Goal: Information Seeking & Learning: Learn about a topic

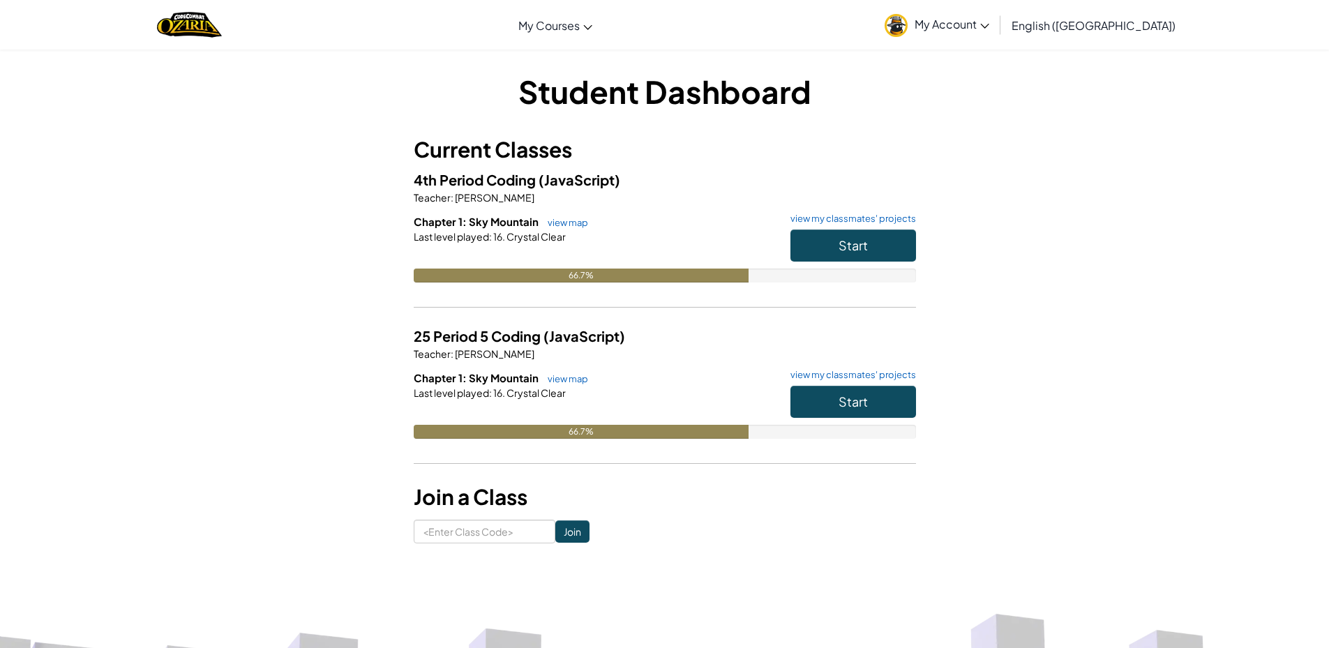
drag, startPoint x: 674, startPoint y: 245, endPoint x: 680, endPoint y: 256, distance: 12.5
click at [680, 256] on div at bounding box center [665, 256] width 502 height 25
click at [884, 246] on button "Start" at bounding box center [854, 246] width 126 height 32
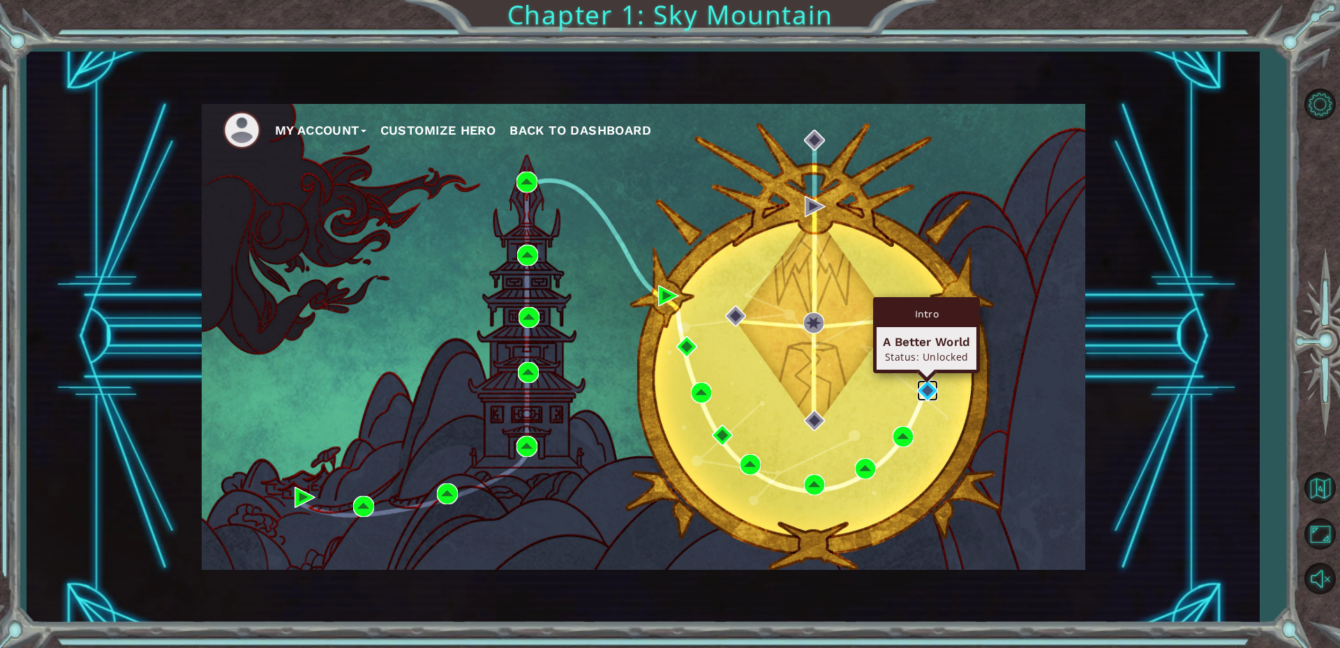
click at [927, 396] on img at bounding box center [927, 390] width 21 height 21
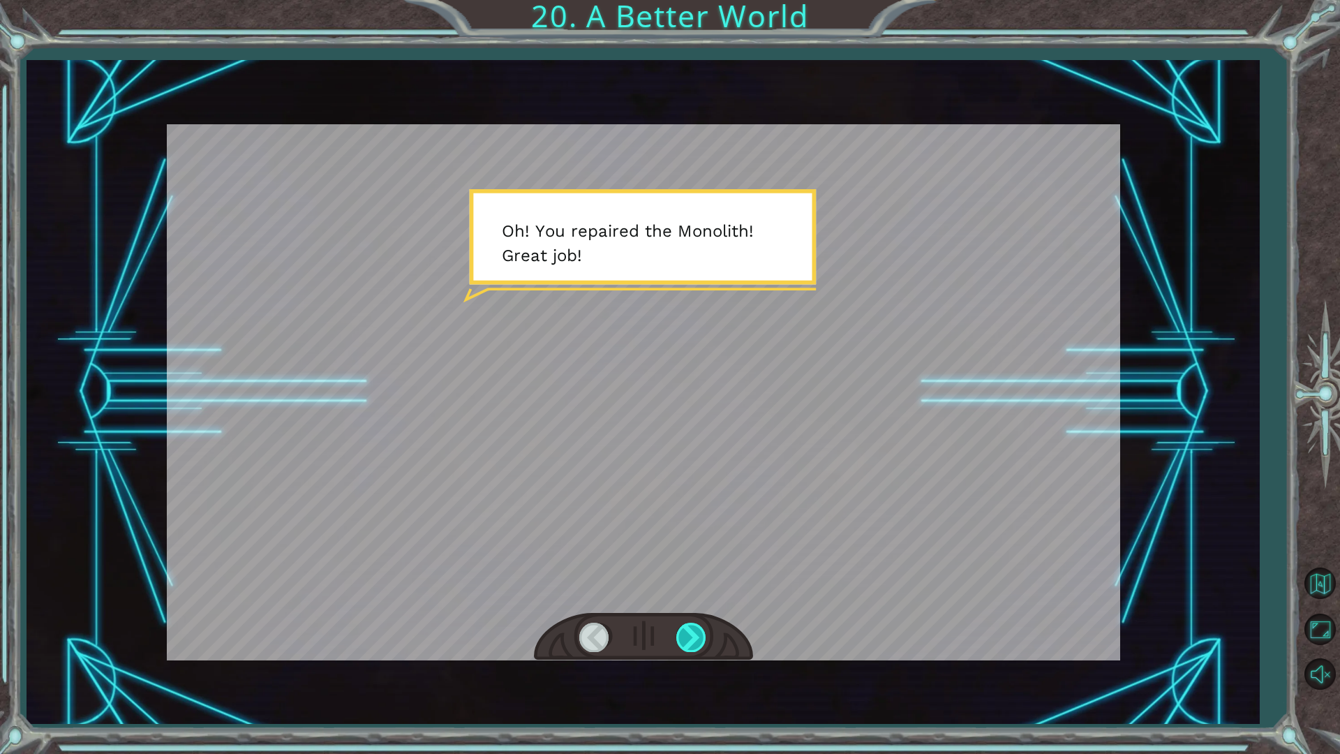
click at [687, 642] on div at bounding box center [691, 636] width 31 height 29
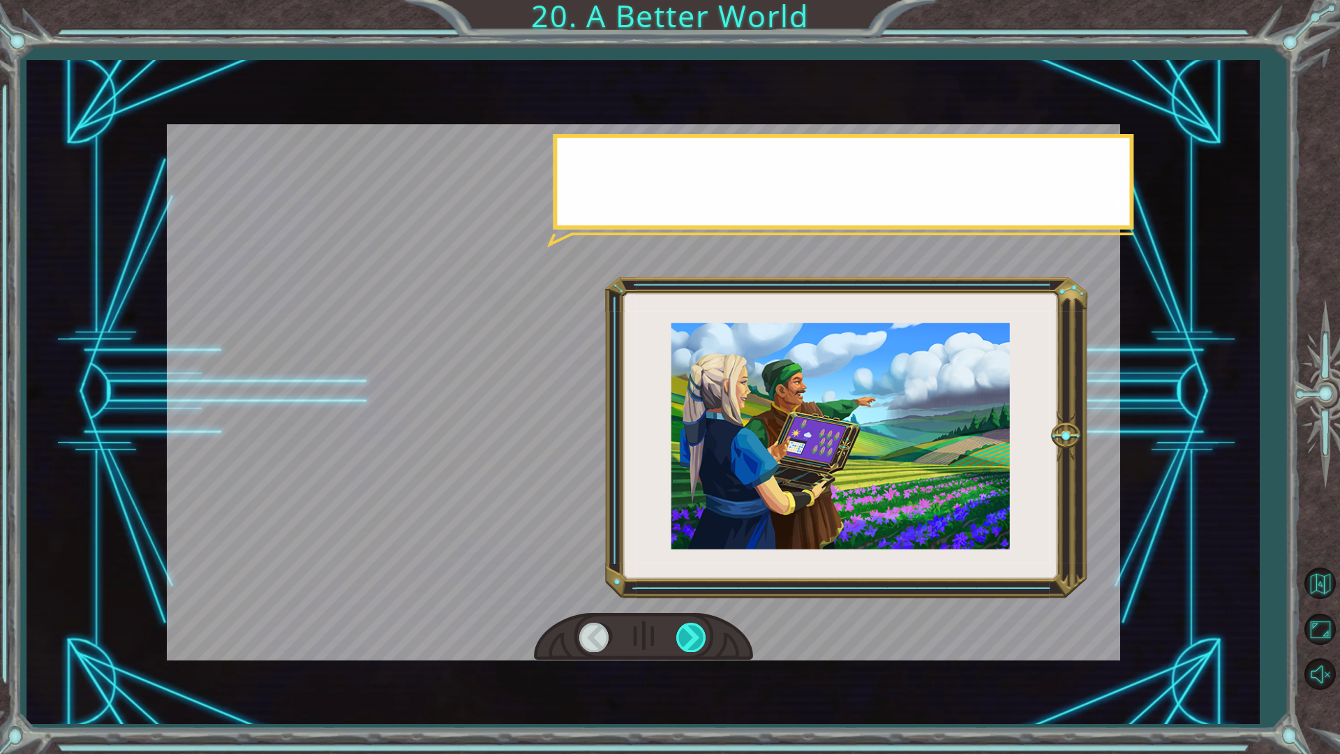
click at [687, 642] on div at bounding box center [691, 636] width 31 height 29
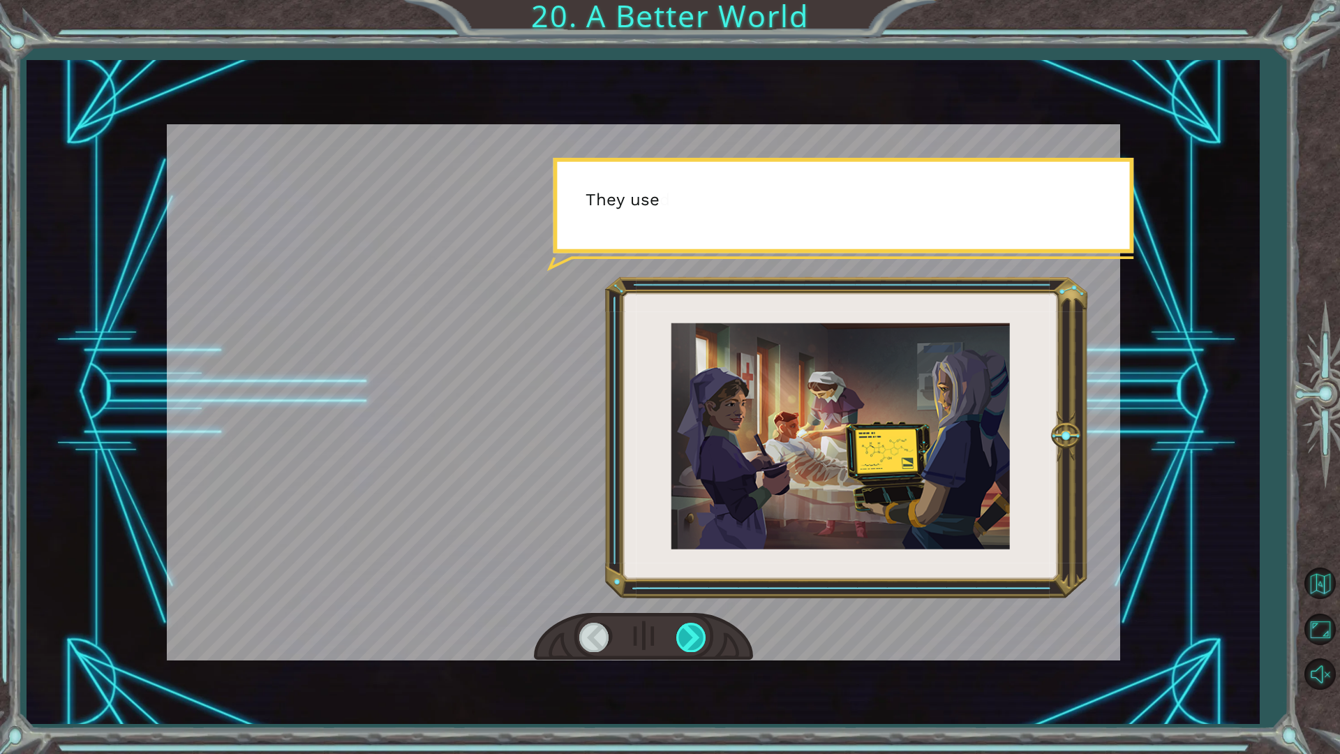
click at [687, 642] on div at bounding box center [691, 636] width 31 height 29
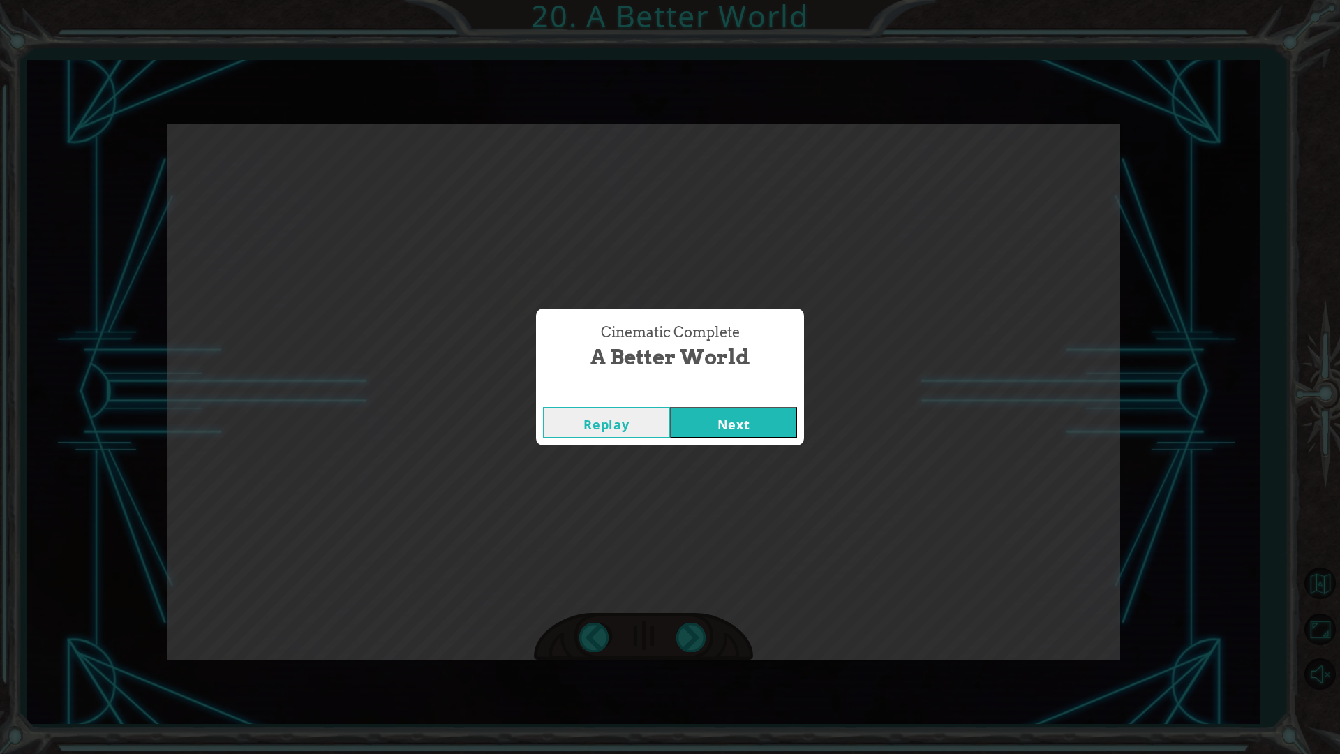
click at [620, 428] on button "Replay" at bounding box center [606, 422] width 127 height 31
click at [748, 433] on button "Next" at bounding box center [733, 422] width 127 height 31
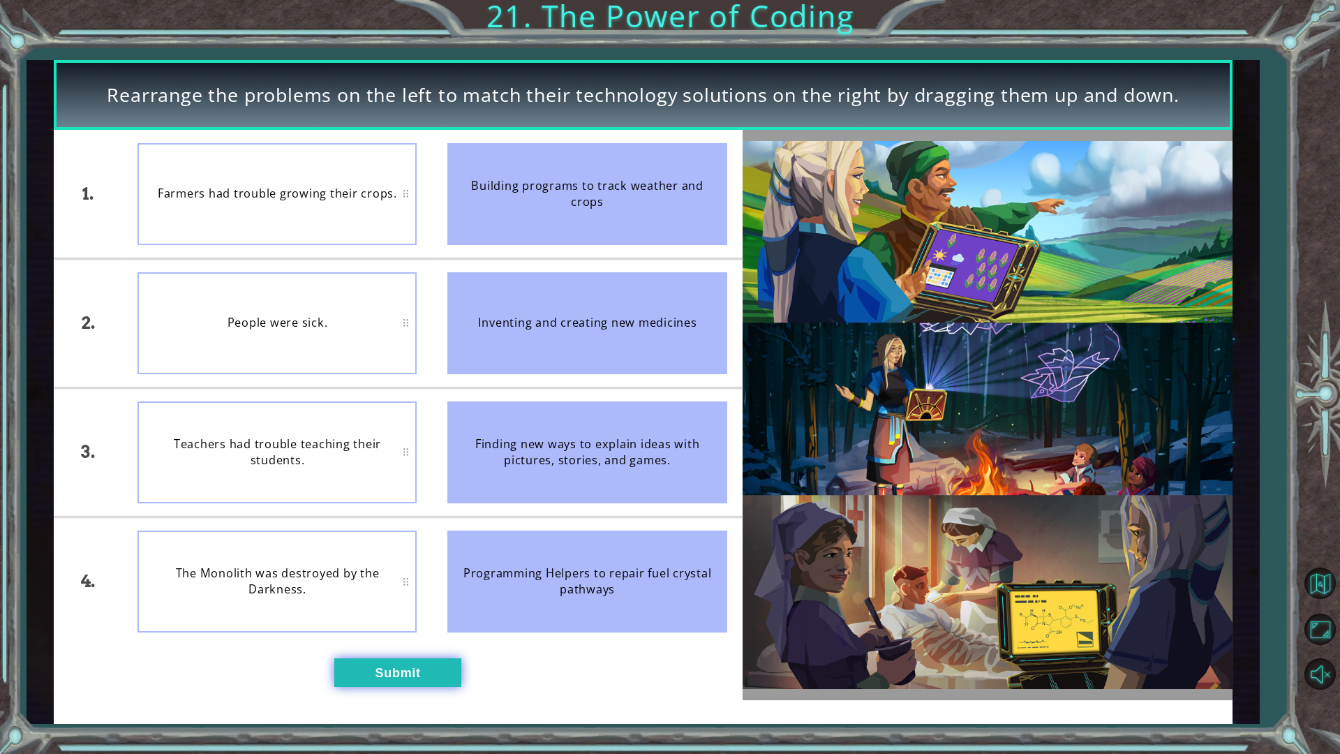
click at [403, 647] on button "Submit" at bounding box center [397, 672] width 127 height 29
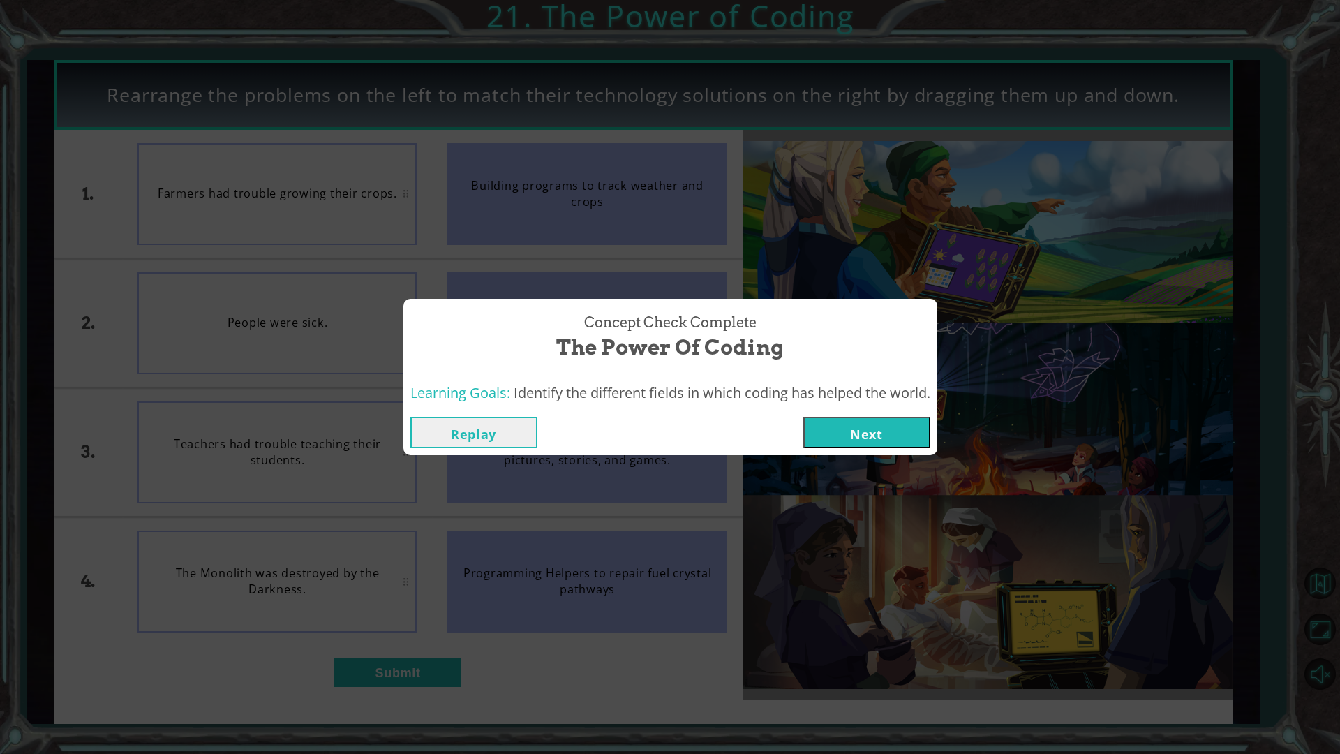
click at [844, 429] on button "Next" at bounding box center [866, 432] width 127 height 31
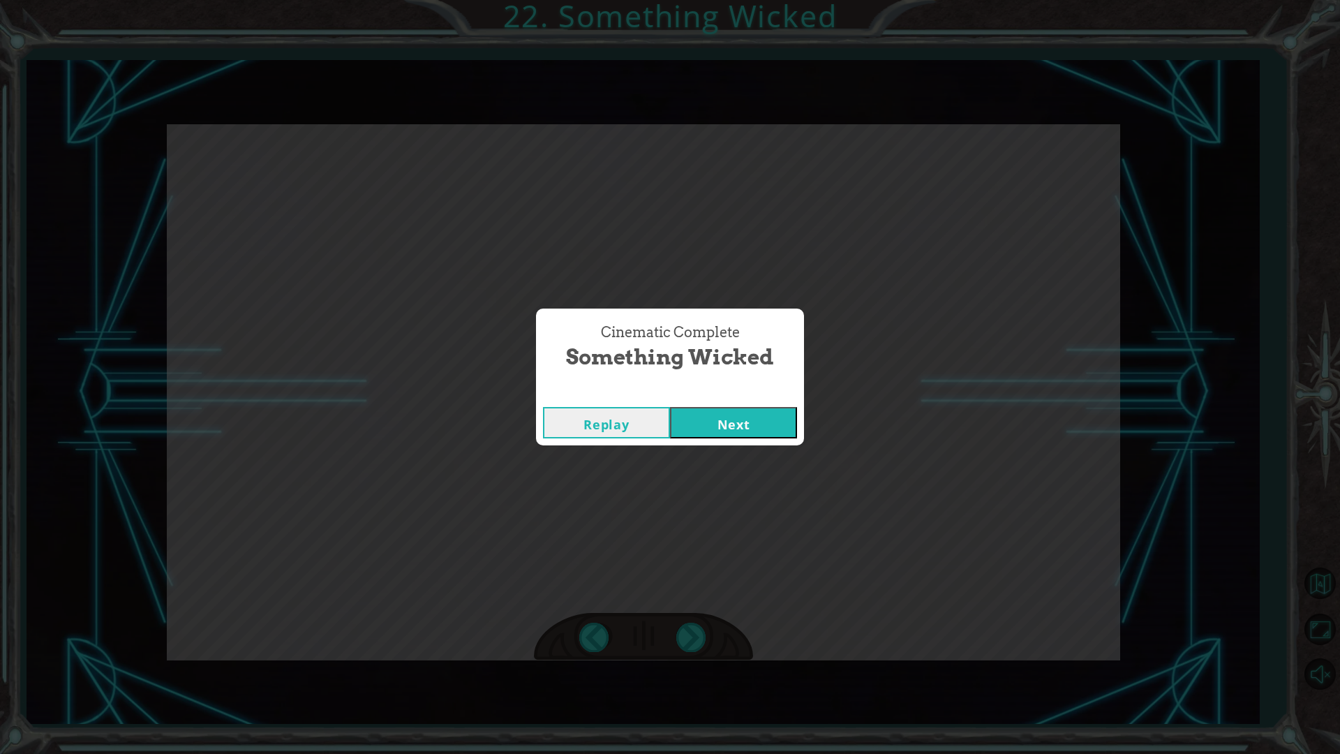
click at [744, 422] on button "Next" at bounding box center [733, 422] width 127 height 31
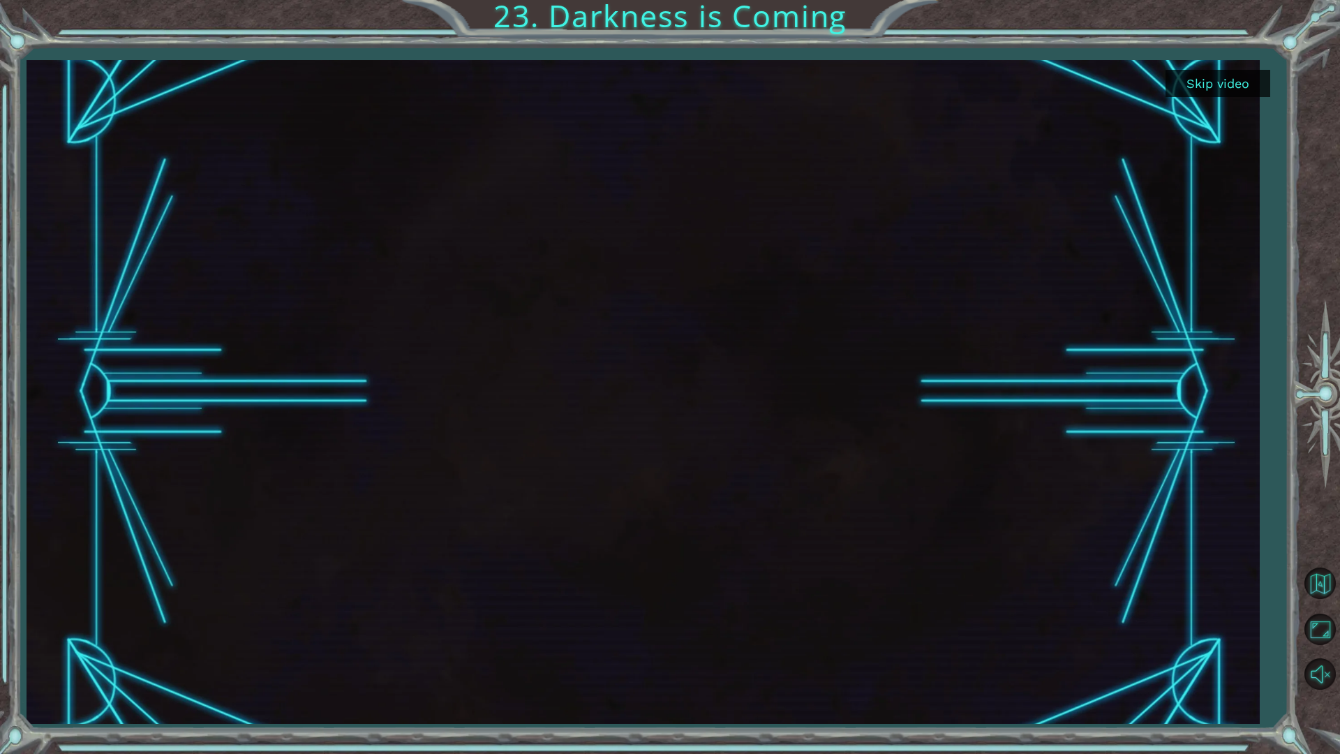
click at [1190, 77] on button "Skip video" at bounding box center [1217, 83] width 105 height 27
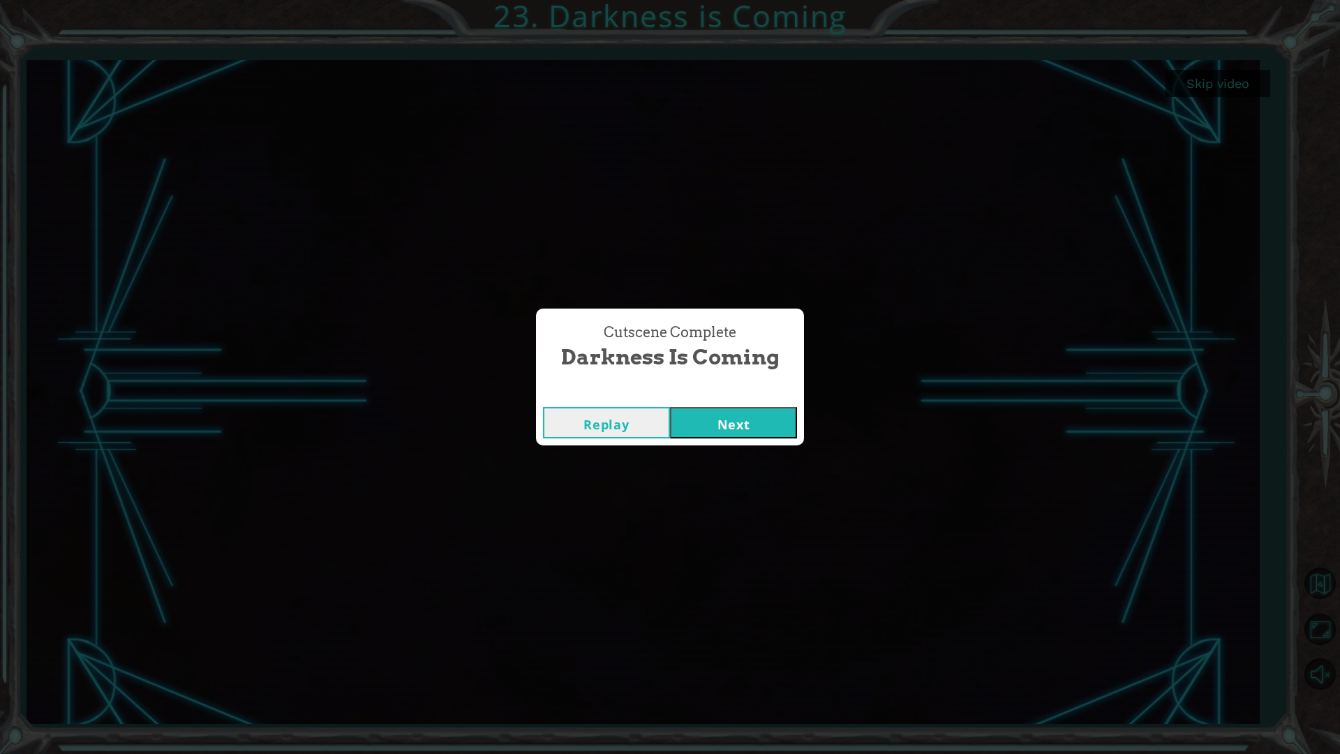
click at [713, 428] on button "Next" at bounding box center [733, 422] width 127 height 31
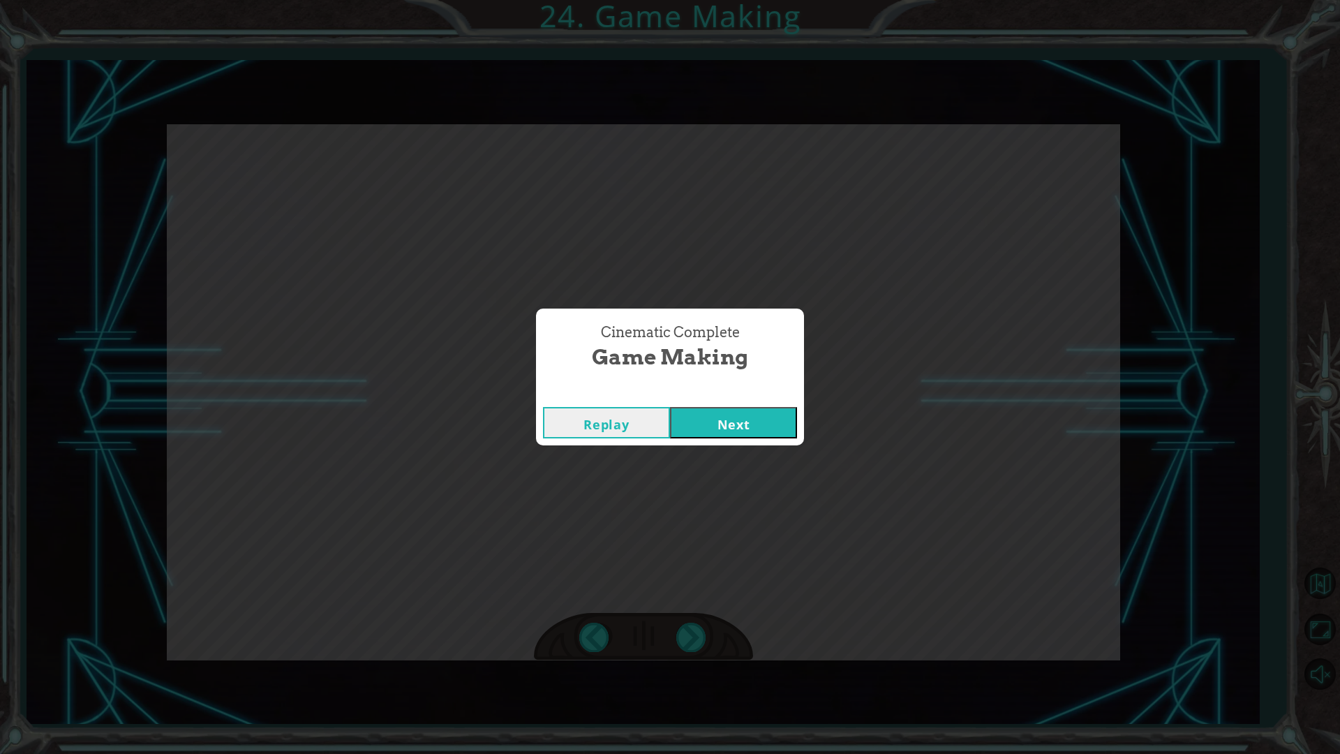
click at [765, 433] on button "Next" at bounding box center [733, 422] width 127 height 31
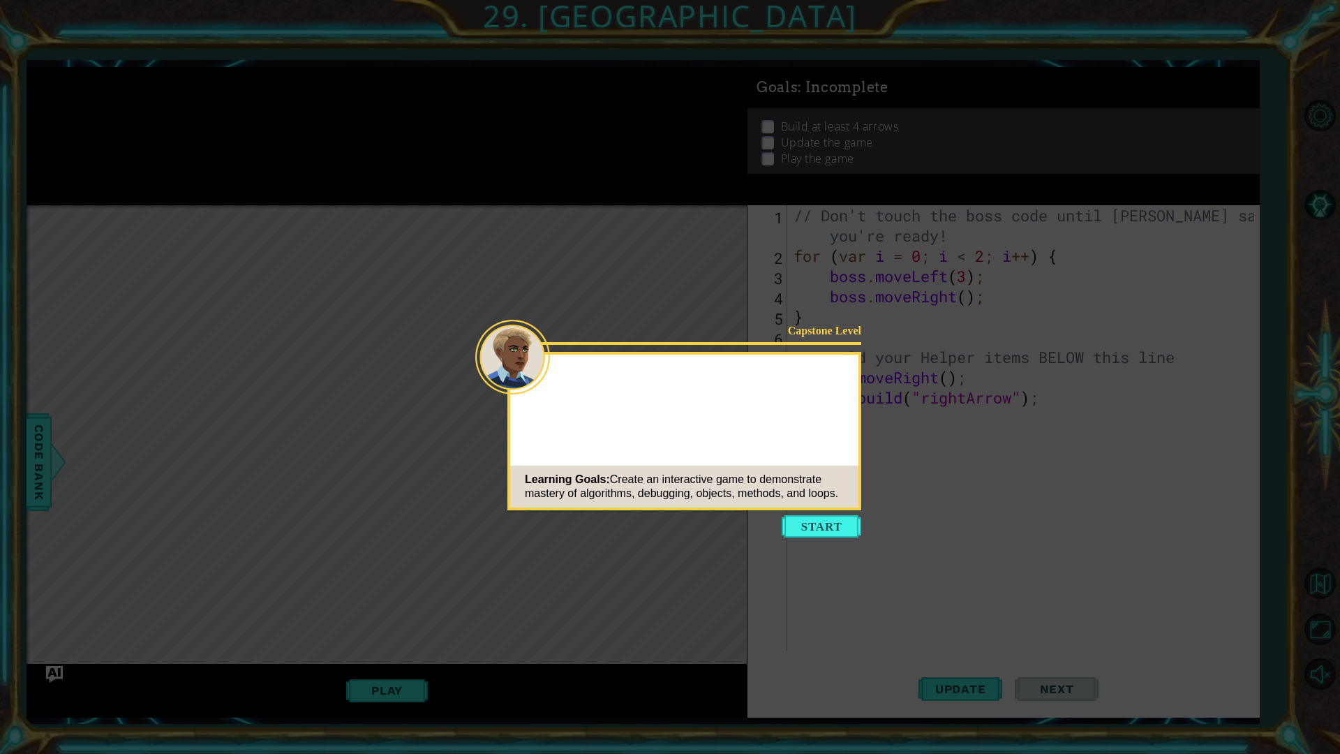
click at [814, 524] on button "Start" at bounding box center [821, 526] width 80 height 22
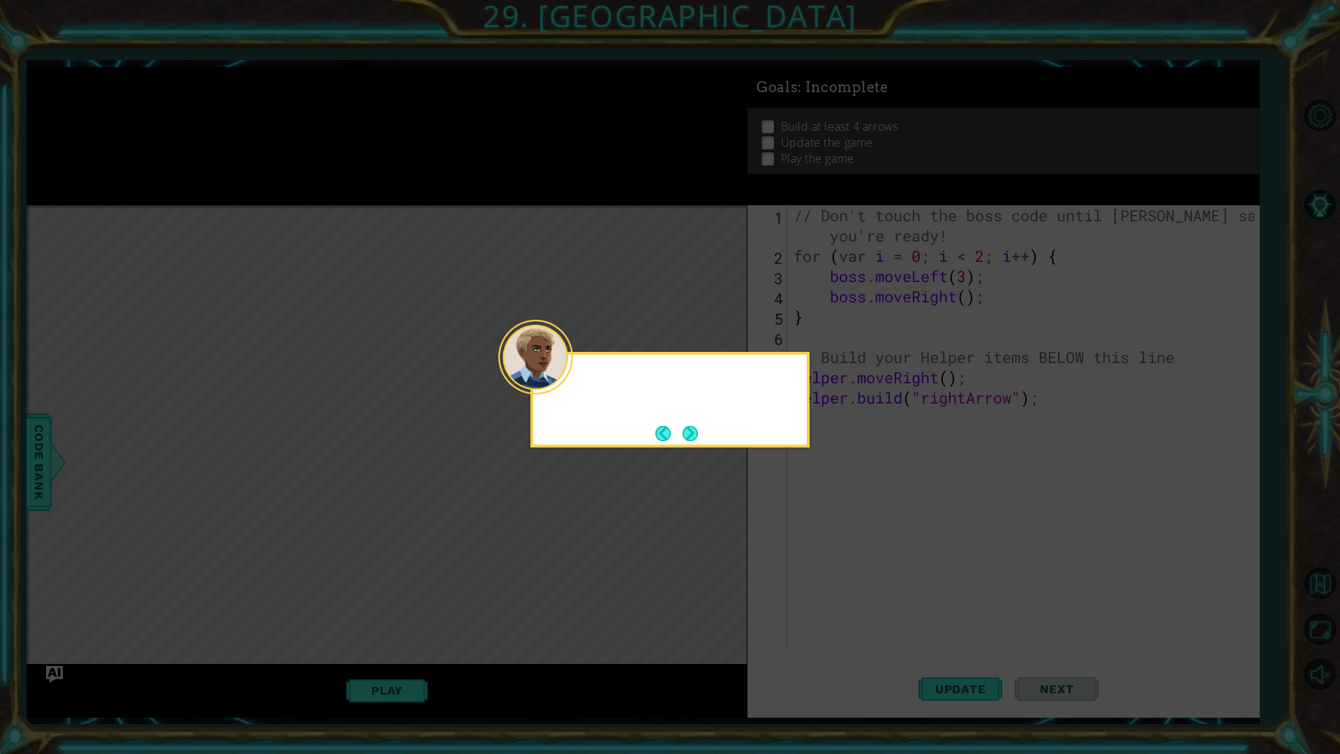
click at [564, 382] on div at bounding box center [535, 357] width 75 height 75
click at [684, 425] on button "Next" at bounding box center [689, 433] width 24 height 24
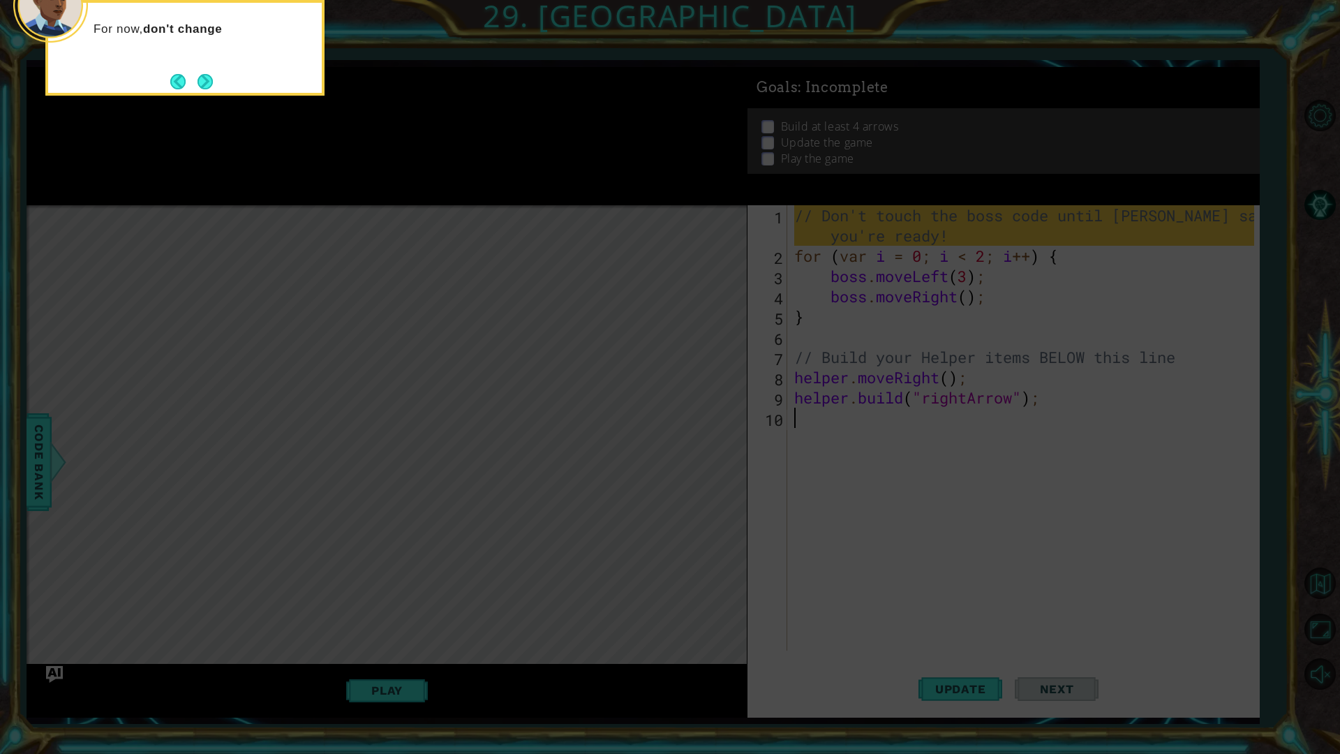
click at [233, 81] on div "For now, don't change" at bounding box center [184, 48] width 279 height 96
click at [203, 93] on div "For now, don't change the boss code. We'll work" at bounding box center [184, 48] width 279 height 96
click at [204, 74] on button "Next" at bounding box center [206, 81] width 26 height 26
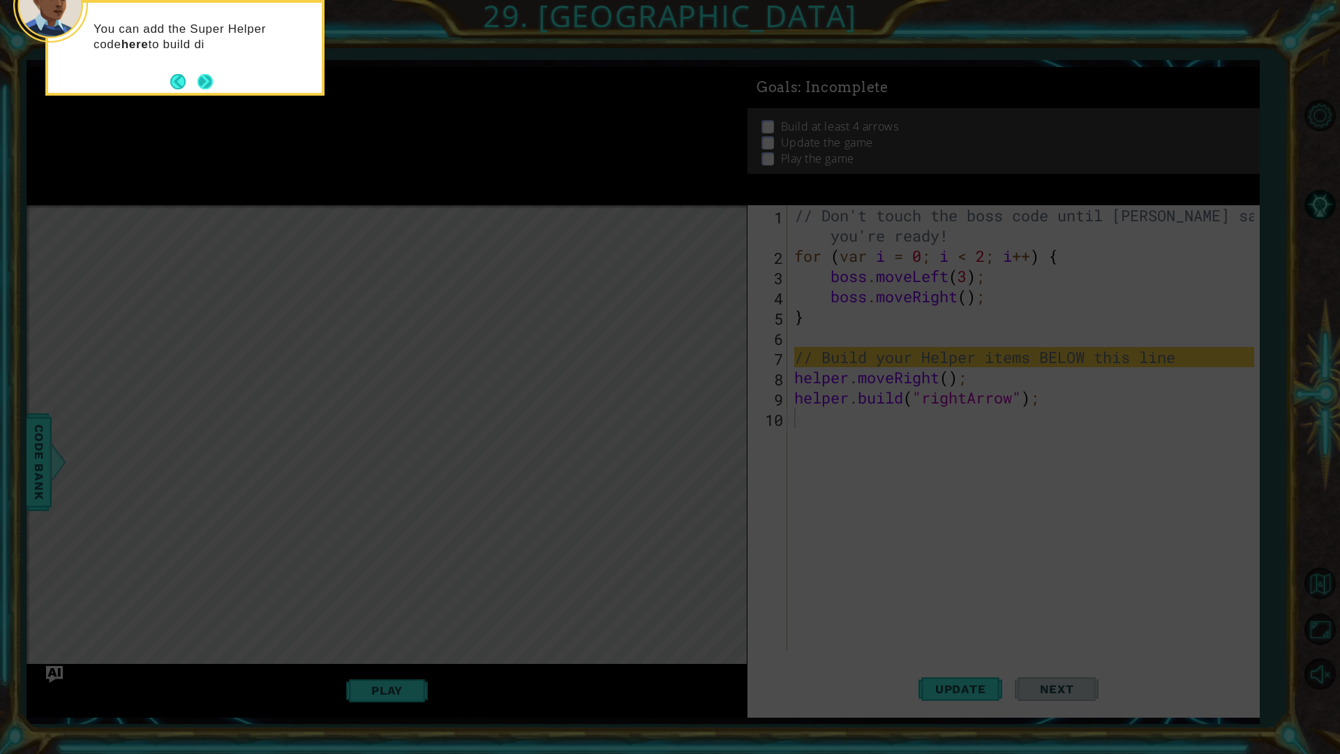
click at [202, 72] on button "Next" at bounding box center [205, 82] width 24 height 24
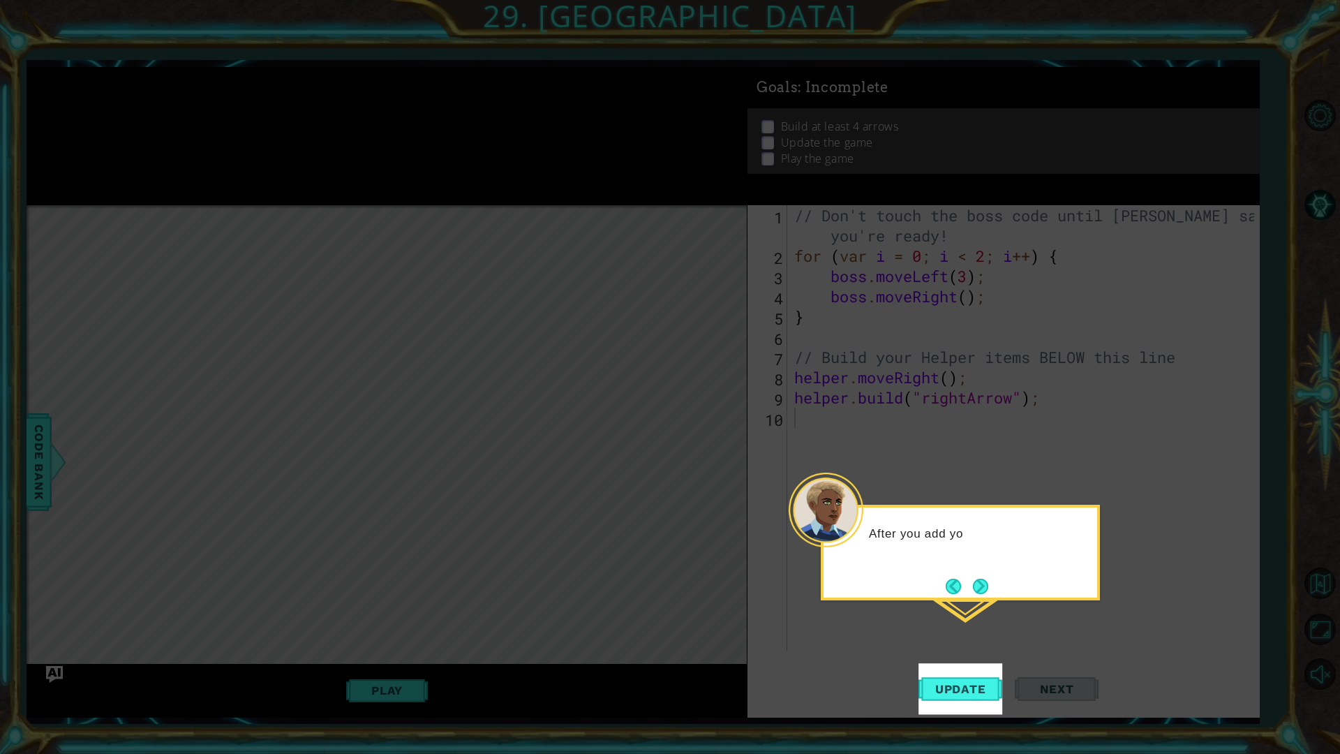
drag, startPoint x: 987, startPoint y: 595, endPoint x: 986, endPoint y: 583, distance: 12.6
click at [987, 593] on button "Next" at bounding box center [980, 586] width 25 height 25
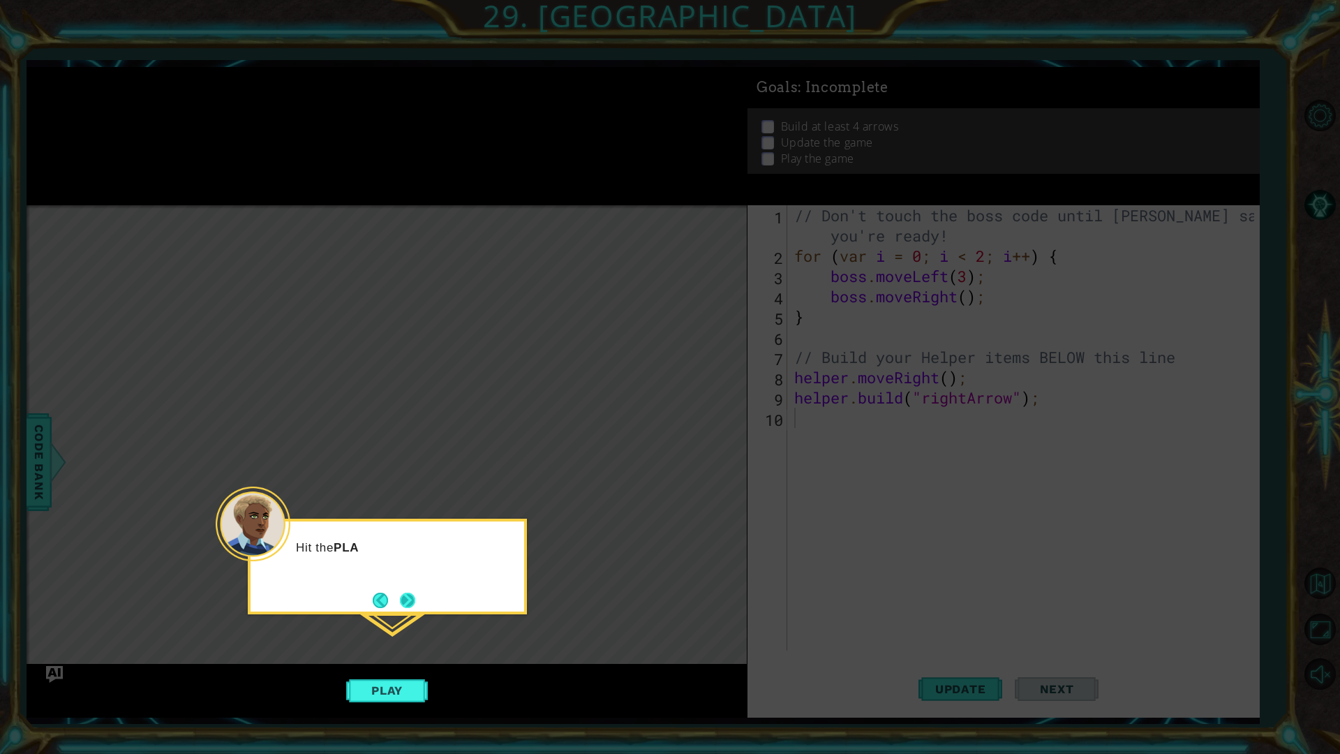
click at [406, 599] on button "Next" at bounding box center [407, 600] width 26 height 26
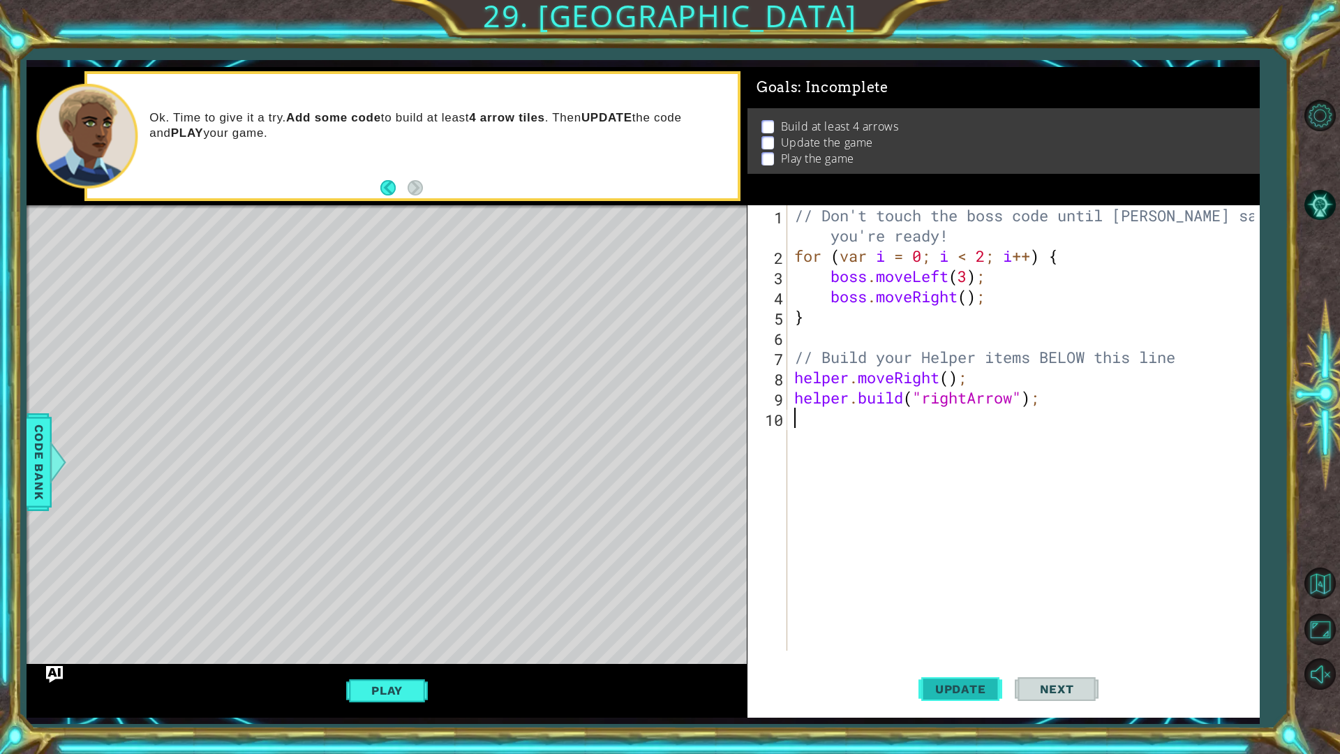
click at [960, 647] on span "Update" at bounding box center [960, 689] width 79 height 14
click at [947, 381] on div "// Don't touch the boss code until [PERSON_NAME] says you're ready! for ( var i…" at bounding box center [1026, 458] width 470 height 506
click at [1000, 401] on div "// Don't touch the boss code until [PERSON_NAME] says you're ready! for ( var i…" at bounding box center [1026, 458] width 470 height 506
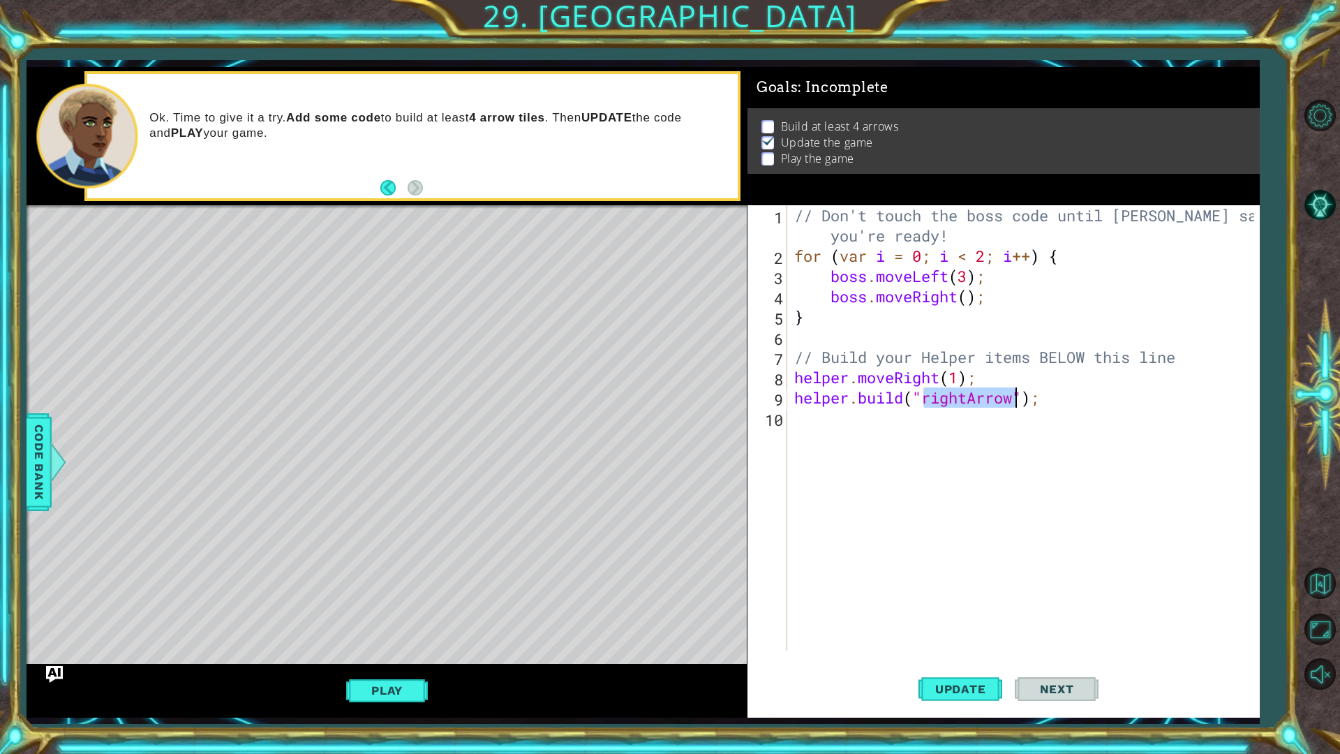
click at [1000, 401] on div "// Don't touch the boss code until [PERSON_NAME] says you're ready! for ( var i…" at bounding box center [1026, 458] width 470 height 506
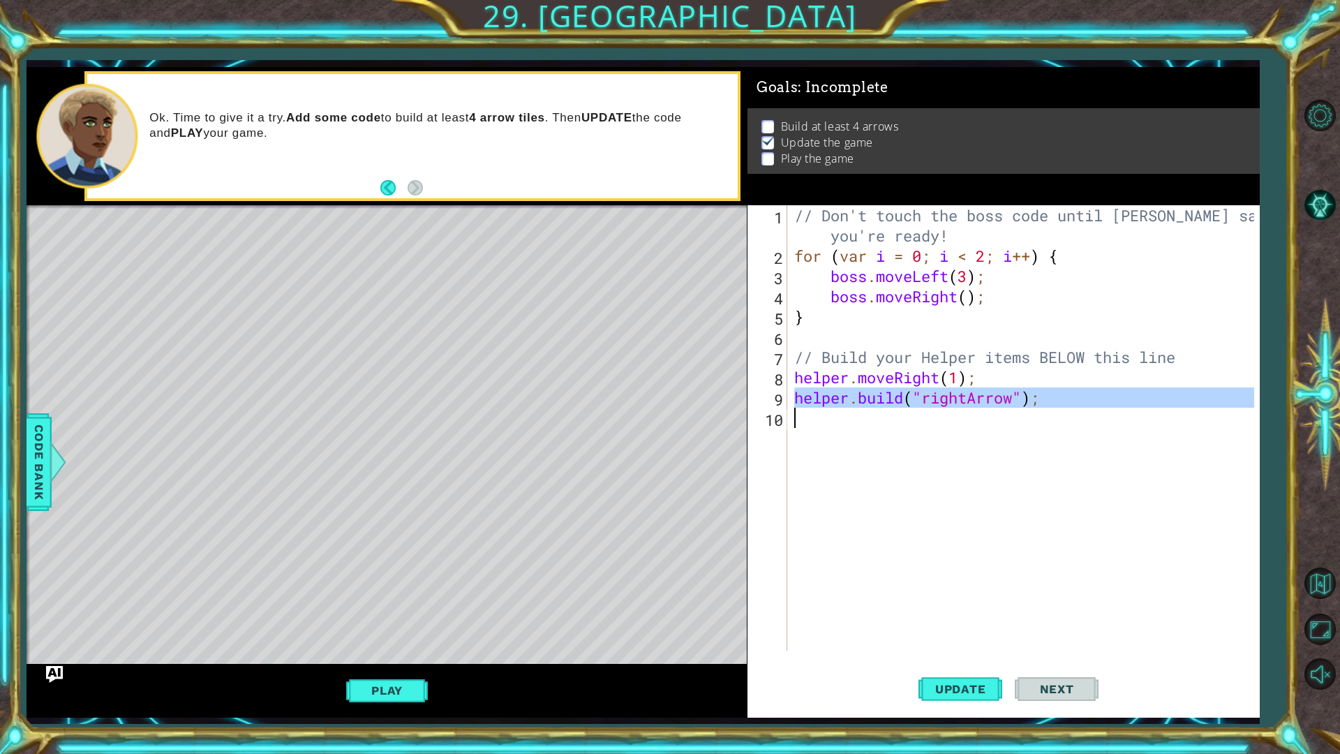
click at [996, 400] on div "// Don't touch the boss code until [PERSON_NAME] says you're ready! for ( var i…" at bounding box center [1022, 427] width 463 height 445
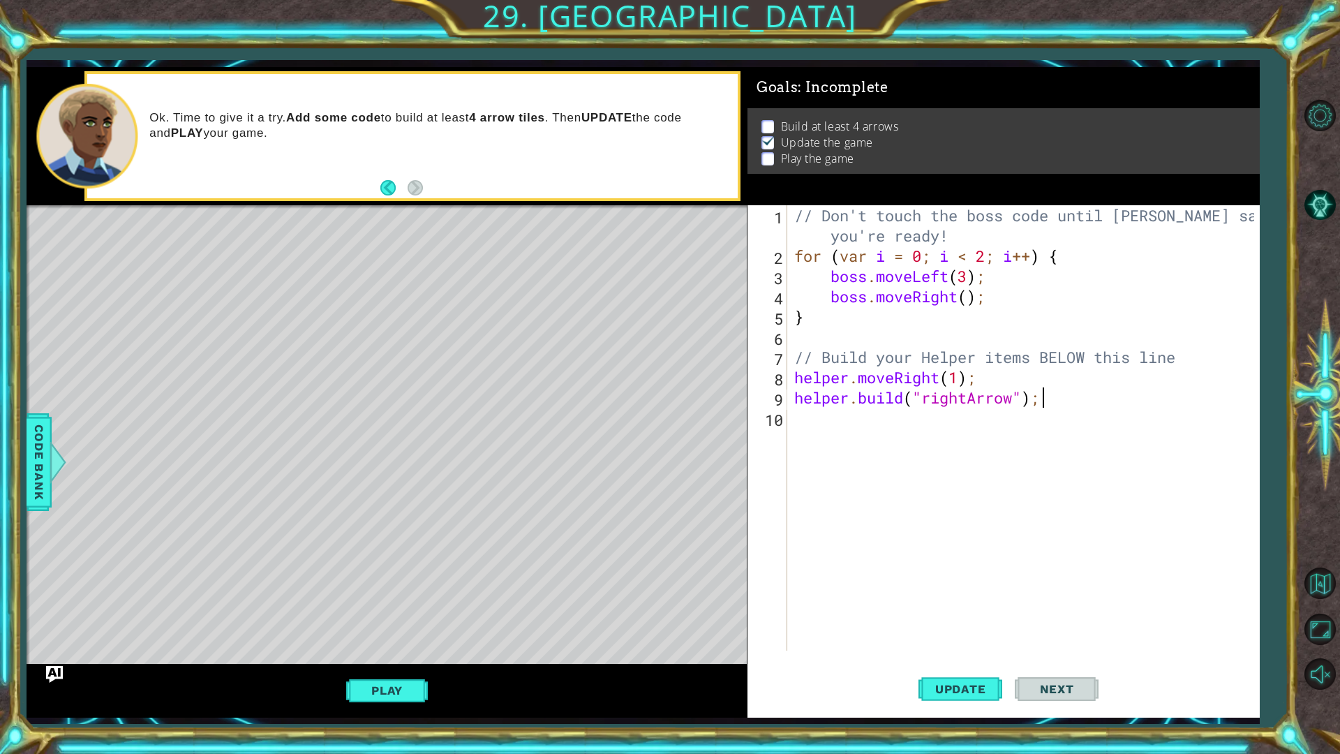
drag, startPoint x: 1049, startPoint y: 403, endPoint x: 1041, endPoint y: 403, distance: 8.4
click at [1041, 403] on div "// Don't touch the boss code until [PERSON_NAME] says you're ready! for ( var i…" at bounding box center [1026, 458] width 470 height 506
click at [823, 384] on div "// Don't touch the boss code until [PERSON_NAME] says you're ready! for ( var i…" at bounding box center [1026, 458] width 470 height 506
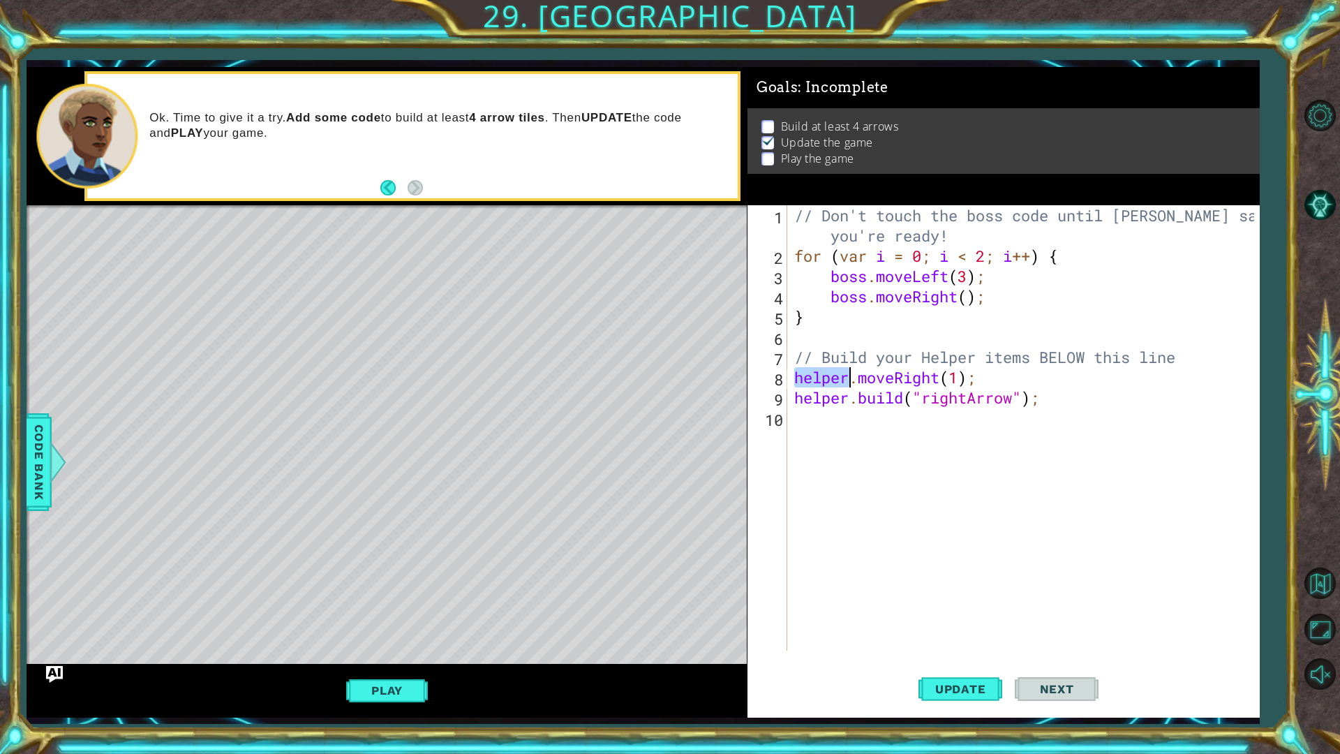
type textarea "helper.moveRight(1); [DOMAIN_NAME]("rightArrow");"
click at [822, 414] on div "// Don't touch the boss code until [PERSON_NAME] says you're ready! for ( var i…" at bounding box center [1026, 458] width 470 height 506
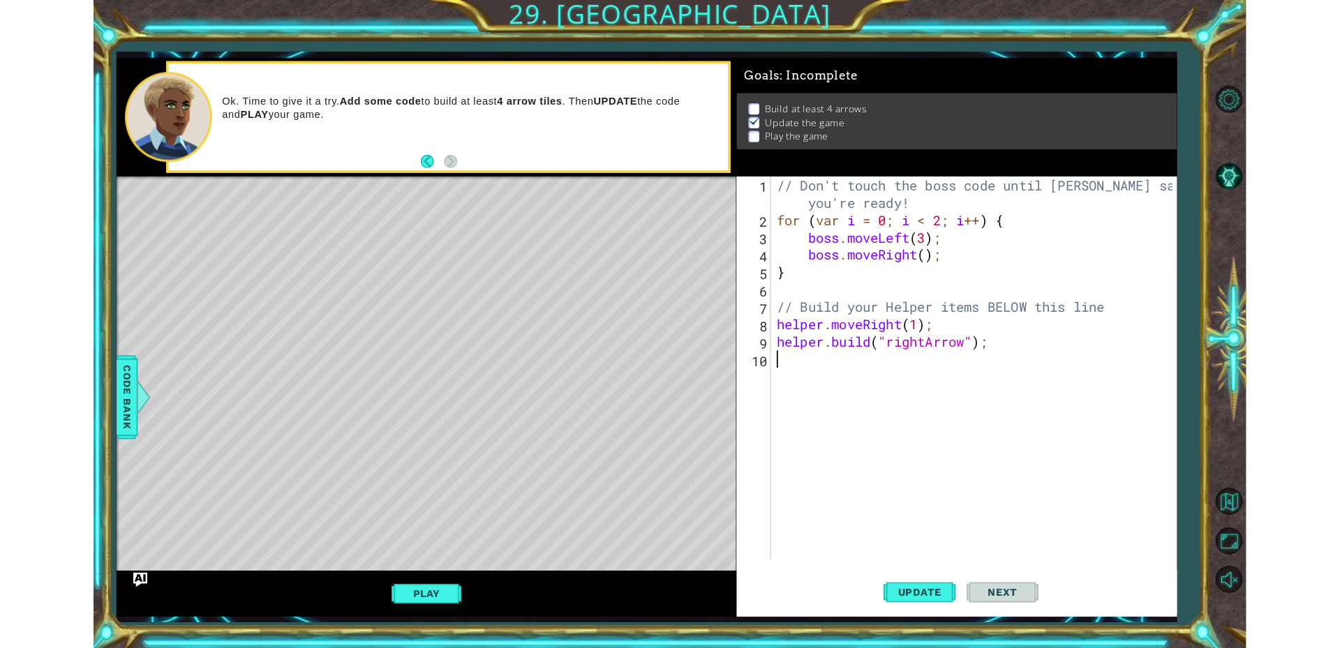
scroll to position [0, 0]
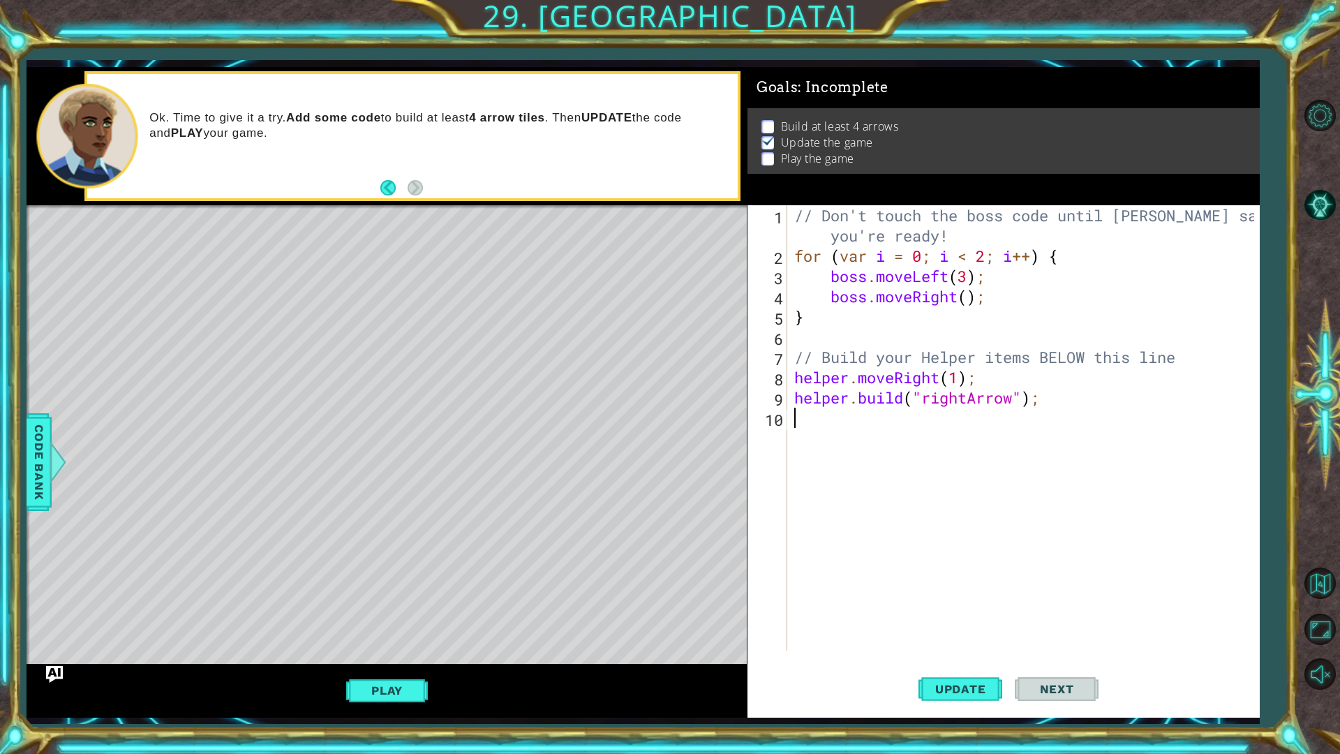
paste textarea "[DOMAIN_NAME]("rightArrow");"
click at [906, 400] on div "// Don't touch the boss code until [PERSON_NAME] says you're ready! for ( var i…" at bounding box center [1026, 458] width 470 height 506
type textarea "[DOMAIN_NAME]("rightArrow"); helper.moveRight(1);"
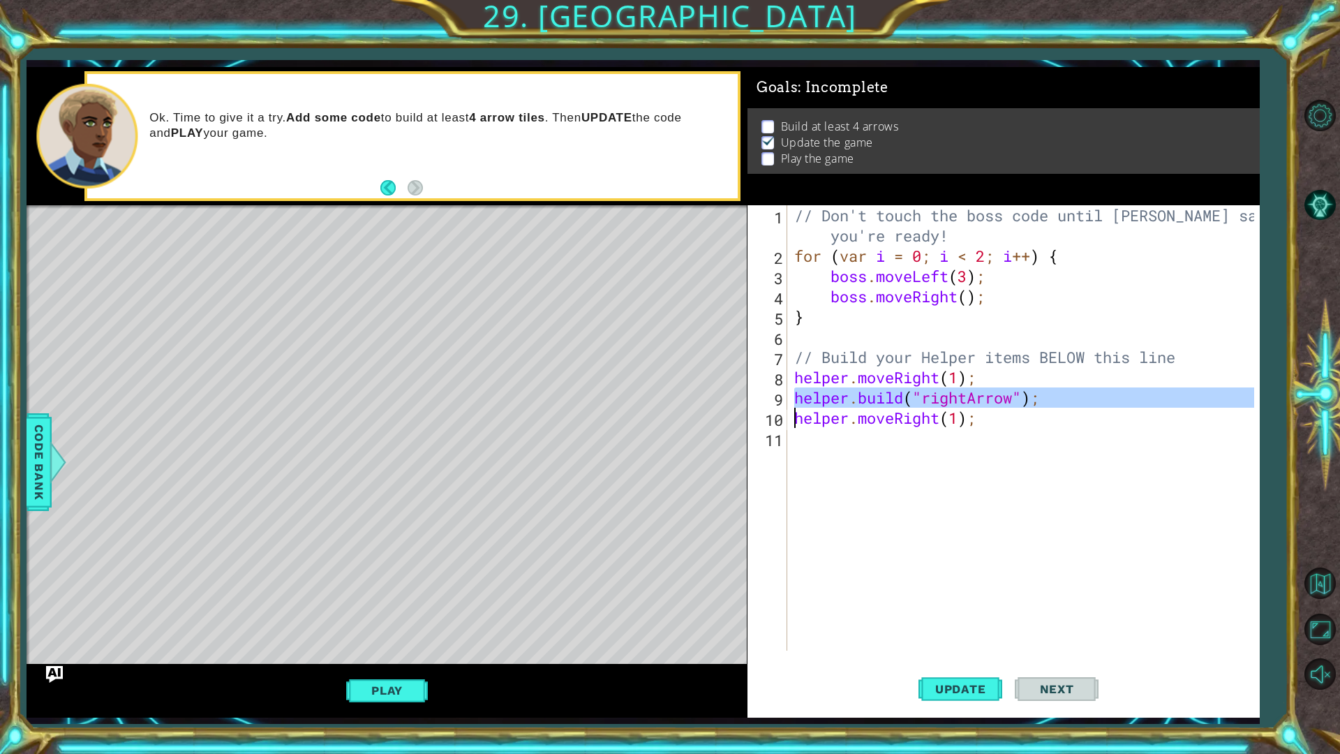
click at [867, 443] on div "// Don't touch the boss code until [PERSON_NAME] says you're ready! for ( var i…" at bounding box center [1026, 458] width 470 height 506
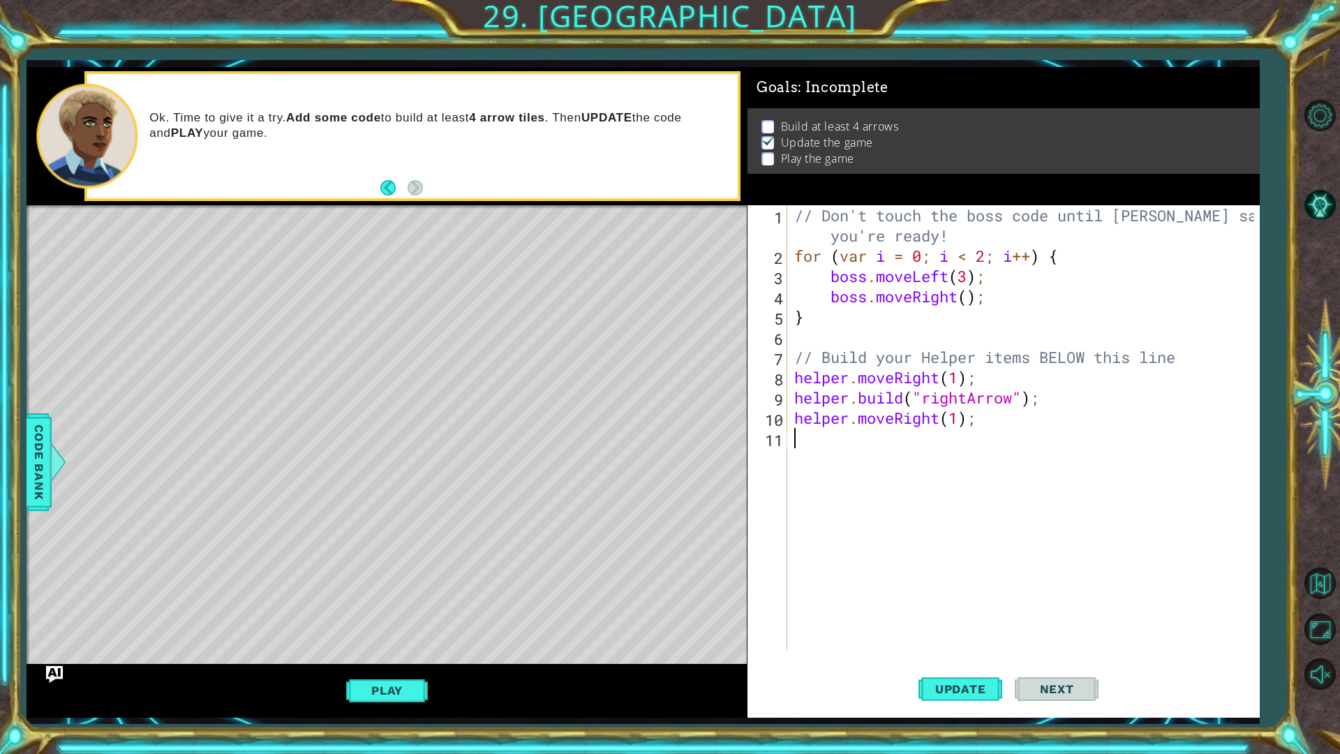
paste textarea "helper.moveRight(1);"
click at [913, 379] on div "// Don't touch the boss code until [PERSON_NAME] says you're ready! for ( var i…" at bounding box center [1026, 458] width 470 height 506
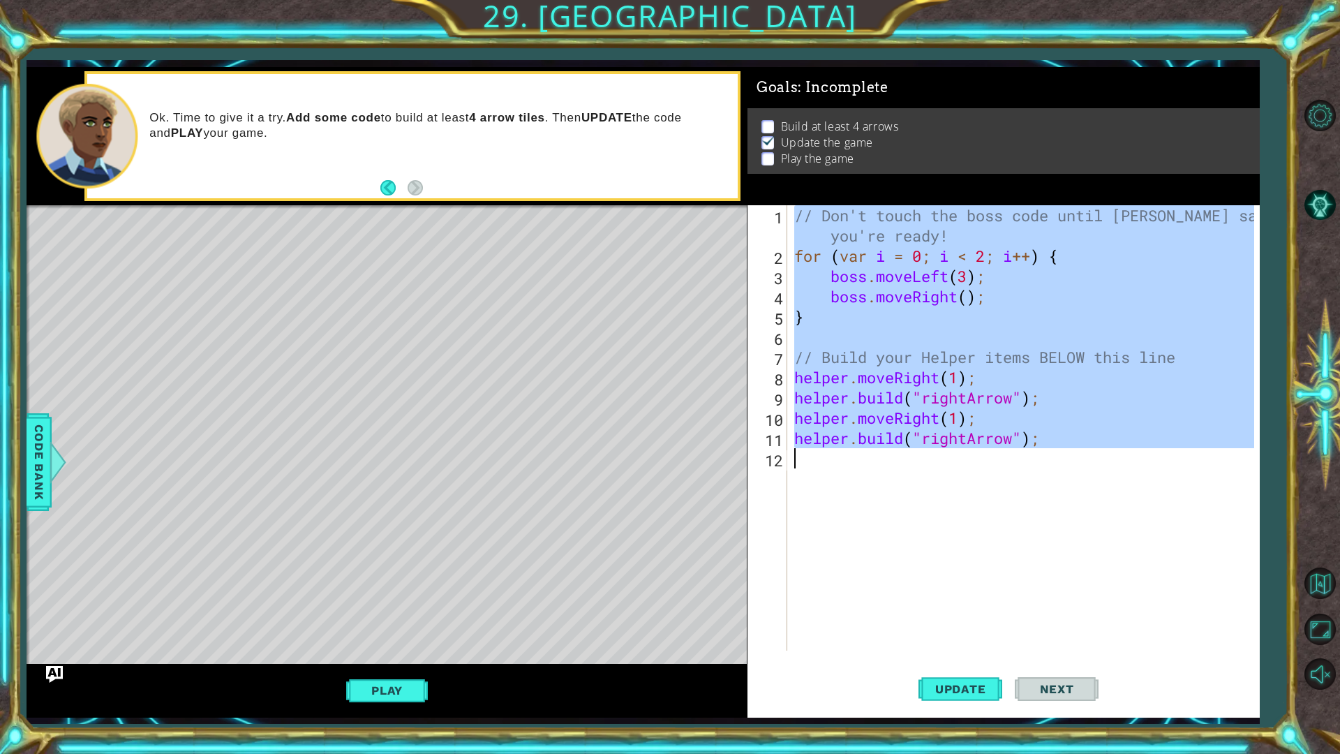
click at [913, 379] on div "// Don't touch the boss code until [PERSON_NAME] says you're ready! for ( var i…" at bounding box center [1026, 458] width 470 height 506
type textarea "[DOMAIN_NAME]("rightArrow");"
click at [907, 468] on div "// Don't touch the boss code until [PERSON_NAME] says you're ready! for ( var i…" at bounding box center [1022, 427] width 463 height 445
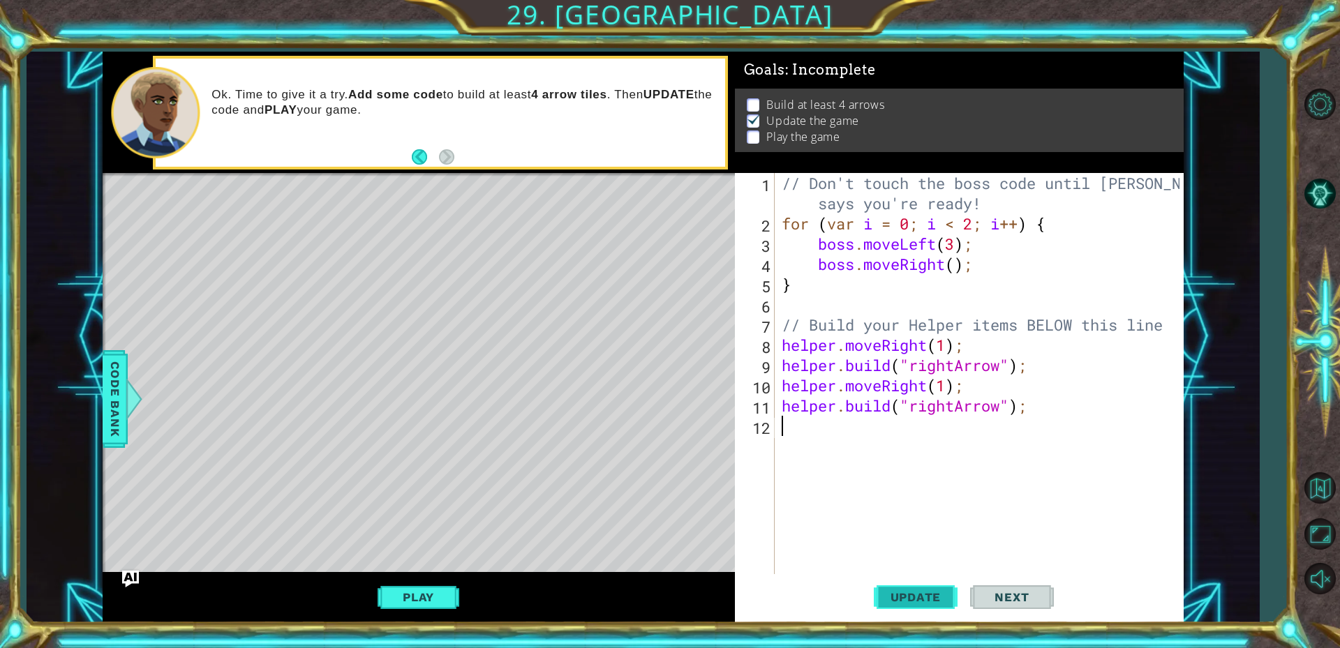
click at [942, 587] on button "Update" at bounding box center [916, 596] width 84 height 45
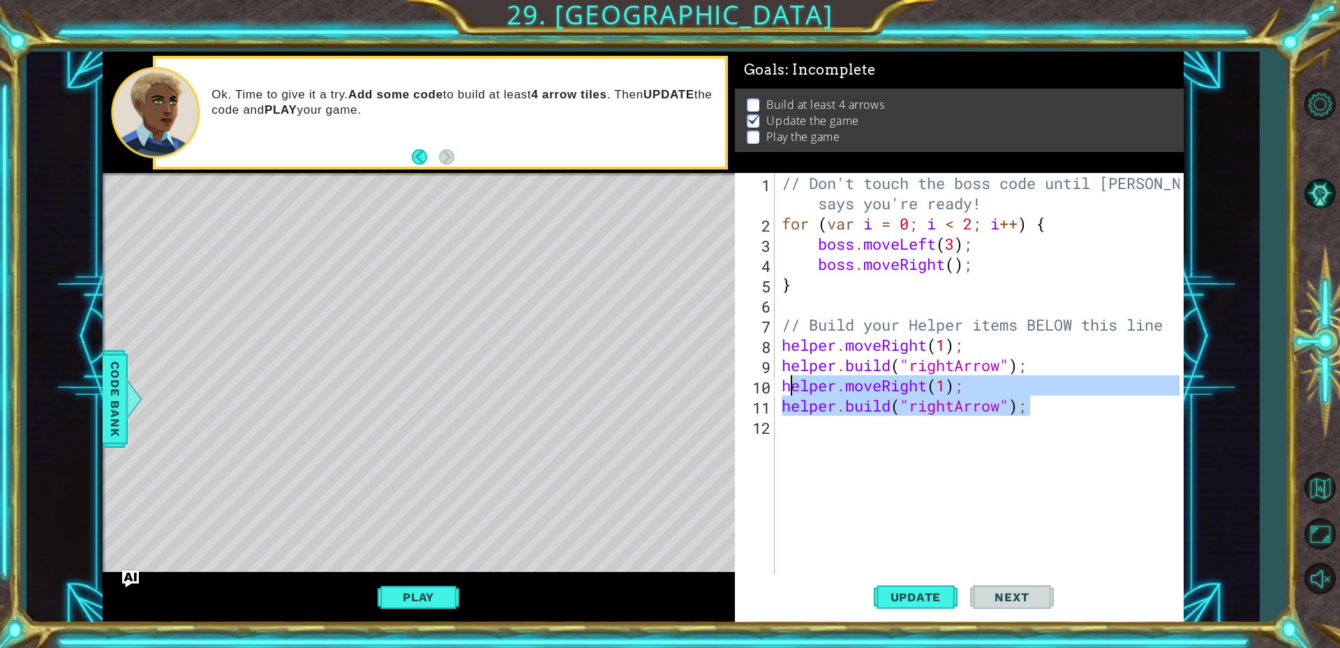
drag, startPoint x: 1031, startPoint y: 413, endPoint x: 786, endPoint y: 380, distance: 247.1
click at [786, 380] on div "// Don't touch the boss code until [PERSON_NAME] says you're ready! for ( var i…" at bounding box center [982, 426] width 407 height 506
type textarea "helper.moveRight(1); [DOMAIN_NAME]("rightArrow");"
click at [844, 426] on div "// Don't touch the boss code until [PERSON_NAME] says you're ready! for ( var i…" at bounding box center [982, 426] width 407 height 506
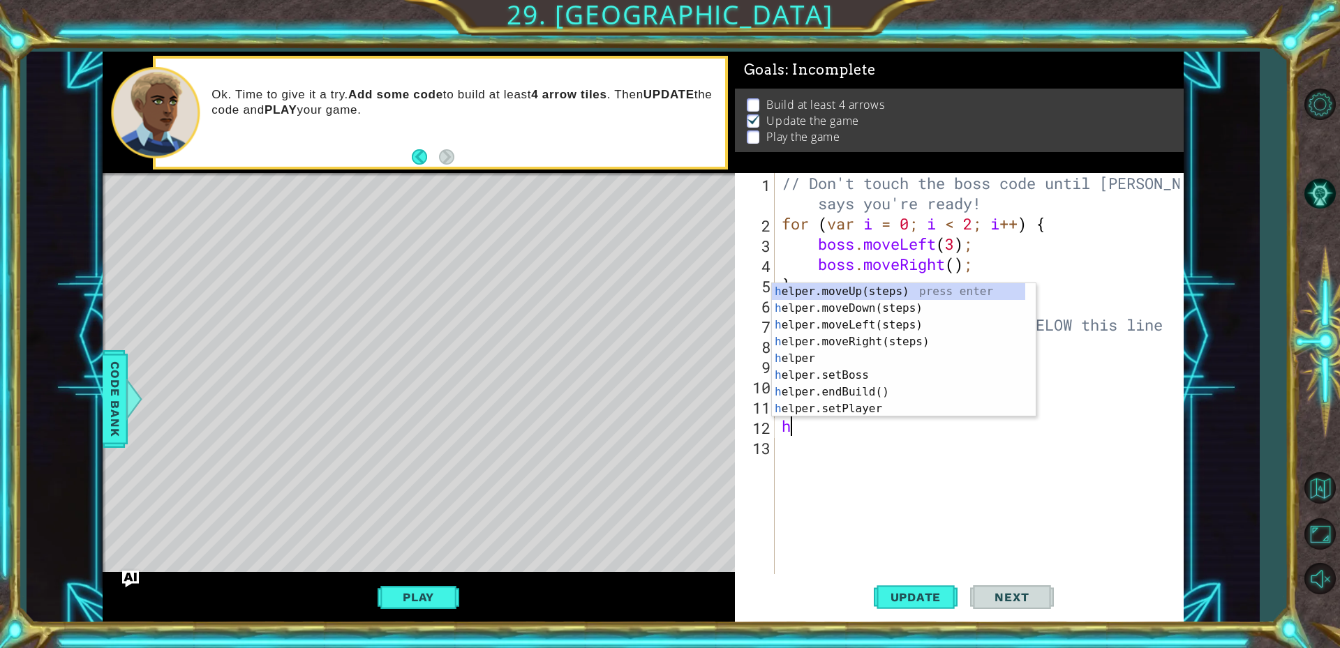
paste textarea "[DOMAIN_NAME]("rightArrow");"
type textarea "[DOMAIN_NAME]("rightArrow");"
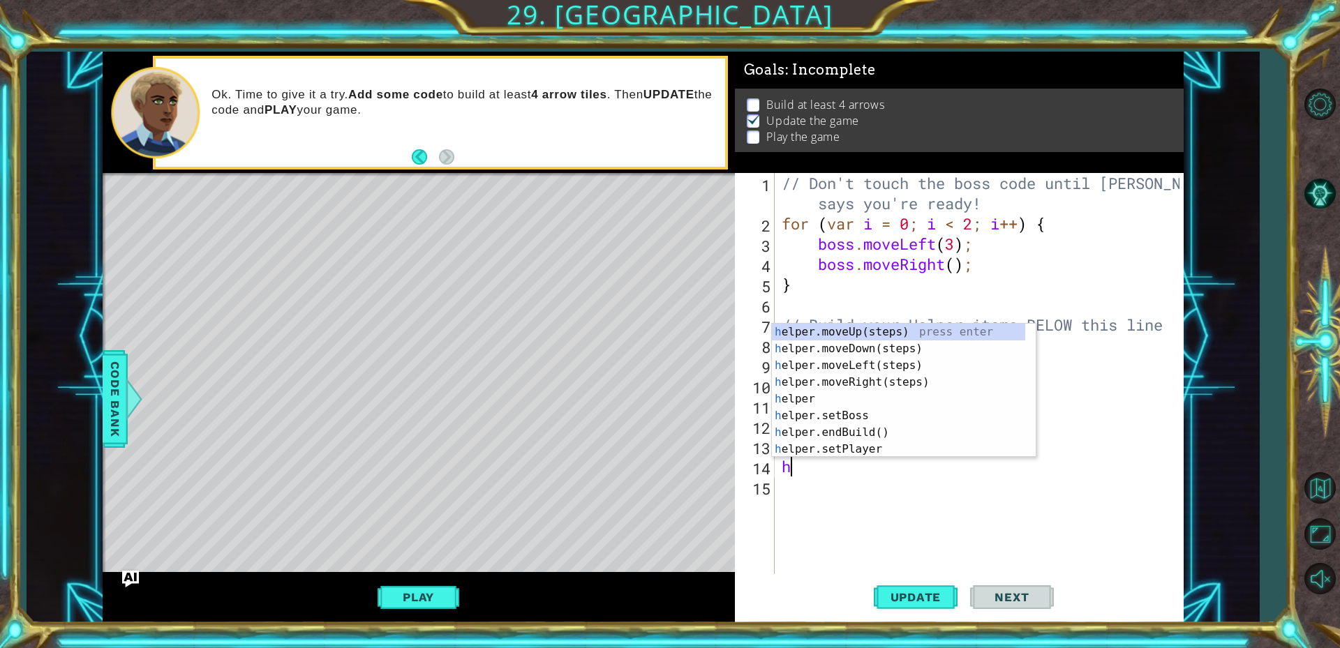
paste textarea "[DOMAIN_NAME]("rightArrow");"
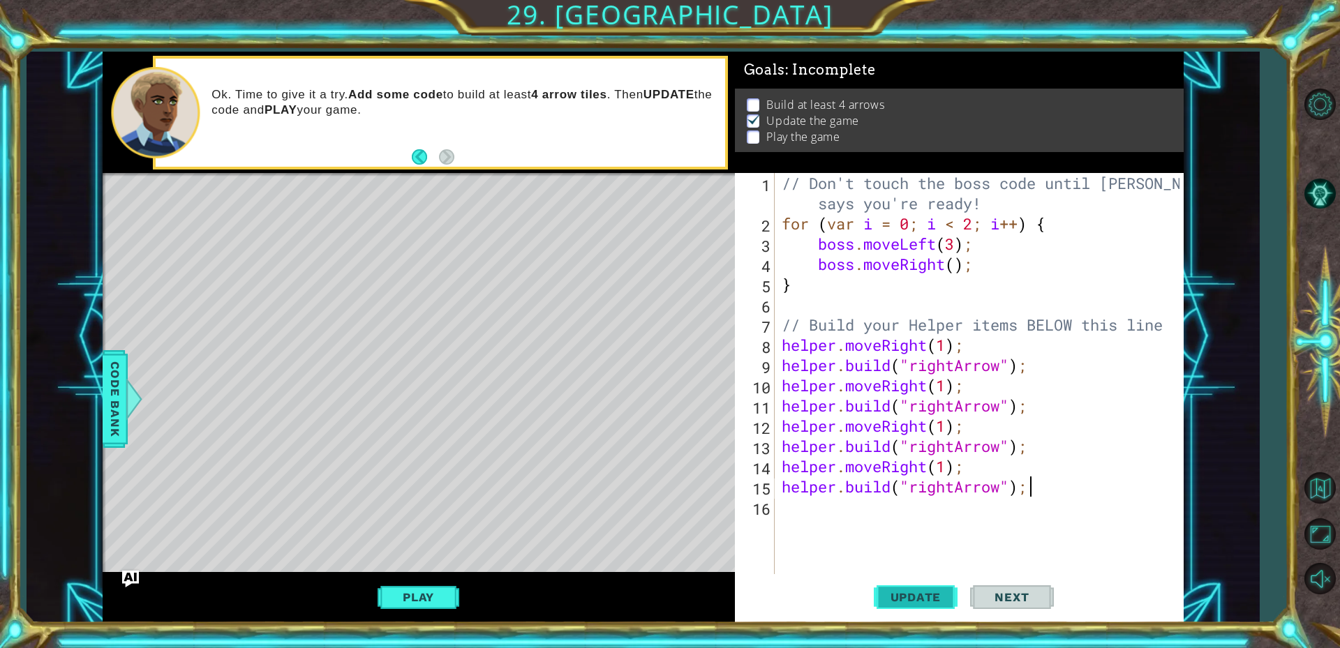
type textarea "[DOMAIN_NAME]("rightArrow");"
click at [925, 592] on span "Update" at bounding box center [915, 597] width 79 height 14
click at [437, 599] on button "Play" at bounding box center [418, 597] width 82 height 27
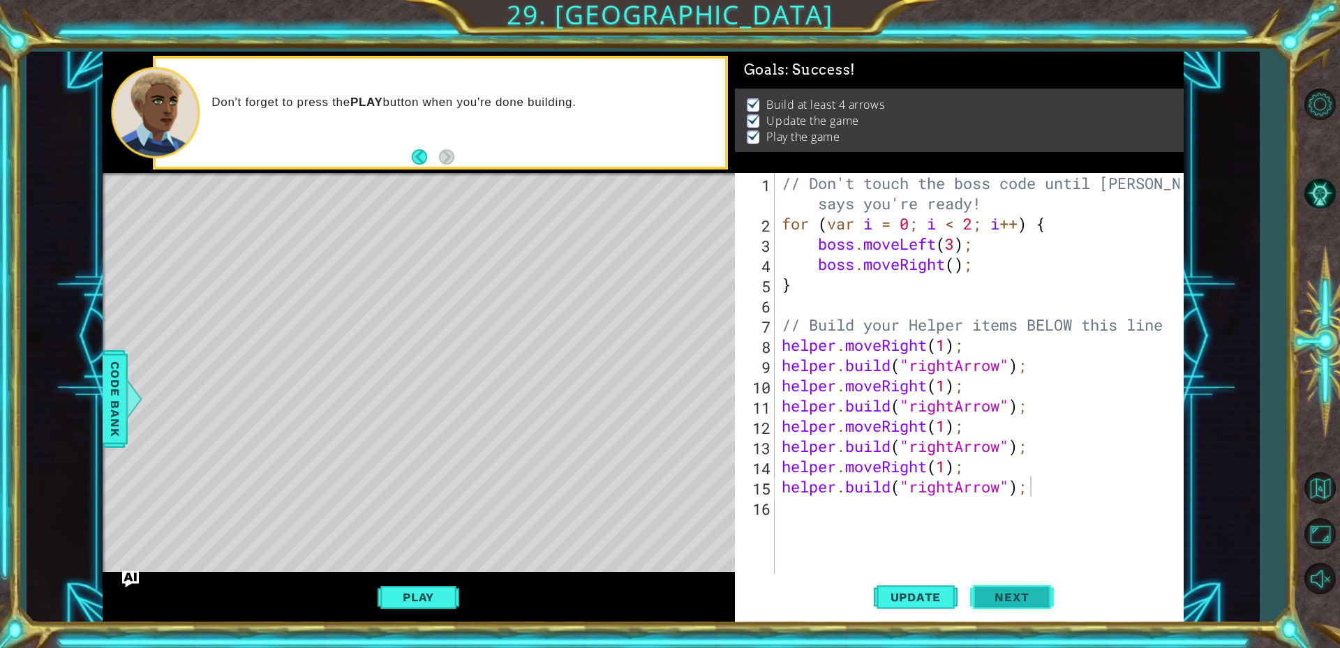
click at [992, 597] on span "Next" at bounding box center [1011, 597] width 62 height 14
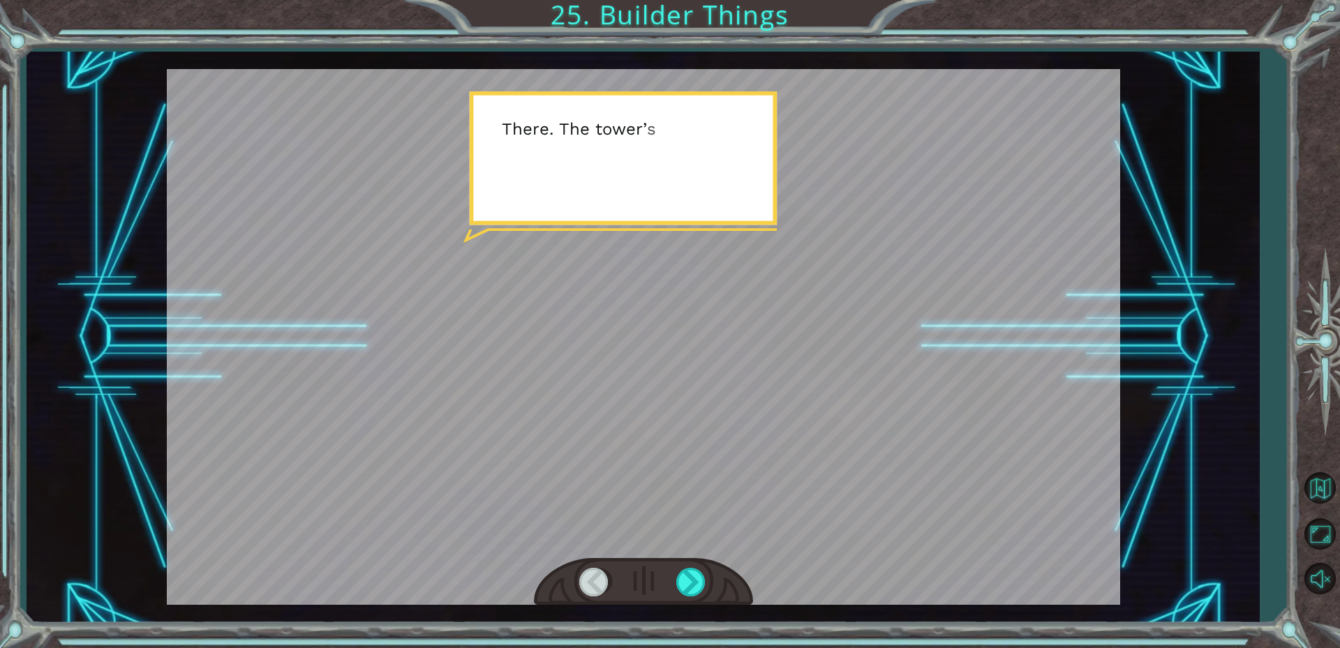
drag, startPoint x: 667, startPoint y: 447, endPoint x: 668, endPoint y: 454, distance: 7.8
click at [668, 454] on div at bounding box center [643, 337] width 953 height 536
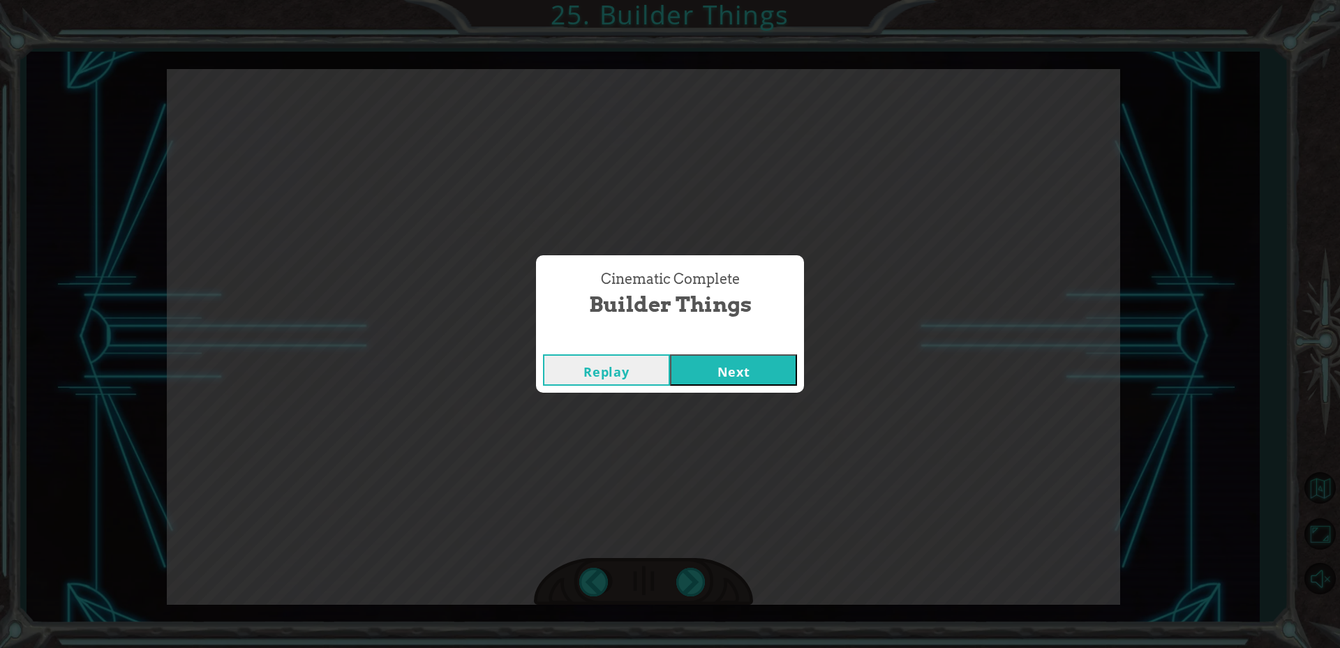
click at [717, 378] on button "Next" at bounding box center [733, 369] width 127 height 31
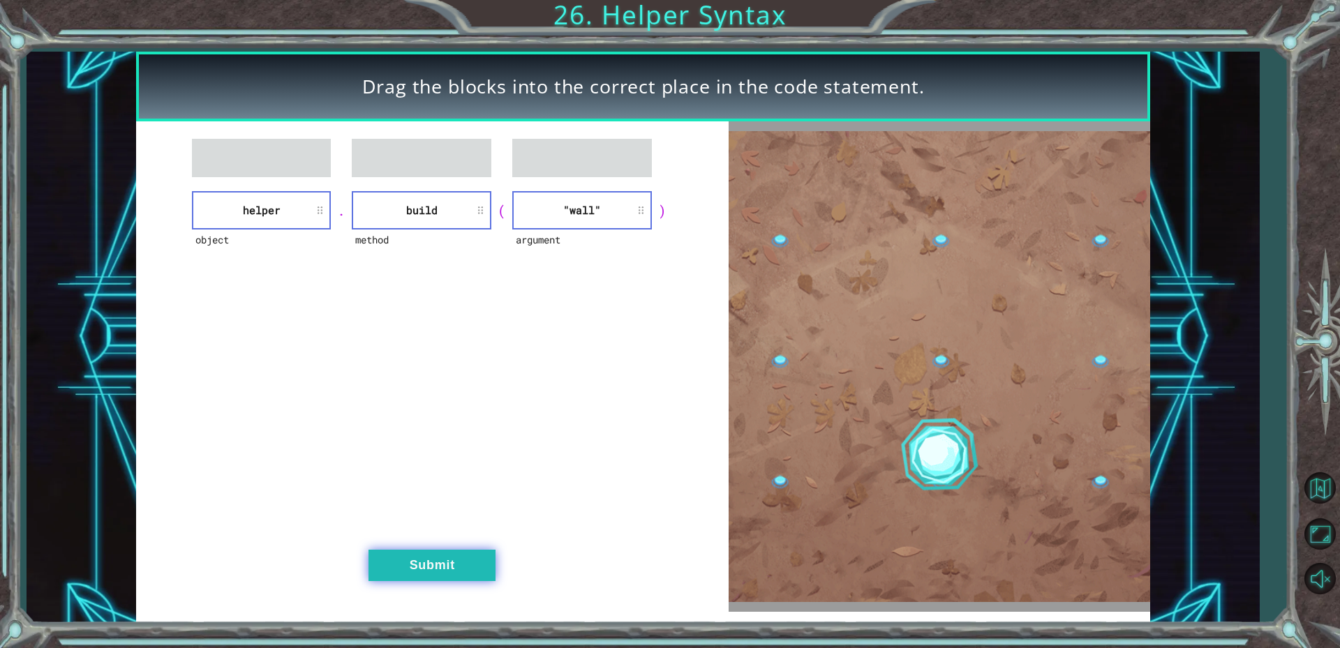
click at [455, 574] on button "Submit" at bounding box center [431, 565] width 127 height 31
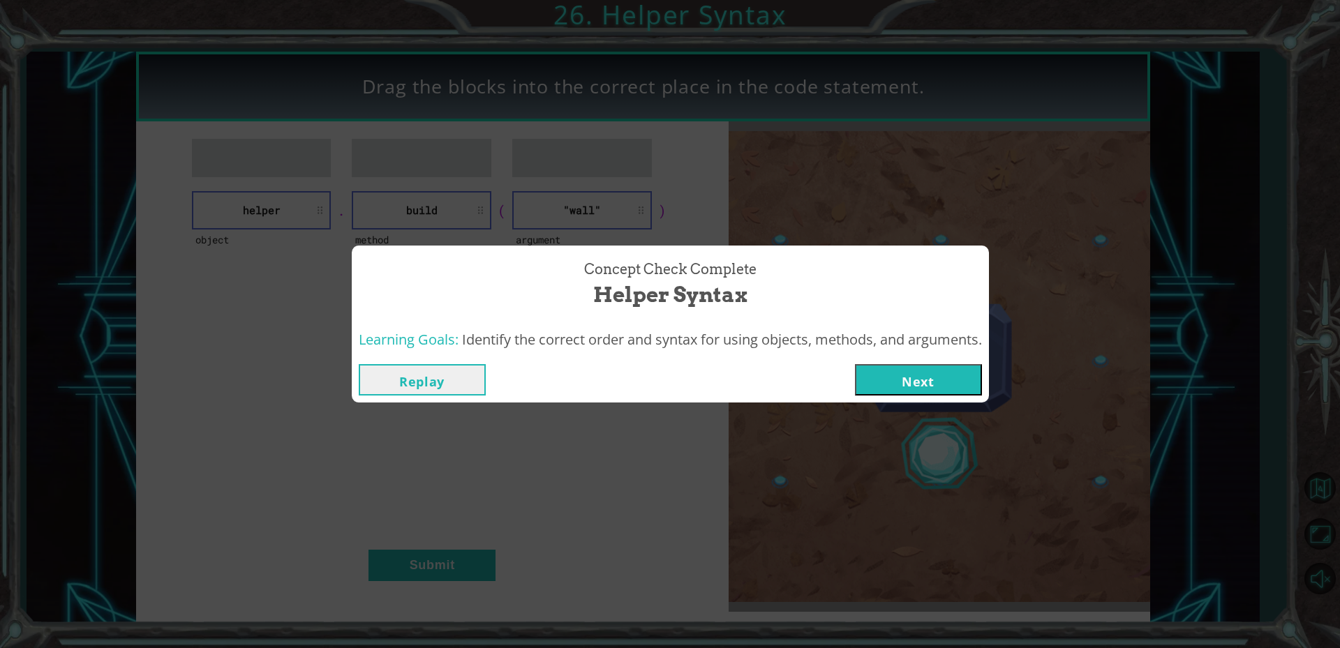
click at [908, 389] on button "Next" at bounding box center [918, 379] width 127 height 31
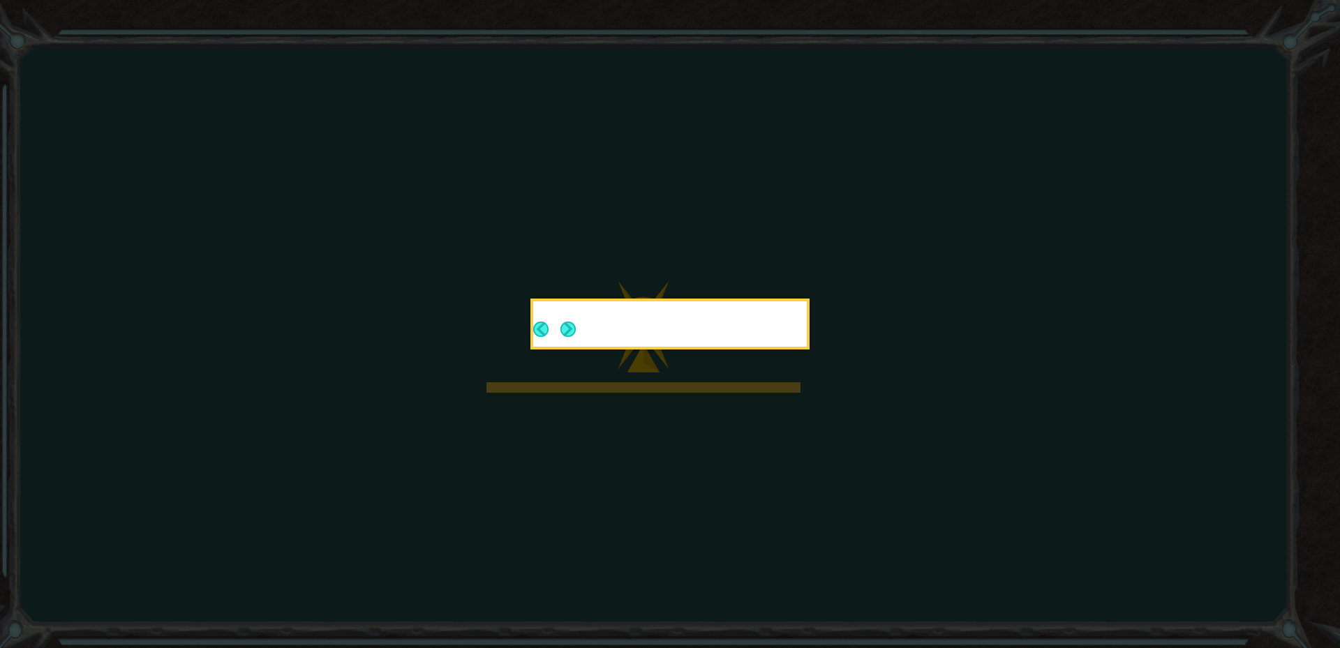
click at [567, 331] on button "Next" at bounding box center [567, 329] width 25 height 25
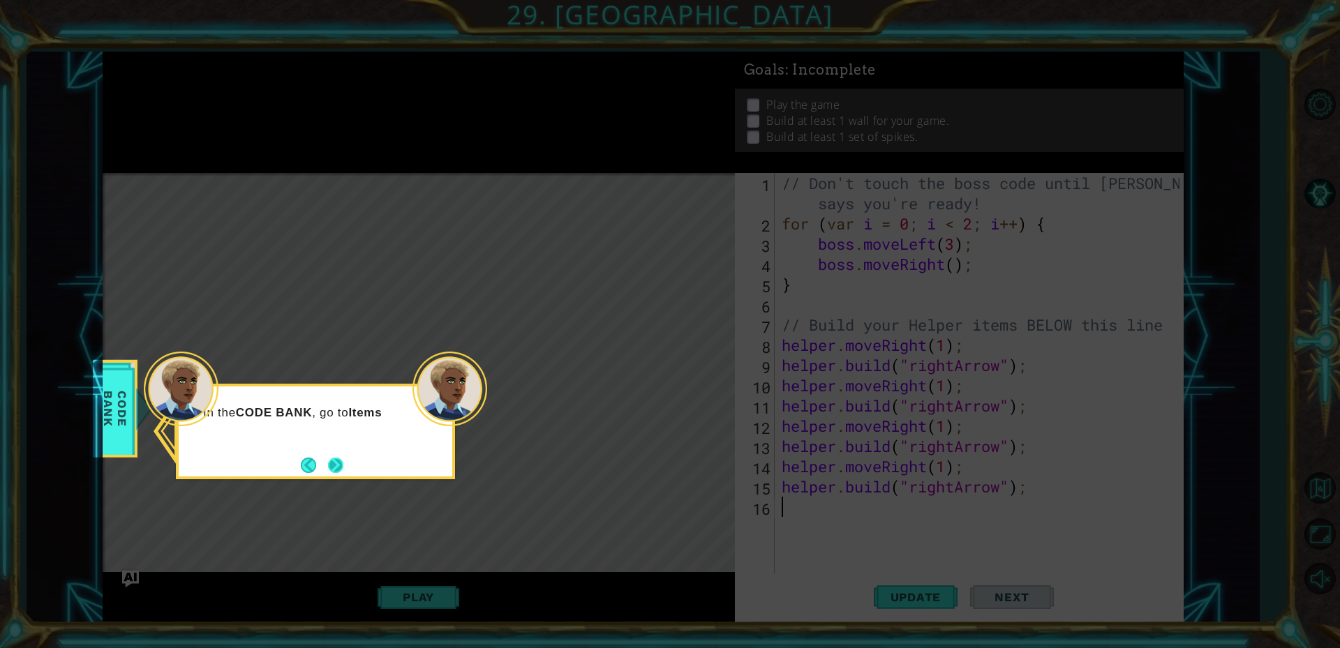
click at [334, 471] on button "Next" at bounding box center [335, 465] width 22 height 22
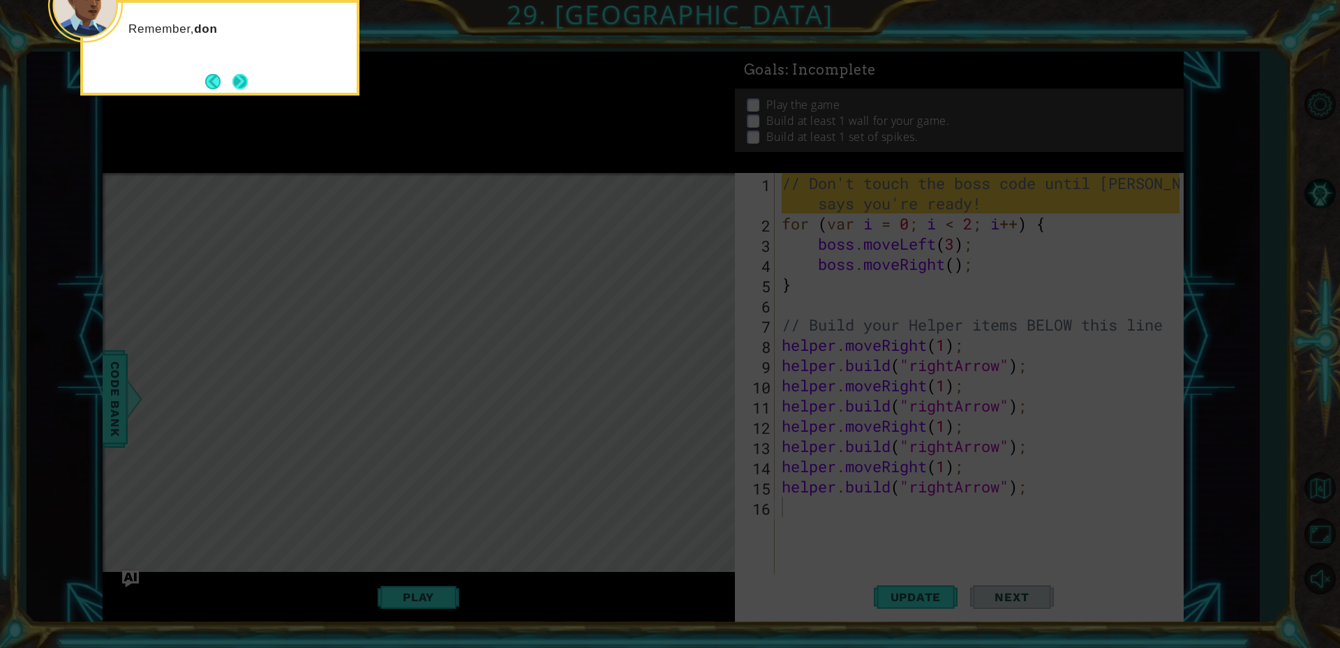
click at [241, 87] on button "Next" at bounding box center [239, 81] width 23 height 23
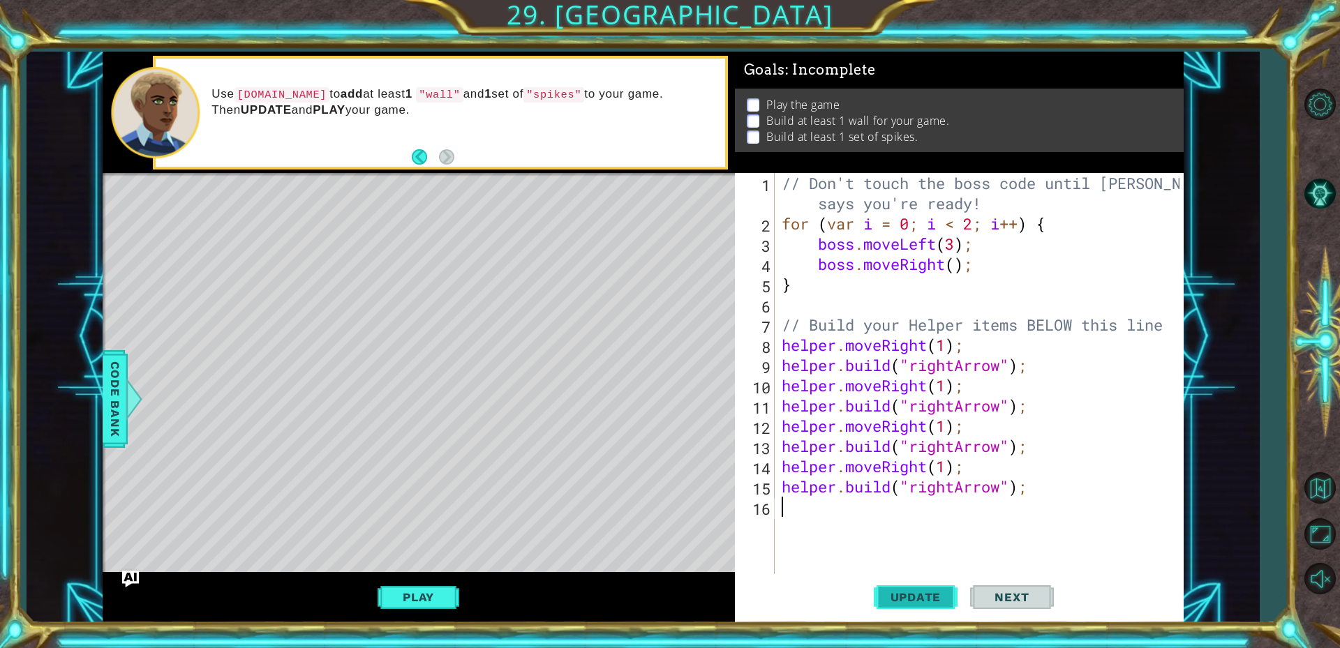
click at [923, 603] on span "Update" at bounding box center [915, 597] width 79 height 14
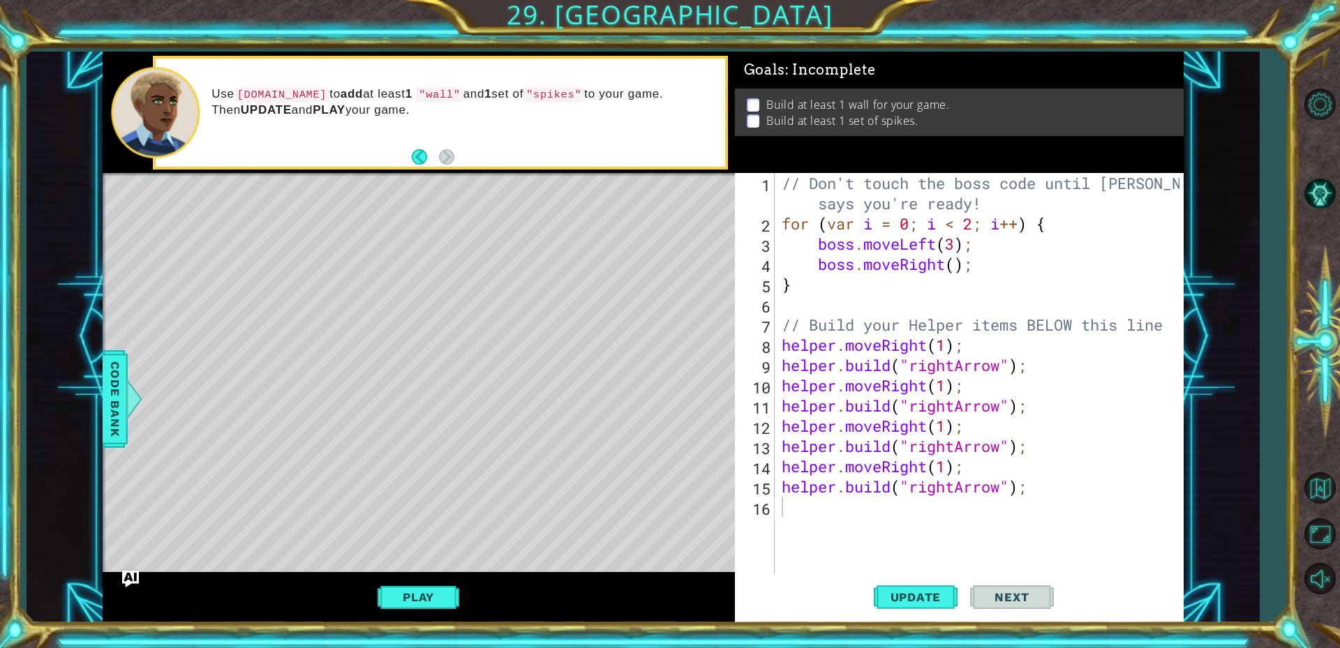
click at [747, 579] on div "Update Next" at bounding box center [963, 596] width 449 height 45
click at [772, 347] on div "8" at bounding box center [755, 347] width 37 height 20
type textarea "helper.moveRight(1);"
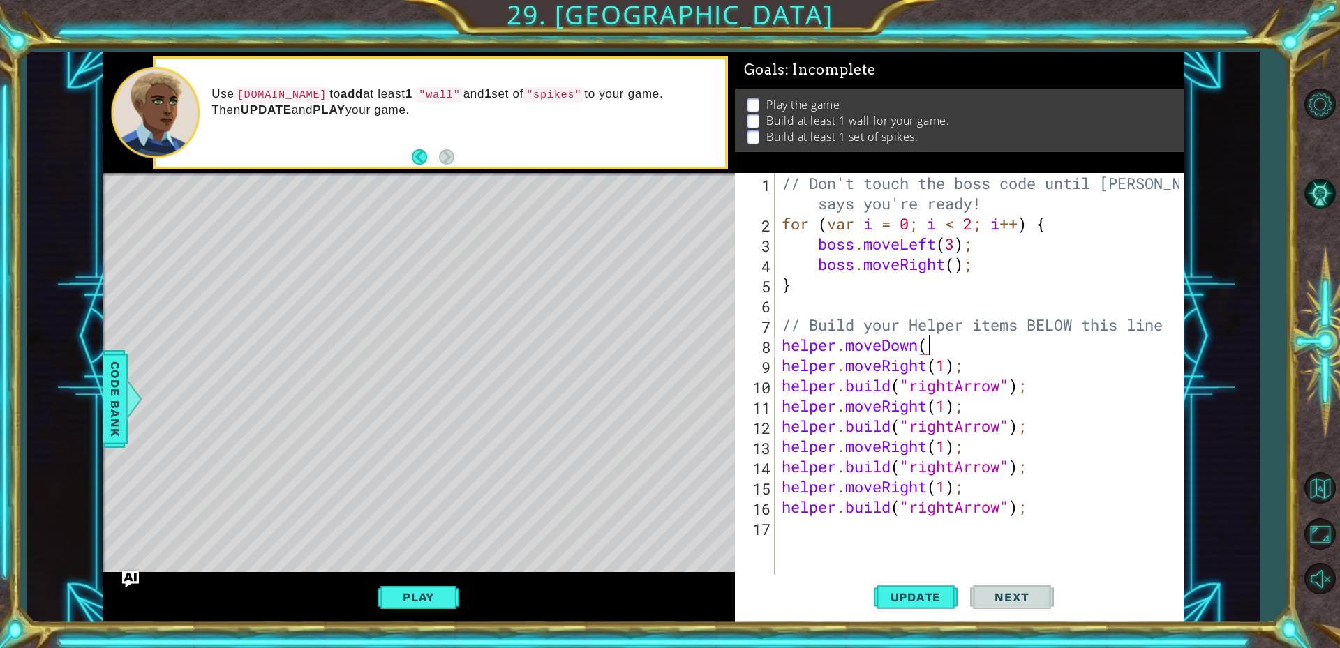
scroll to position [0, 6]
type textarea "helper.moveDown(1)"
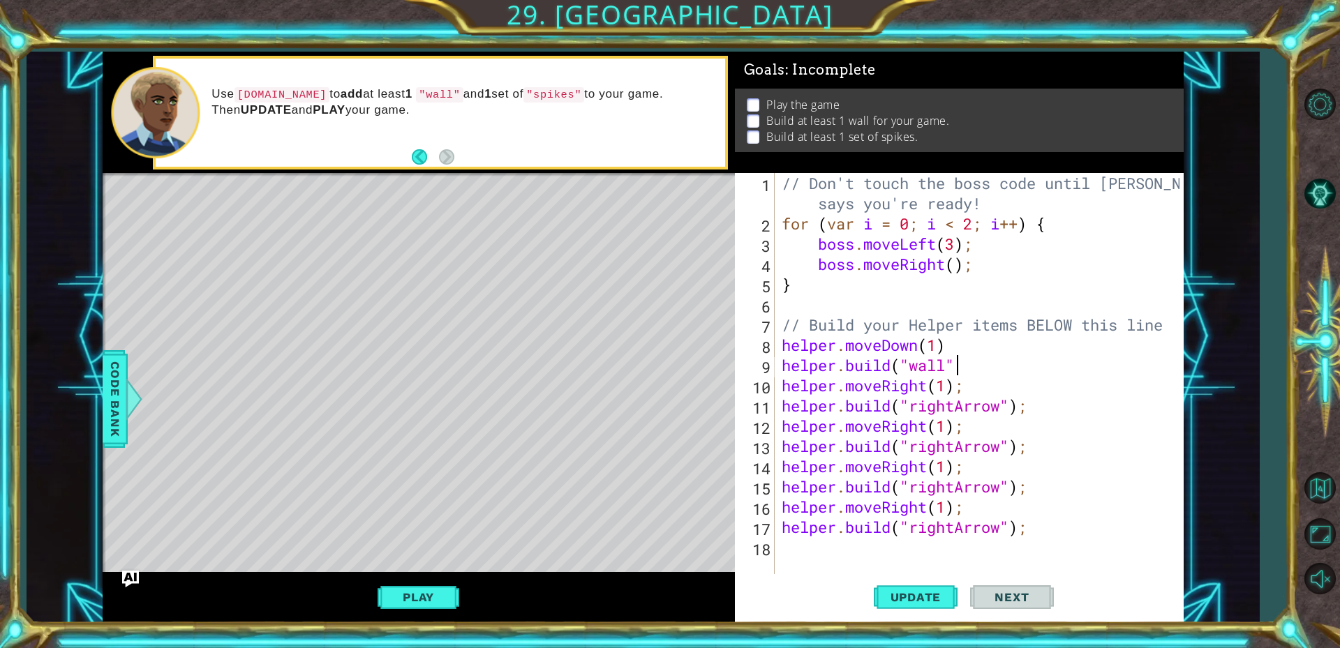
scroll to position [0, 8]
click at [950, 605] on button "Update" at bounding box center [916, 596] width 84 height 45
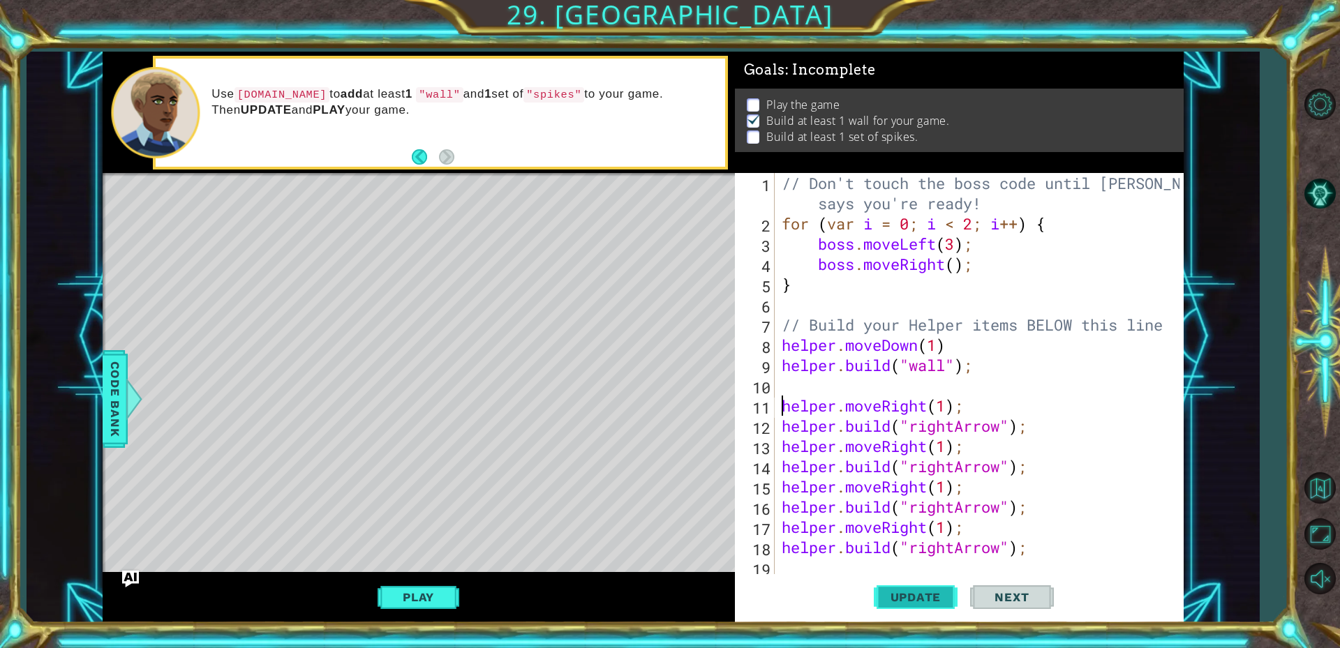
type textarea "helper.moveRight(1);"
click at [934, 599] on span "Update" at bounding box center [915, 597] width 79 height 14
click at [786, 386] on div "// Don't touch the boss code until [PERSON_NAME] says you're ready! for ( var i…" at bounding box center [982, 405] width 407 height 465
type textarea "helper.moveRight(1);"
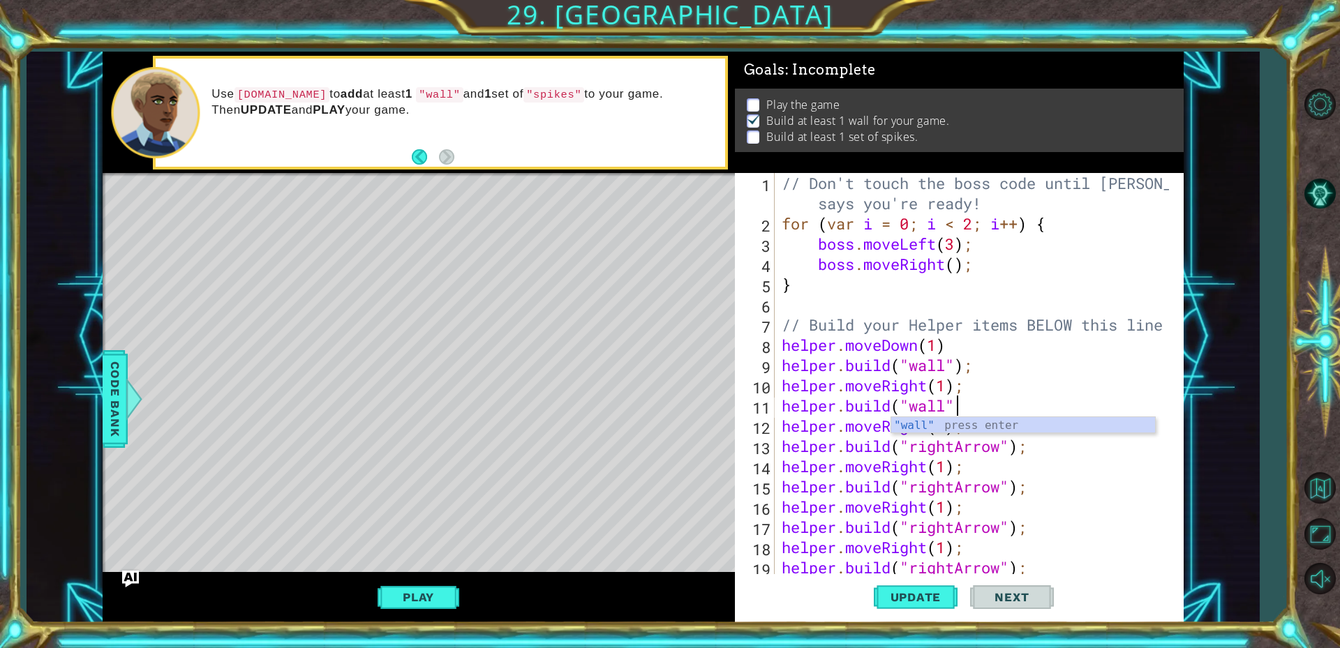
scroll to position [0, 8]
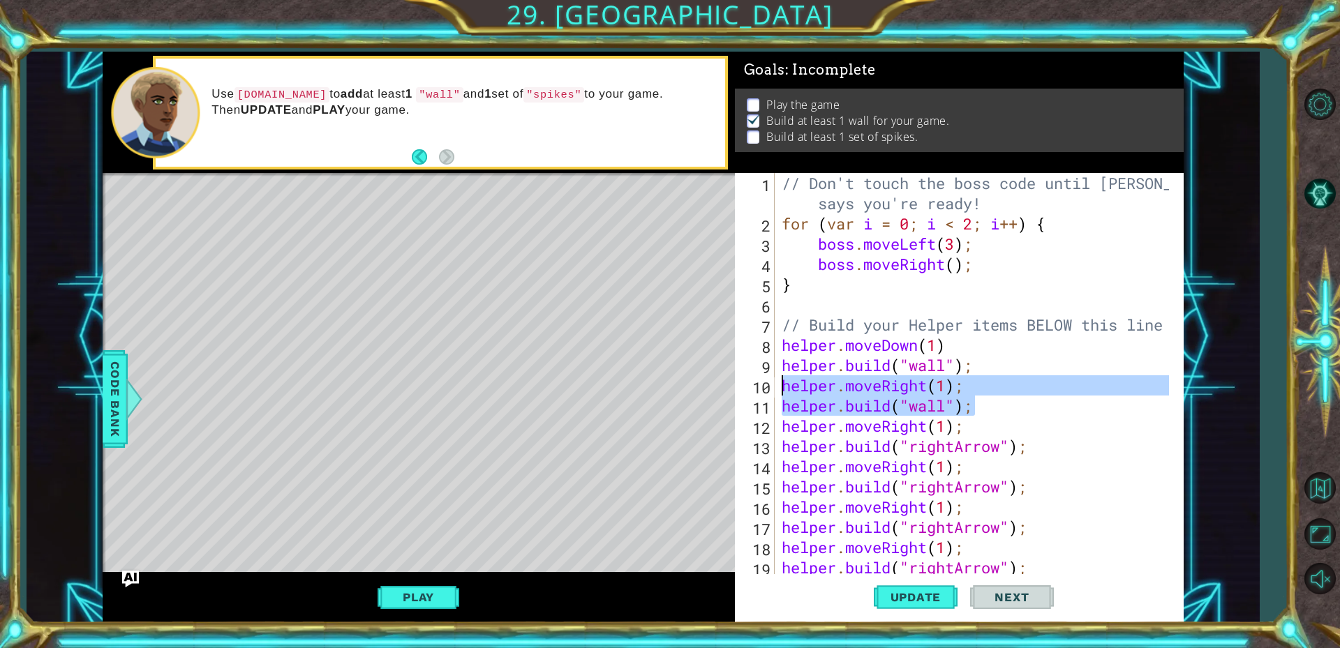
drag, startPoint x: 982, startPoint y: 414, endPoint x: 781, endPoint y: 394, distance: 201.2
click at [781, 394] on div "// Don't touch the boss code until [PERSON_NAME] says you're ready! for ( var i…" at bounding box center [977, 405] width 397 height 465
click at [981, 409] on div "// Don't touch the boss code until [PERSON_NAME] says you're ready! for ( var i…" at bounding box center [974, 375] width 390 height 405
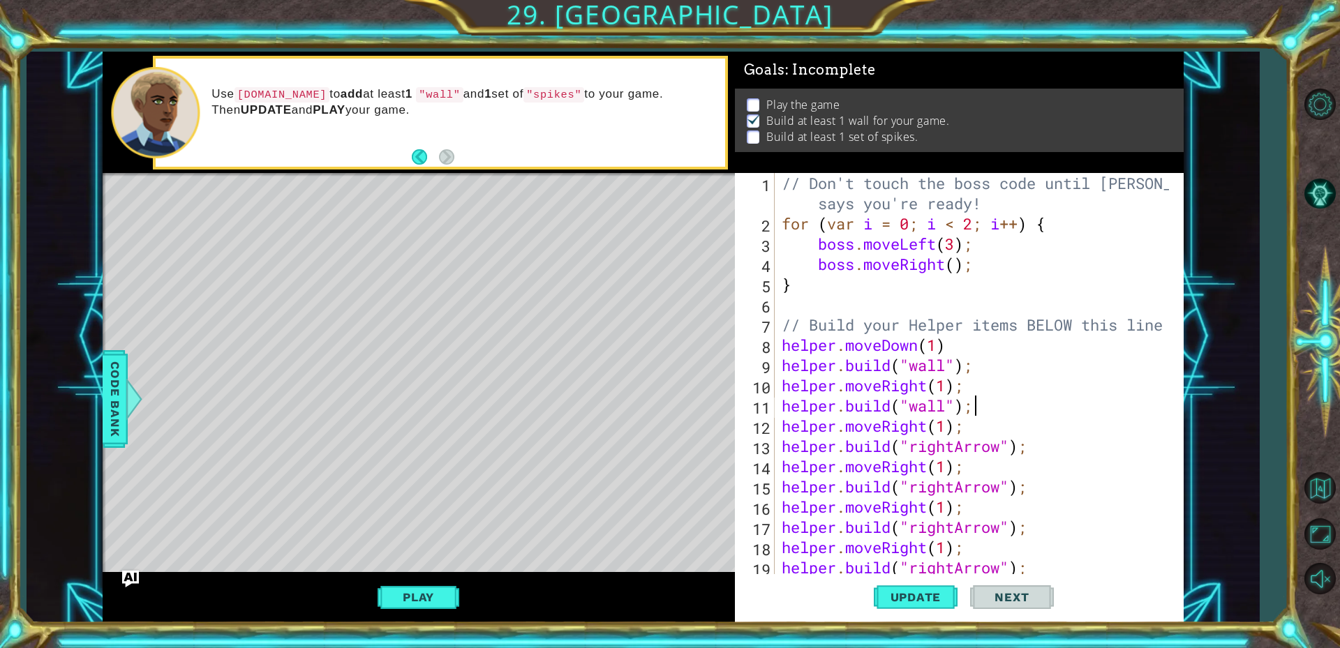
paste textarea "helper.moveRight(1);"
click at [919, 594] on span "Update" at bounding box center [915, 597] width 79 height 14
click at [959, 462] on div "// Don't touch the boss code until [PERSON_NAME] says you're ready! for ( var i…" at bounding box center [977, 405] width 397 height 465
type textarea "[DOMAIN_NAME]("rightArrow");"
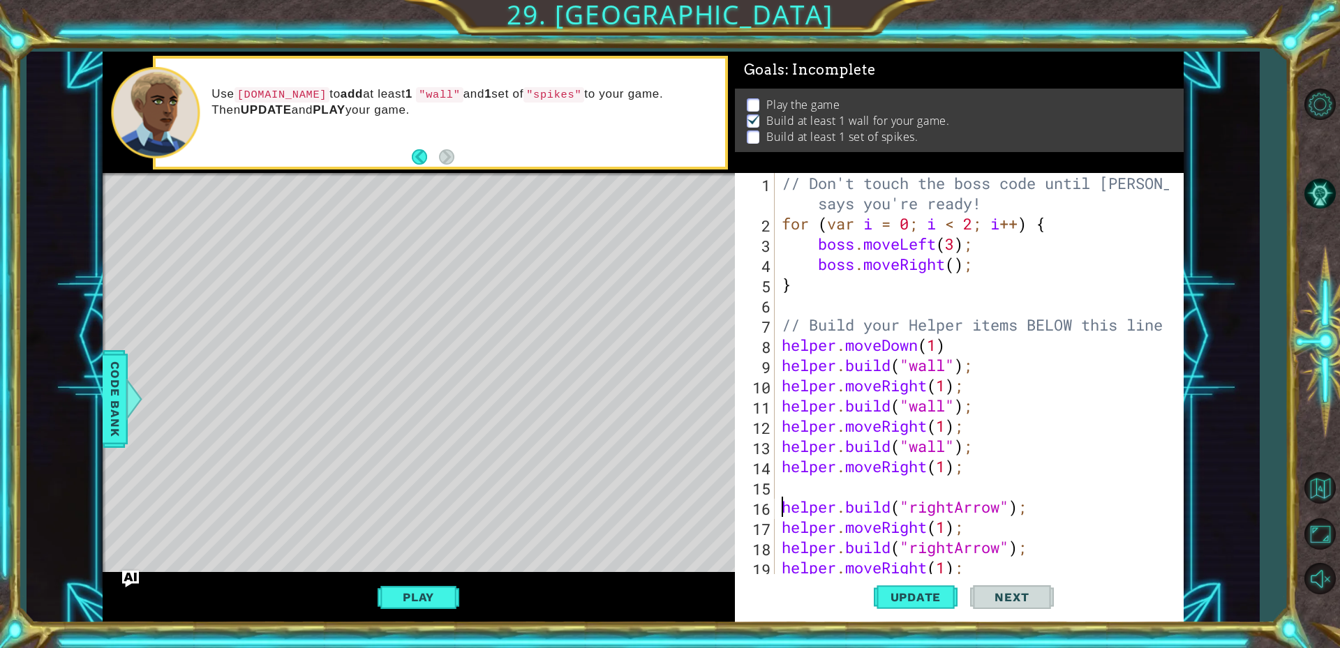
scroll to position [0, 0]
paste textarea "[DOMAIN_NAME]("wall");"
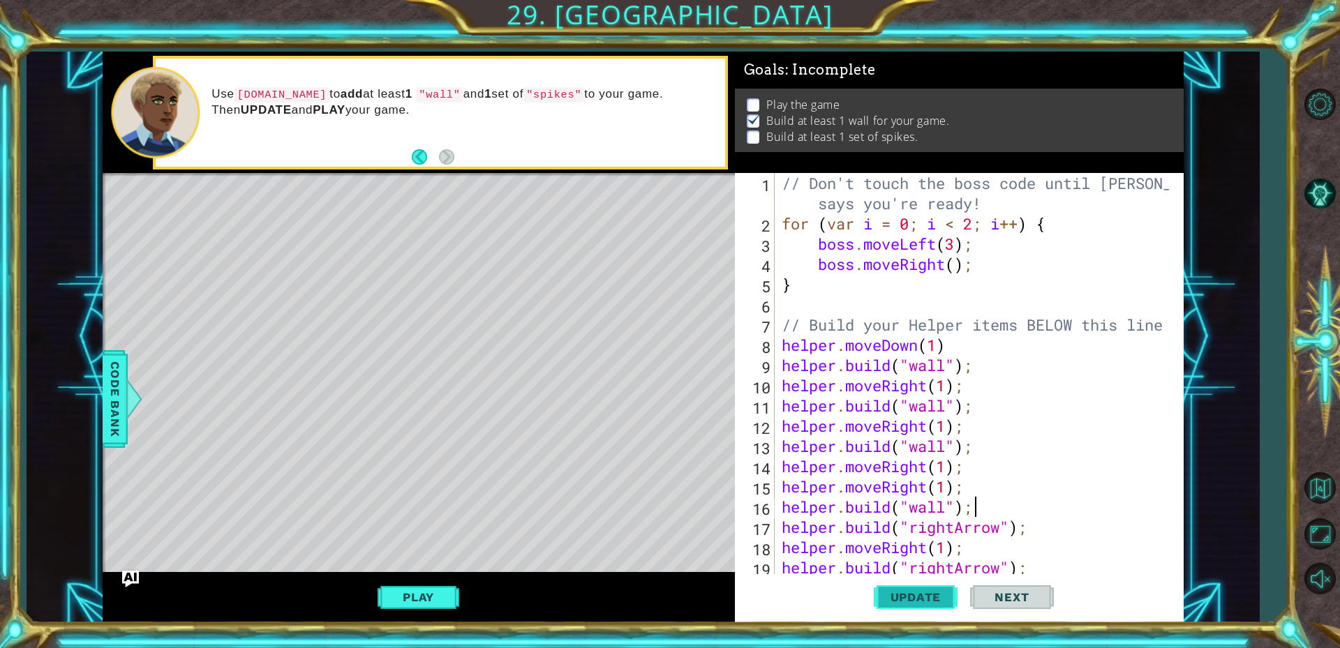
click at [935, 600] on span "Update" at bounding box center [915, 597] width 79 height 14
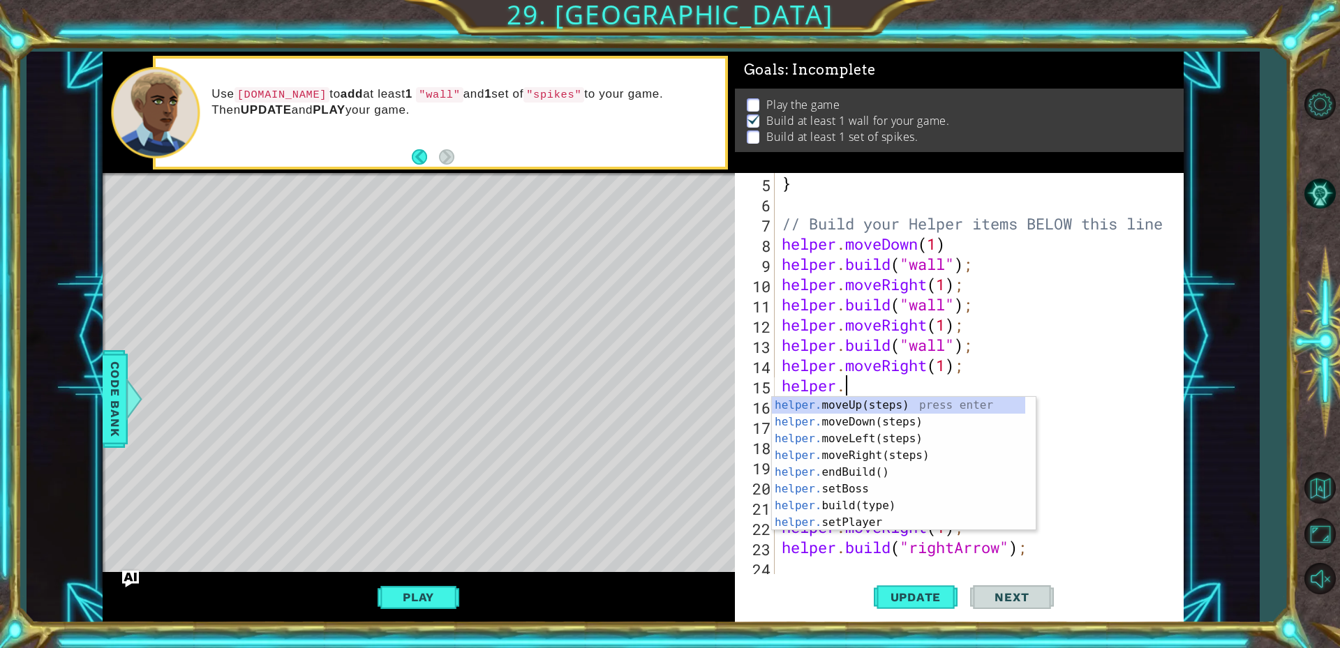
type textarea "h"
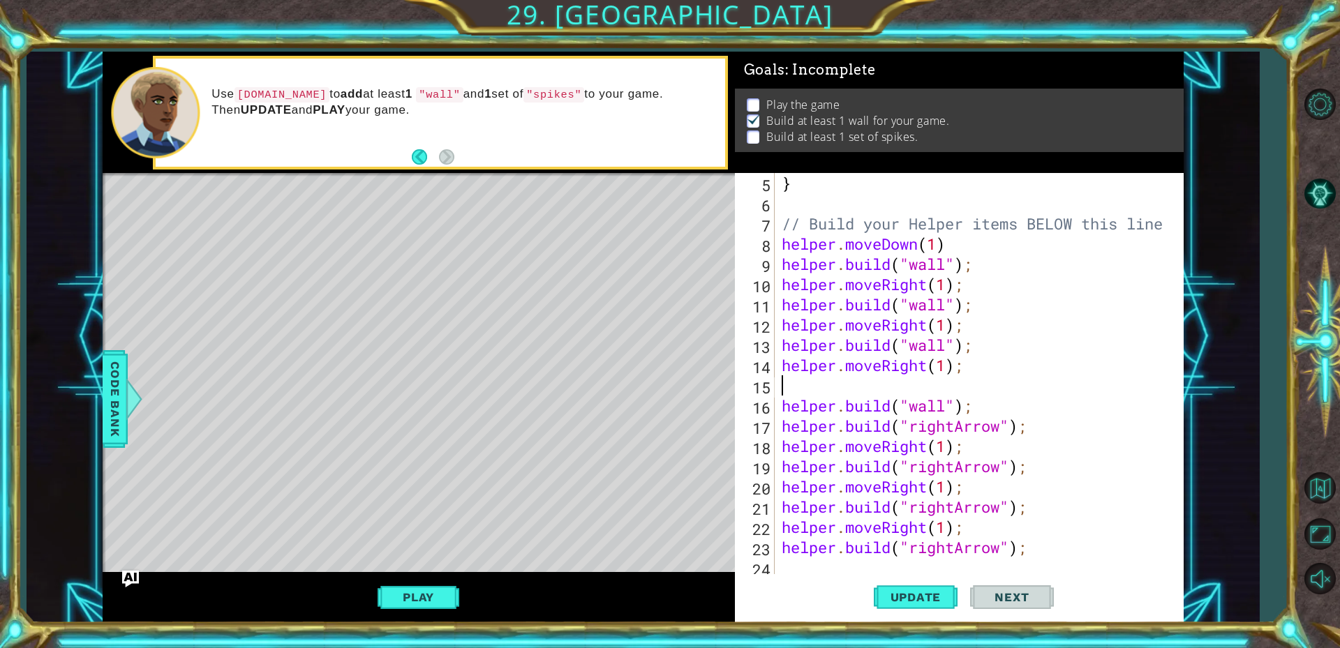
scroll to position [81, 0]
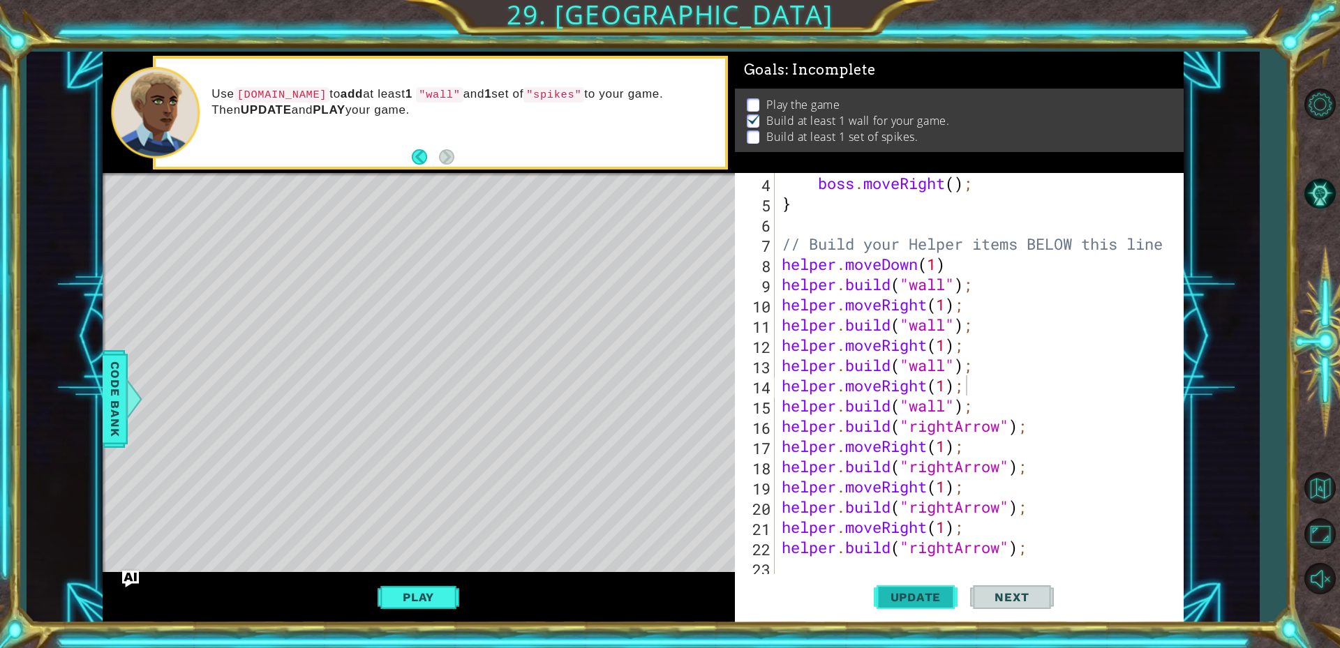
click at [933, 598] on span "Update" at bounding box center [915, 597] width 79 height 14
click at [999, 368] on div "boss . moveRight ( ) ; } // Build your Helper items BELOW this line helper . mo…" at bounding box center [977, 395] width 397 height 445
type textarea "[DOMAIN_NAME]("wall");"
click at [981, 406] on div "boss . moveRight ( ) ; } // Build your Helper items BELOW this line helper . mo…" at bounding box center [977, 395] width 397 height 445
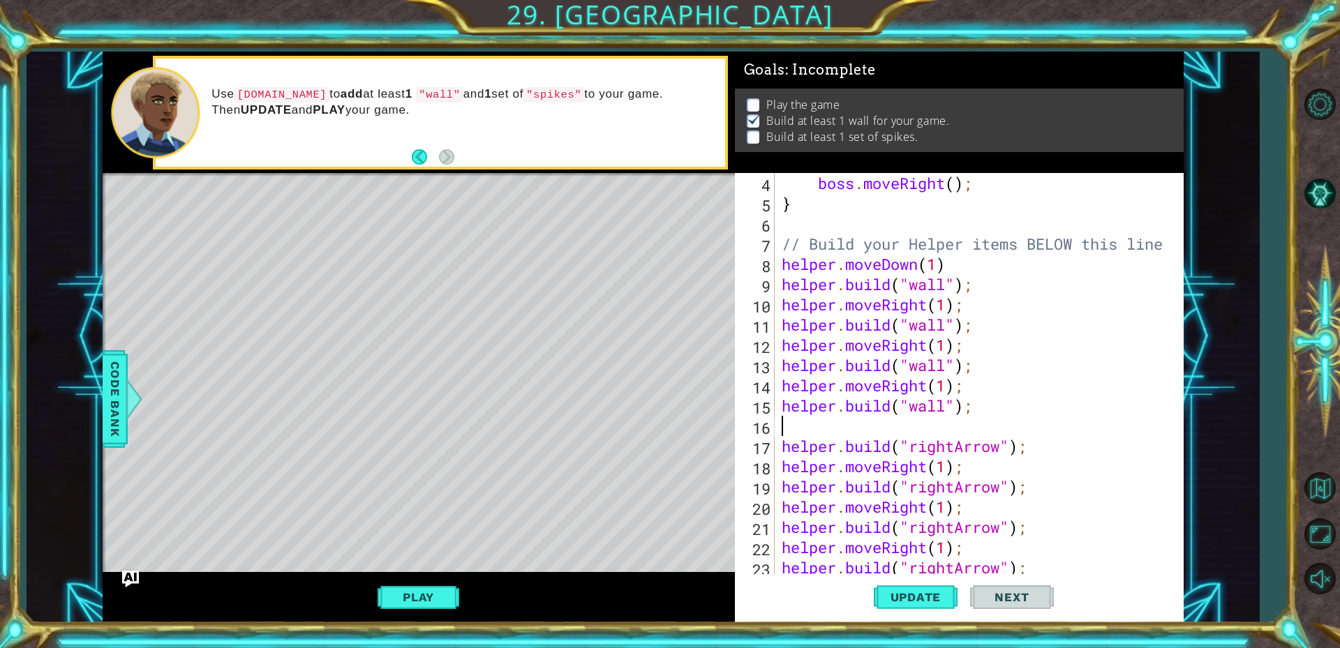
paste textarea "[DOMAIN_NAME]("wall");"
type textarea "[DOMAIN_NAME]("wall");"
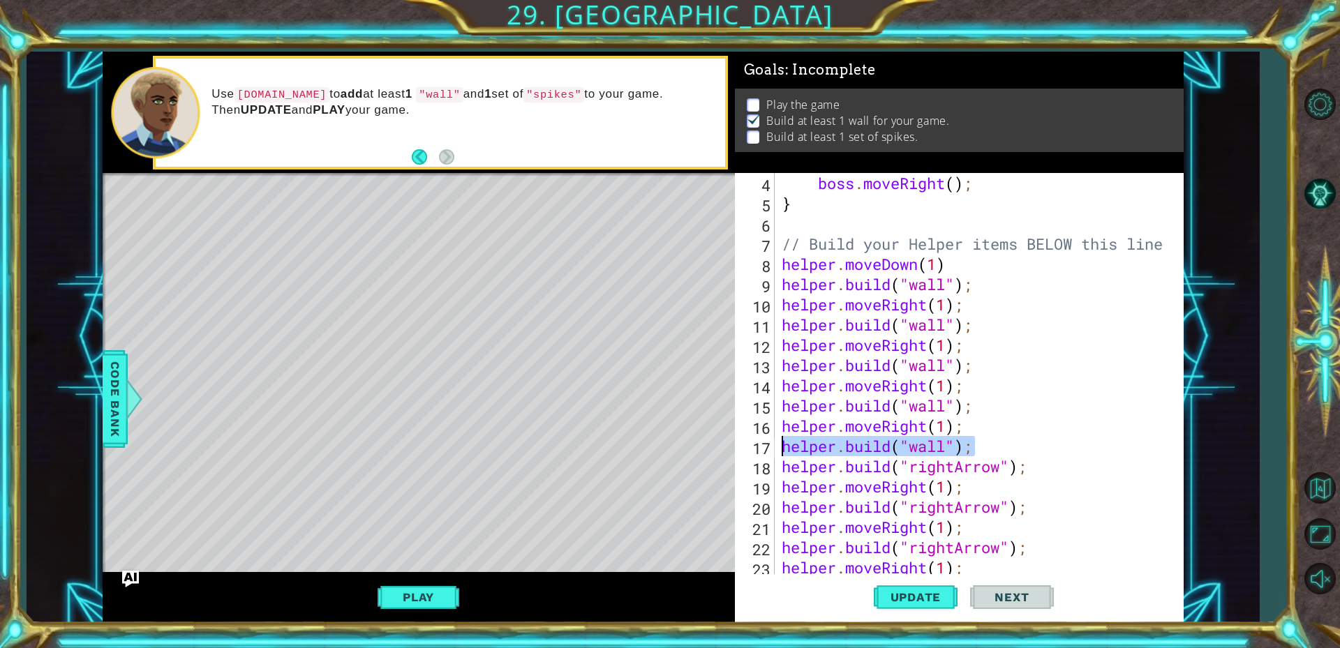
drag, startPoint x: 977, startPoint y: 445, endPoint x: 781, endPoint y: 444, distance: 196.1
click at [781, 444] on div "boss . moveRight ( ) ; } // Build your Helper items BELOW this line helper . mo…" at bounding box center [977, 395] width 397 height 445
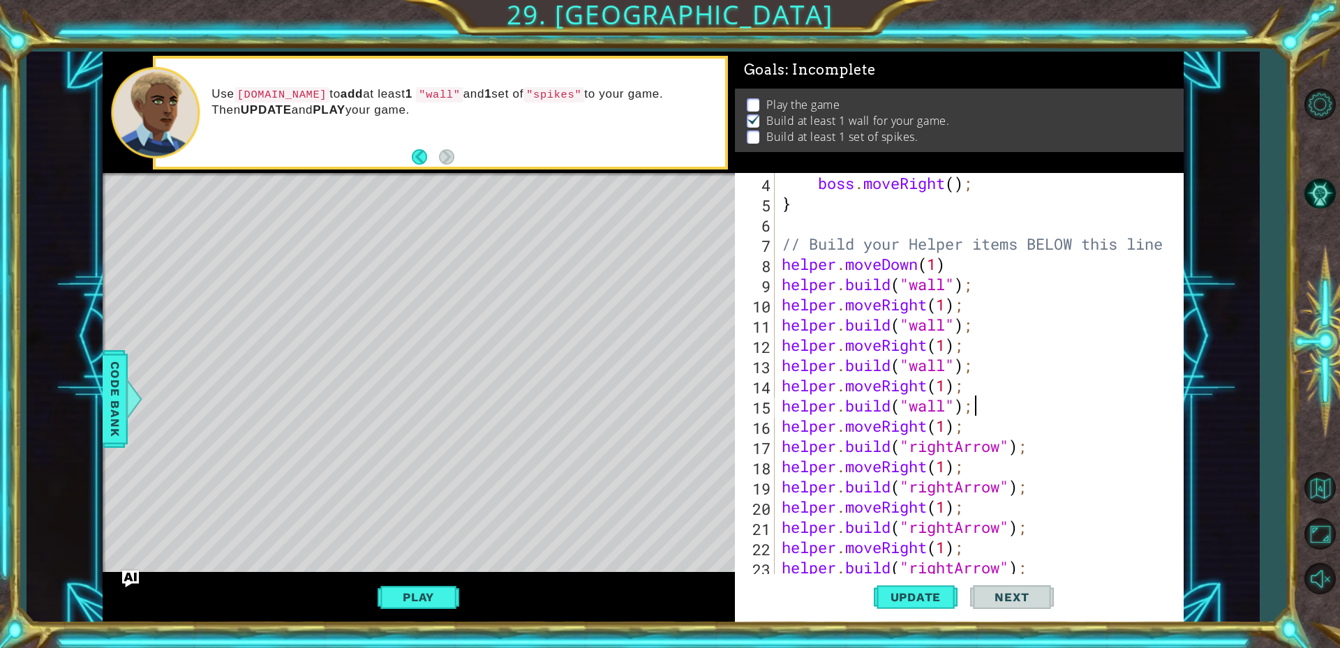
type textarea "helper.moveRight(1);"
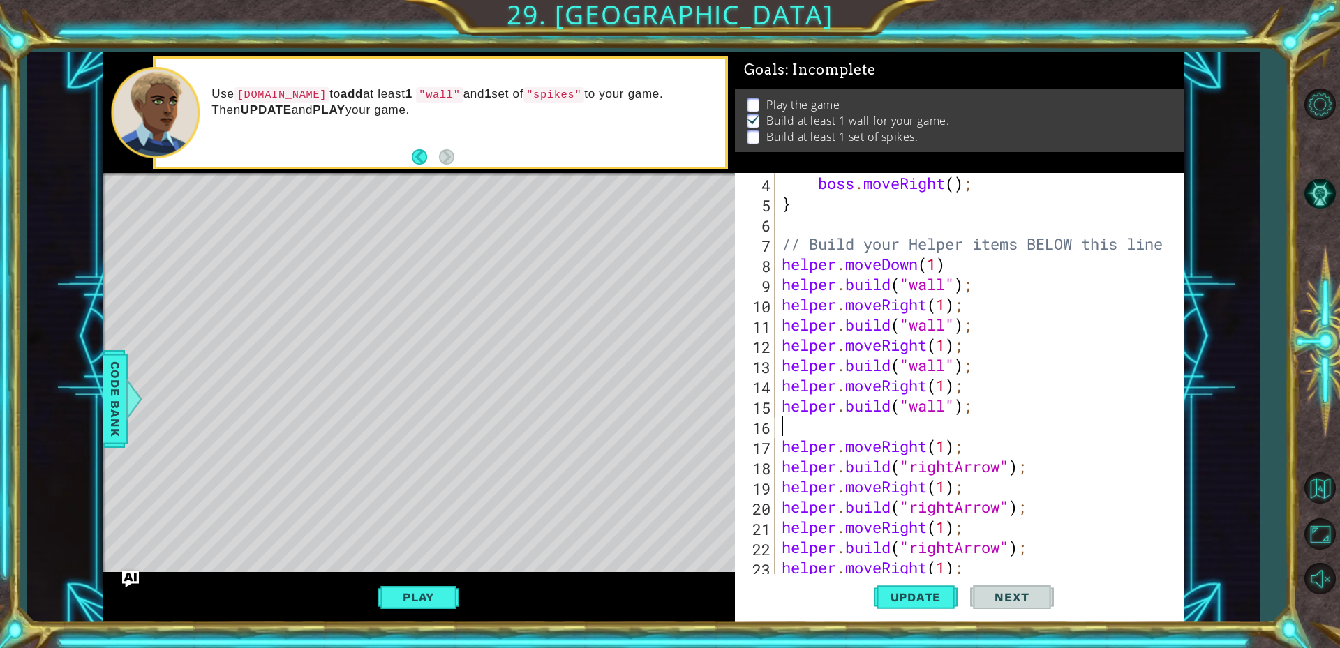
paste textarea "[DOMAIN_NAME]("wall");"
type textarea "[DOMAIN_NAME]("wall");"
paste textarea "[DOMAIN_NAME]("wall");"
type textarea "[DOMAIN_NAME]("wall");"
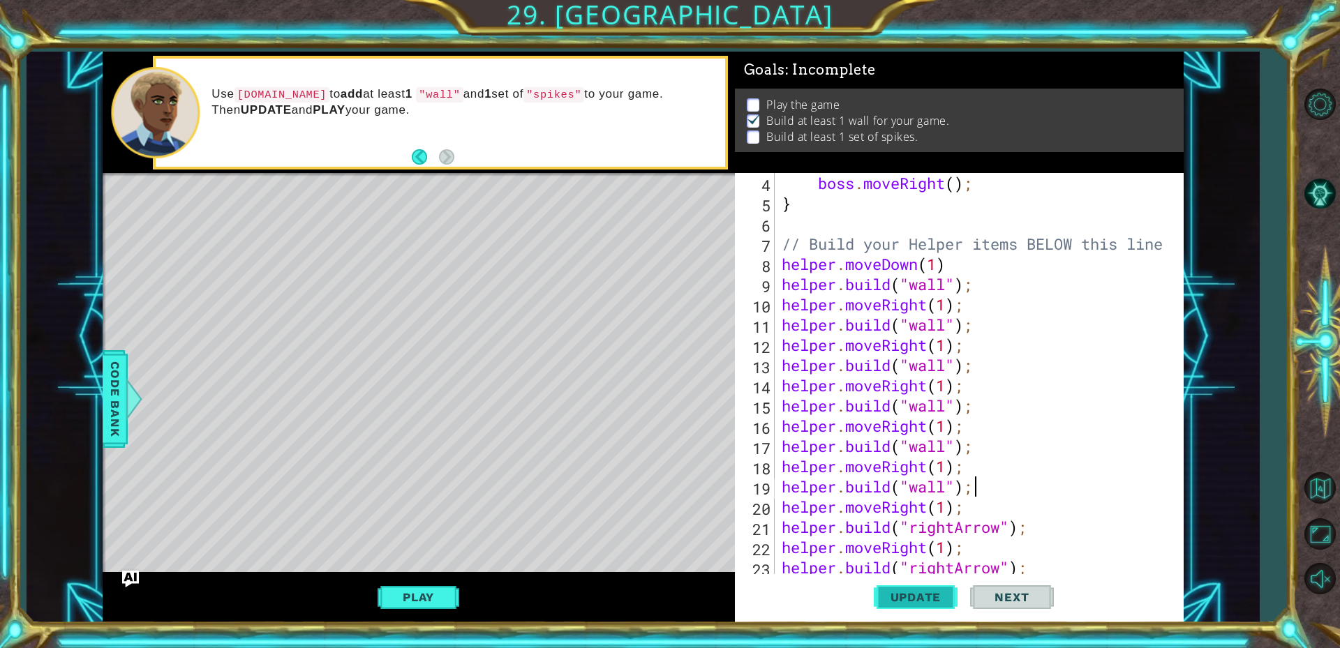
click at [899, 594] on span "Update" at bounding box center [915, 597] width 79 height 14
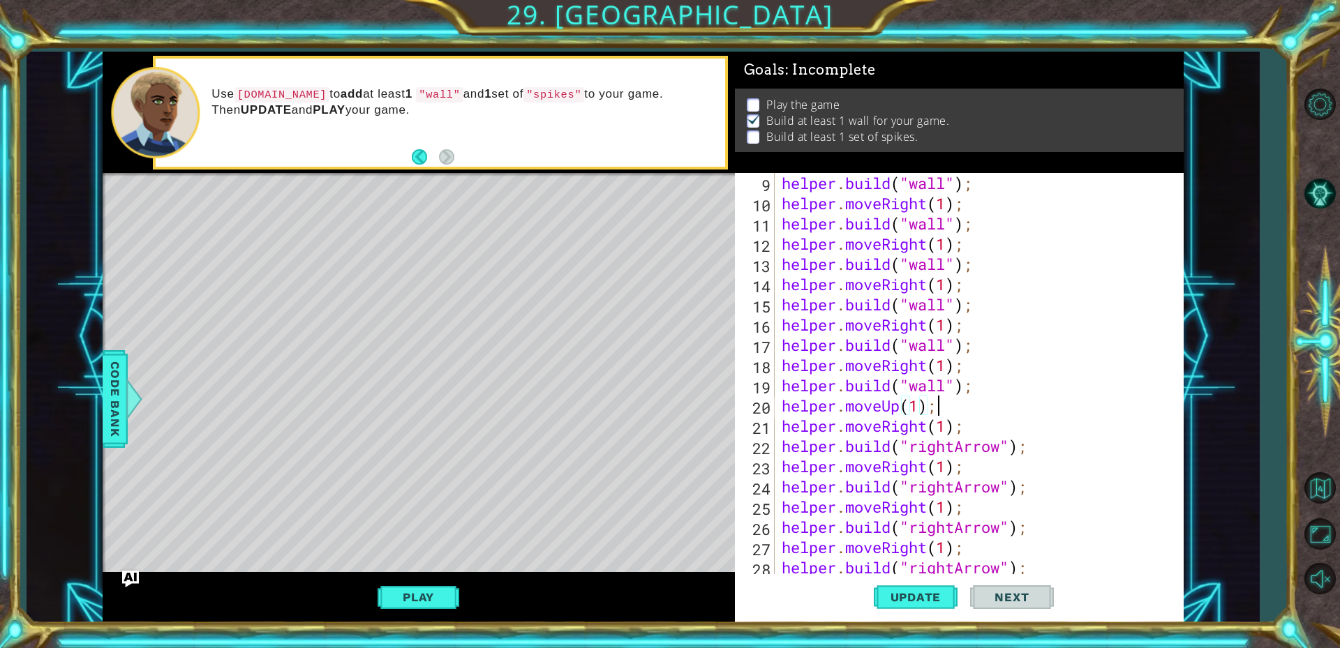
scroll to position [0, 6]
type textarea "helper.moveUp(1);"
click at [925, 590] on span "Update" at bounding box center [915, 597] width 79 height 14
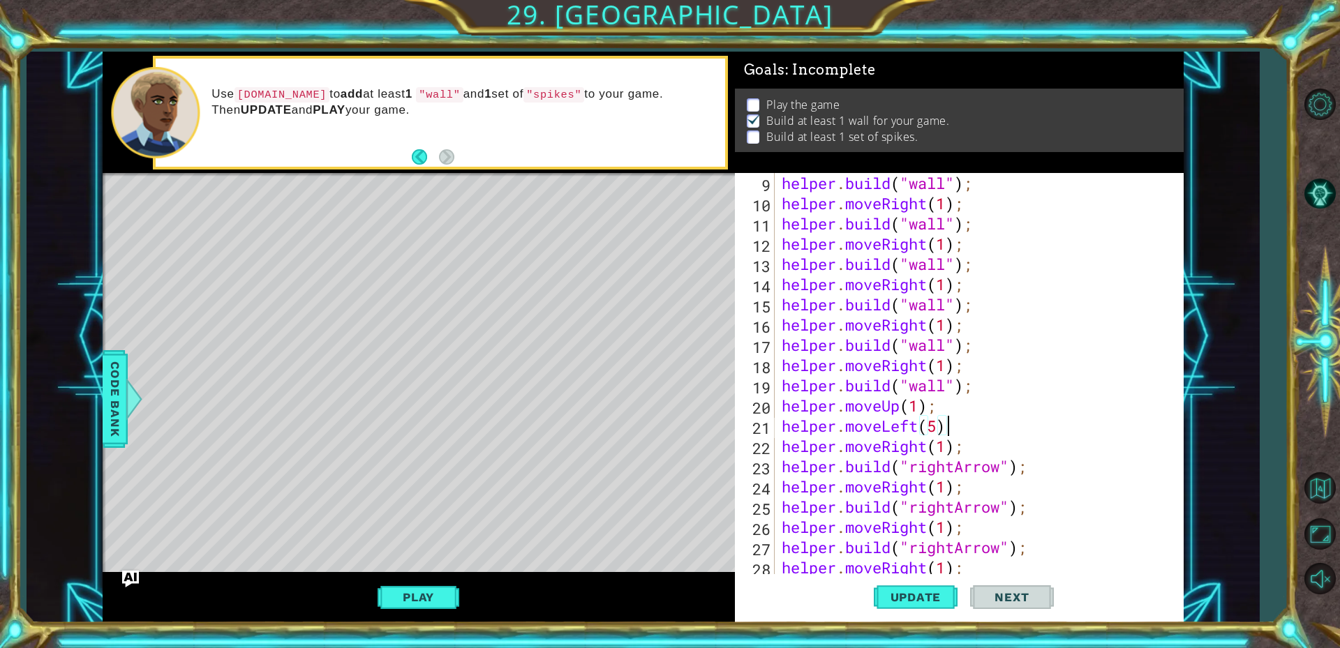
scroll to position [0, 7]
click at [891, 587] on button "Update" at bounding box center [916, 596] width 84 height 45
click at [987, 391] on div "helper . build ( "wall" ) ; helper . moveRight ( 1 ) ; helper . build ( "wall" …" at bounding box center [977, 395] width 397 height 445
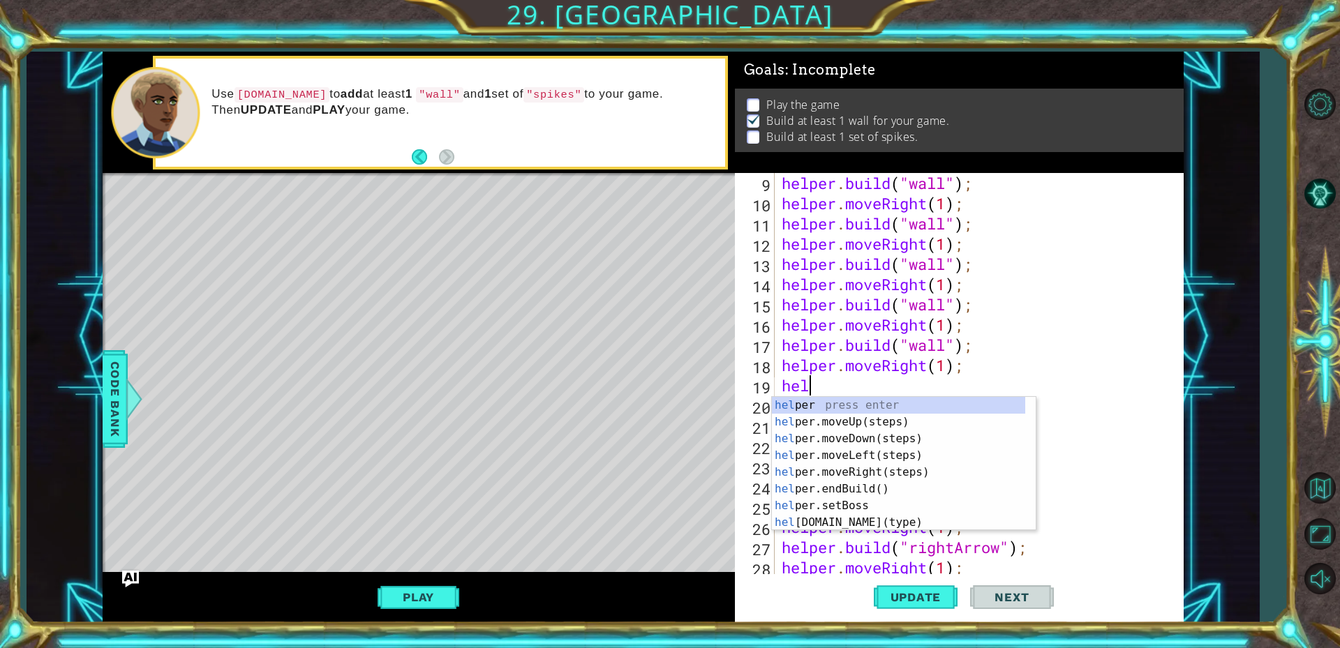
scroll to position [0, 0]
type textarea "h"
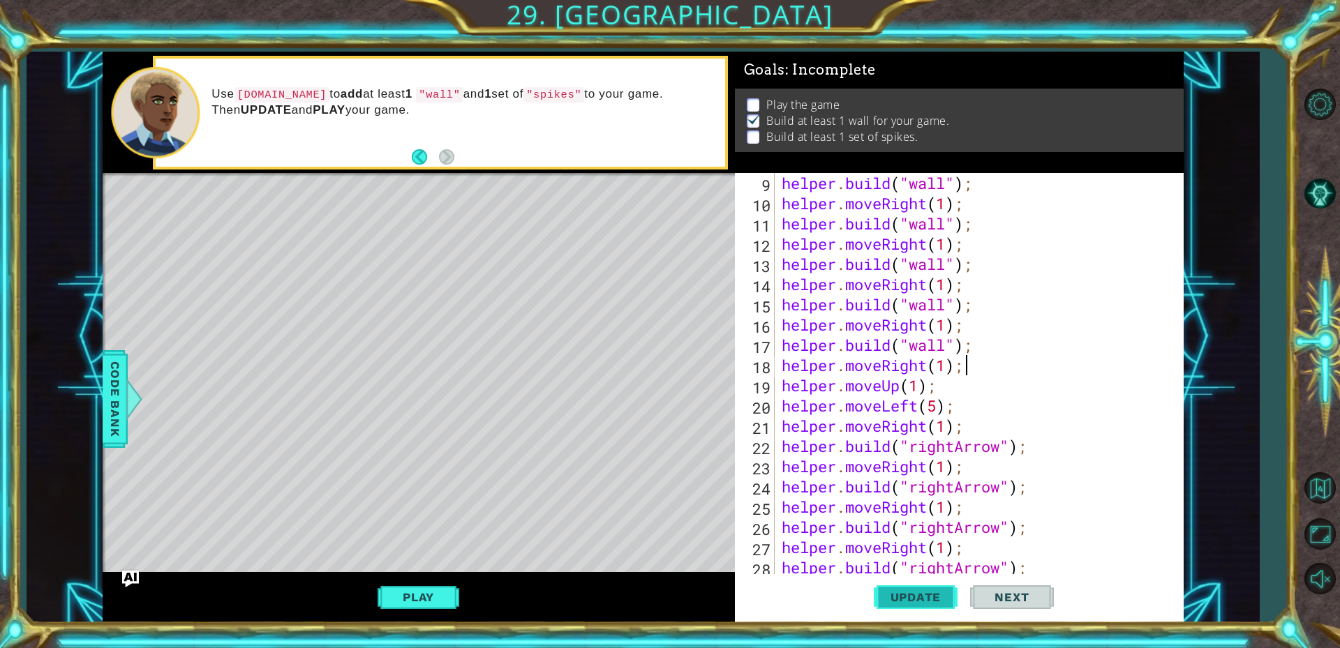
click at [917, 600] on span "Update" at bounding box center [915, 597] width 79 height 14
click at [981, 416] on div "helper . build ( "wall" ) ; helper . moveRight ( 1 ) ; helper . build ( "wall" …" at bounding box center [977, 395] width 397 height 445
click at [980, 426] on div "helper . build ( "wall" ) ; helper . moveRight ( 1 ) ; helper . build ( "wall" …" at bounding box center [977, 395] width 397 height 445
click at [984, 432] on div "helper . build ( "wall" ) ; helper . moveRight ( 1 ) ; helper . build ( "wall" …" at bounding box center [977, 395] width 397 height 445
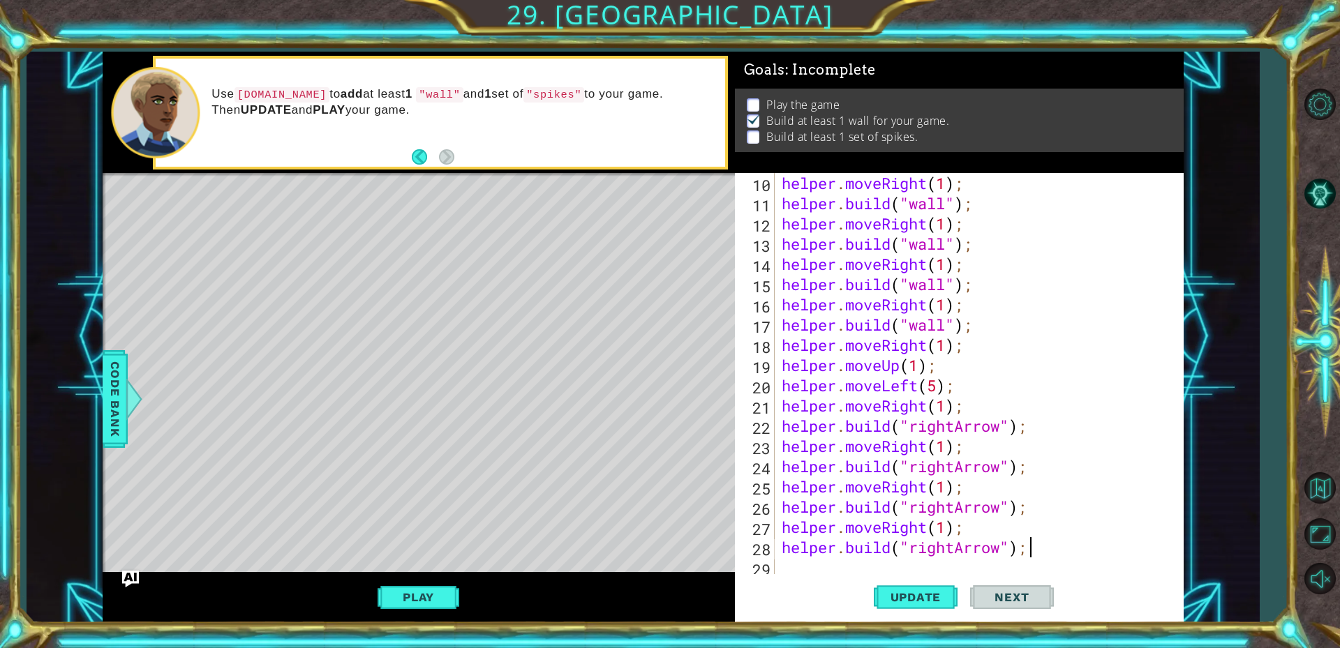
click at [1035, 555] on div "helper . moveRight ( 1 ) ; helper . build ( "wall" ) ; helper . moveRight ( 1 )…" at bounding box center [977, 395] width 397 height 445
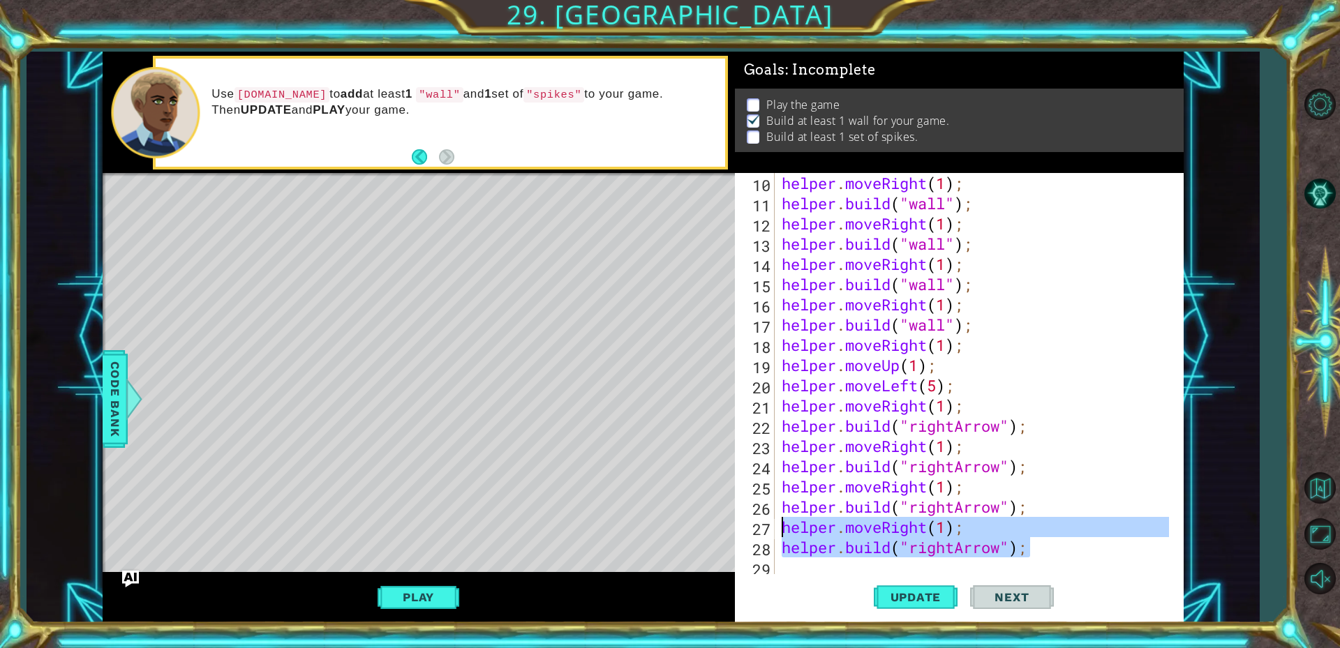
drag, startPoint x: 1032, startPoint y: 545, endPoint x: 779, endPoint y: 532, distance: 253.6
click at [779, 532] on div "helper . moveRight ( 1 ) ; helper . build ( "wall" ) ; helper . moveRight ( 1 )…" at bounding box center [977, 395] width 397 height 445
click at [1049, 557] on div "helper . moveRight ( 1 ) ; helper . build ( "wall" ) ; helper . moveRight ( 1 )…" at bounding box center [974, 375] width 390 height 405
type textarea "[DOMAIN_NAME]("rightArrow");"
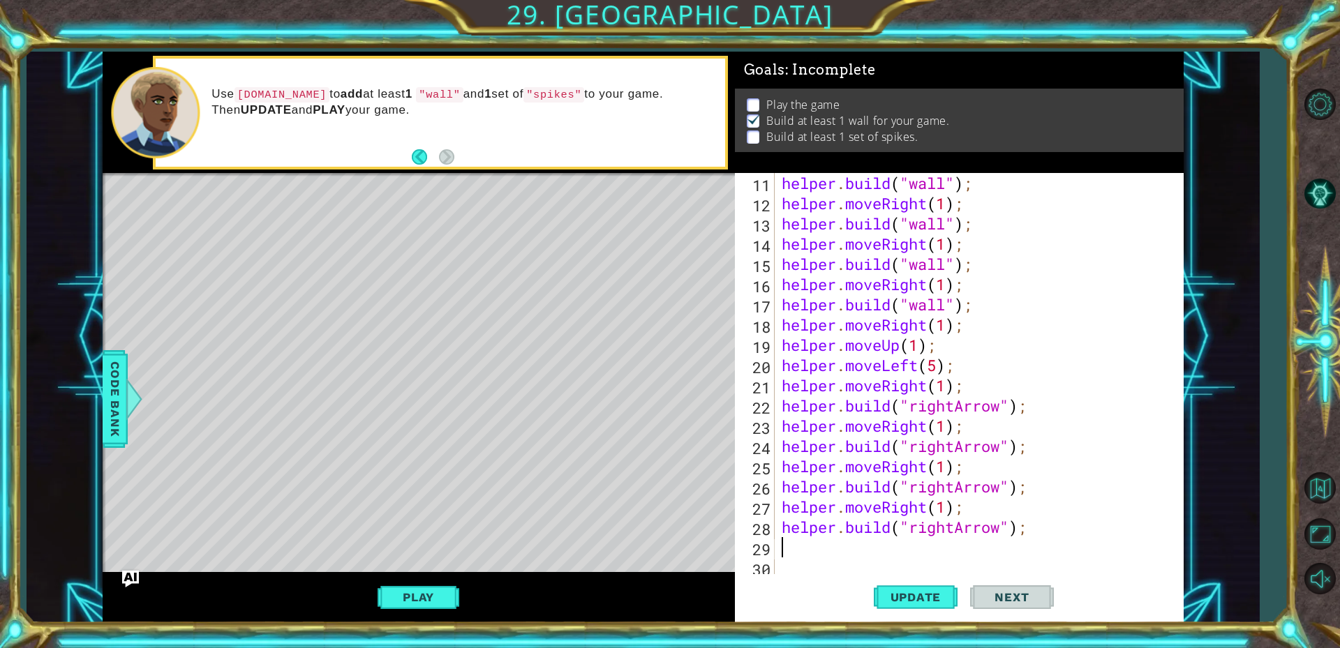
paste textarea "[DOMAIN_NAME]("rightArrow");"
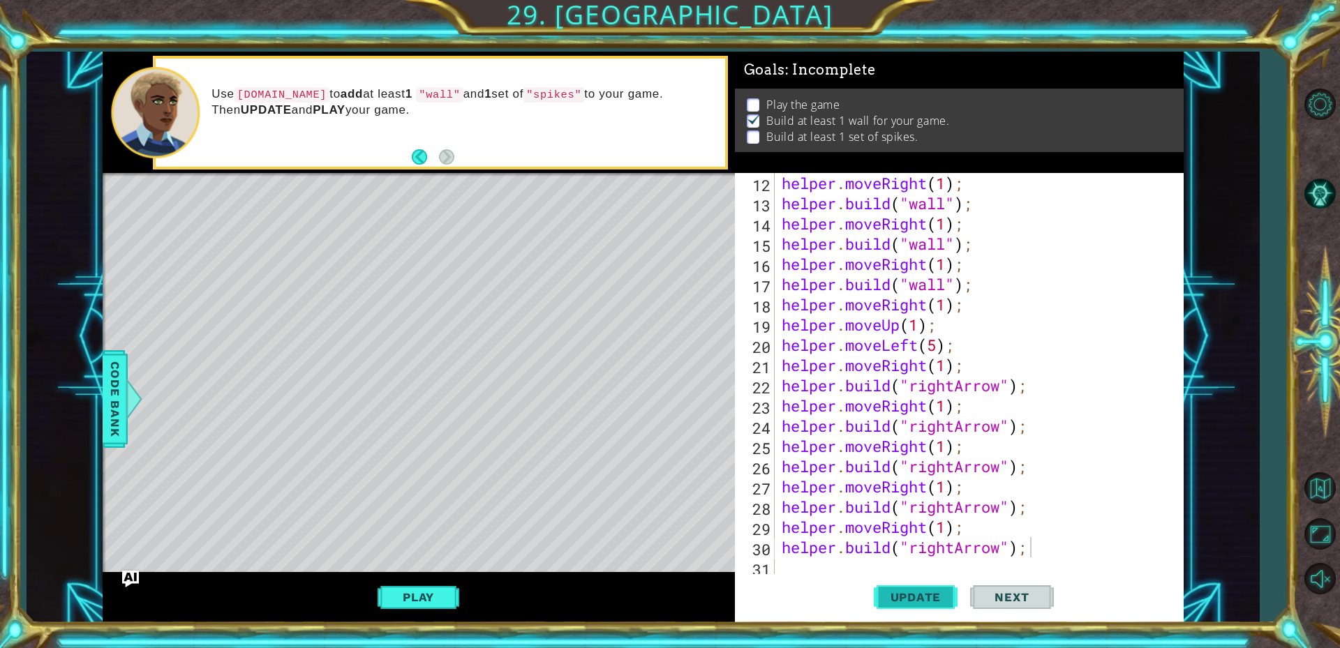
click at [922, 594] on span "Update" at bounding box center [915, 597] width 79 height 14
type textarea "[DOMAIN_NAME]("downArrow");"
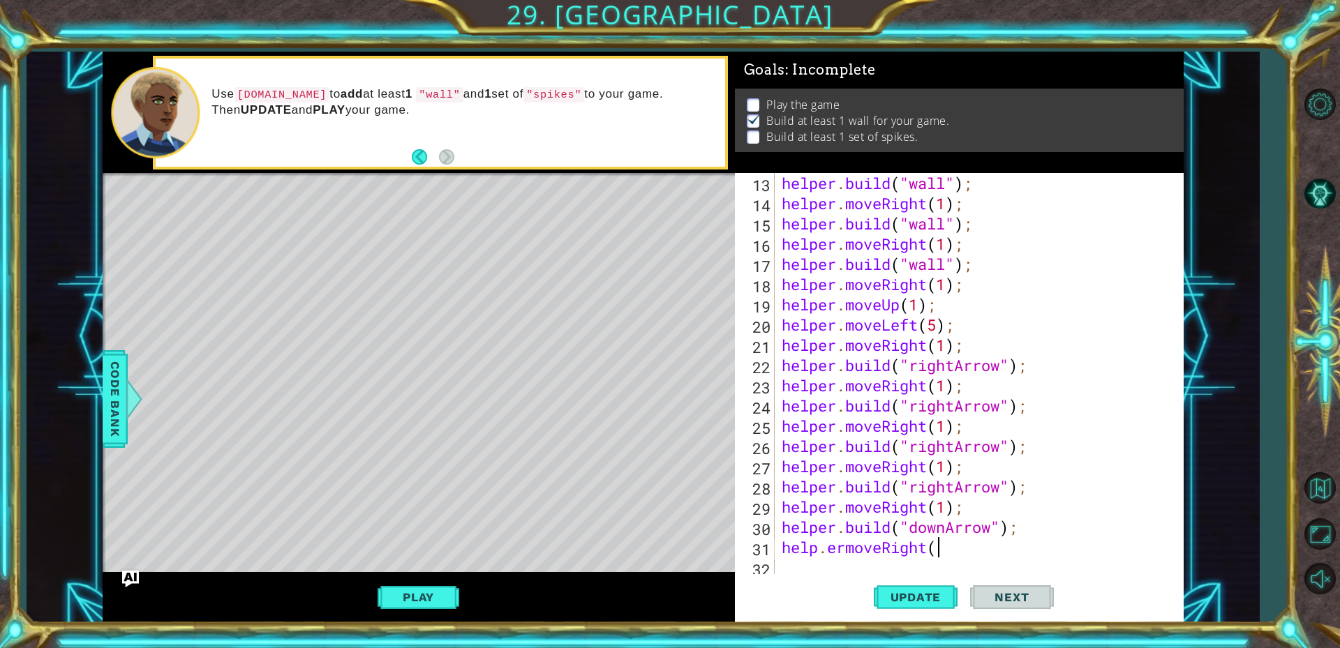
scroll to position [0, 6]
type textarea "help.ermoveRight(1);"
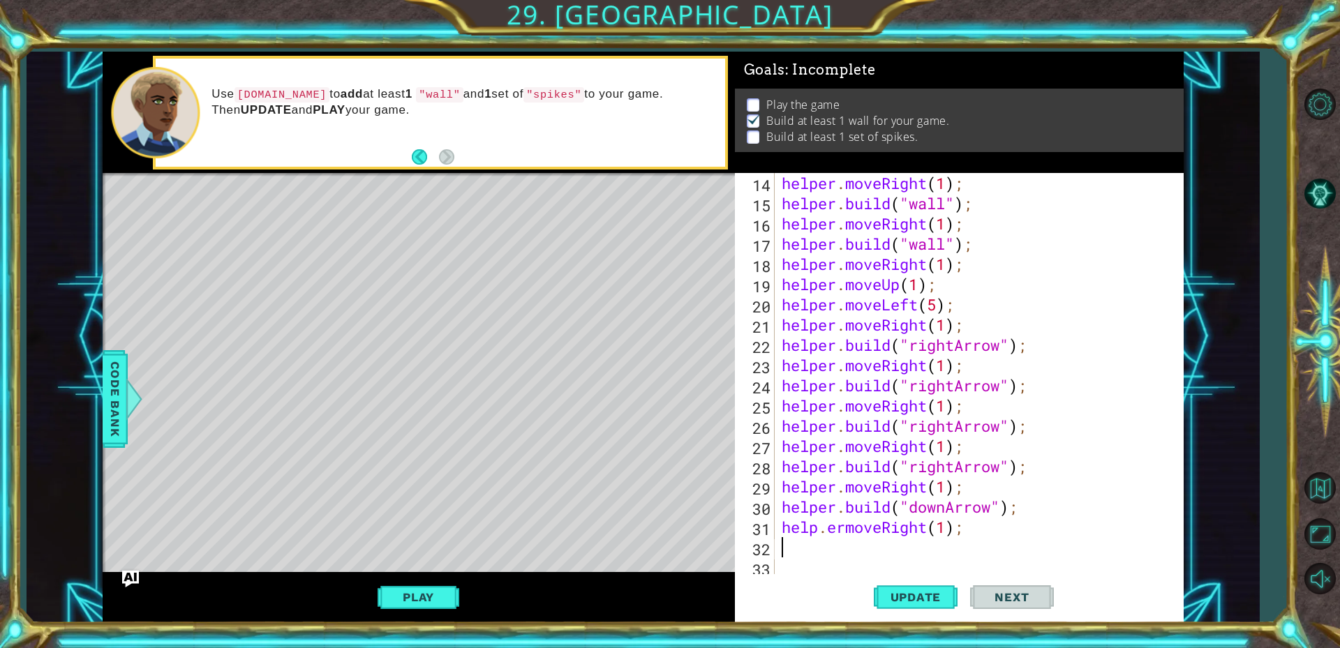
scroll to position [283, 0]
click at [825, 526] on div "helper . moveRight ( 1 ) ; helper . build ( "wall" ) ; helper . moveRight ( 1 )…" at bounding box center [977, 395] width 397 height 445
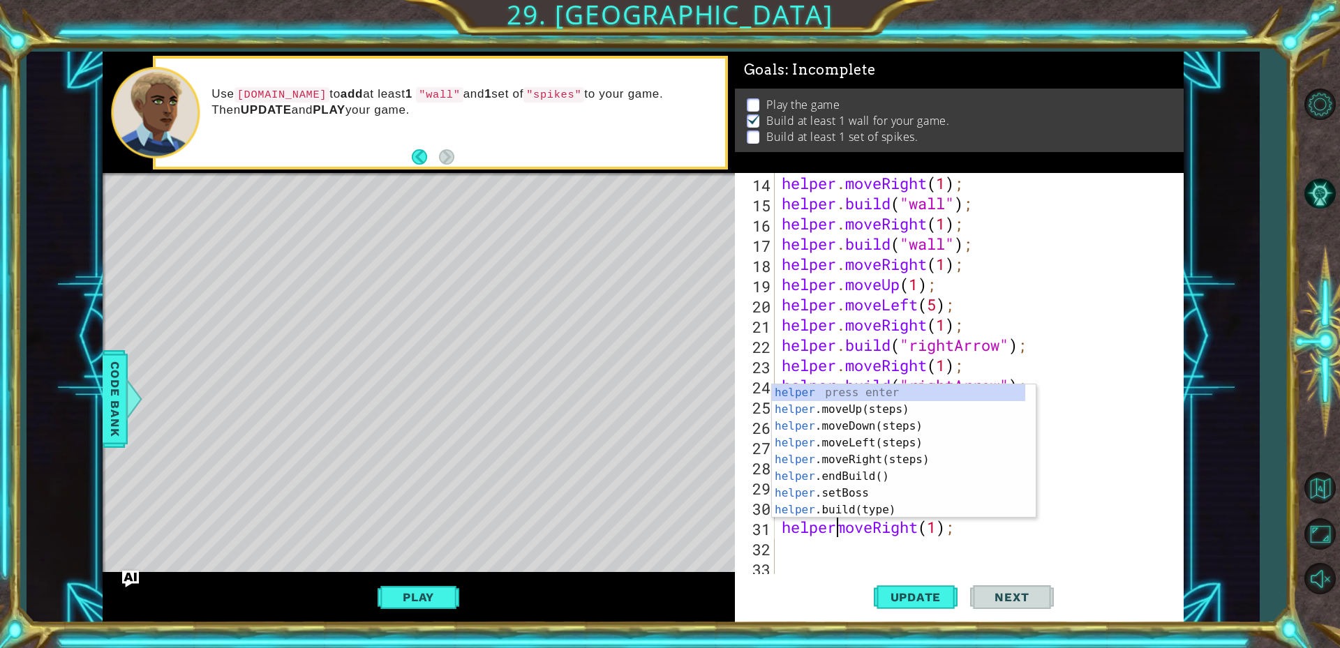
type textarea "helper.moveRight(1);"
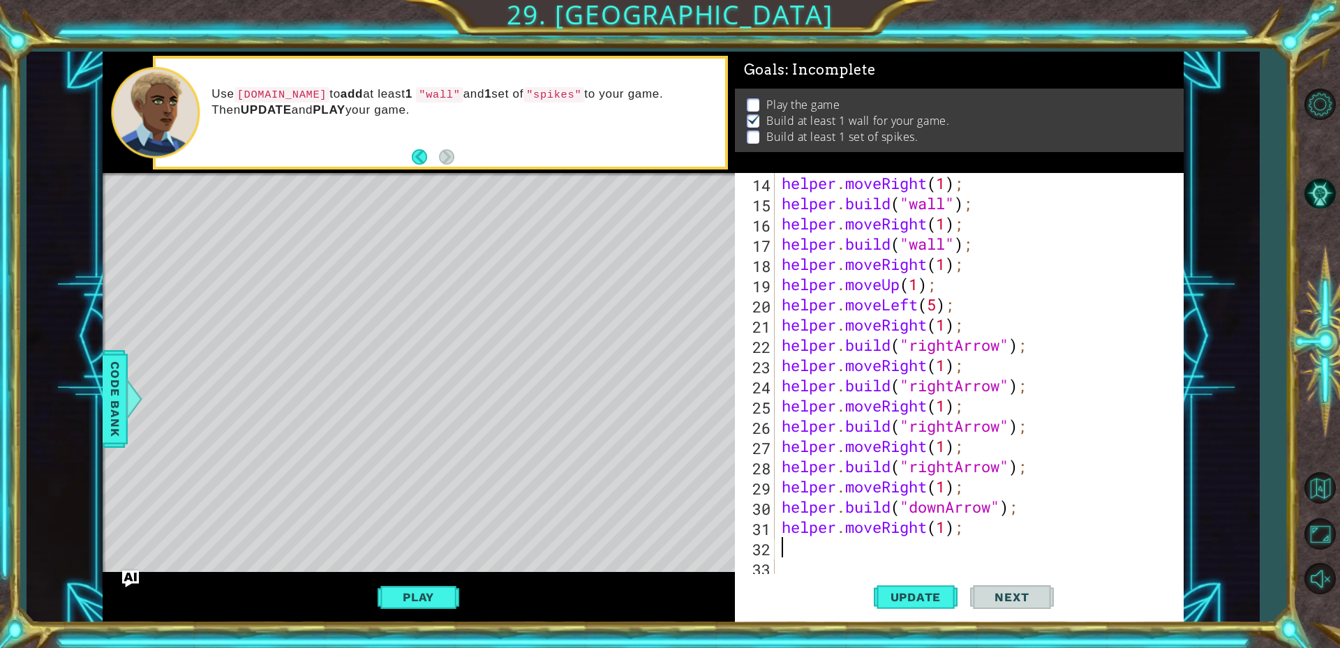
click at [814, 550] on div "helper . moveRight ( 1 ) ; helper . build ( "wall" ) ; helper . moveRight ( 1 )…" at bounding box center [977, 395] width 397 height 445
type textarea "[DOMAIN_NAME]("spikes");"
click at [907, 606] on button "Update" at bounding box center [916, 596] width 84 height 45
click at [118, 408] on span "Code Bank" at bounding box center [115, 399] width 22 height 85
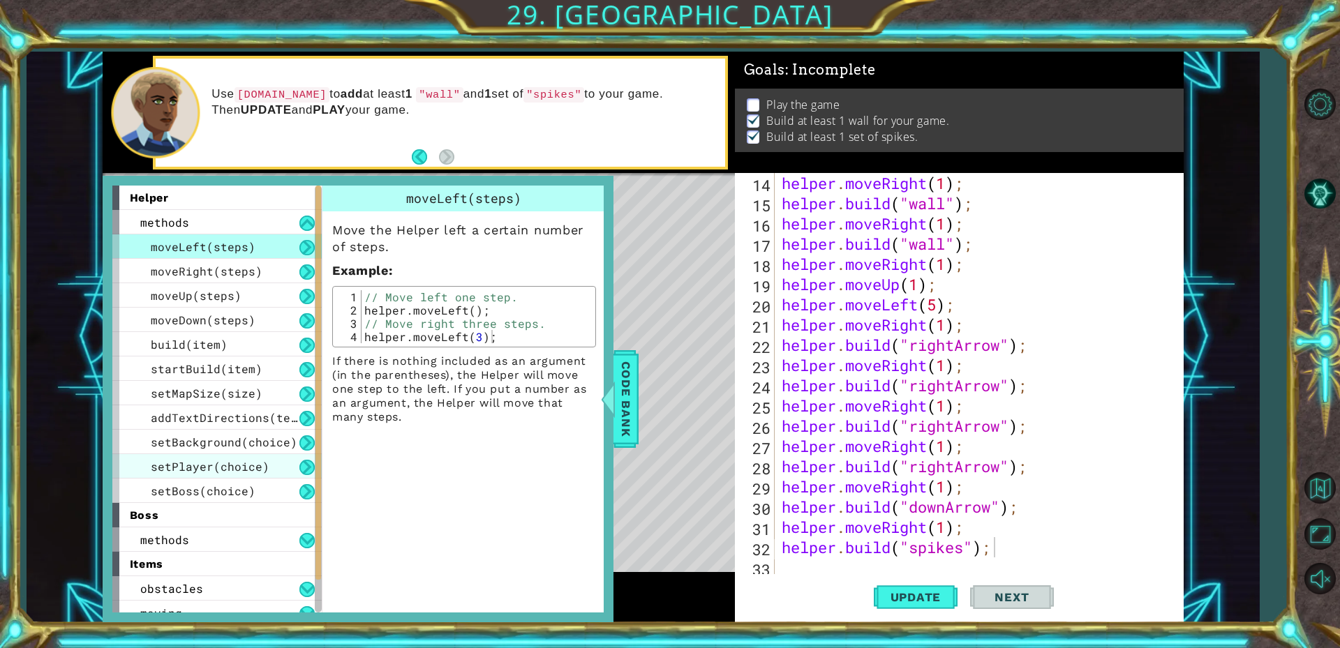
scroll to position [61, 0]
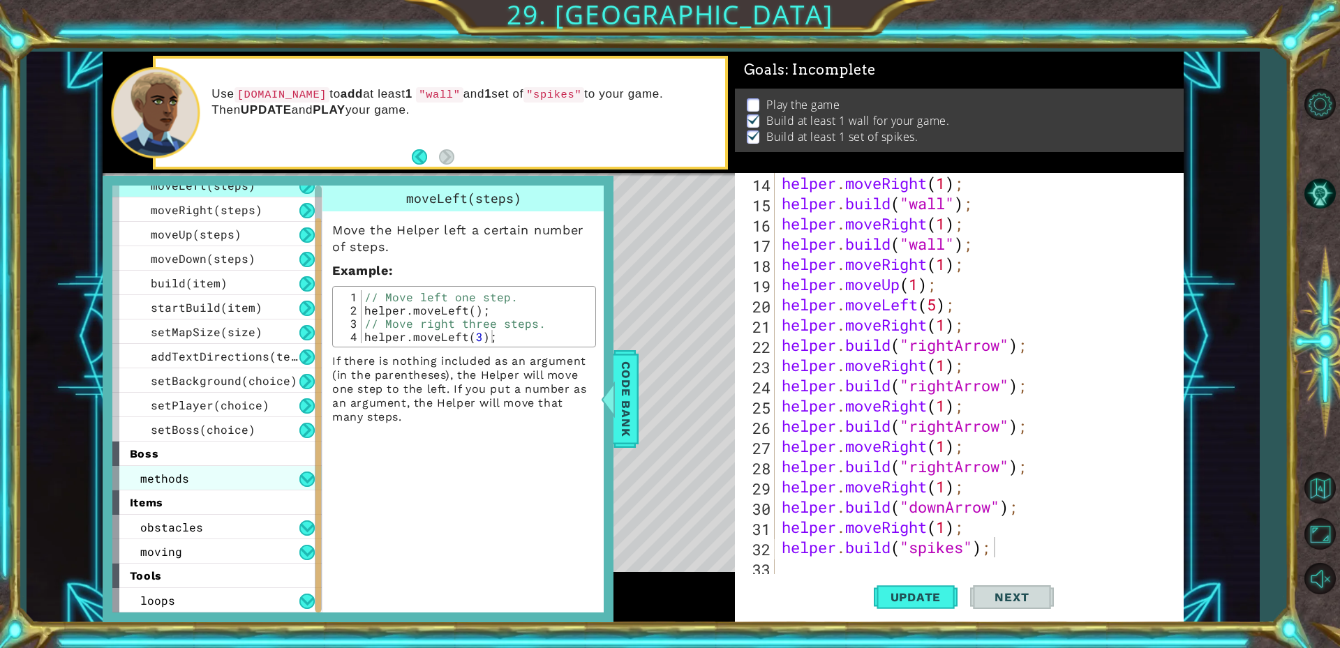
click at [232, 477] on div "methods" at bounding box center [216, 478] width 209 height 24
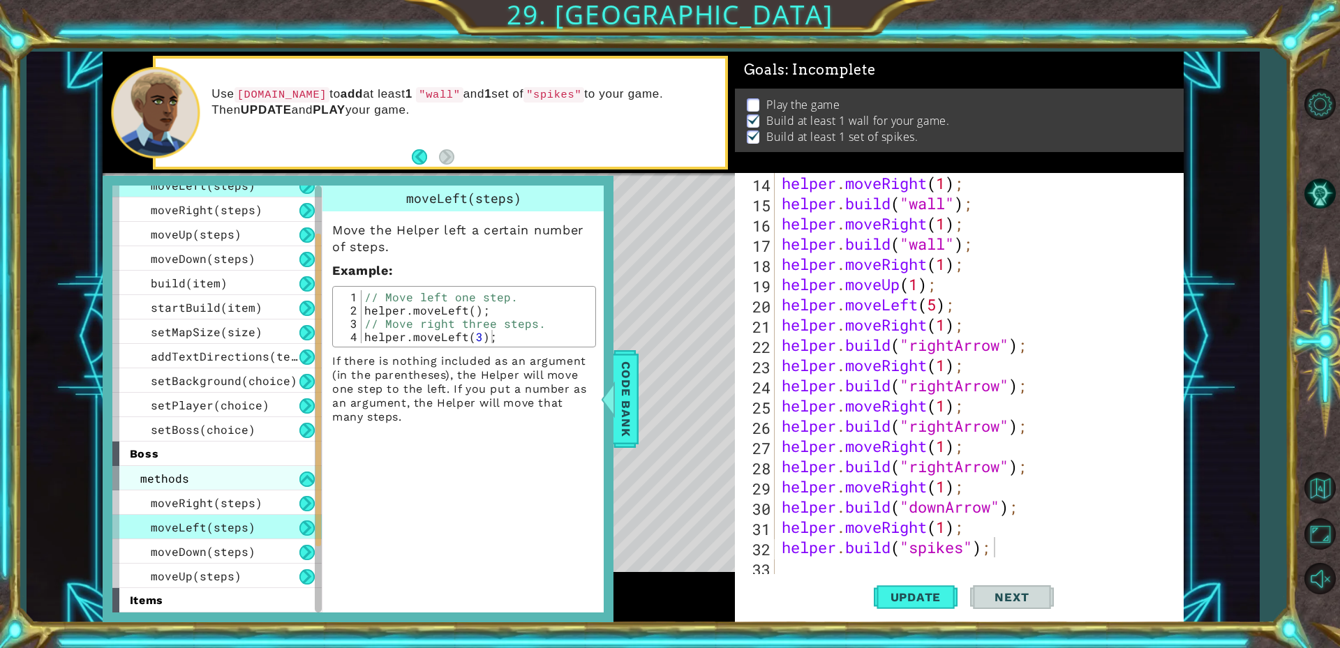
click at [237, 472] on div "methods" at bounding box center [216, 478] width 209 height 24
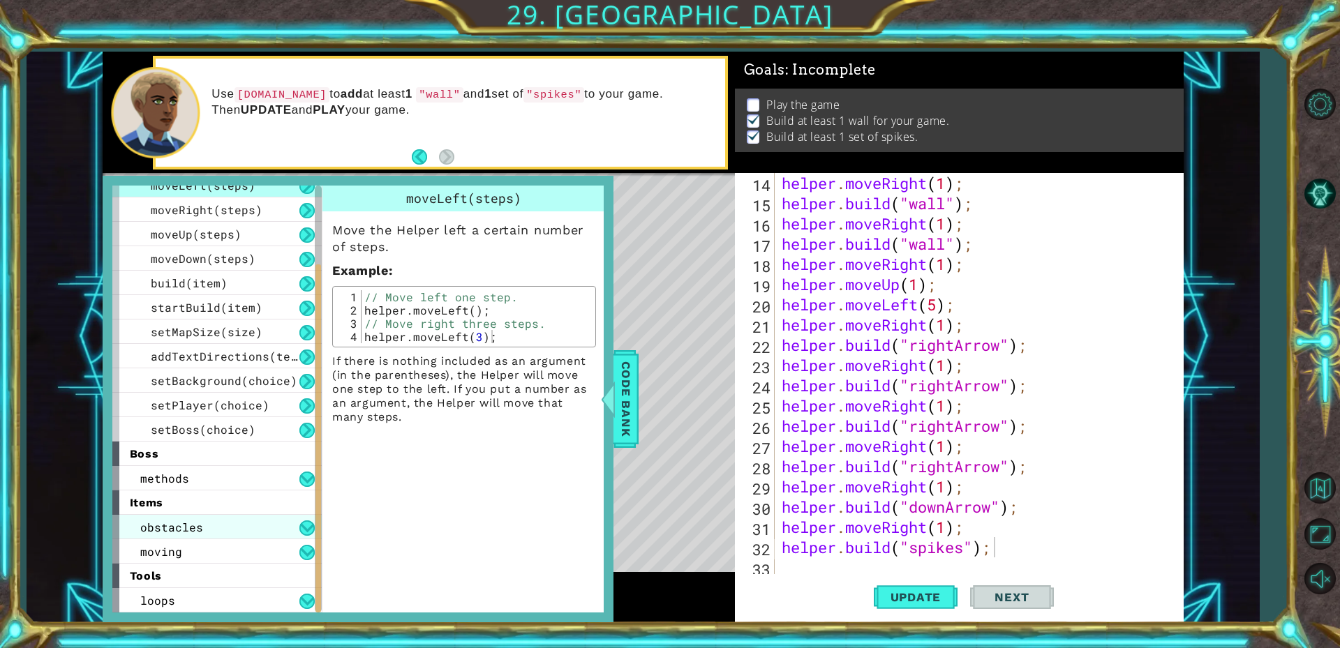
click at [225, 520] on div "obstacles" at bounding box center [216, 527] width 209 height 24
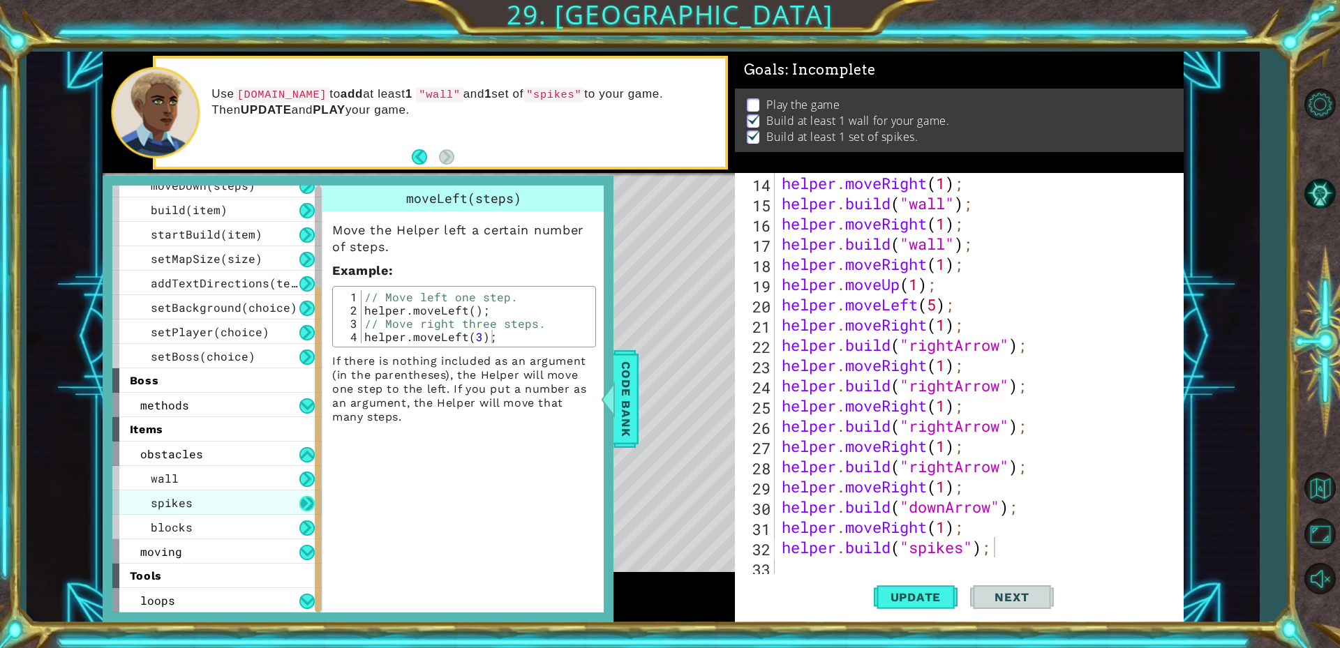
click at [306, 497] on button at bounding box center [306, 503] width 15 height 15
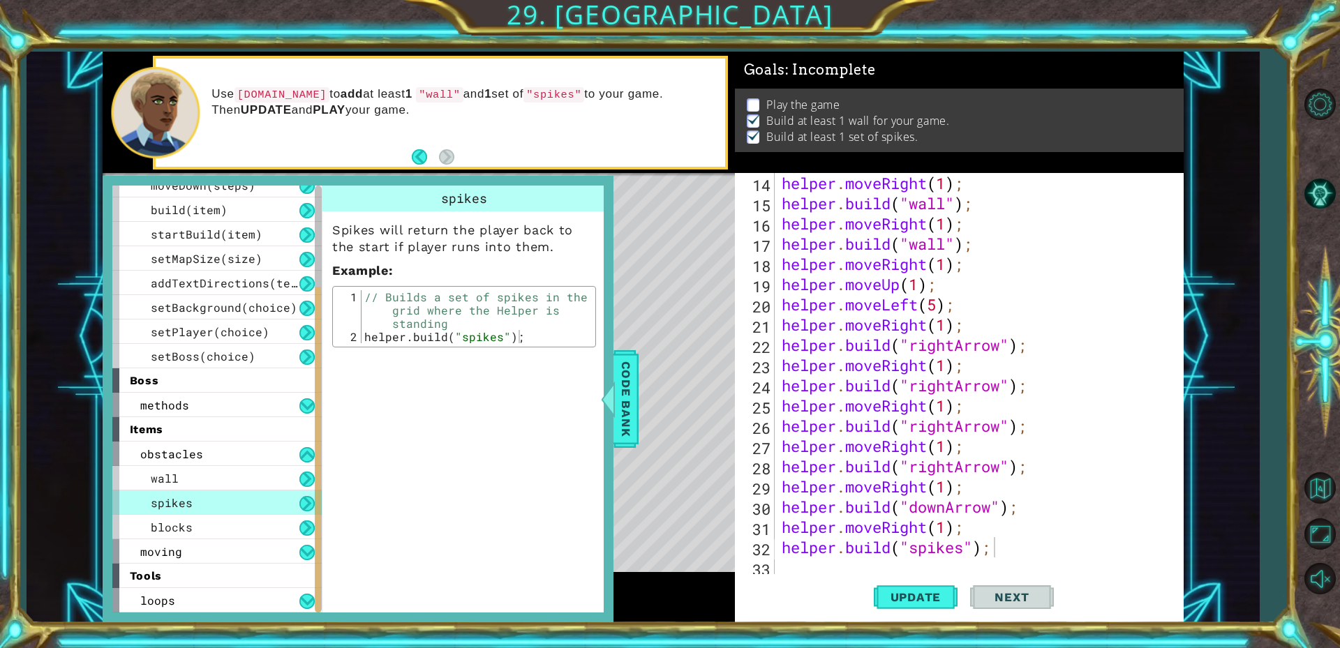
click at [308, 506] on button at bounding box center [306, 503] width 15 height 15
click at [237, 456] on div "obstacles" at bounding box center [216, 454] width 209 height 24
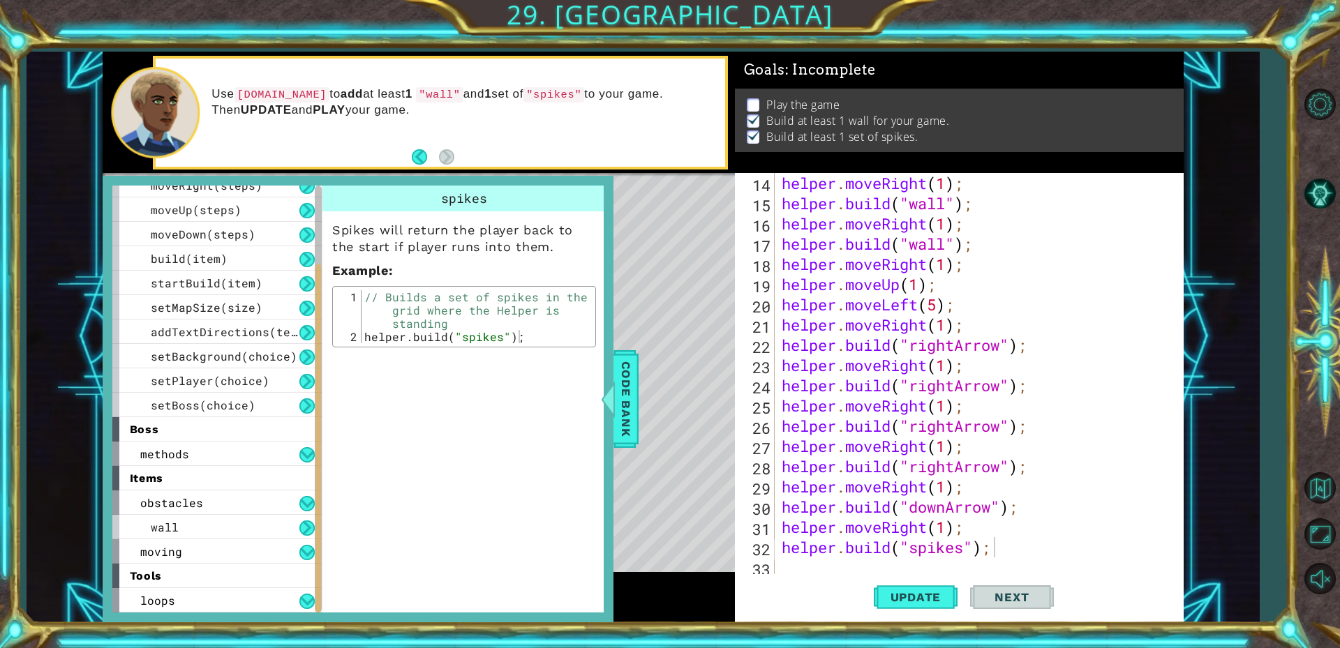
scroll to position [61, 0]
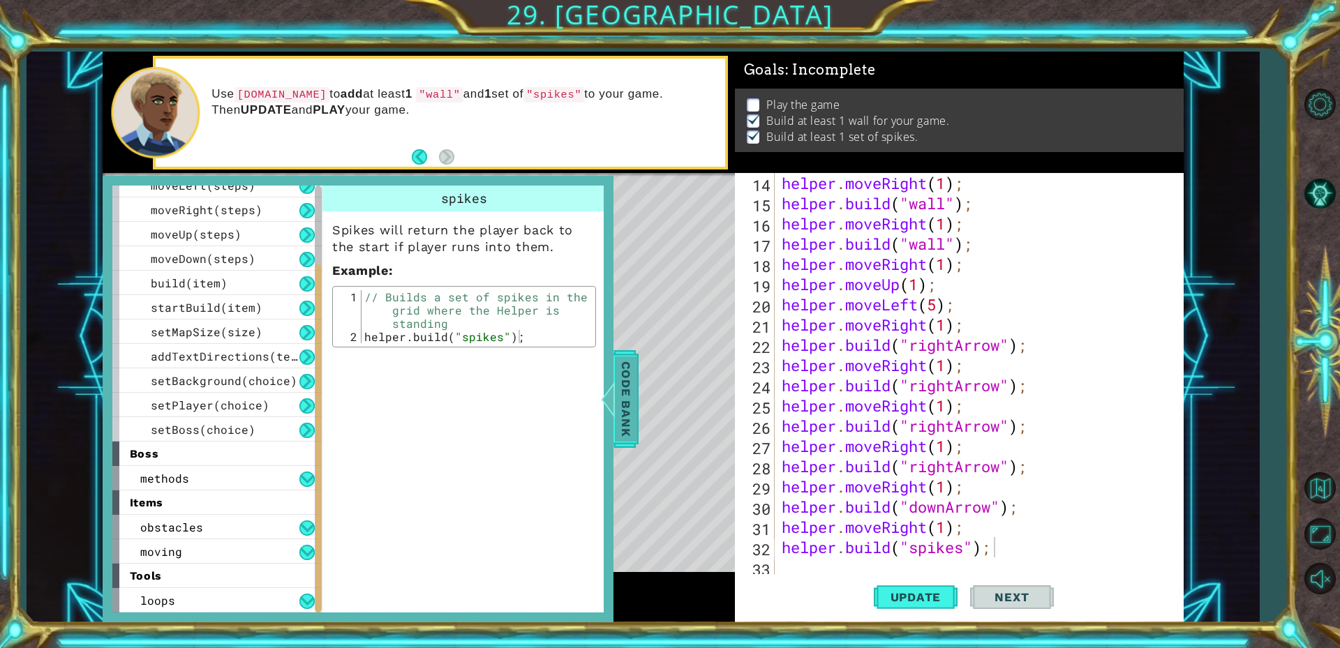
click at [628, 390] on span "Code Bank" at bounding box center [626, 399] width 22 height 85
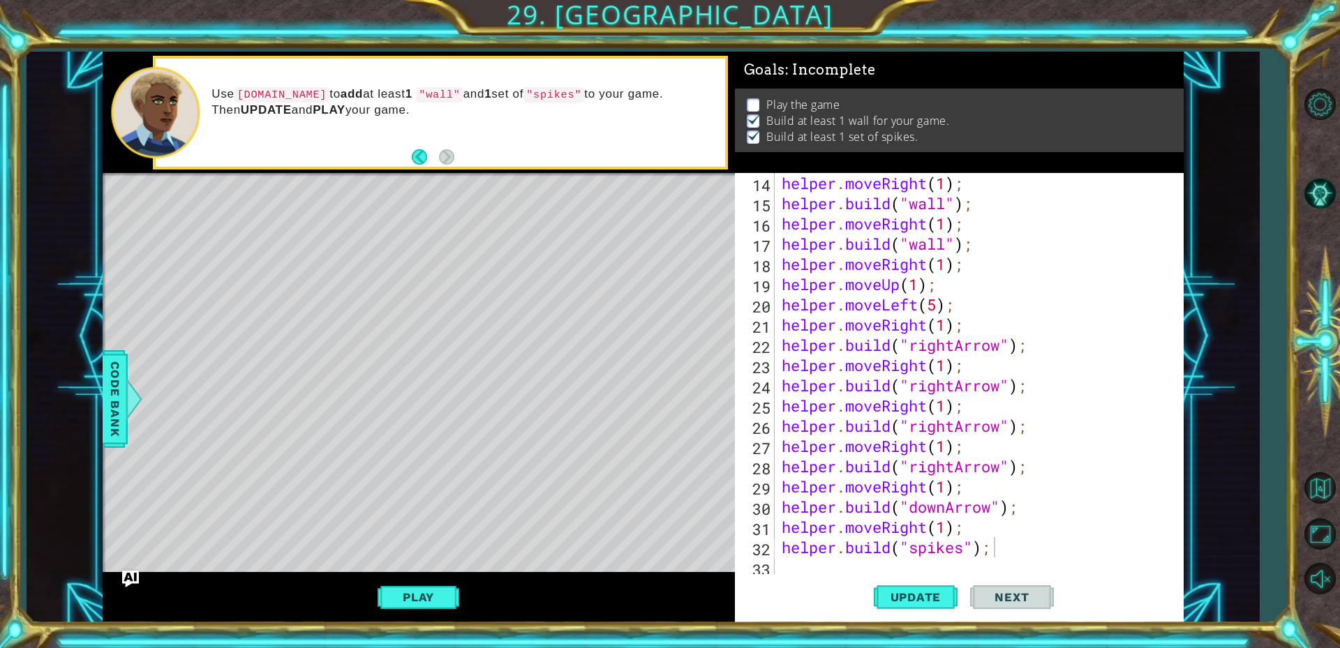
click at [1013, 546] on div "helper . moveRight ( 1 ) ; helper . build ( "wall" ) ; helper . moveRight ( 1 )…" at bounding box center [977, 395] width 397 height 445
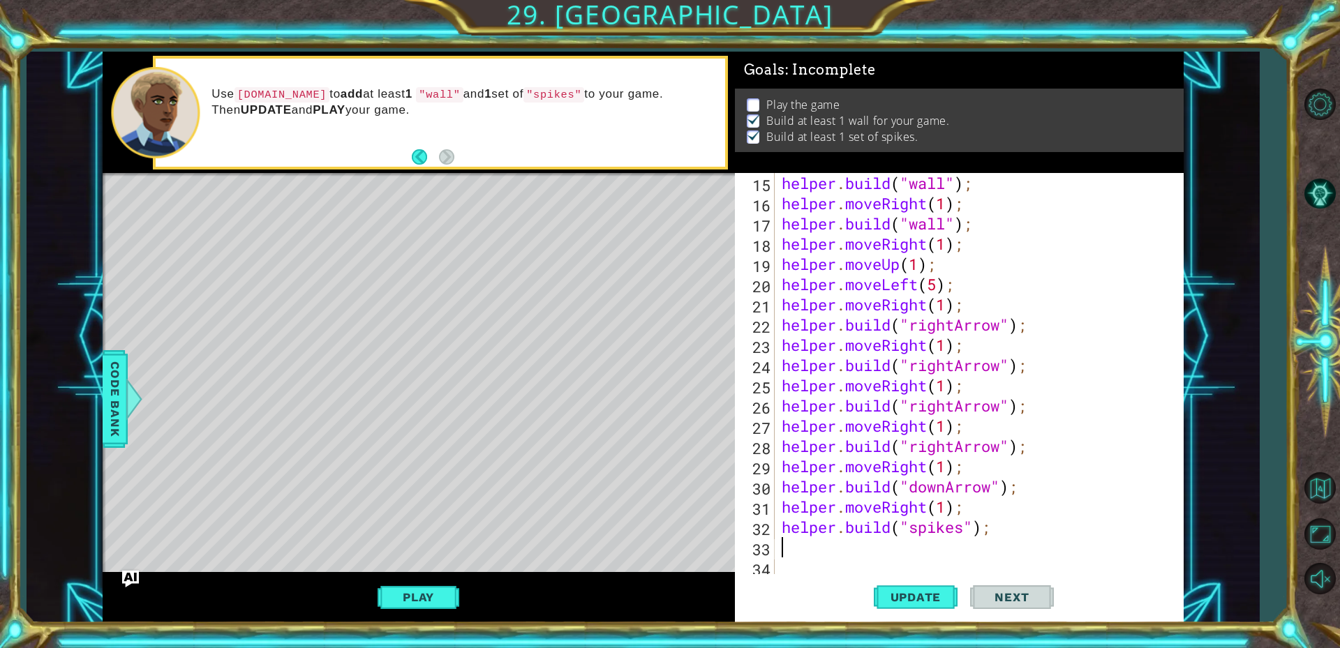
scroll to position [304, 0]
type textarea "helper.moveDown(1);"
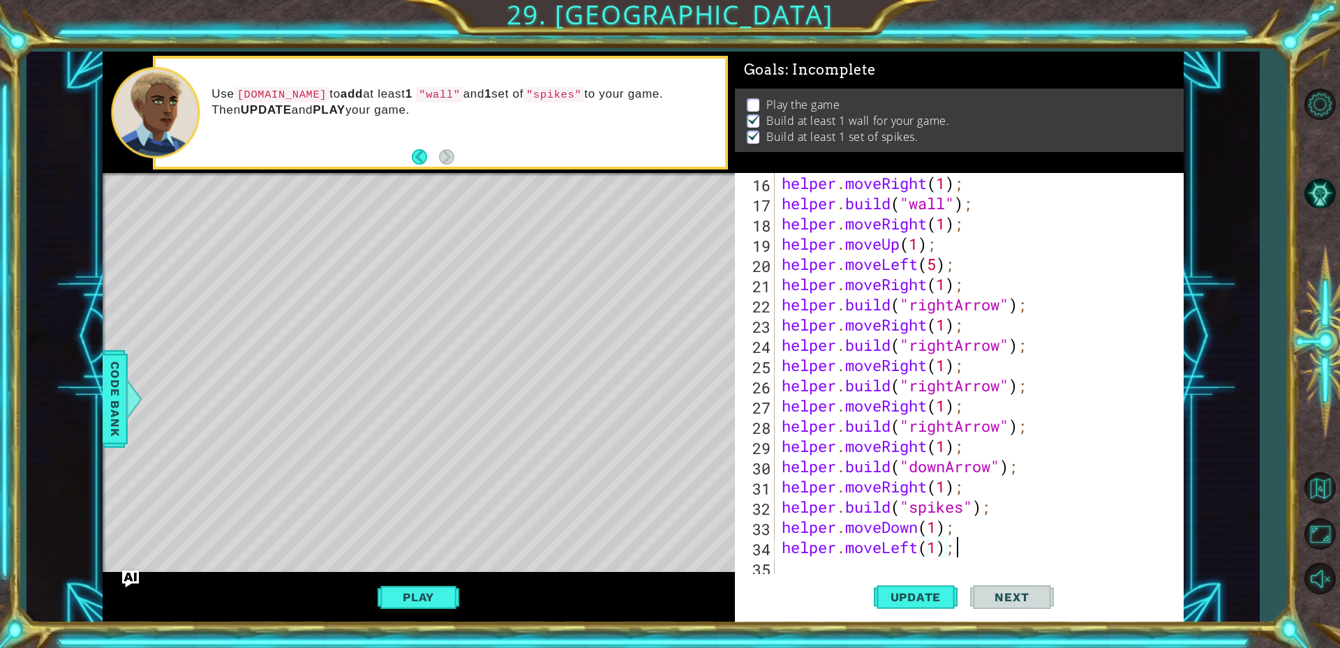
scroll to position [0, 7]
type textarea "helper.moveLeft(1);"
click at [932, 605] on button "Update" at bounding box center [916, 596] width 84 height 45
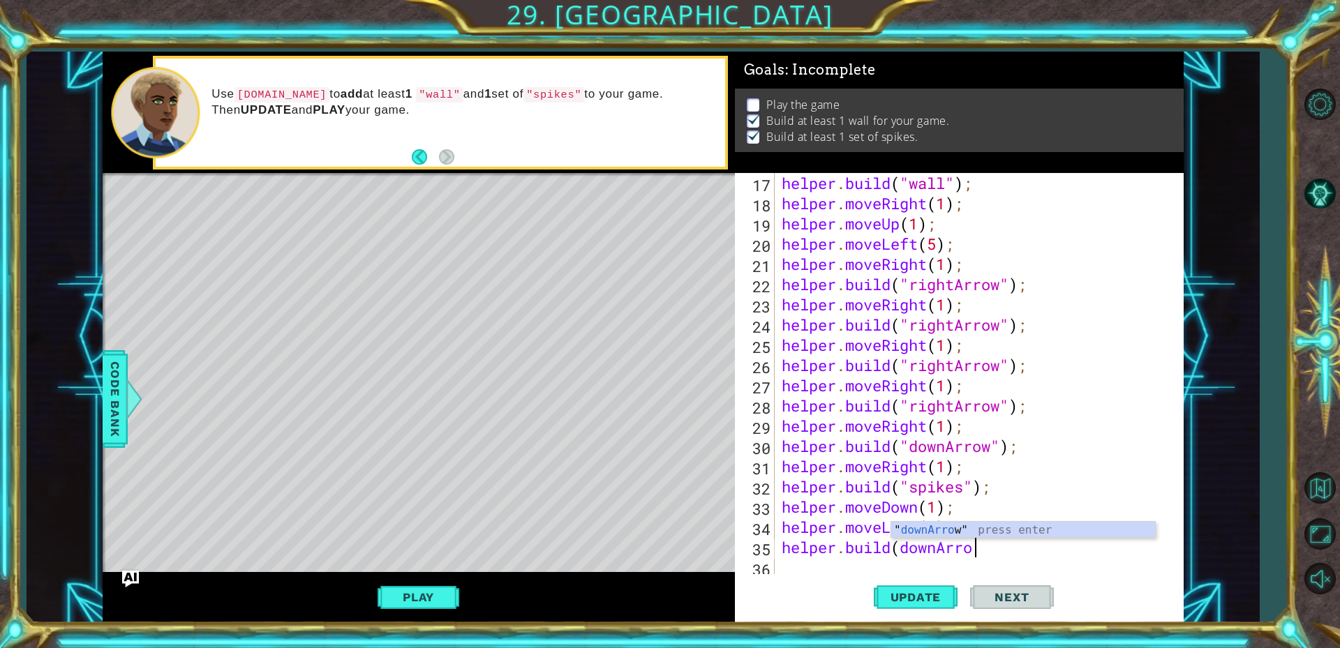
scroll to position [0, 8]
type textarea "[DOMAIN_NAME]("downArrow""
type textarea "[DOMAIN_NAME]("downArrow");"
click at [928, 597] on span "Update" at bounding box center [915, 597] width 79 height 14
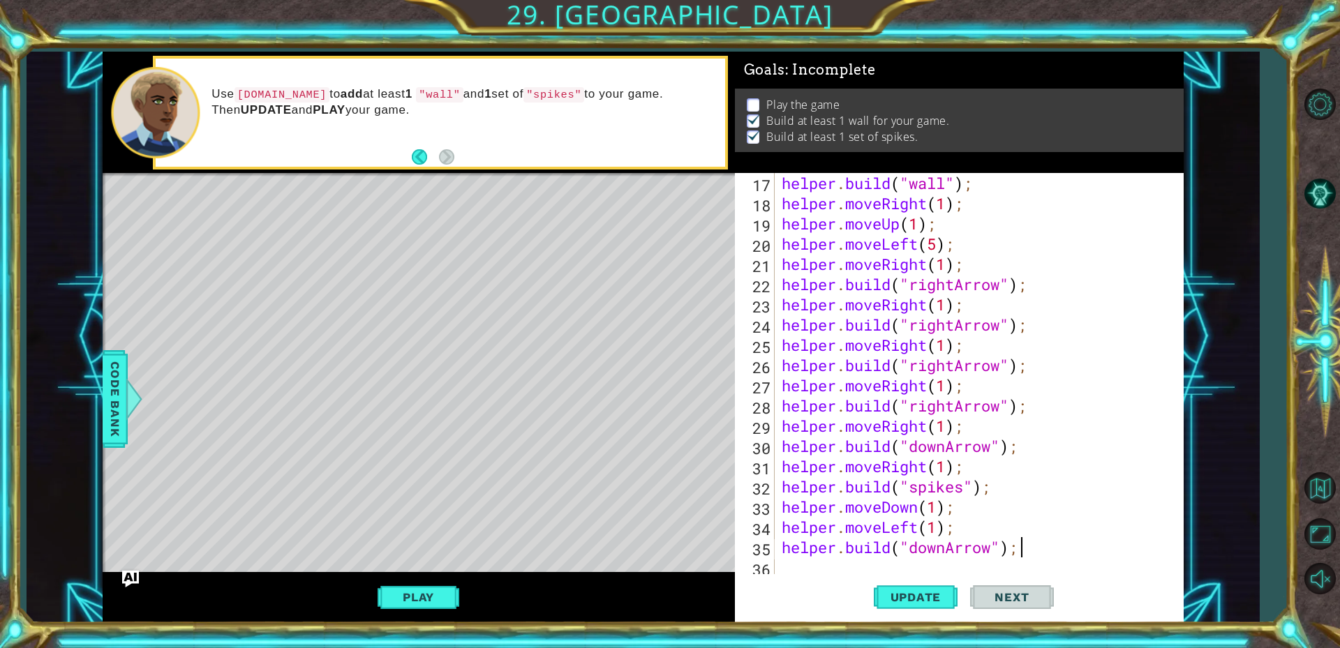
click at [1063, 560] on div "helper . build ( "wall" ) ; helper . moveRight ( 1 ) ; helper . moveUp ( 1 ) ; …" at bounding box center [977, 395] width 397 height 445
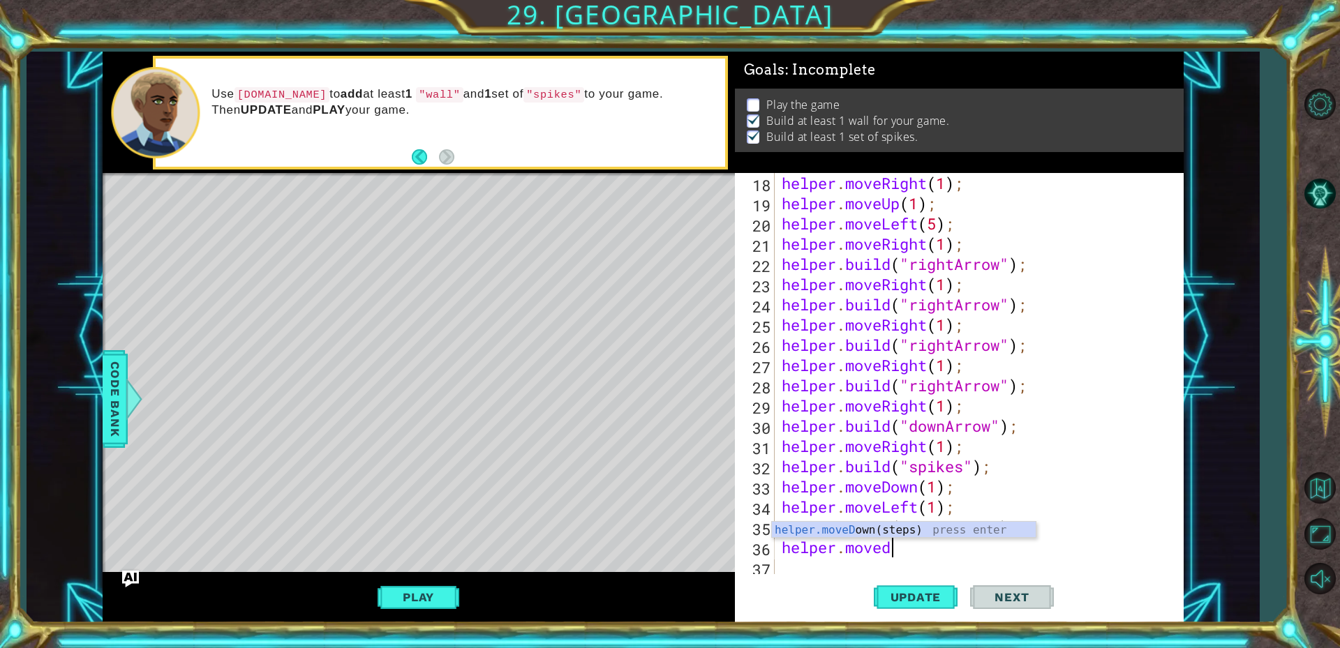
scroll to position [0, 4]
type textarea "helper.moveDown(1);"
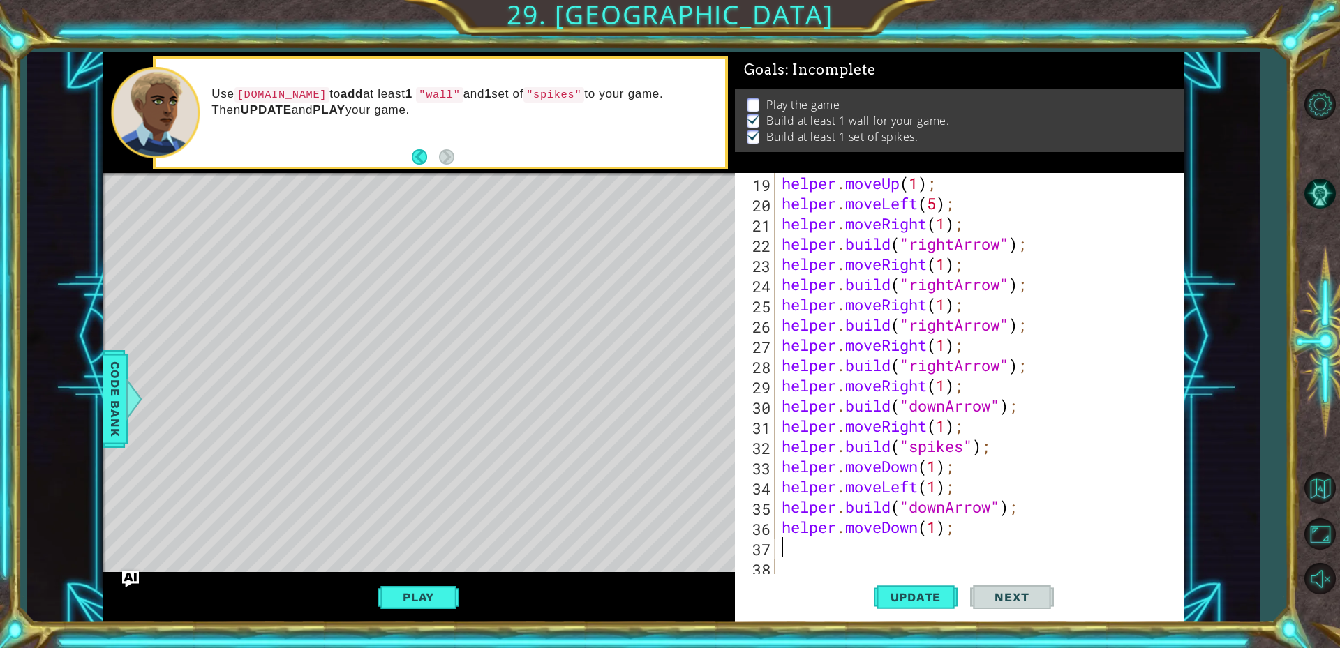
scroll to position [384, 0]
click at [788, 600] on div "Update Next" at bounding box center [963, 596] width 449 height 45
click at [809, 546] on div "helper . moveUp ( 1 ) ; helper . moveLeft ( 5 ) ; helper . moveRight ( 1 ) ; he…" at bounding box center [977, 395] width 397 height 445
click at [807, 545] on div "helper . moveUp ( 1 ) ; helper . moveLeft ( 5 ) ; helper . moveRight ( 1 ) ; he…" at bounding box center [977, 395] width 397 height 445
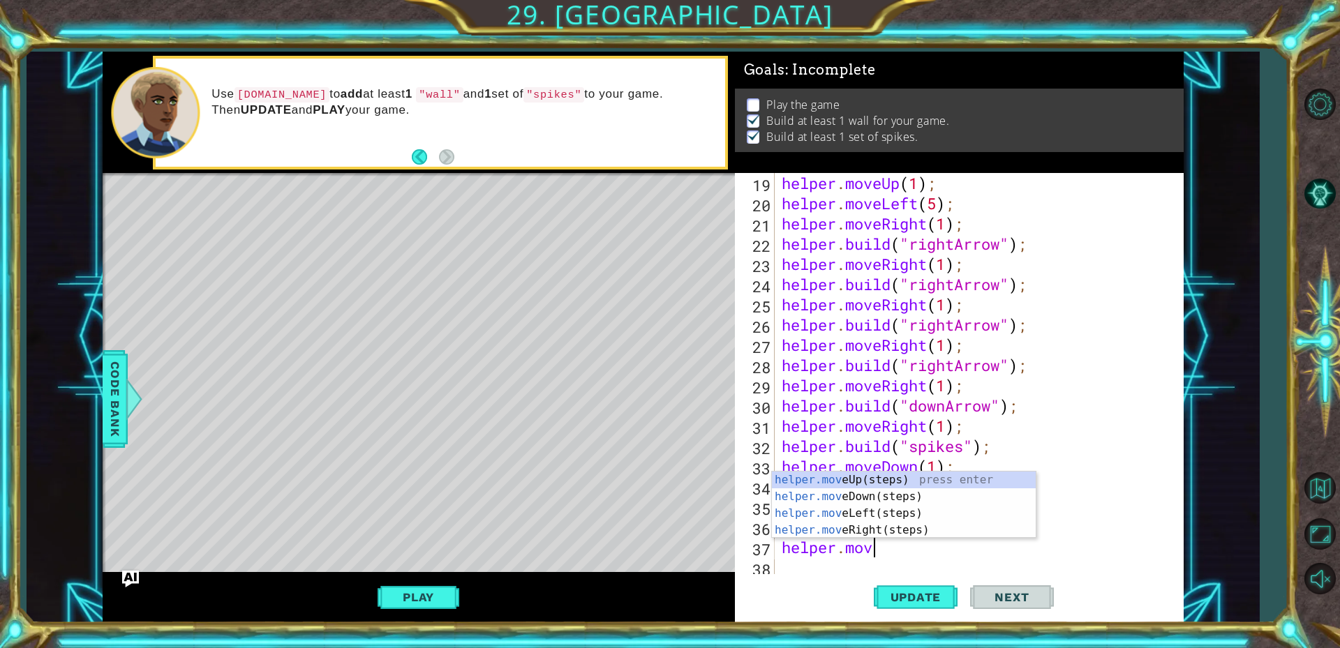
scroll to position [0, 3]
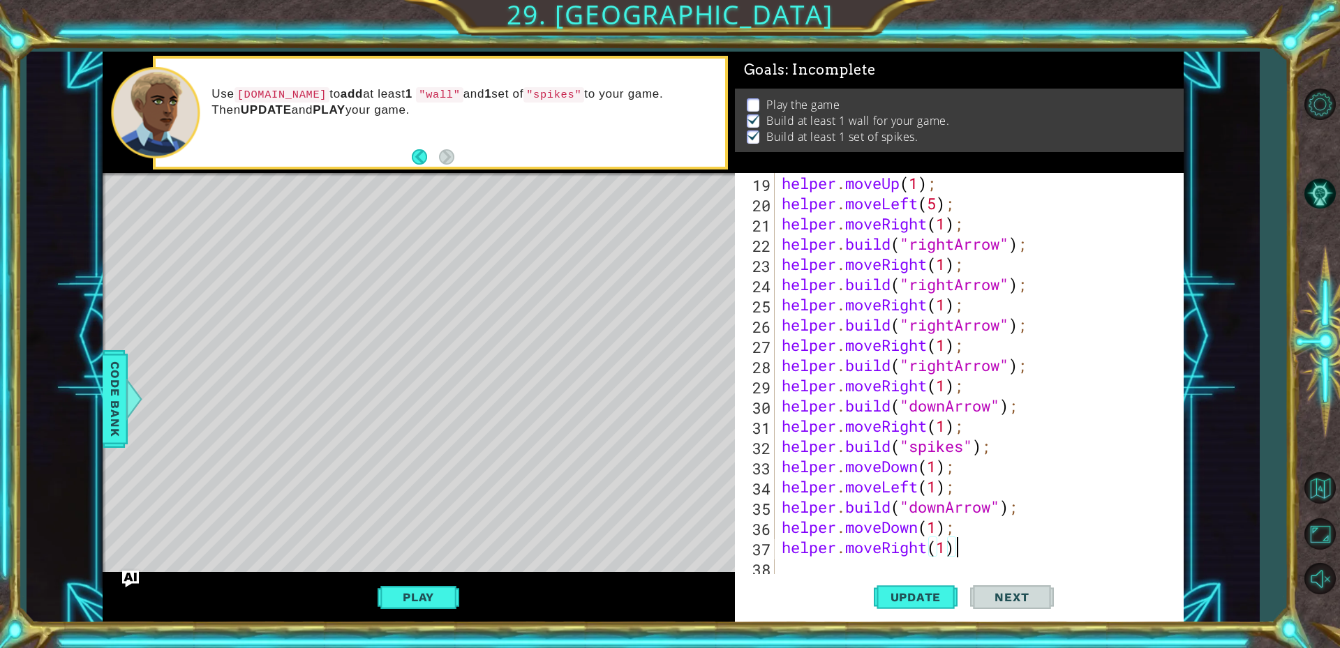
type textarea "helper.moveRight(1);"
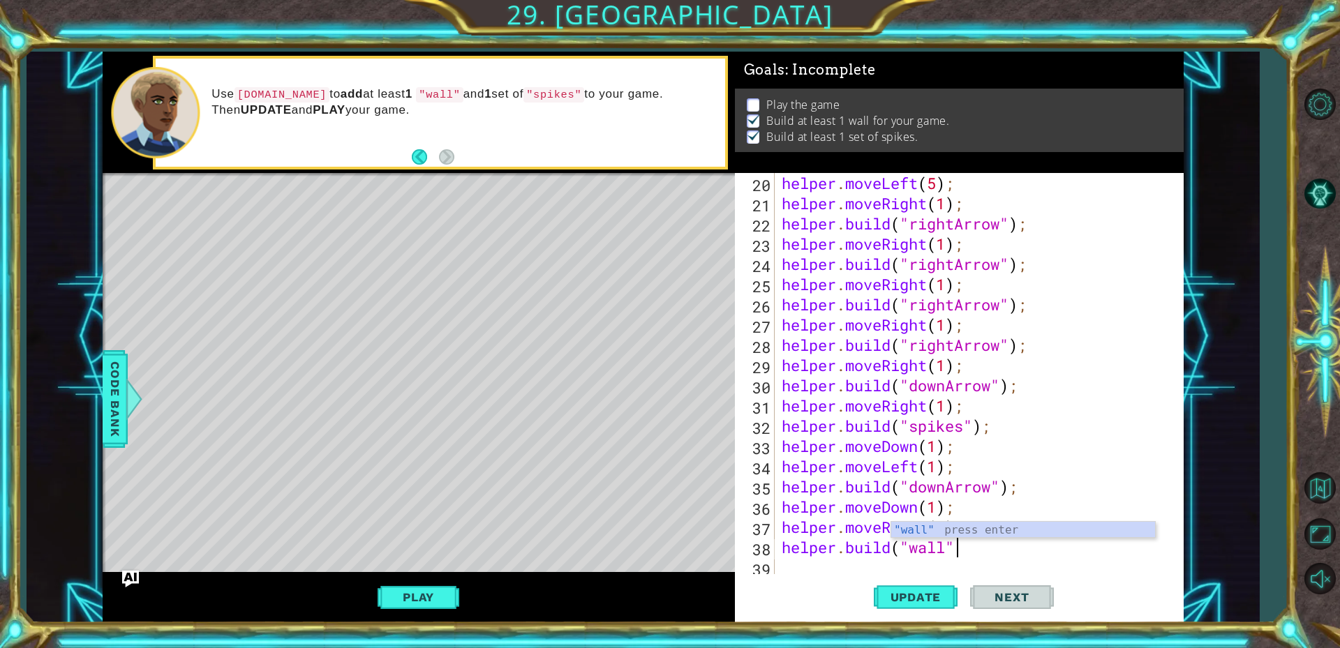
scroll to position [0, 8]
type textarea "[DOMAIN_NAME]("wall");"
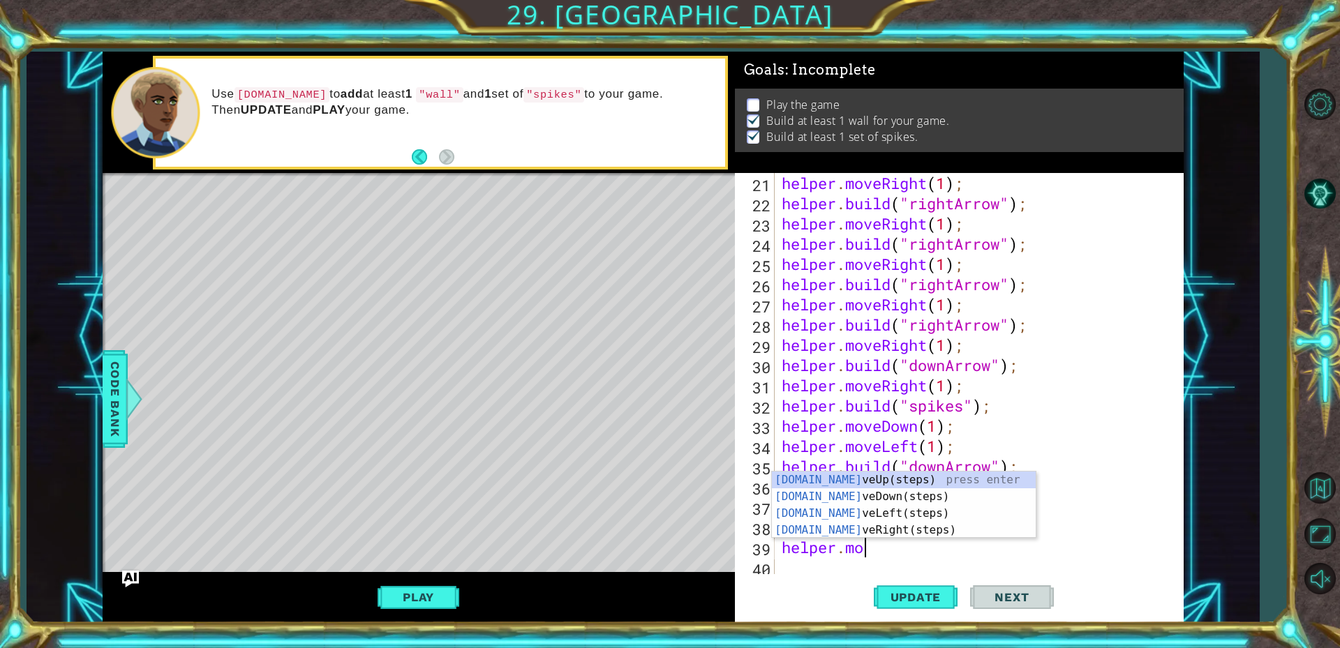
scroll to position [0, 3]
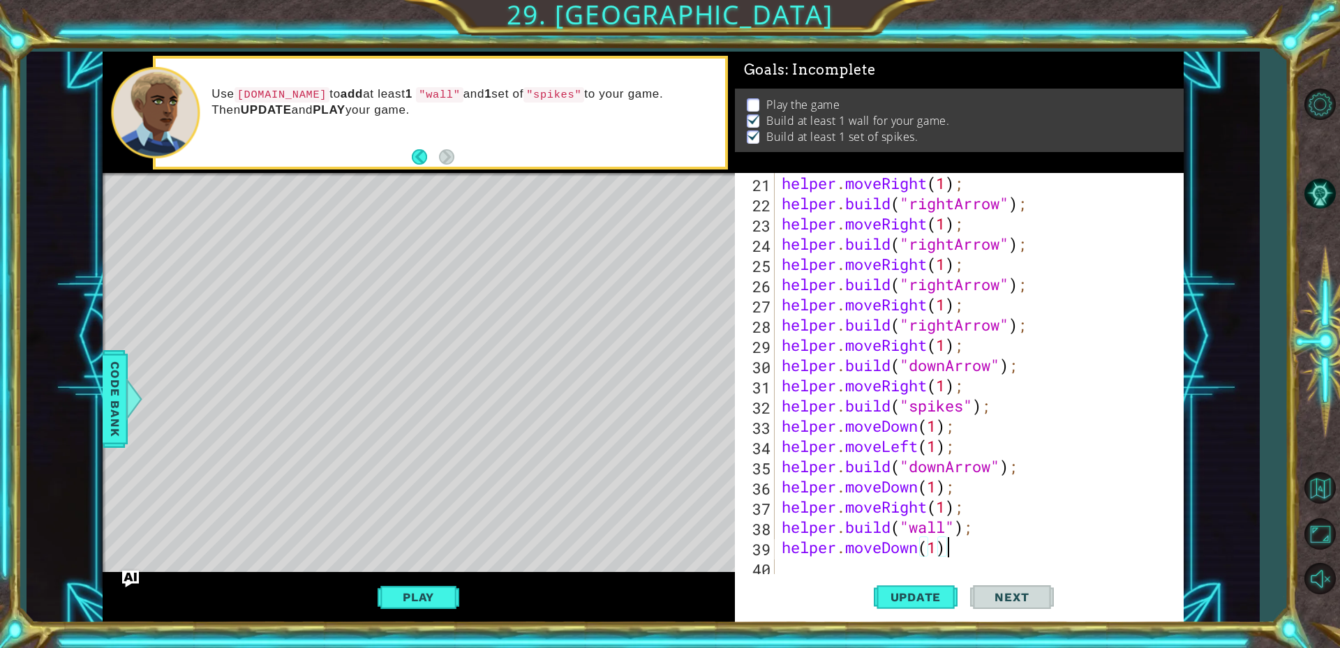
type textarea "helper.moveDown(1);"
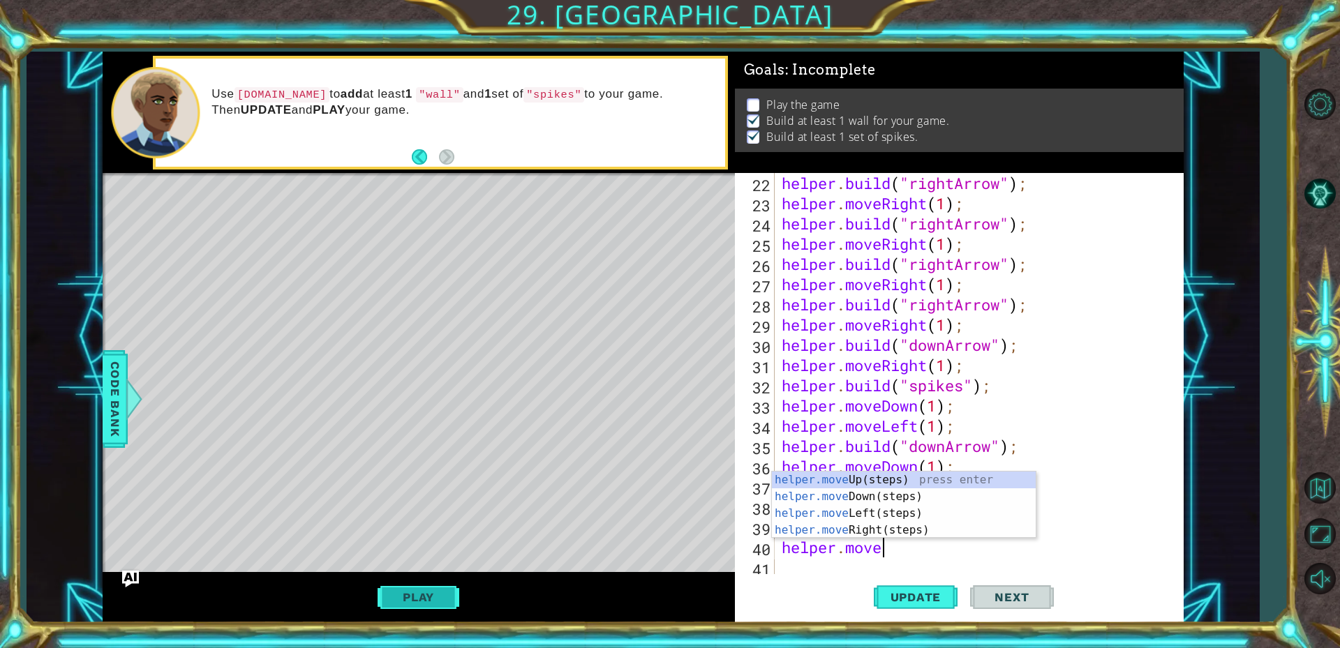
type textarea "helper.move"
click at [383, 607] on button "Play" at bounding box center [418, 597] width 82 height 27
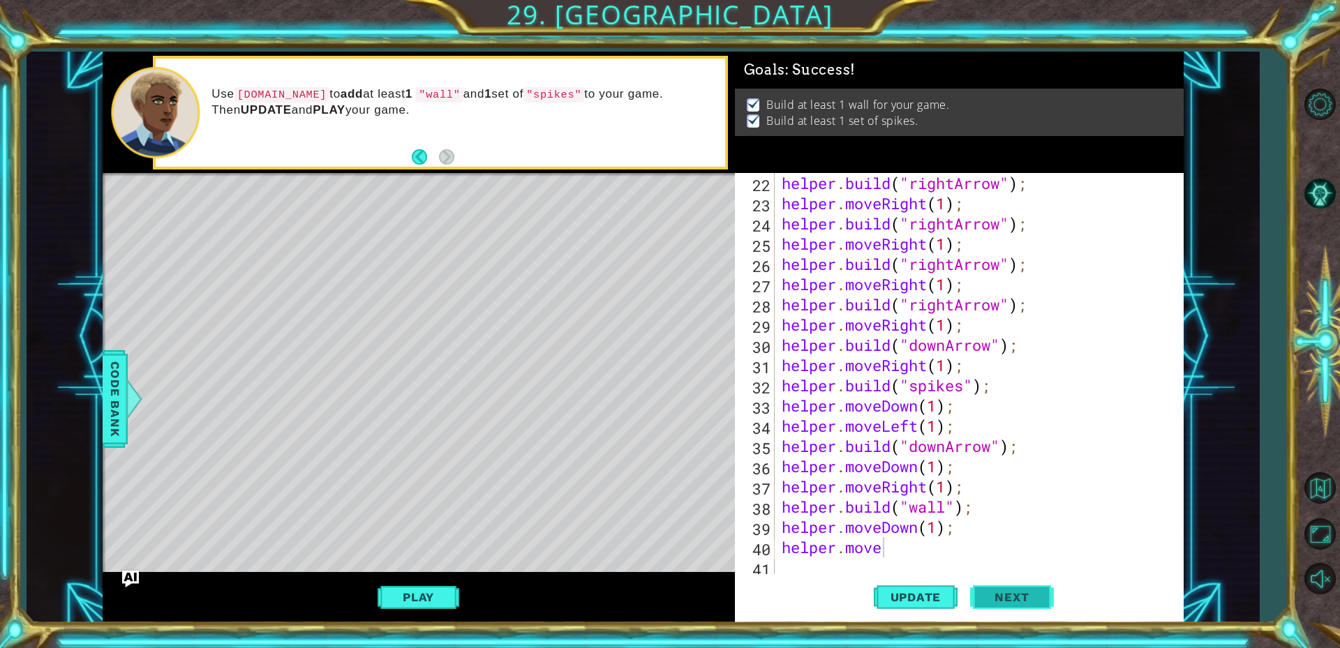
click at [1031, 599] on span "Next" at bounding box center [1011, 597] width 62 height 14
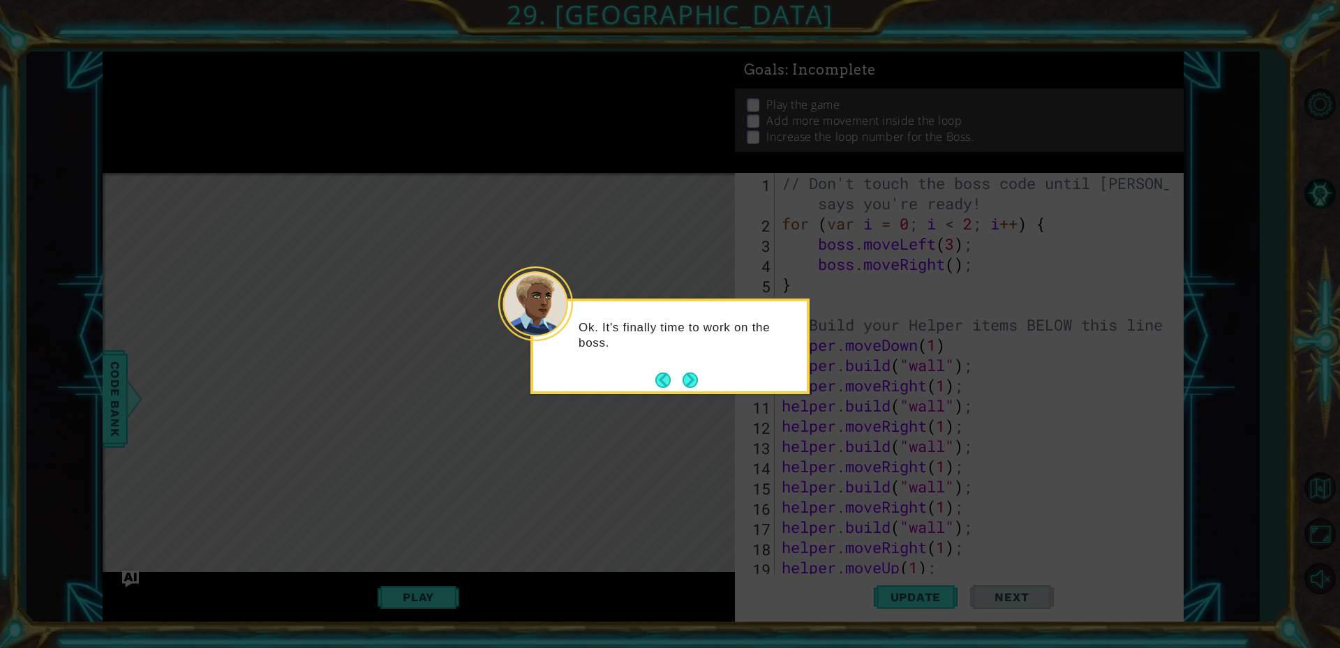
scroll to position [0, 0]
click at [698, 380] on button "Next" at bounding box center [690, 380] width 24 height 24
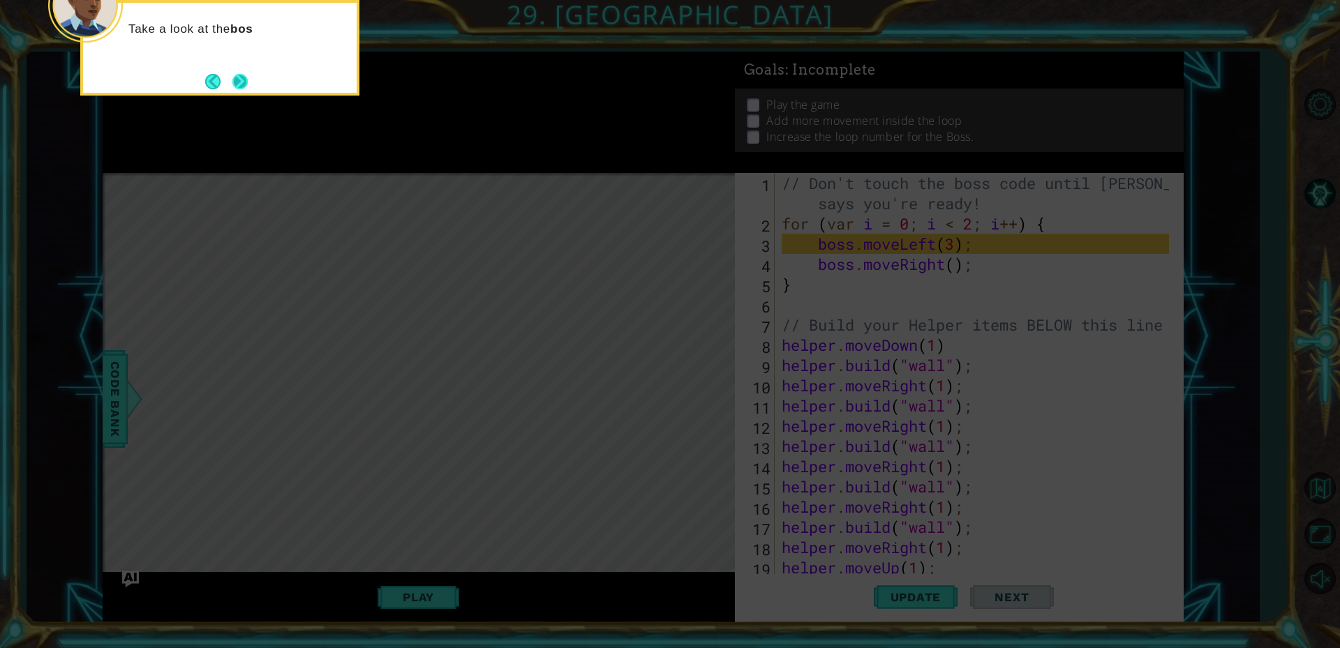
click at [239, 87] on button "Next" at bounding box center [240, 81] width 16 height 16
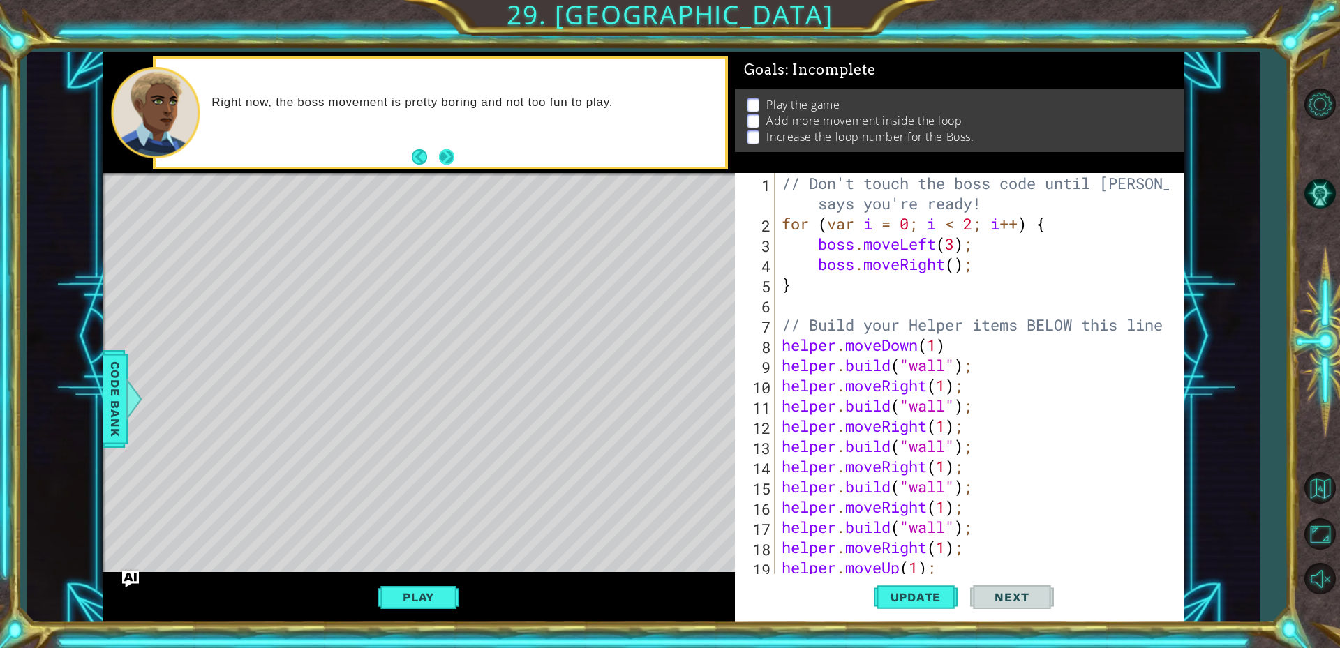
click at [446, 159] on button "Next" at bounding box center [445, 156] width 17 height 17
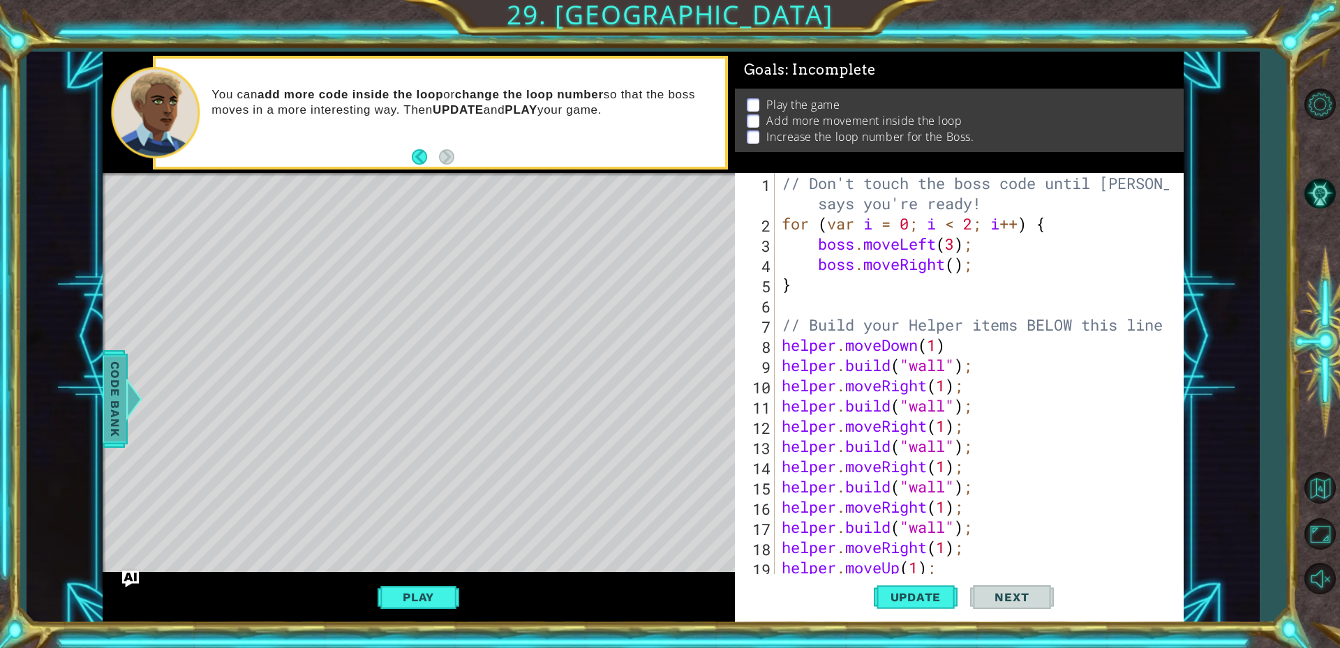
click at [112, 378] on span "Code Bank" at bounding box center [115, 399] width 22 height 85
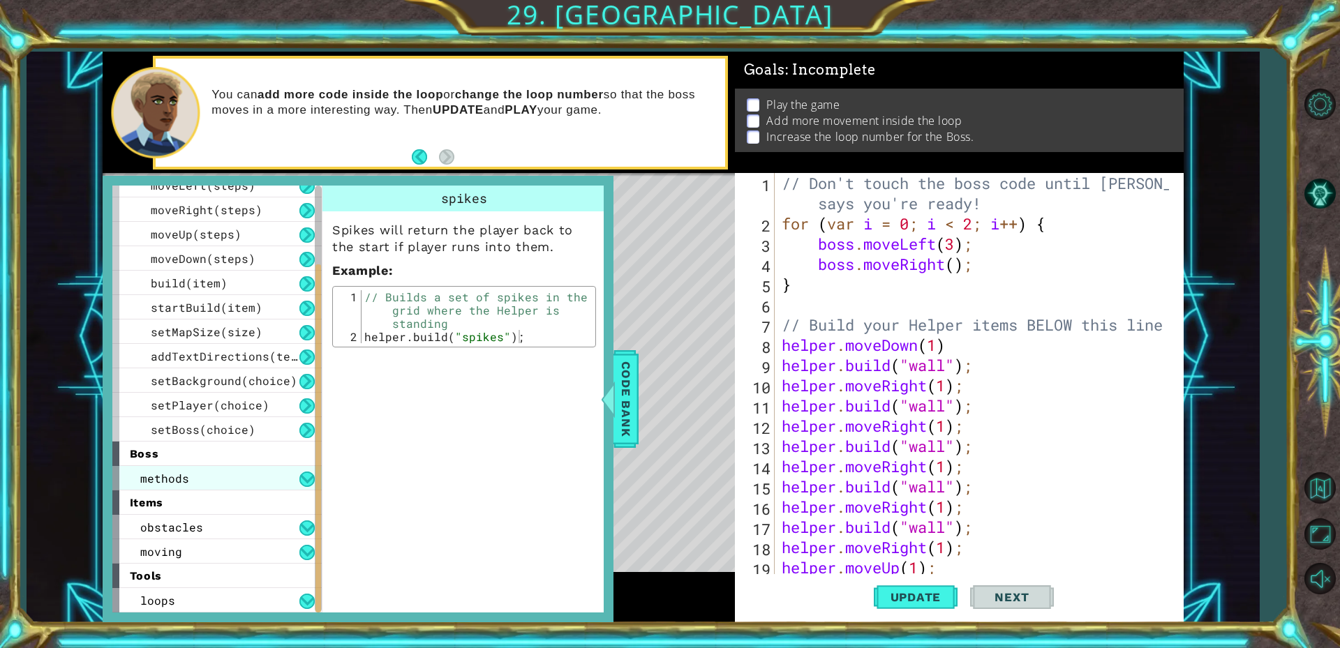
click at [234, 477] on div "methods" at bounding box center [216, 478] width 209 height 24
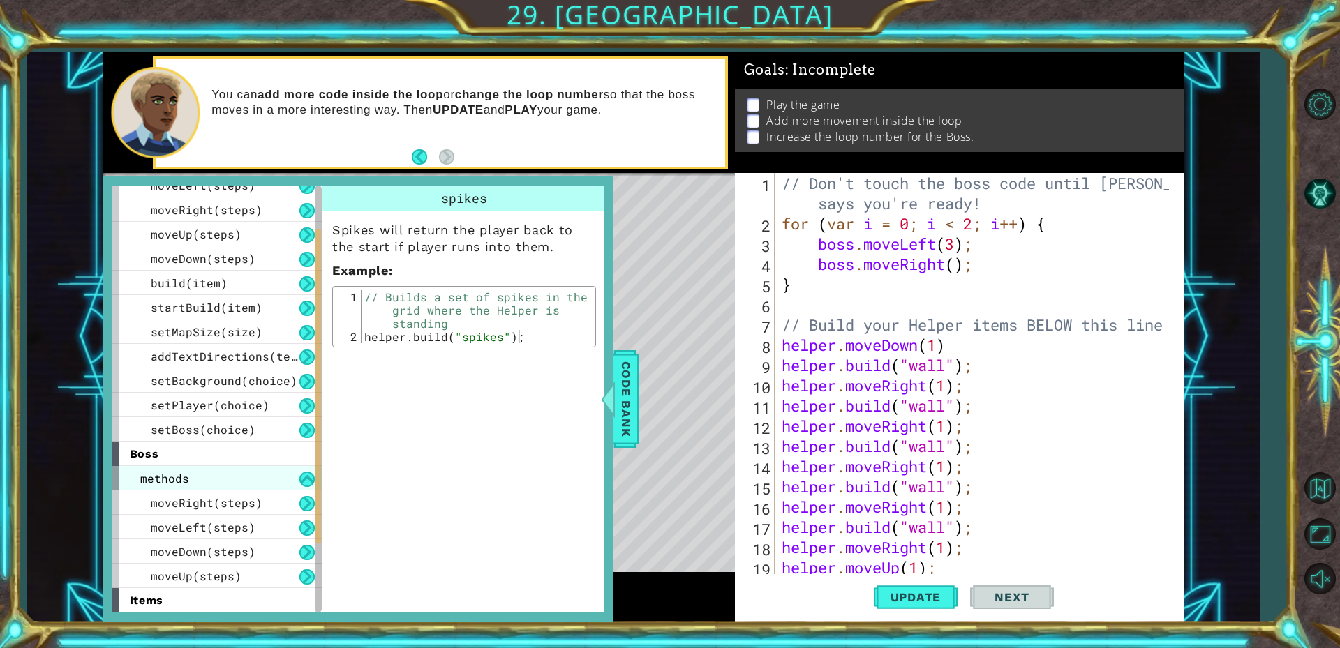
scroll to position [131, 0]
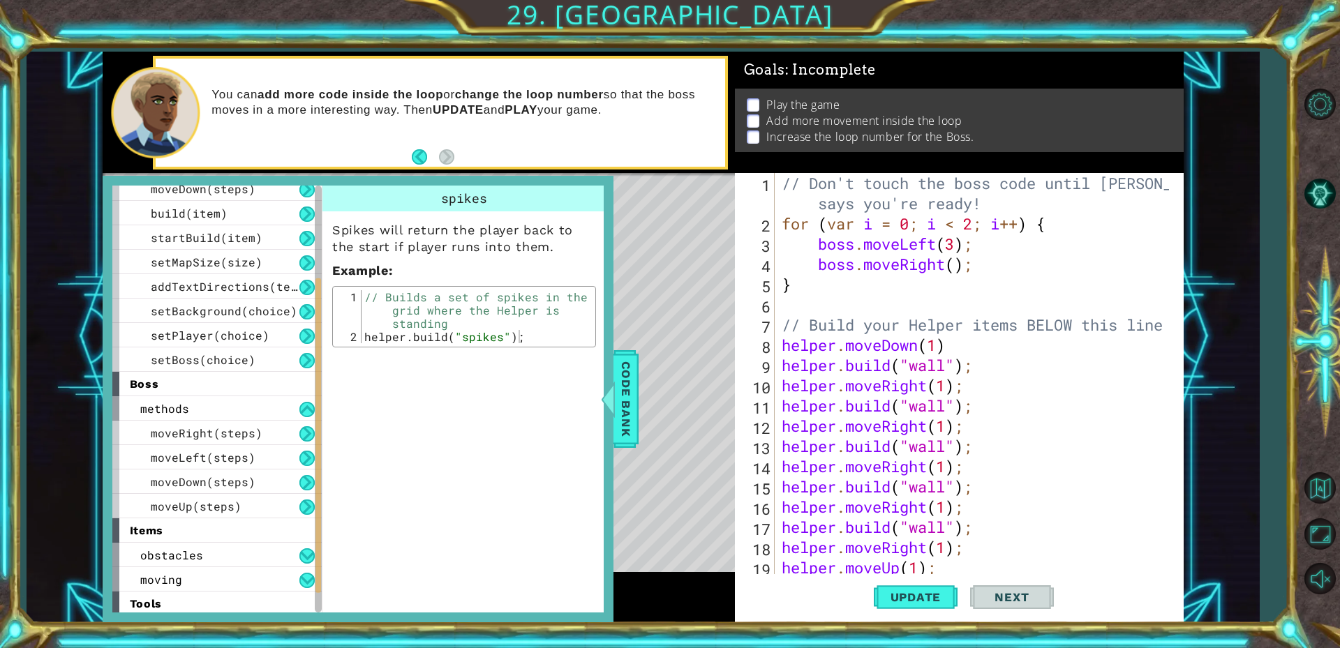
click at [958, 243] on div "// Don't touch the boss code until [PERSON_NAME] says you're ready! for ( var i…" at bounding box center [977, 405] width 397 height 465
click at [961, 262] on div "// Don't touch the boss code until [PERSON_NAME] says you're ready! for ( var i…" at bounding box center [977, 405] width 397 height 465
click at [1013, 263] on div "// Don't touch the boss code until [PERSON_NAME] says you're ready! for ( var i…" at bounding box center [977, 405] width 397 height 465
type textarea "boss.moveRight(3);"
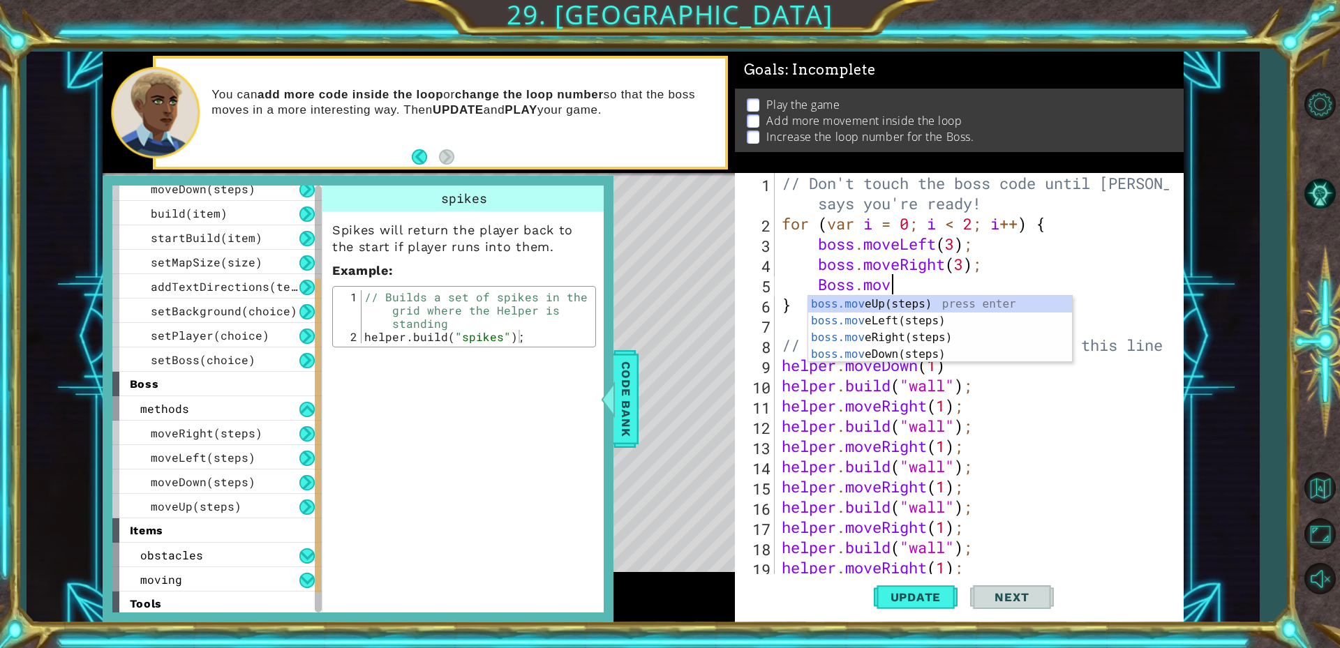
scroll to position [0, 4]
type textarea "Boss.move"
click at [964, 303] on div "boss.move Up(steps) press enter boss.move Left(steps) press enter boss.move Rig…" at bounding box center [940, 346] width 264 height 100
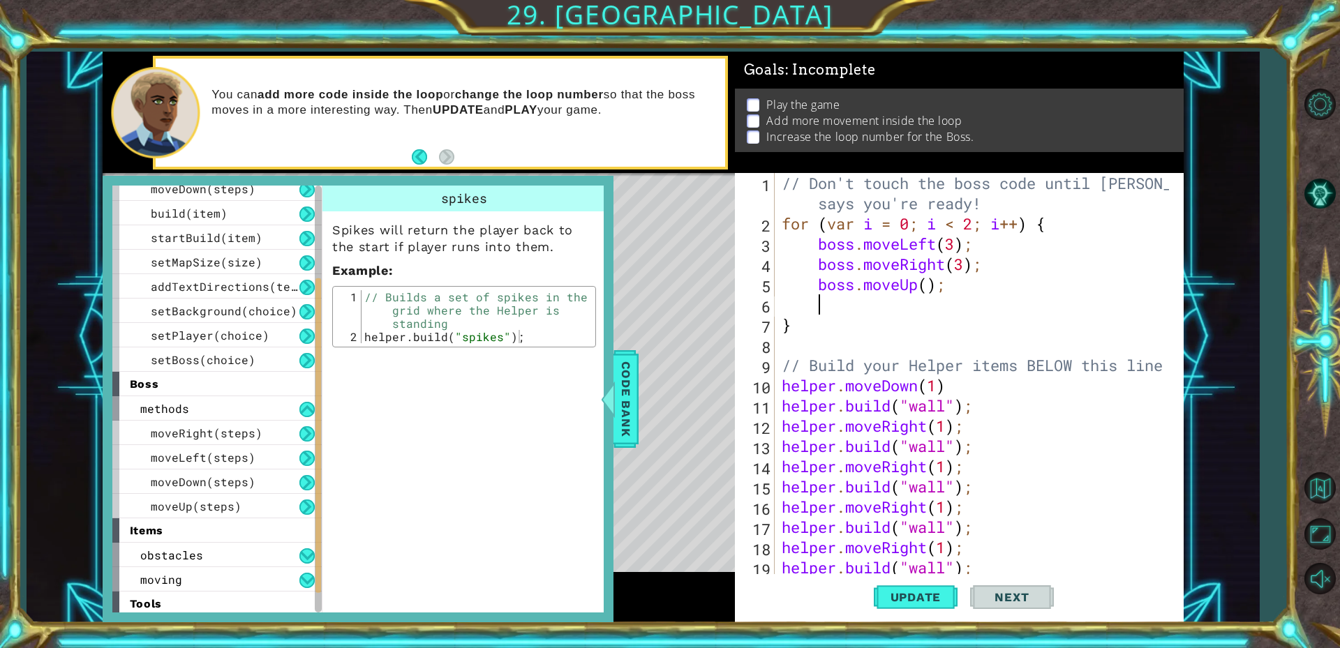
scroll to position [0, 1]
drag, startPoint x: 930, startPoint y: 285, endPoint x: 928, endPoint y: 343, distance: 57.3
click at [930, 286] on div "// Don't touch the boss code until [PERSON_NAME] says you're ready! for ( var i…" at bounding box center [977, 405] width 397 height 465
click at [965, 268] on div "// Don't touch the boss code until [PERSON_NAME] says you're ready! for ( var i…" at bounding box center [977, 405] width 397 height 465
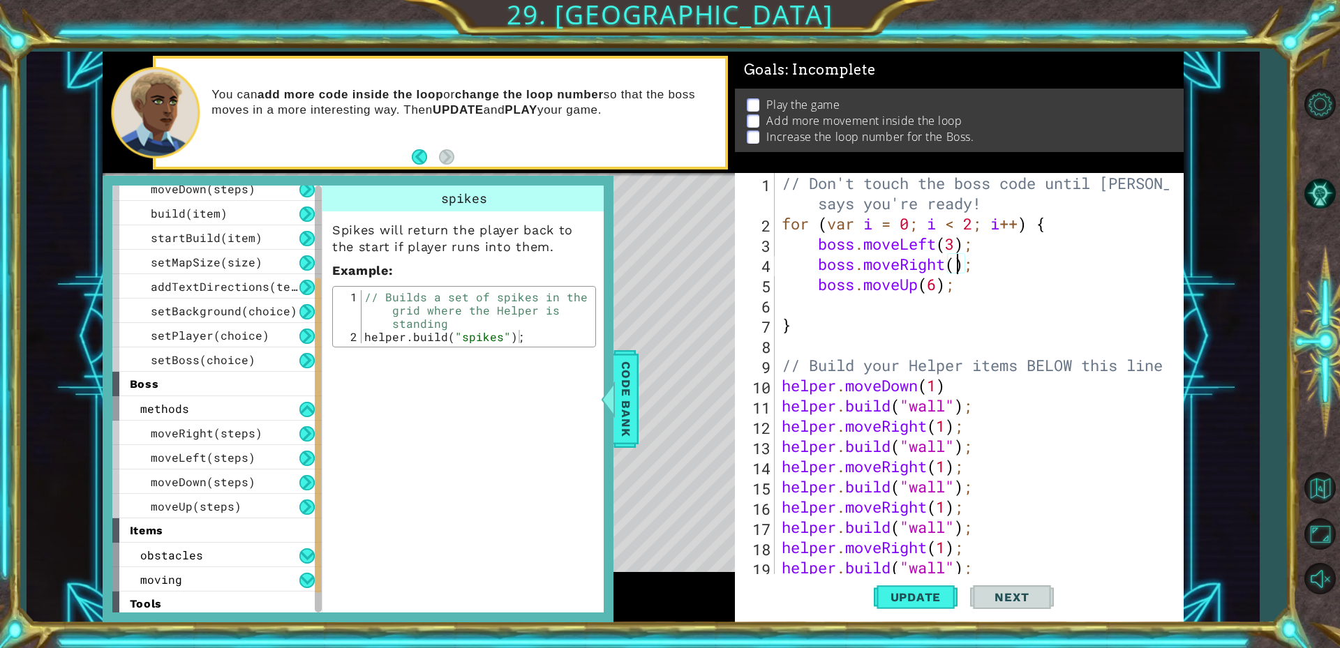
scroll to position [0, 8]
click at [954, 244] on div "// Don't touch the boss code until [PERSON_NAME] says you're ready! for ( var i…" at bounding box center [977, 405] width 397 height 465
type textarea "boss.moveLeft(4);"
click at [984, 309] on div "// Don't touch the boss code until [PERSON_NAME] says you're ready! for ( var i…" at bounding box center [977, 405] width 397 height 465
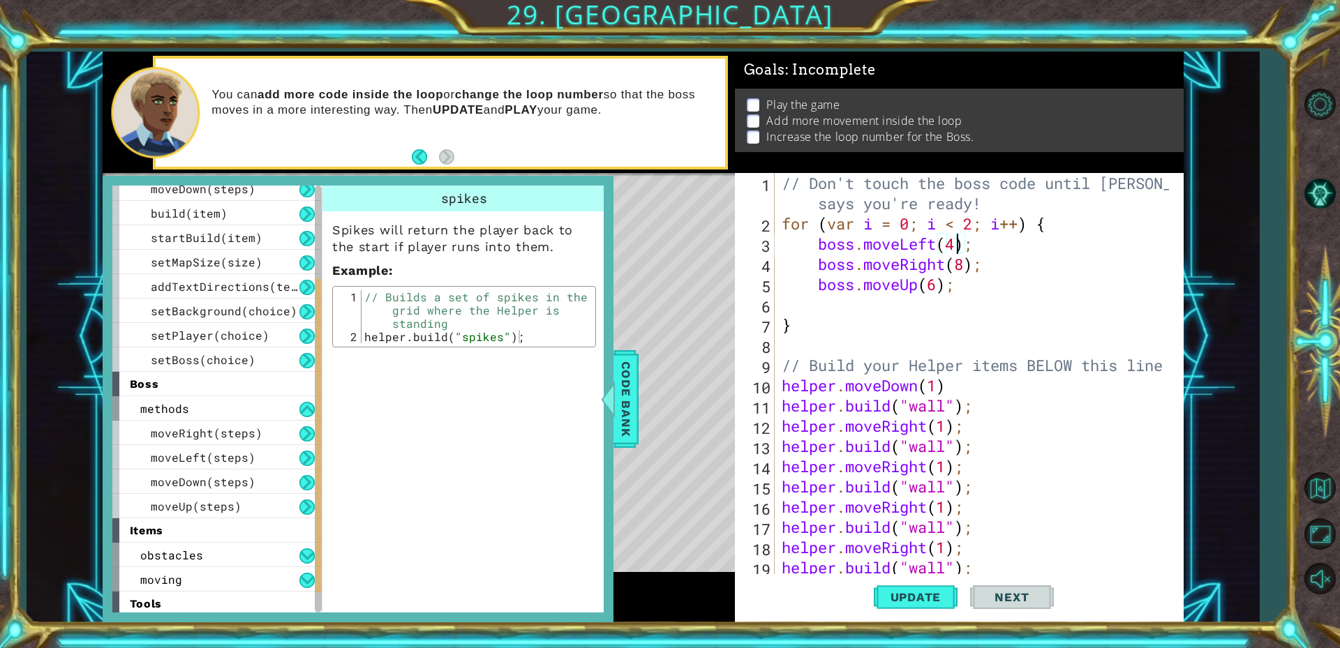
scroll to position [0, 1]
click at [998, 290] on div "// Don't touch the boss code until [PERSON_NAME] says you're ready! for ( var i…" at bounding box center [977, 405] width 397 height 465
type textarea "boss.moveUp(6);"
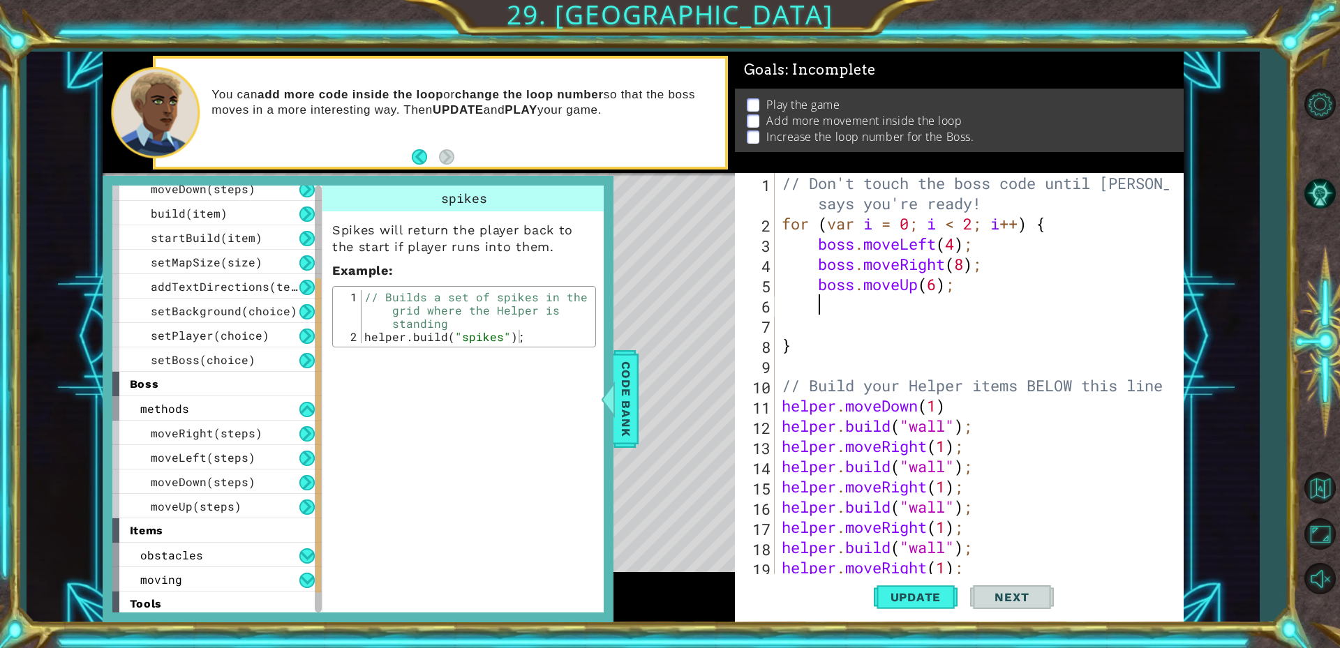
scroll to position [0, 1]
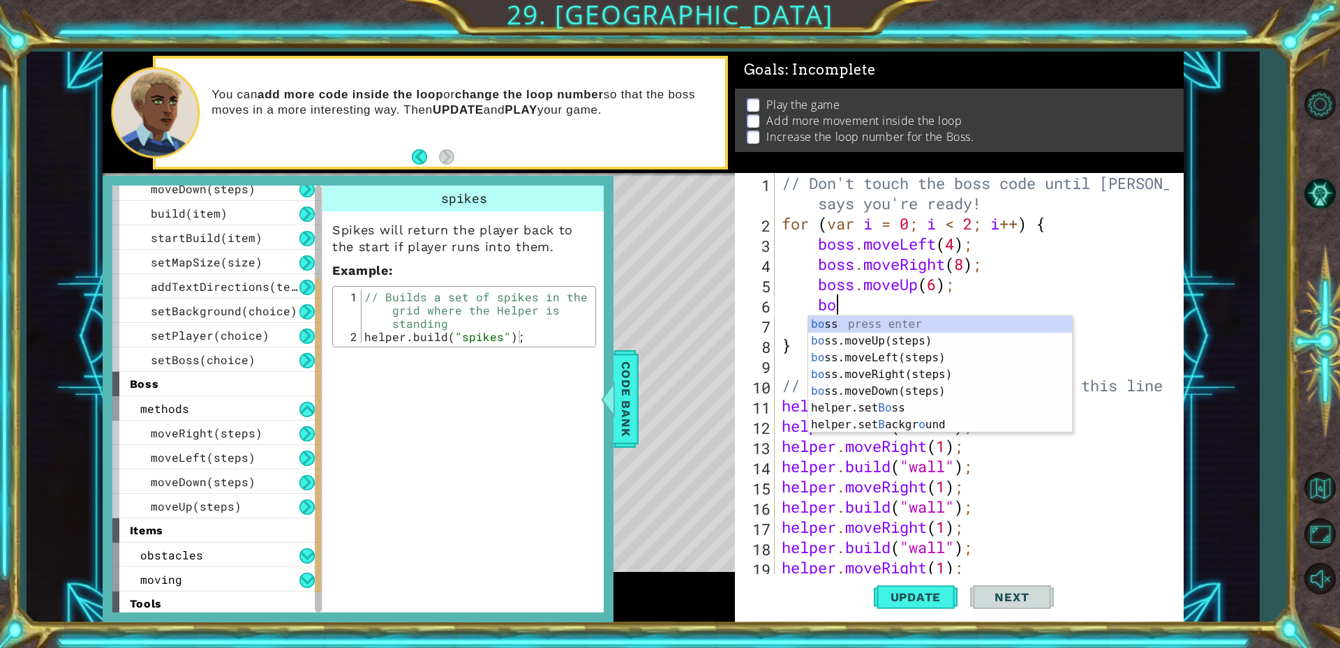
type textarea "bo"
click at [911, 394] on div "bo ss press enter bo ss.moveUp(steps) press enter bo ss.moveLeft(steps) press e…" at bounding box center [940, 391] width 264 height 151
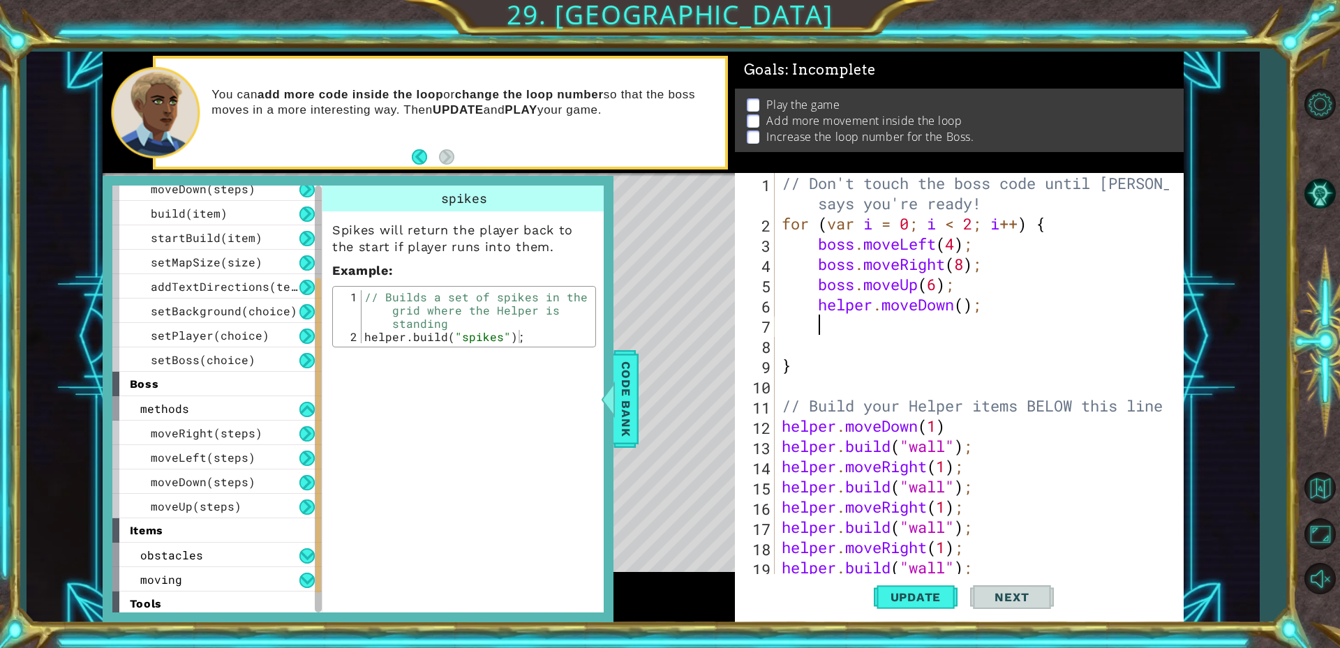
click at [966, 308] on div "// Don't touch the boss code until [PERSON_NAME] says you're ready! for ( var i…" at bounding box center [977, 405] width 397 height 465
click at [923, 597] on span "Update" at bounding box center [915, 597] width 79 height 14
click at [631, 389] on span "Code Bank" at bounding box center [626, 399] width 22 height 85
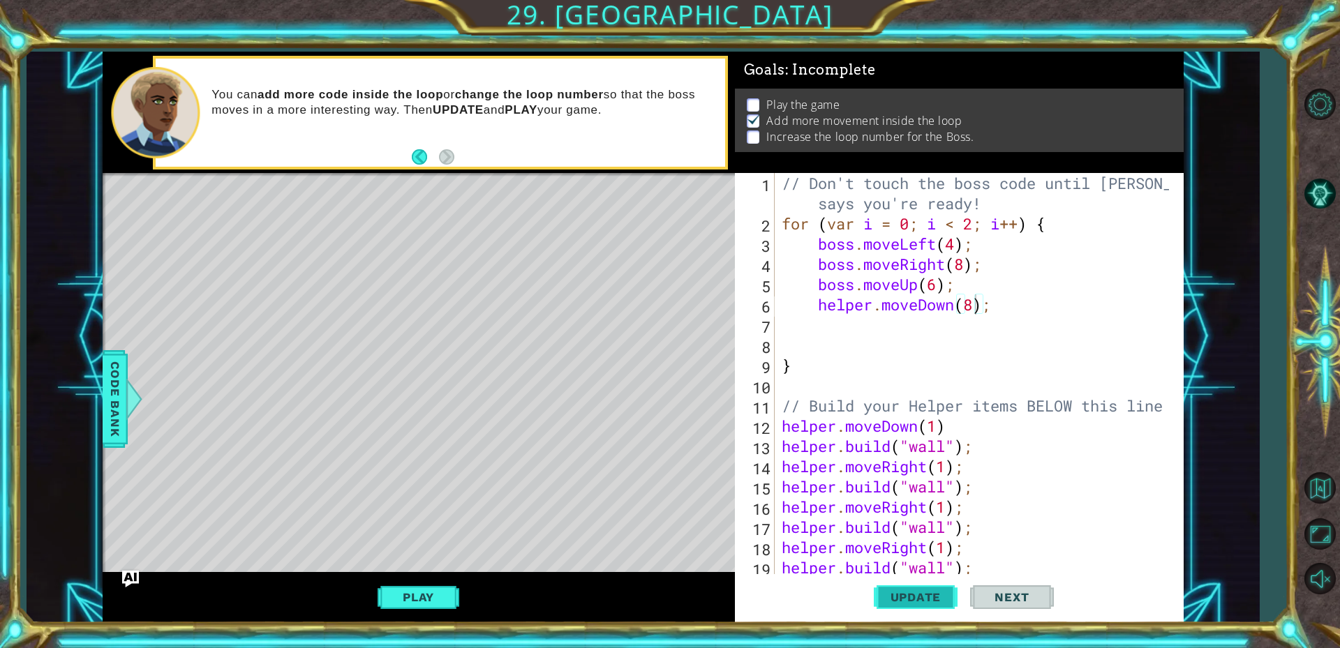
click at [895, 594] on span "Update" at bounding box center [915, 597] width 79 height 14
click at [870, 307] on div "// Don't touch the boss code until [PERSON_NAME] says you're ready! for ( var i…" at bounding box center [977, 405] width 397 height 465
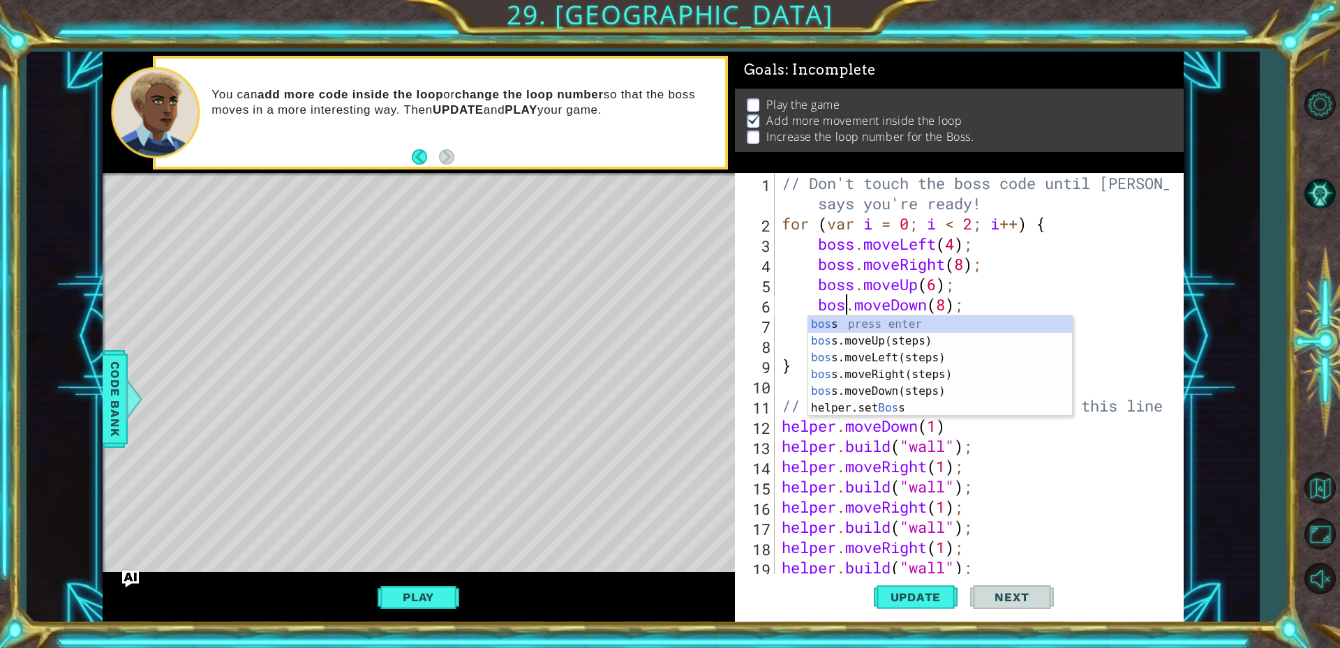
scroll to position [0, 3]
click at [920, 602] on span "Update" at bounding box center [915, 597] width 79 height 14
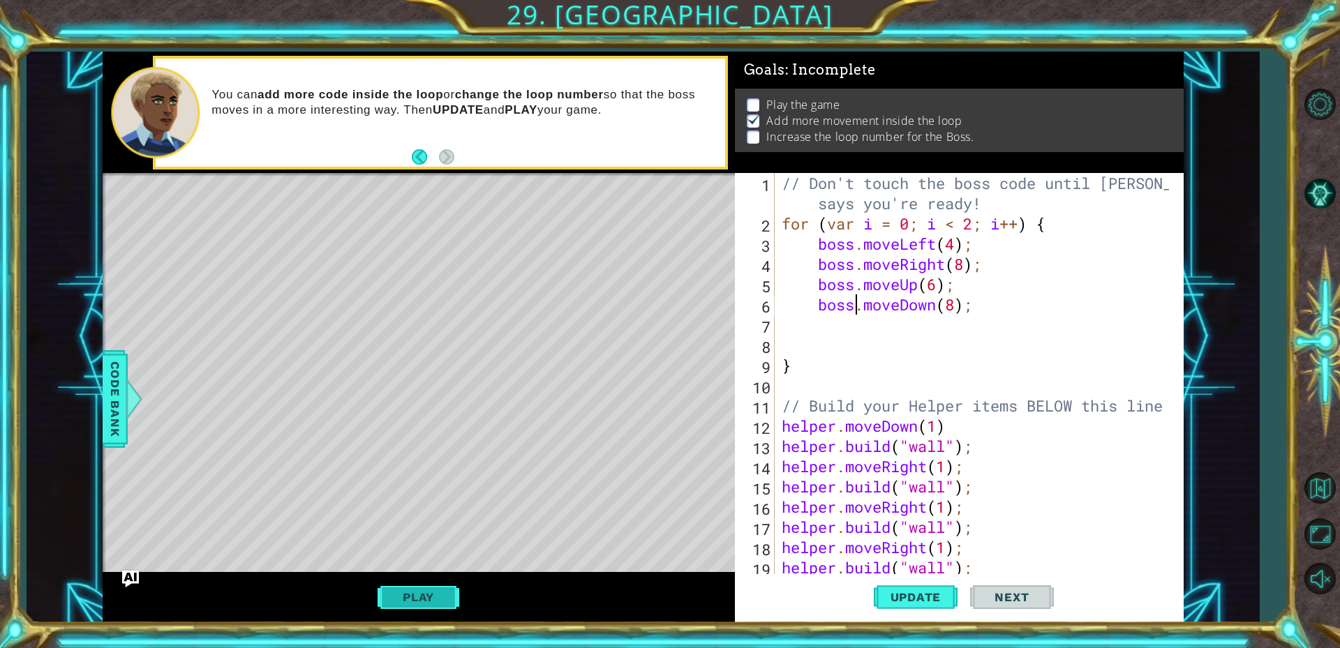
click at [398, 585] on button "Play" at bounding box center [418, 597] width 82 height 27
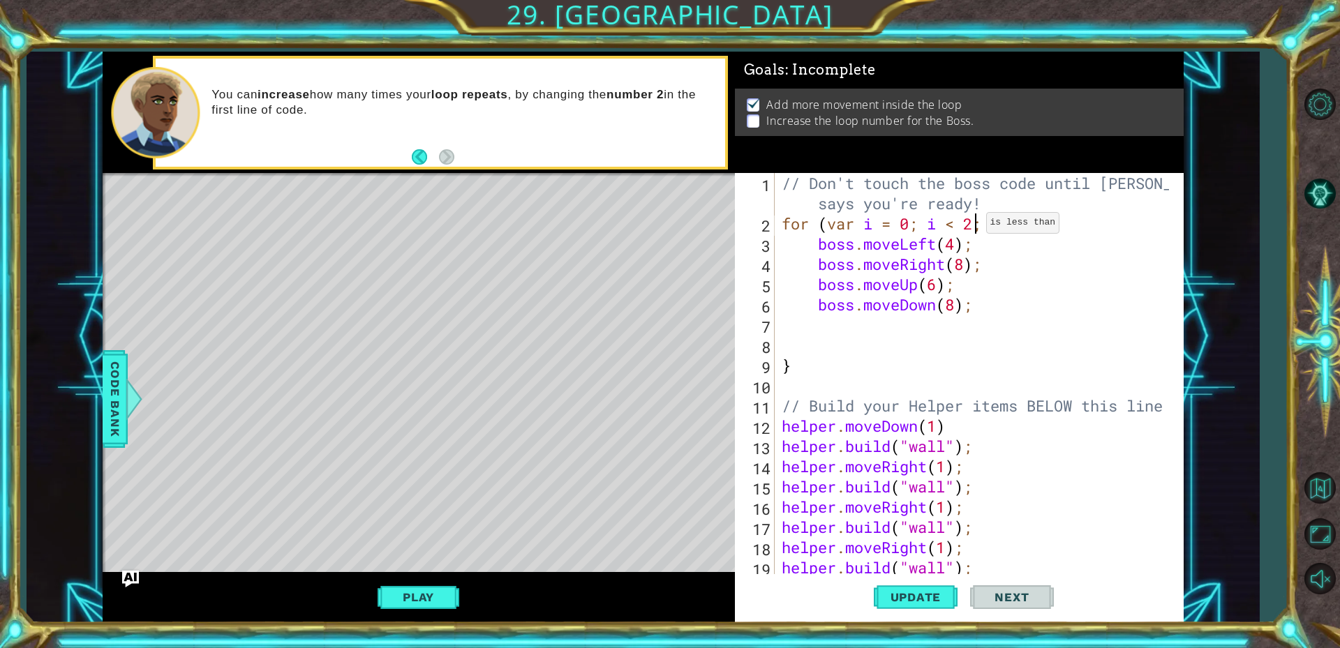
click at [974, 226] on div "// Don't touch the boss code until [PERSON_NAME] says you're ready! for ( var i…" at bounding box center [977, 405] width 397 height 465
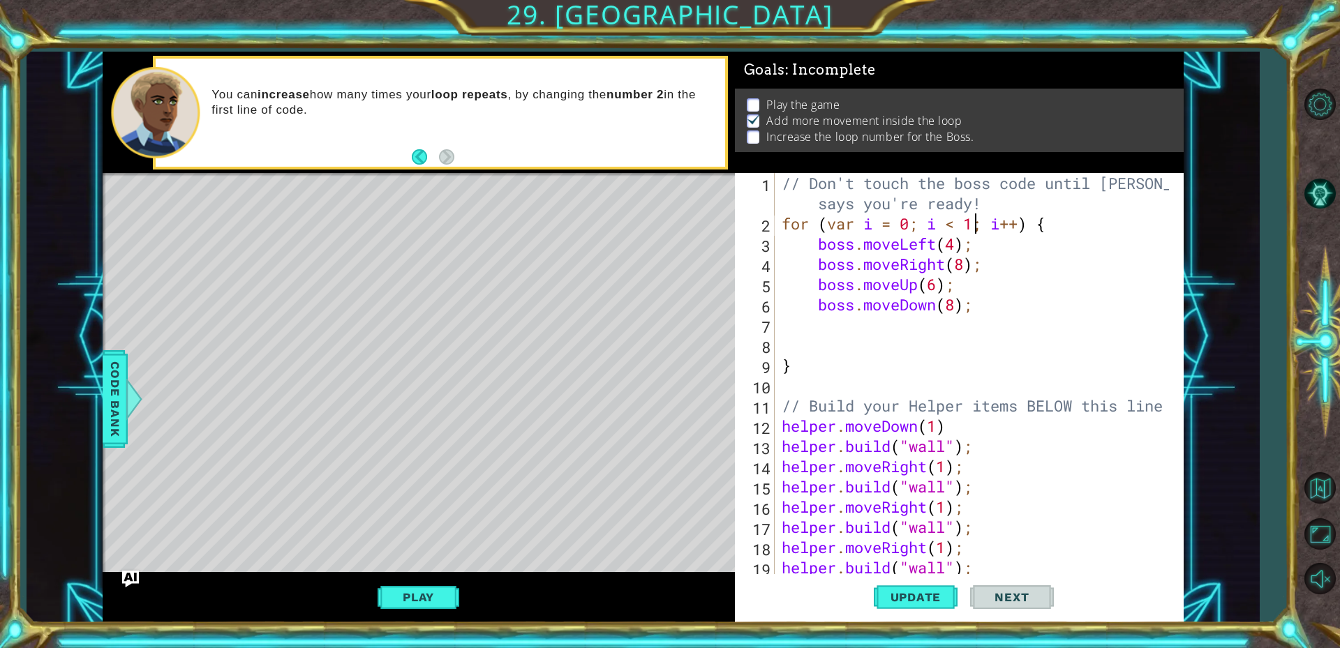
scroll to position [0, 9]
type textarea "for (var i = 0; i < 15; i++) {"
click at [895, 597] on span "Update" at bounding box center [915, 597] width 79 height 14
click at [436, 602] on button "Play" at bounding box center [418, 597] width 82 height 27
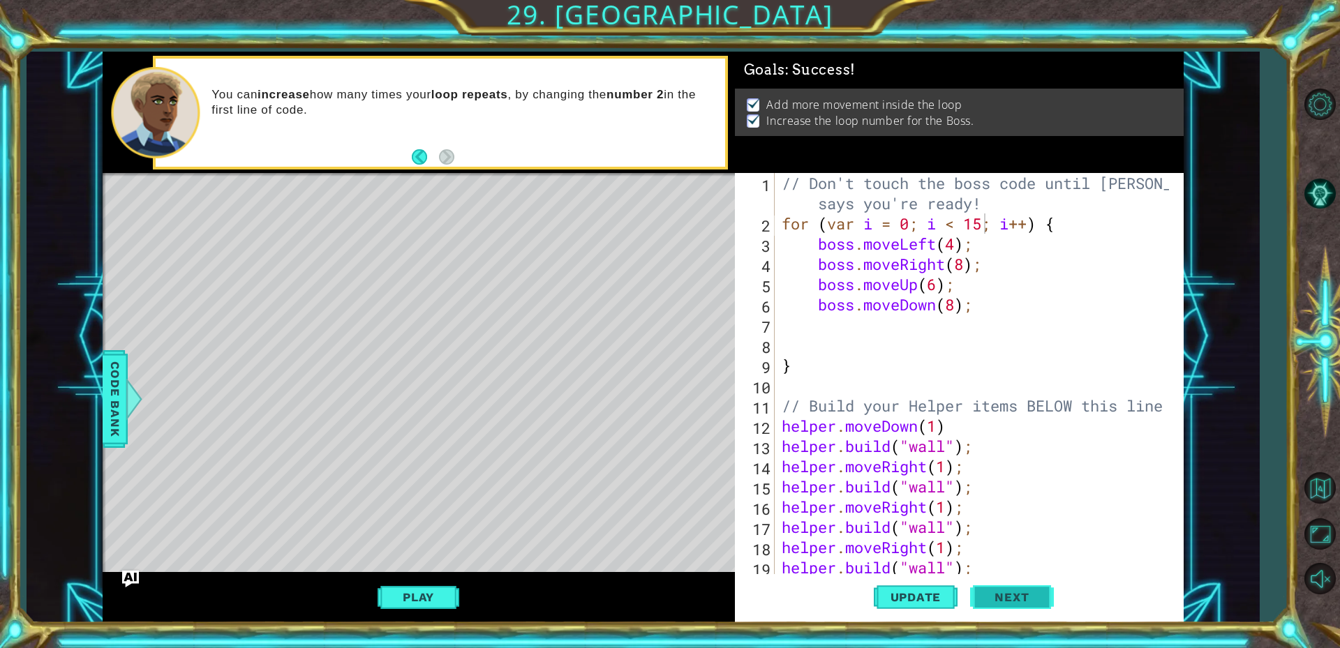
click at [1028, 608] on button "Next" at bounding box center [1012, 593] width 84 height 45
click at [1002, 596] on div at bounding box center [670, 324] width 1340 height 648
click at [1027, 606] on body "1 ההההההההההההההההההההההההההההההההההההההההההההההההההההההההההההההההההההההההההההה…" at bounding box center [670, 324] width 1340 height 648
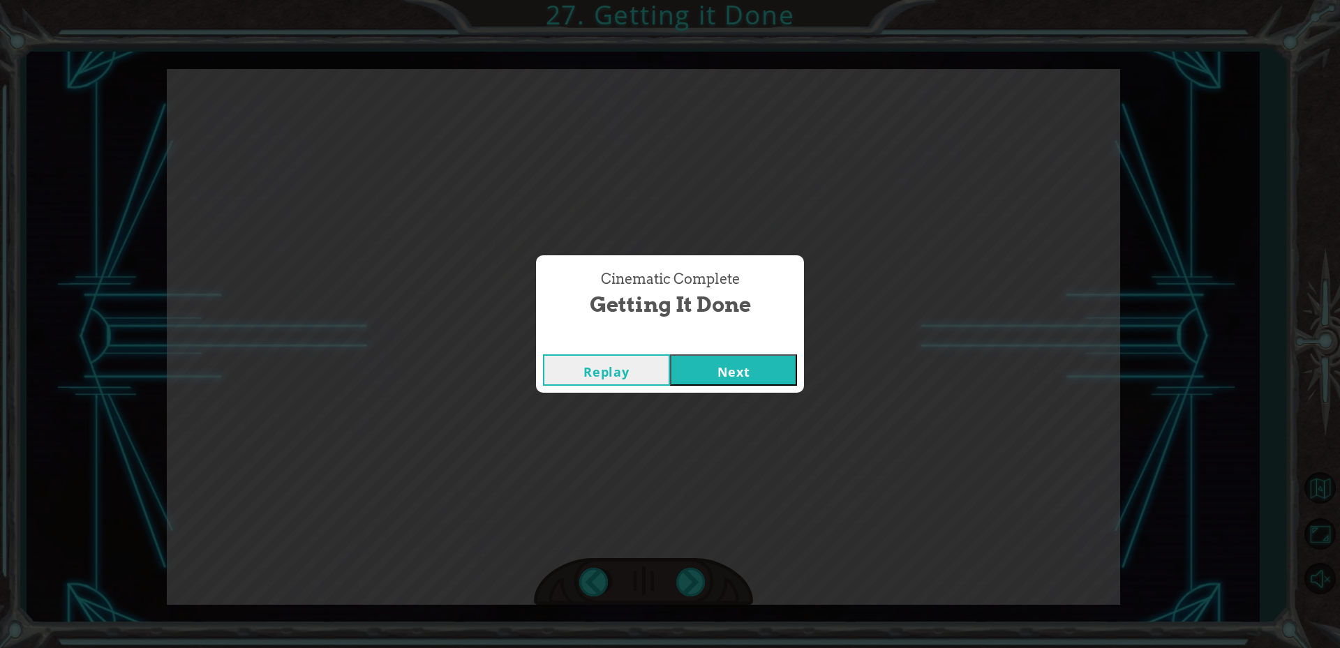
click at [728, 364] on button "Next" at bounding box center [733, 369] width 127 height 31
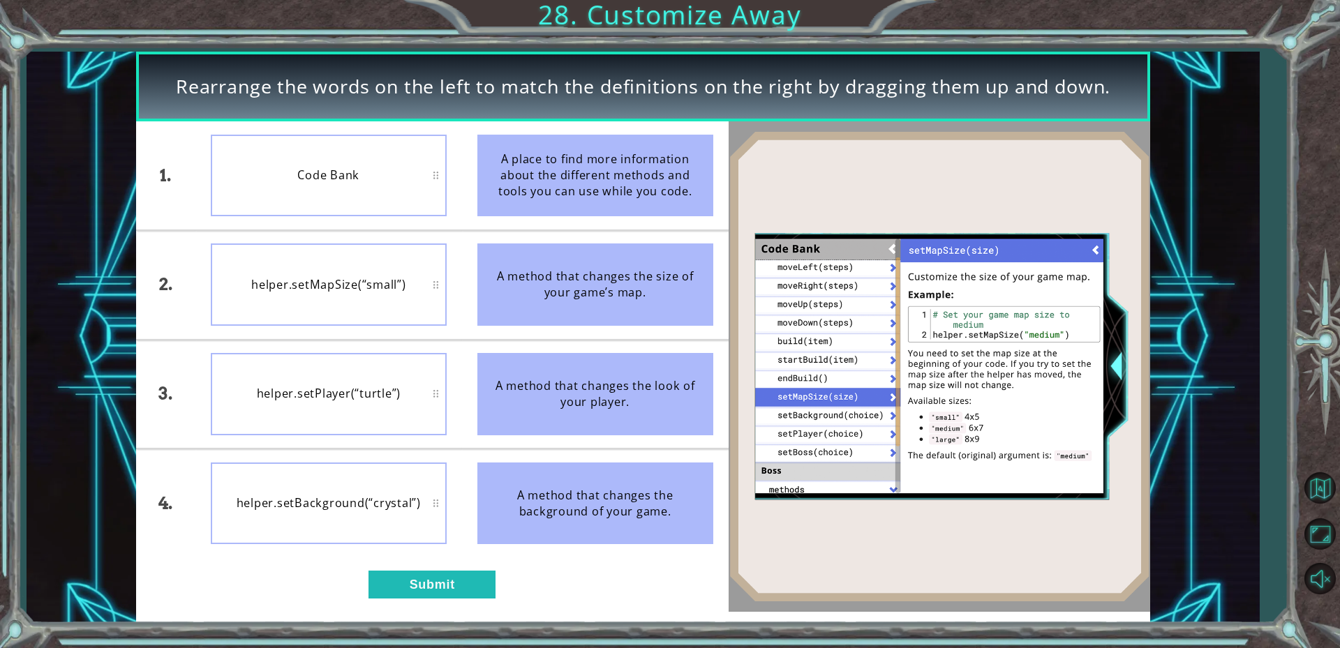
click at [455, 605] on div "1. 2. 3. 4. Code Bank helper.setMapSize(“small”) helper.setPlayer(“turtle”) hel…" at bounding box center [432, 366] width 592 height 490
click at [459, 581] on button "Submit" at bounding box center [431, 585] width 127 height 28
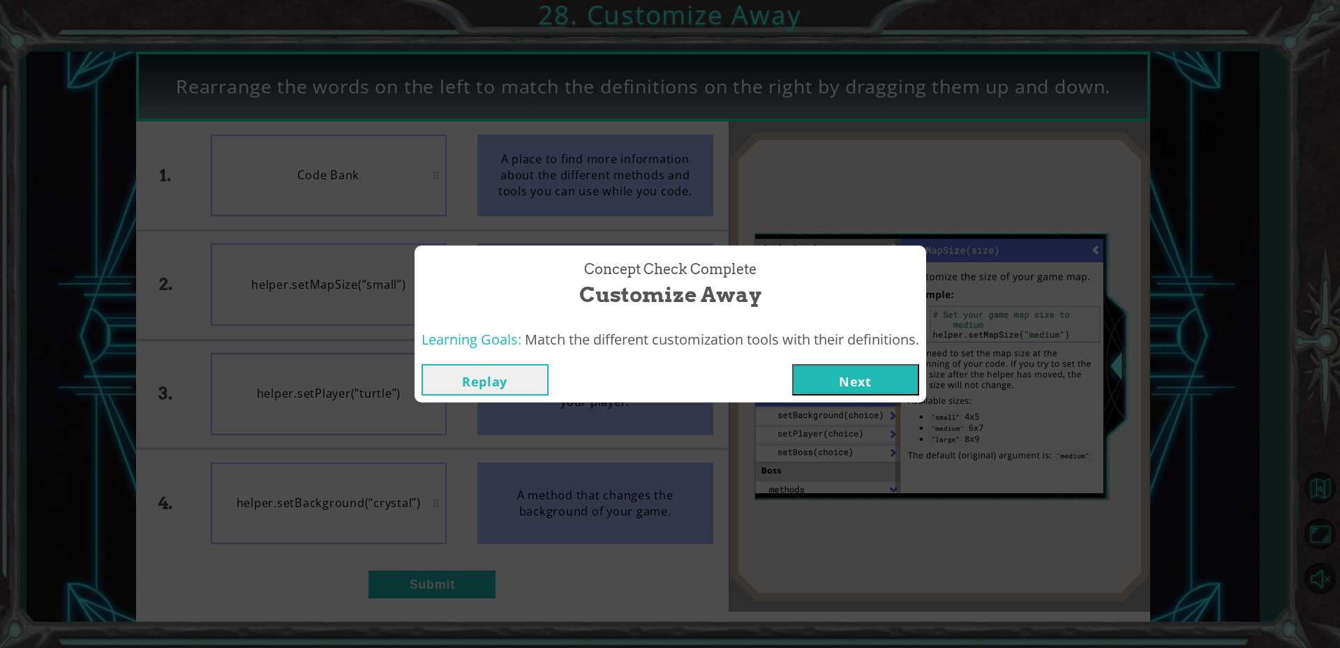
click at [906, 382] on button "Next" at bounding box center [855, 379] width 127 height 31
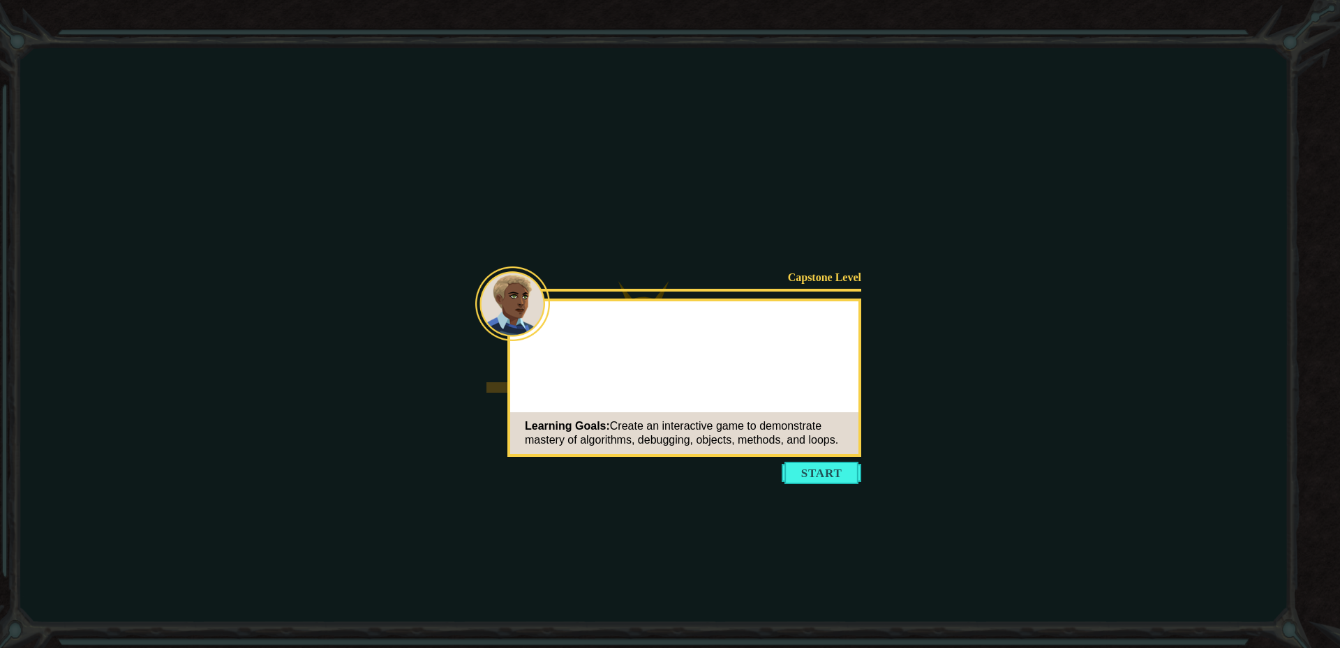
click at [830, 479] on button "Start" at bounding box center [821, 473] width 80 height 22
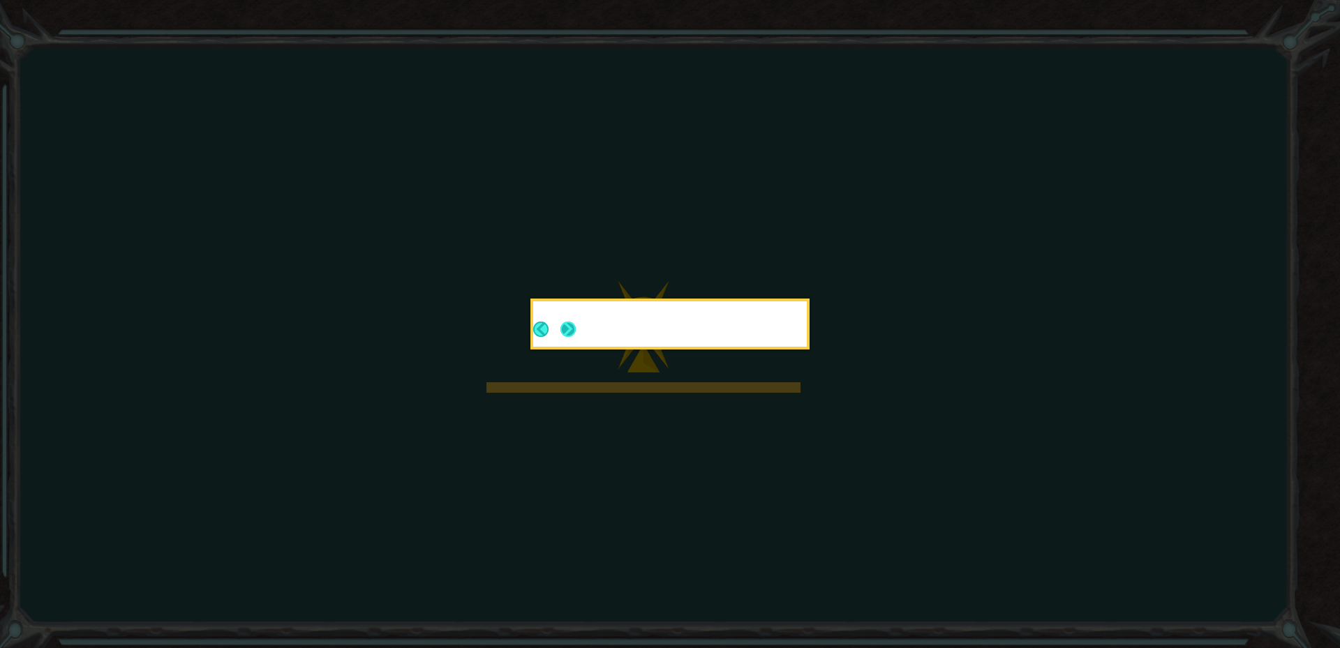
click at [557, 332] on button "Next" at bounding box center [568, 329] width 26 height 26
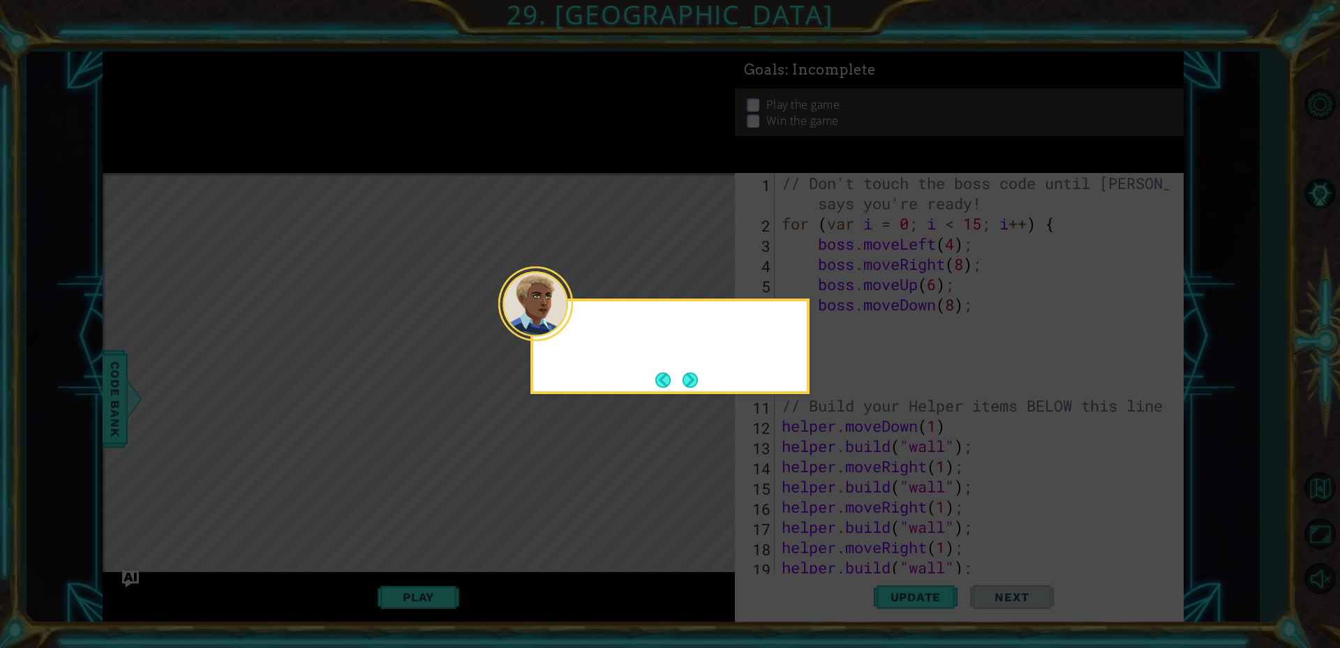
click at [569, 325] on div at bounding box center [535, 304] width 75 height 75
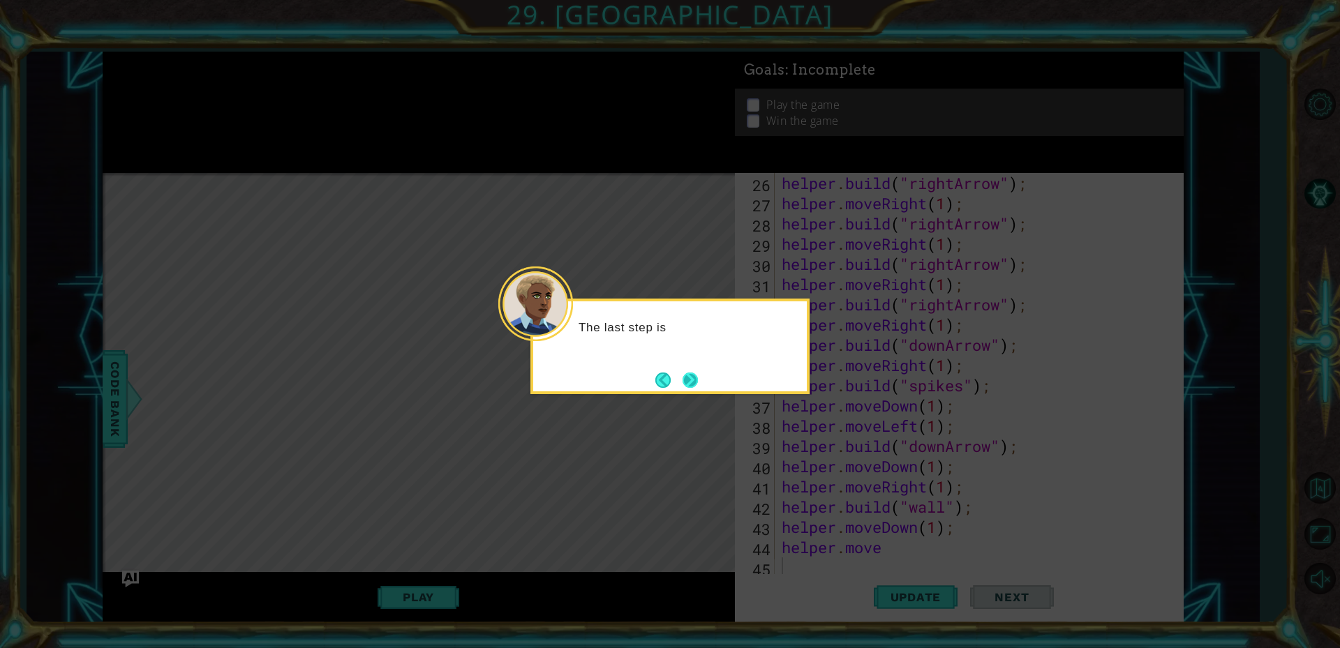
click at [698, 381] on button "Next" at bounding box center [690, 380] width 17 height 17
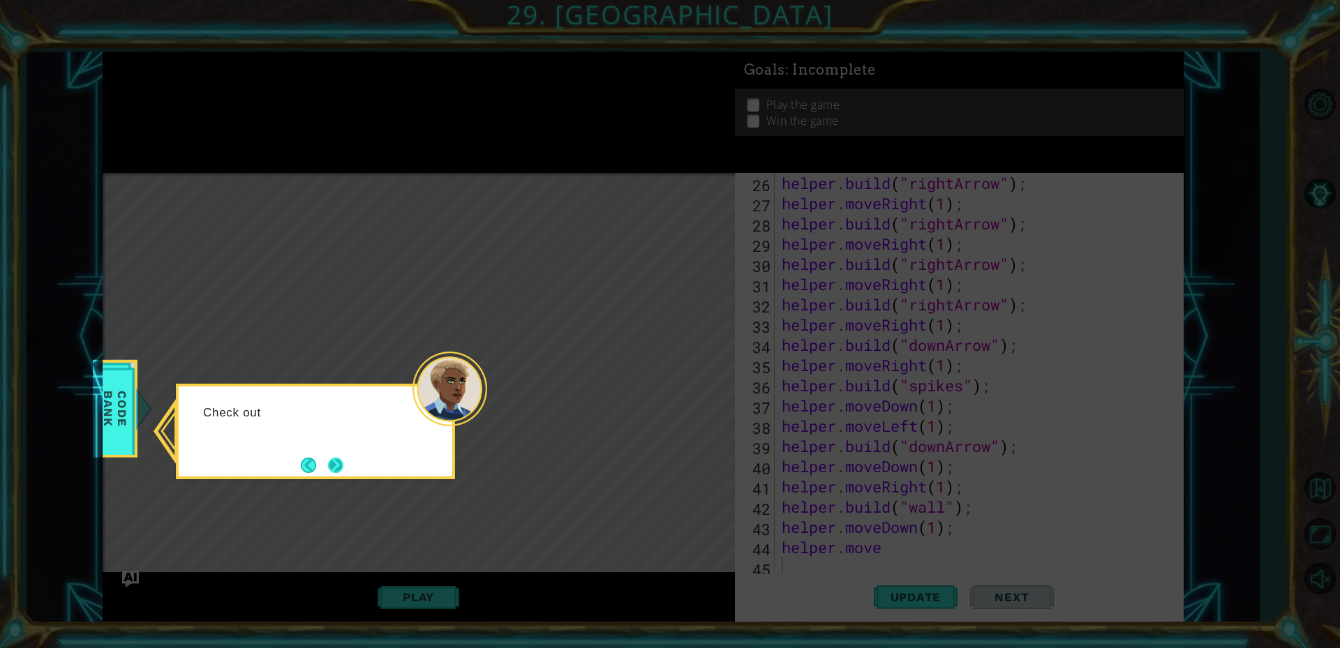
click at [336, 461] on button "Next" at bounding box center [335, 464] width 17 height 17
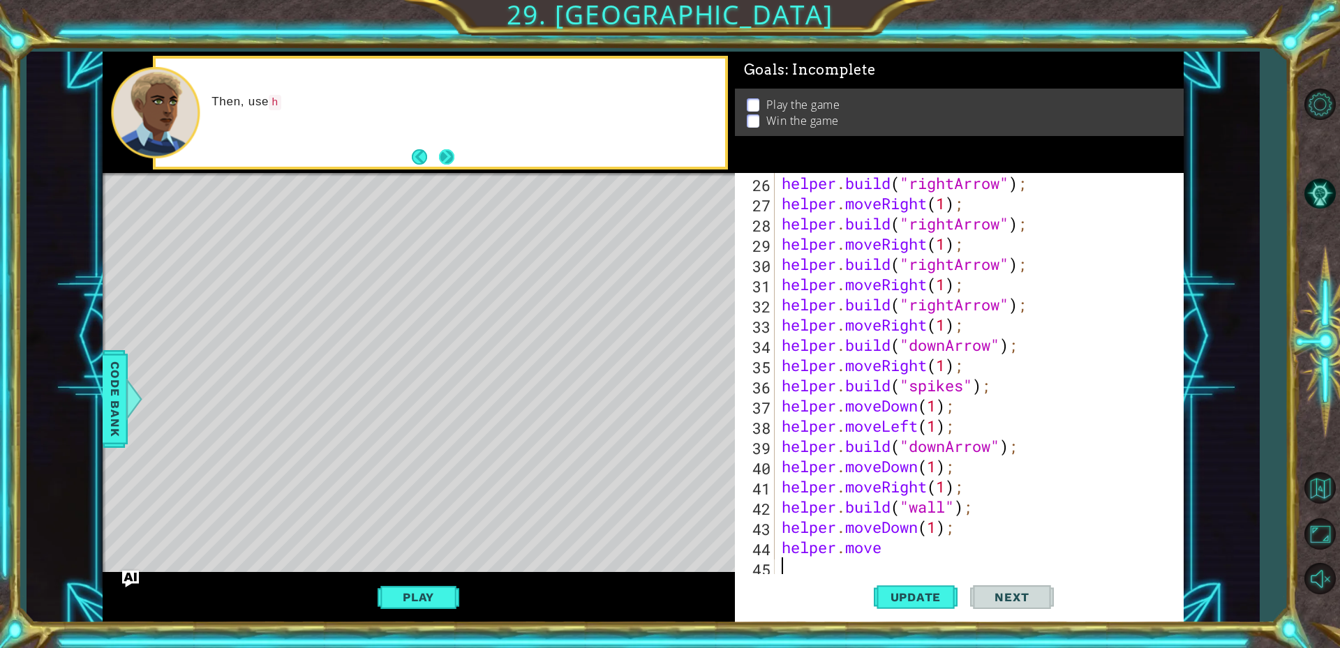
click at [457, 160] on button "Next" at bounding box center [446, 157] width 22 height 22
click at [451, 160] on button "Next" at bounding box center [446, 156] width 25 height 25
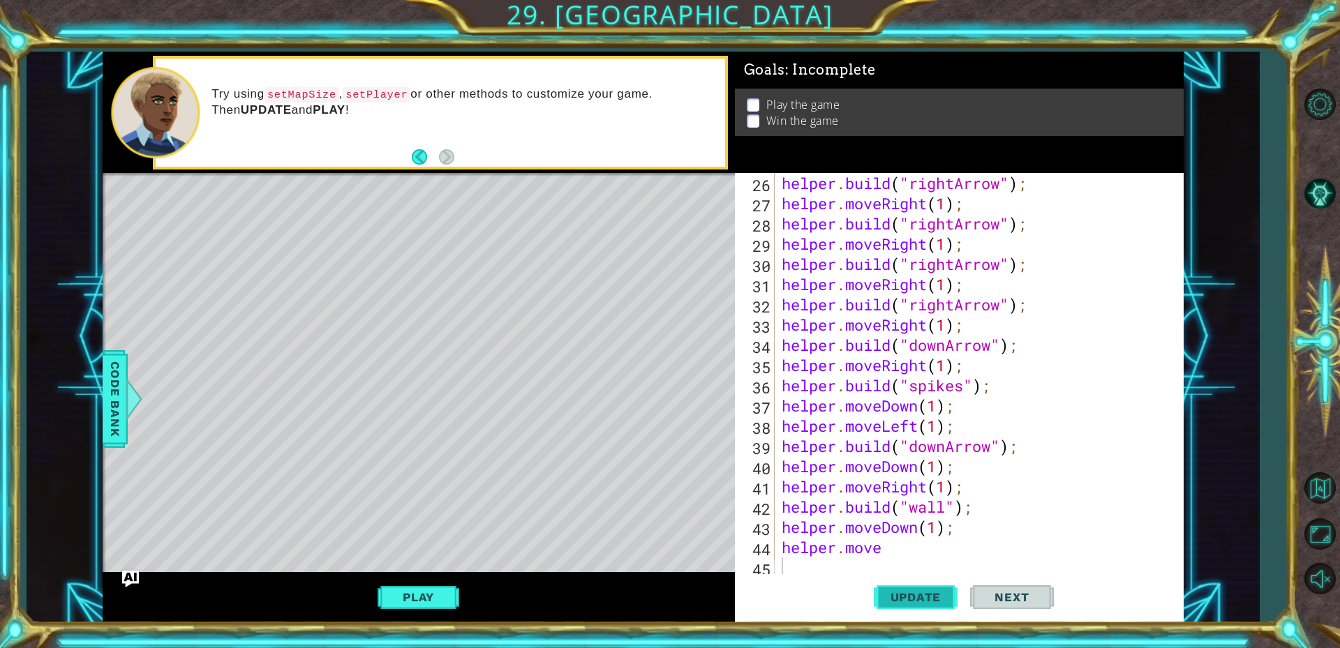
click at [932, 601] on span "Update" at bounding box center [915, 597] width 79 height 14
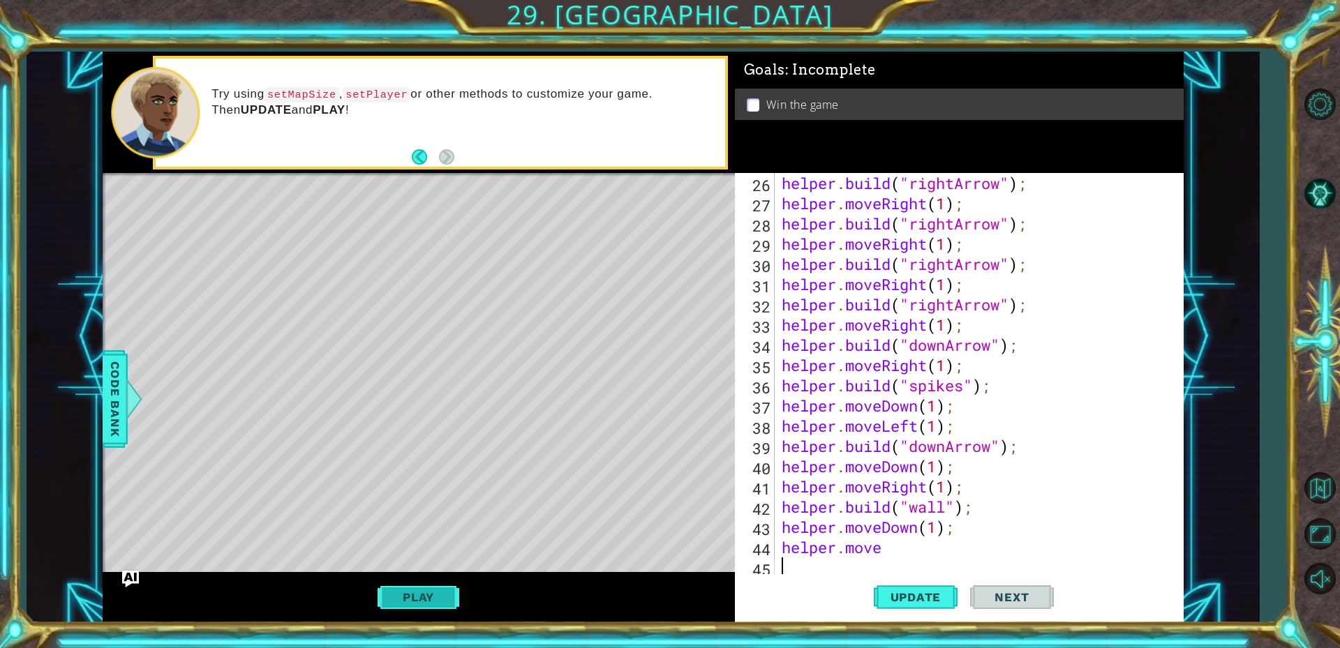
click at [433, 600] on button "Play" at bounding box center [418, 597] width 82 height 27
click at [1000, 590] on span "Next" at bounding box center [1011, 597] width 62 height 14
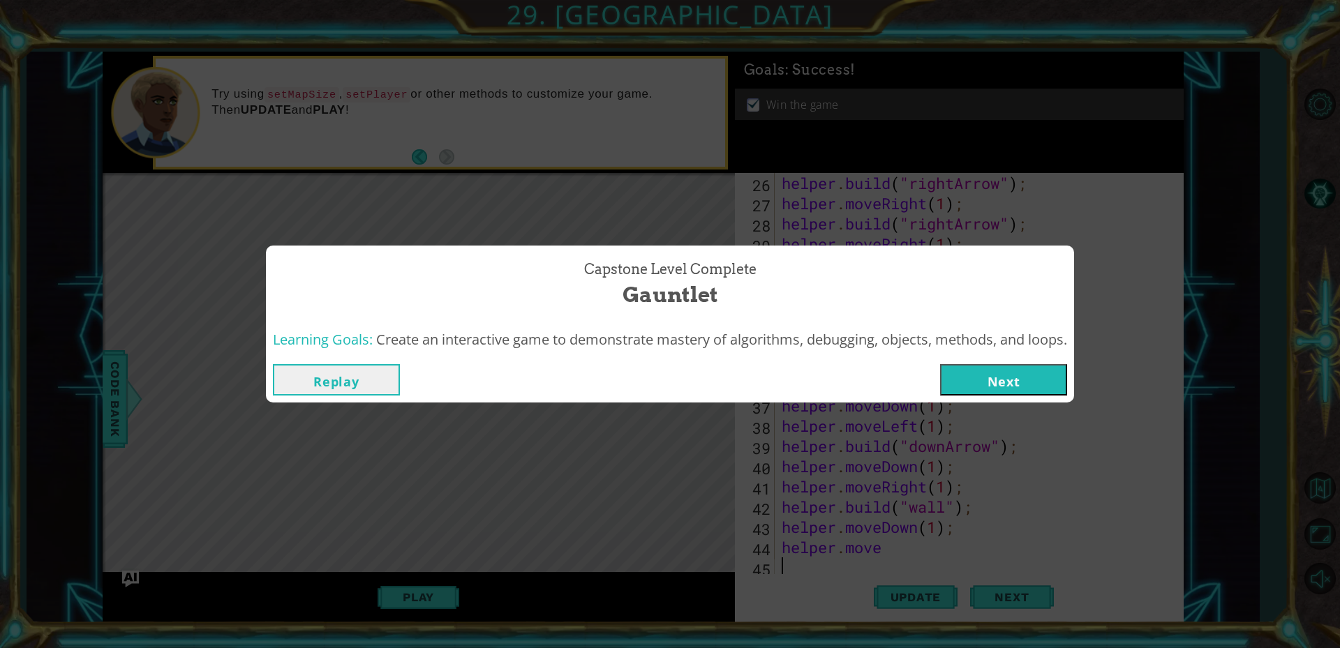
click at [1041, 383] on button "Next" at bounding box center [1003, 379] width 127 height 31
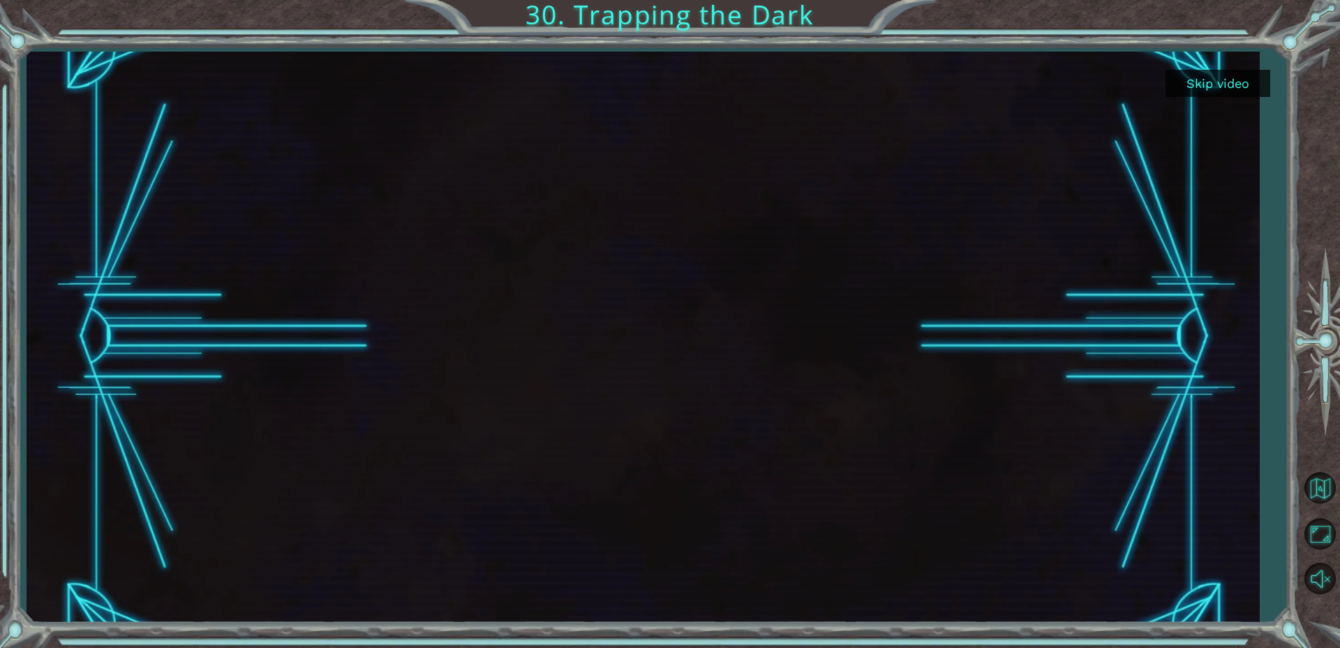
click at [1222, 89] on button "Skip video" at bounding box center [1217, 83] width 105 height 27
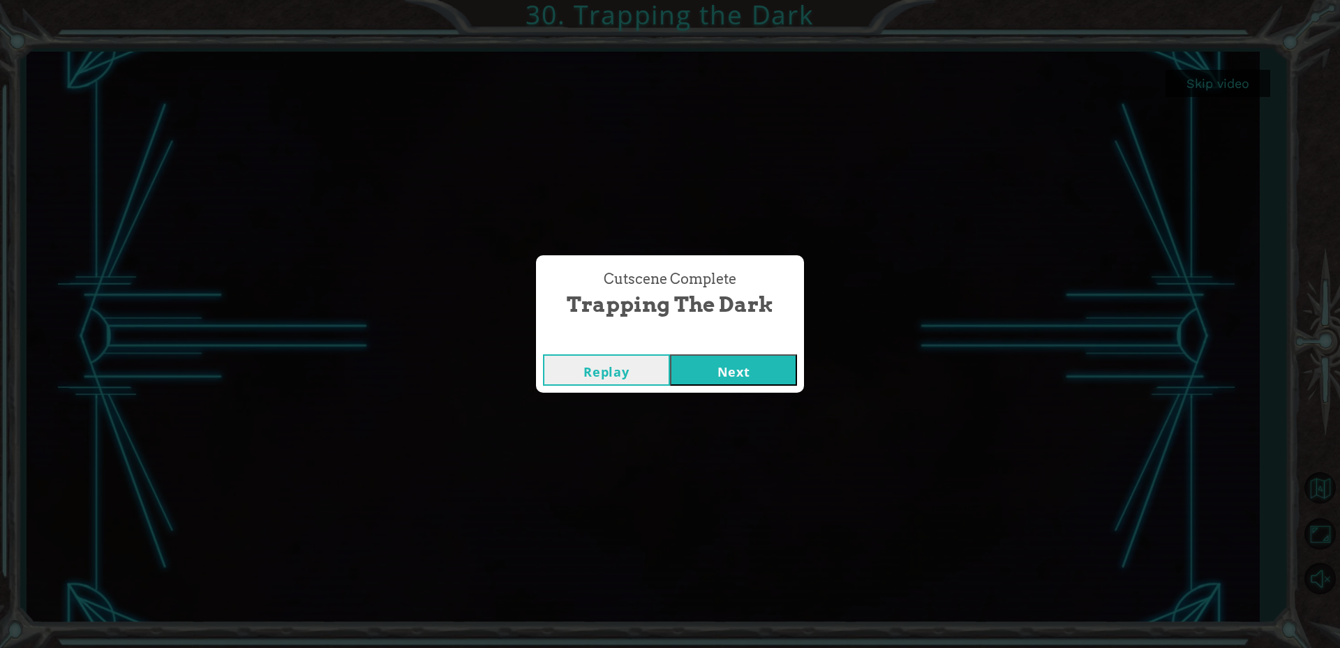
click at [760, 370] on button "Next" at bounding box center [733, 369] width 127 height 31
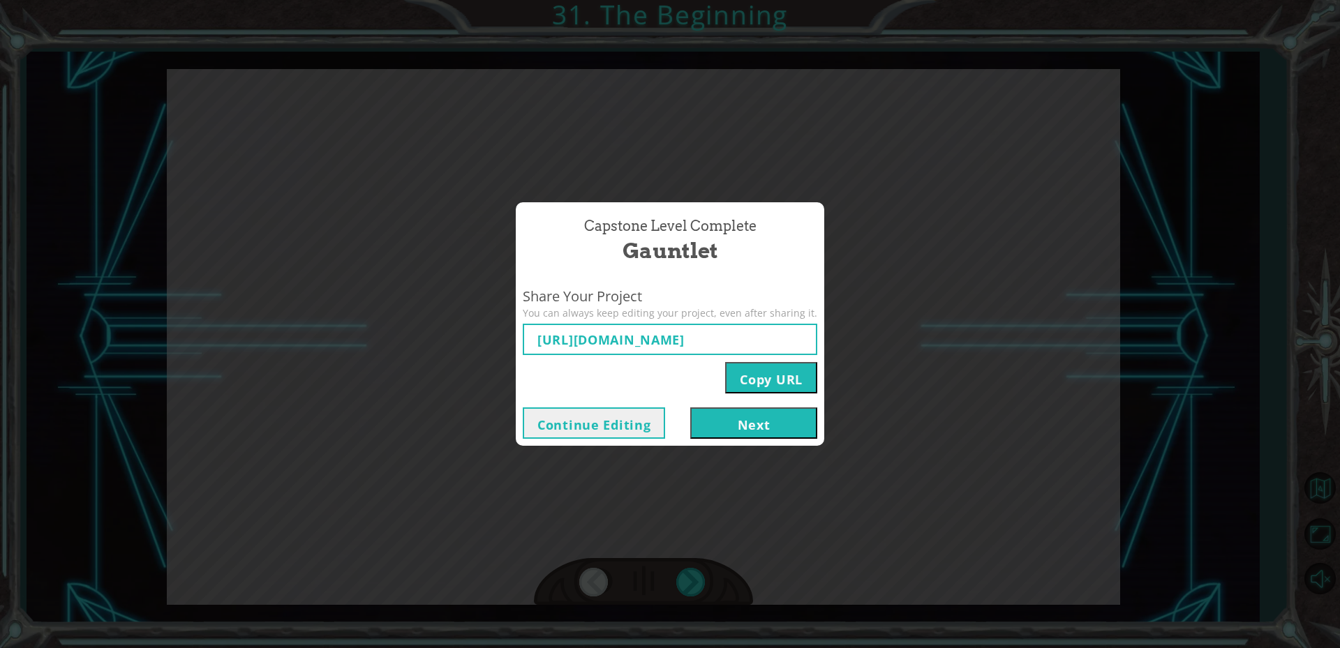
click at [737, 436] on button "Next" at bounding box center [753, 422] width 127 height 31
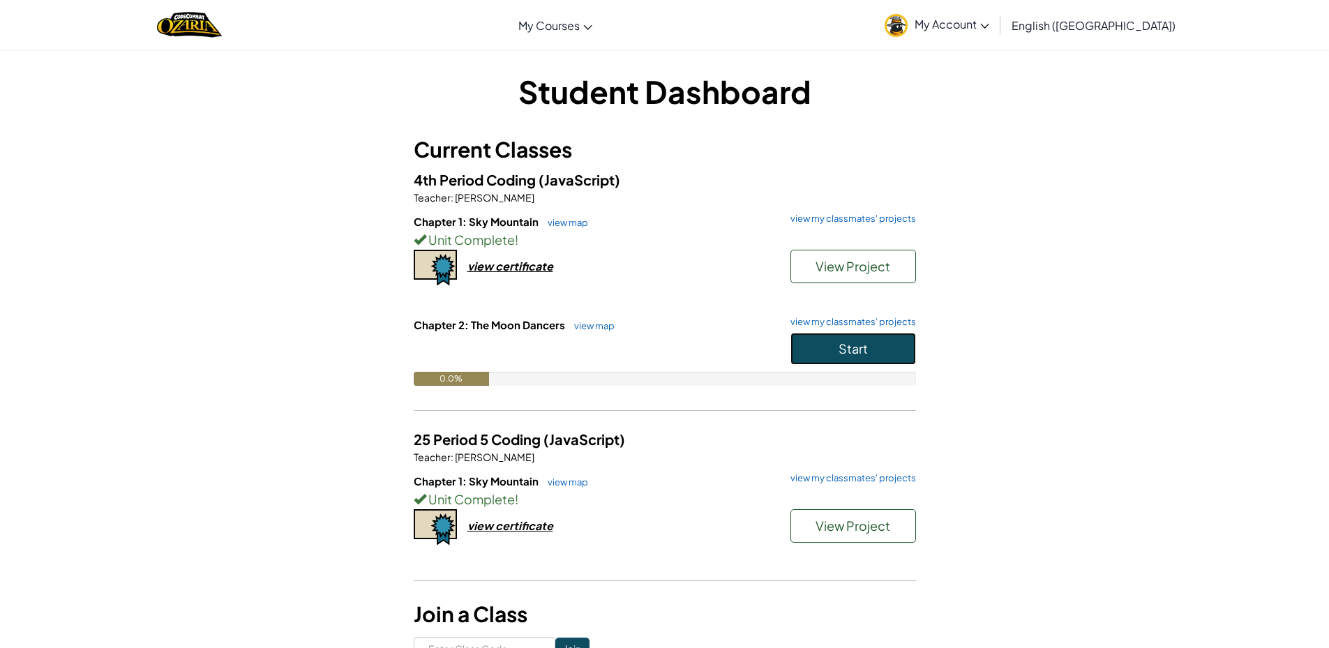
click at [859, 358] on button "Start" at bounding box center [854, 349] width 126 height 32
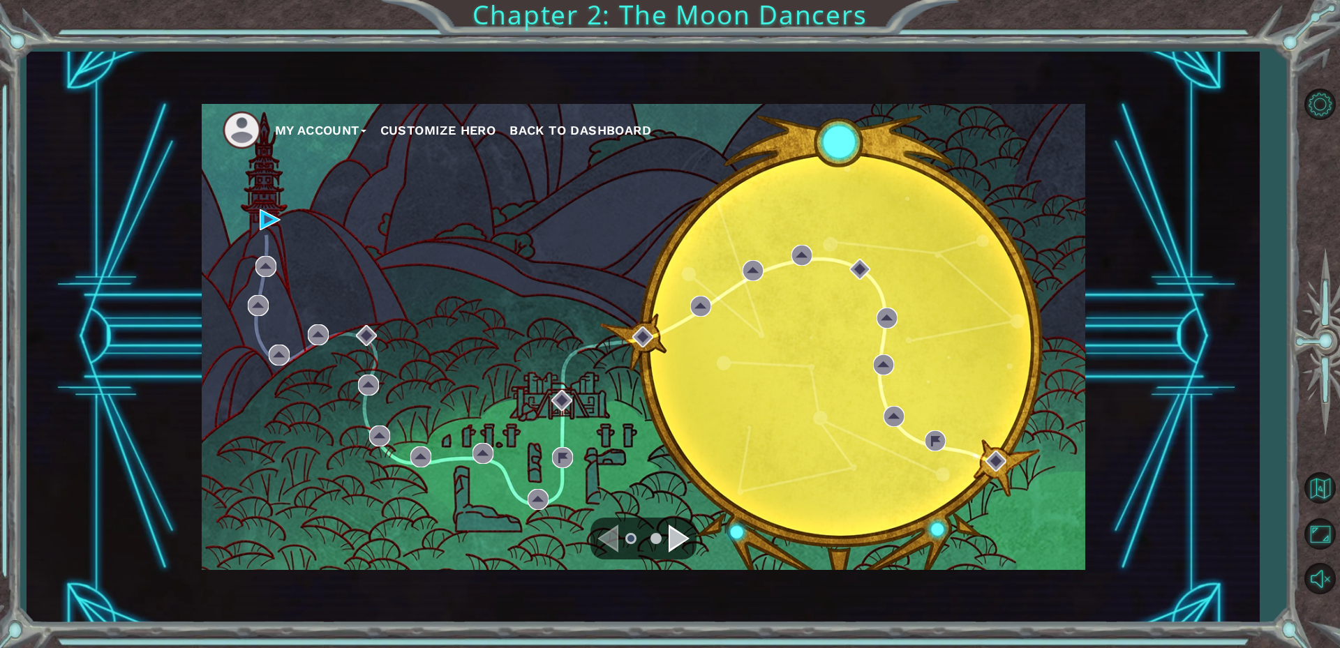
click at [681, 543] on div "Navigate to the next page" at bounding box center [678, 539] width 21 height 28
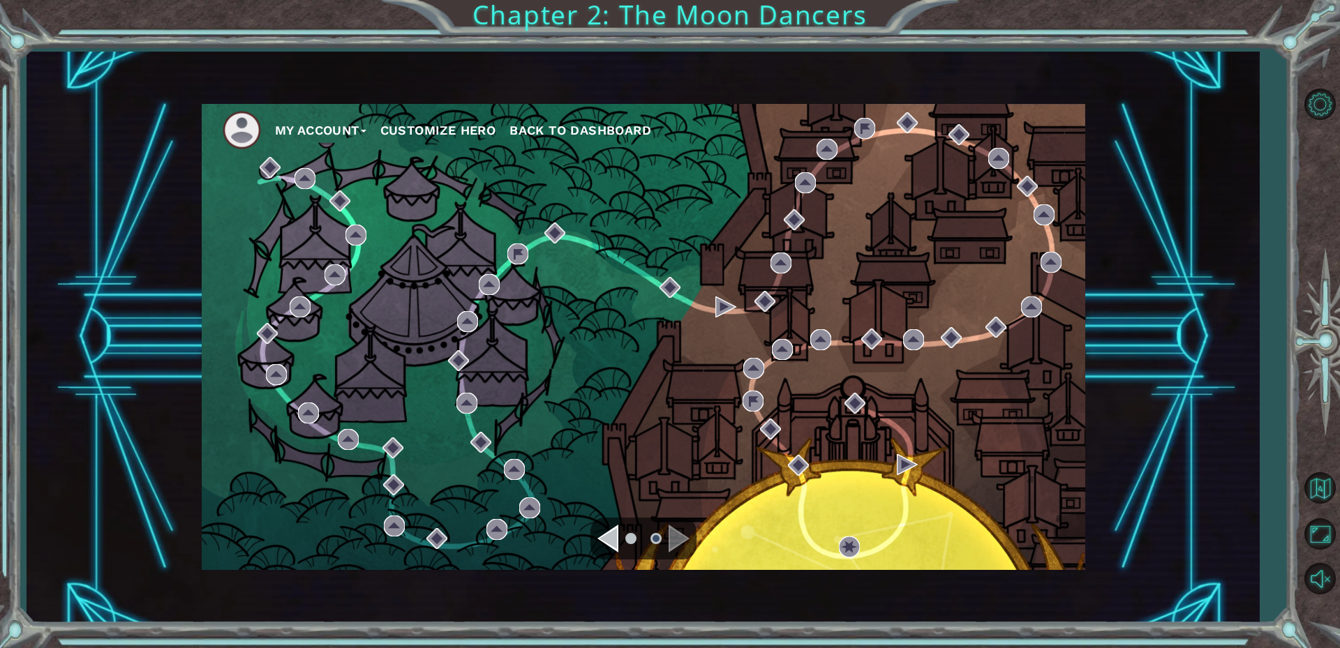
click at [615, 539] on div "Navigate to the previous page" at bounding box center [607, 539] width 21 height 28
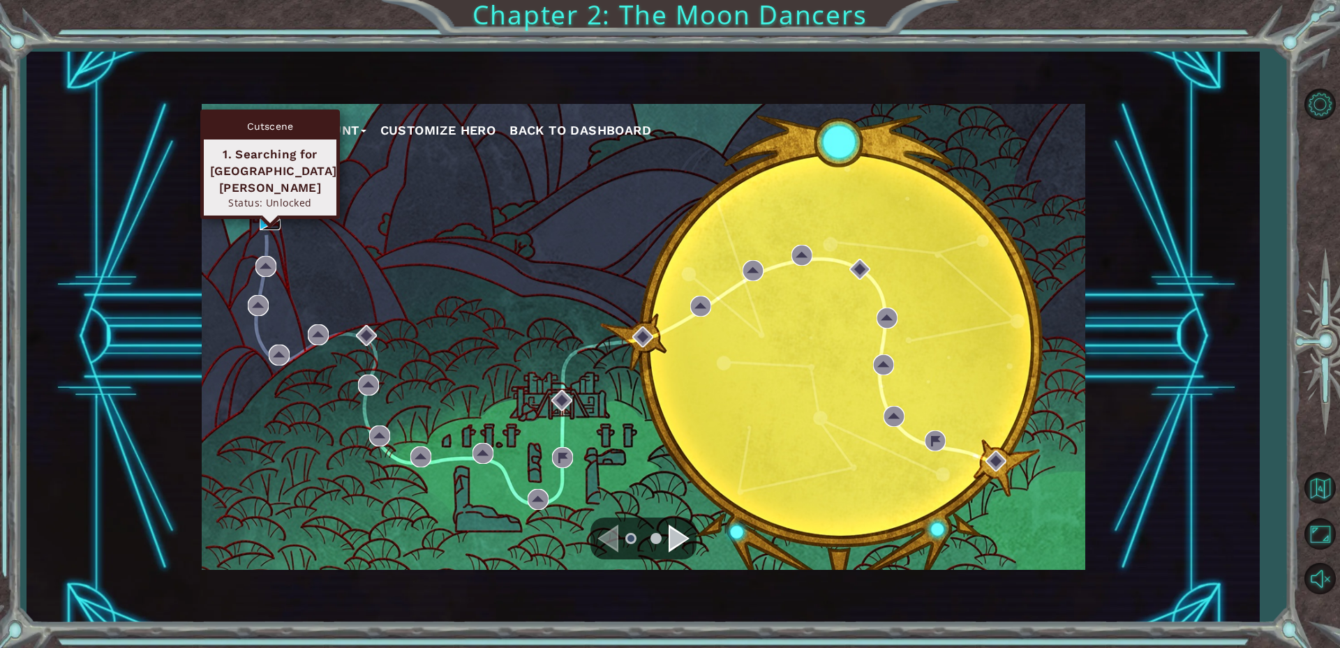
click at [260, 225] on img at bounding box center [270, 219] width 21 height 21
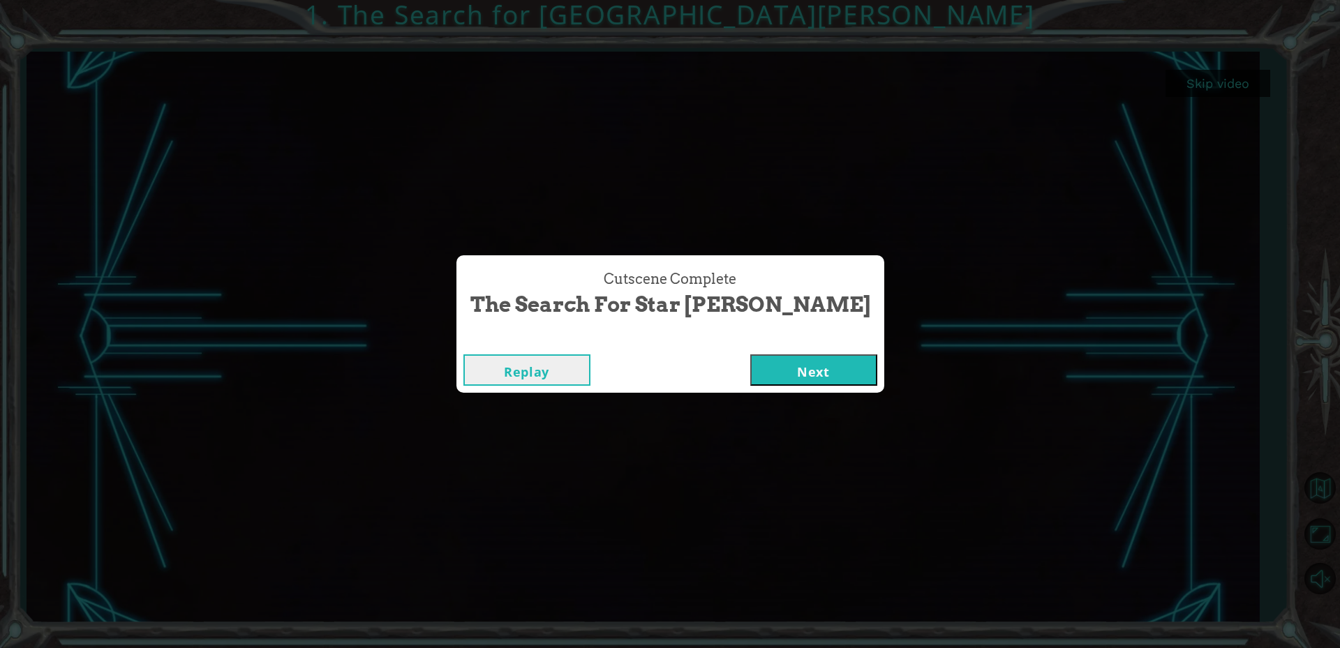
click at [750, 373] on button "Next" at bounding box center [813, 369] width 127 height 31
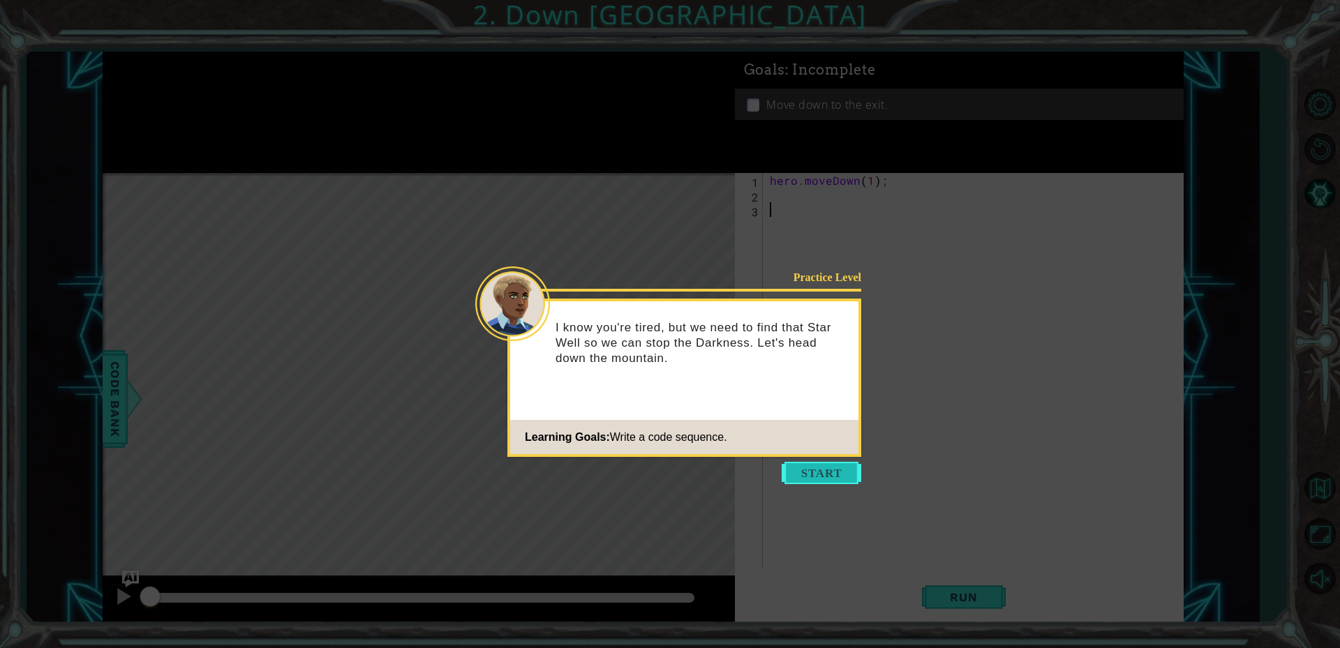
click at [833, 473] on button "Start" at bounding box center [821, 473] width 80 height 22
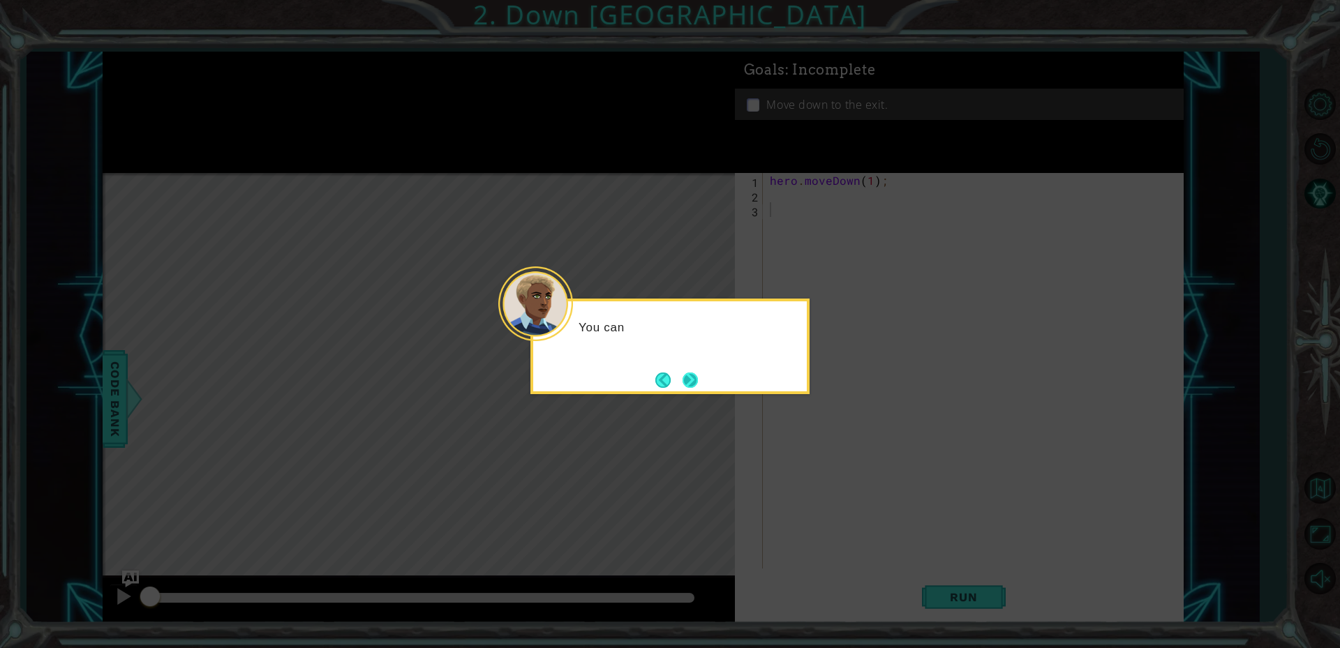
click at [697, 374] on button "Next" at bounding box center [690, 380] width 18 height 18
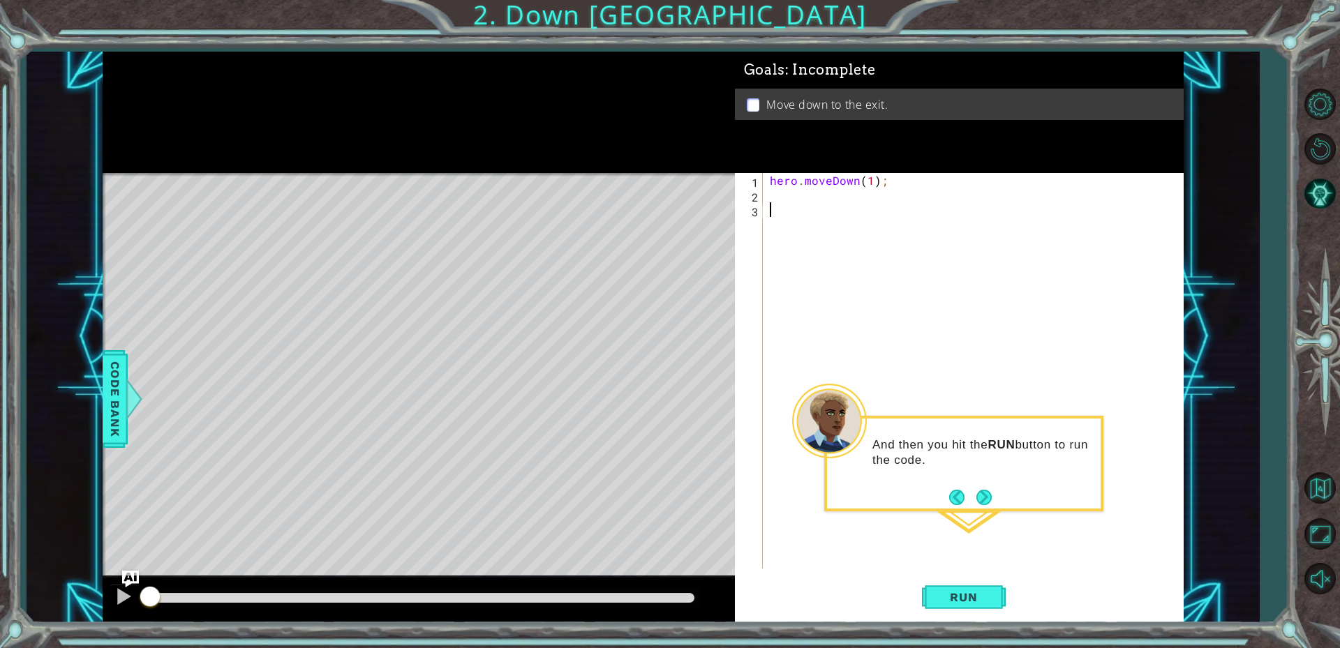
click at [836, 198] on div "hero . moveDown ( 1 ) ;" at bounding box center [976, 385] width 419 height 425
click at [867, 181] on div "hero . moveDown ( 1 ) ;" at bounding box center [976, 385] width 419 height 425
type textarea "hero.moveDown(2);"
click at [956, 606] on button "Run" at bounding box center [964, 596] width 84 height 45
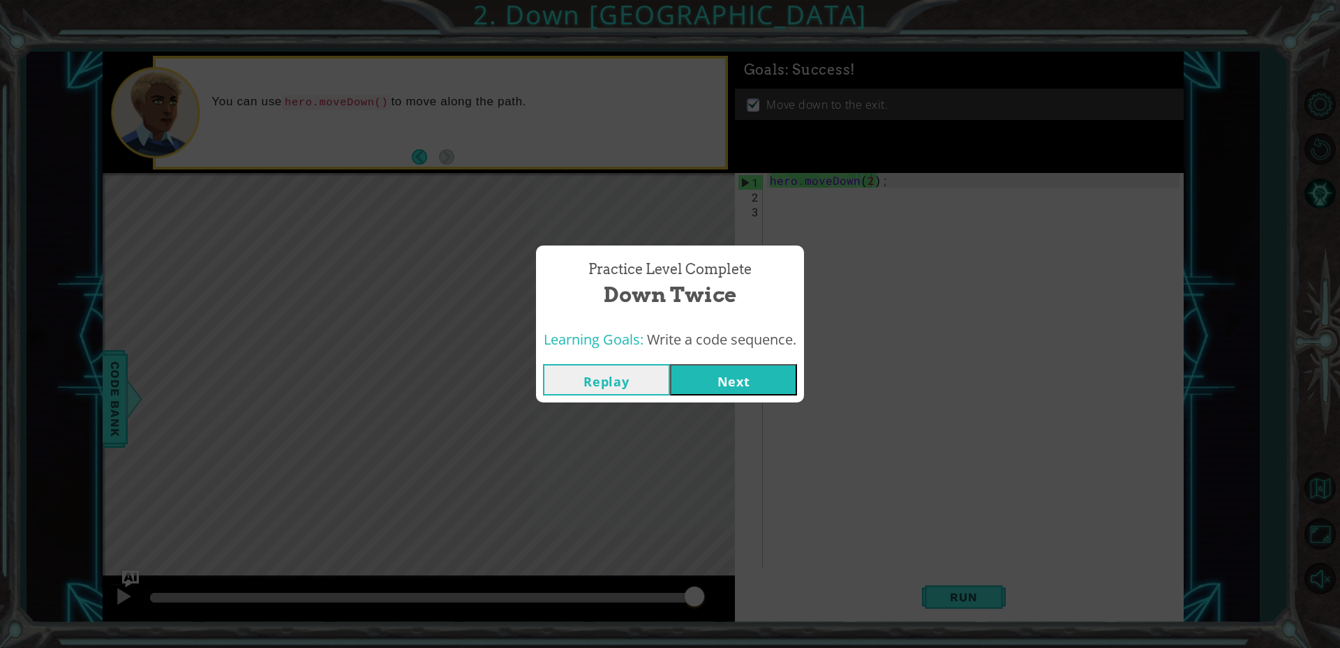
click at [726, 364] on button "Next" at bounding box center [733, 379] width 127 height 31
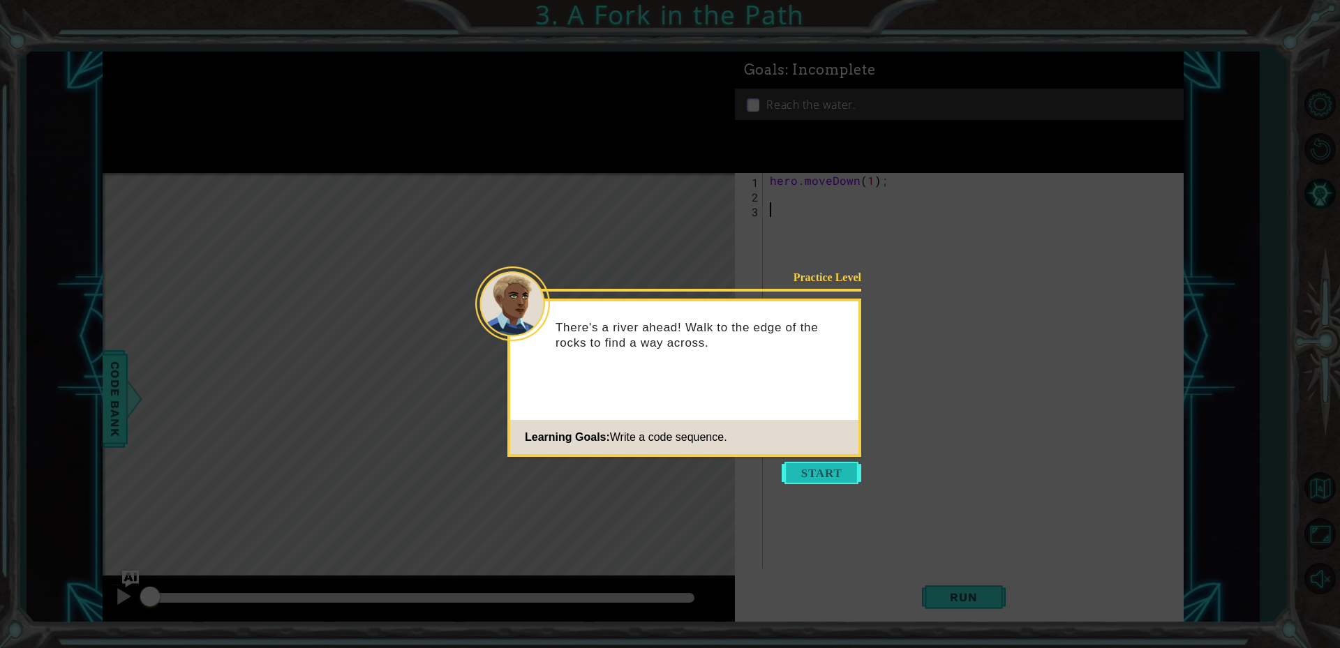
click at [808, 462] on button "Start" at bounding box center [821, 473] width 80 height 22
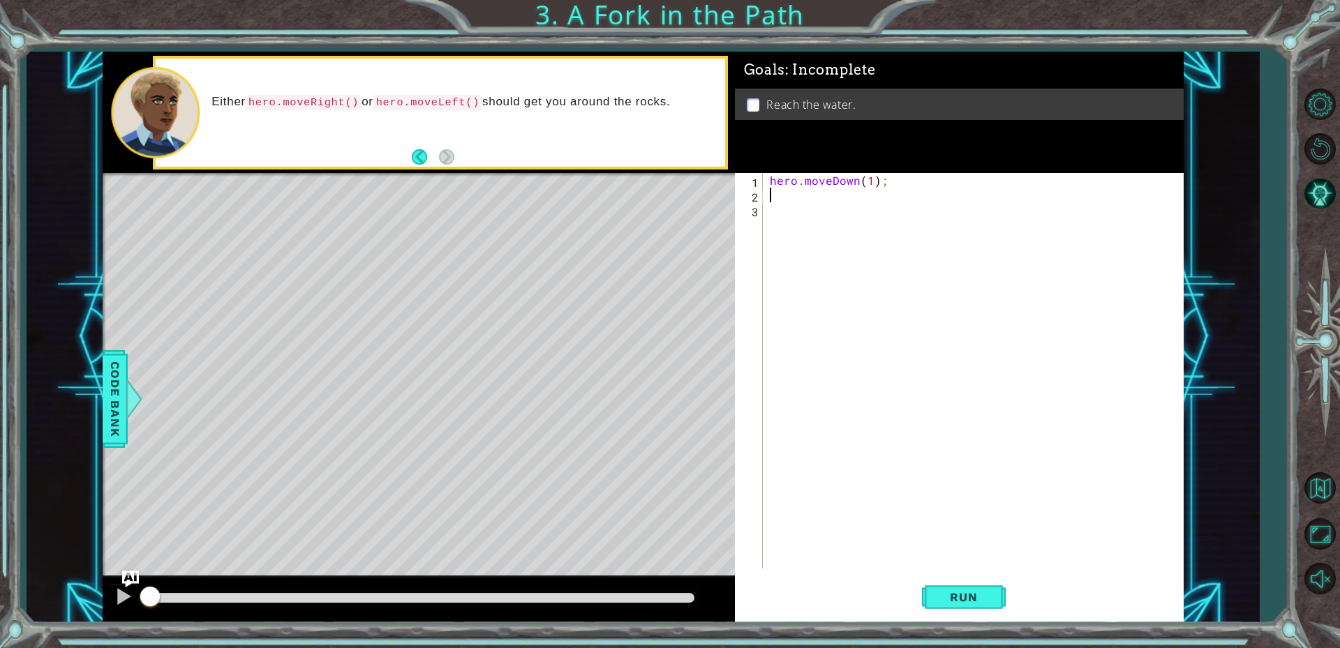
click at [806, 202] on div "hero . moveDown ( 1 ) ;" at bounding box center [976, 385] width 419 height 425
type textarea "hero.moveLeft(1);"
drag, startPoint x: 887, startPoint y: 195, endPoint x: 899, endPoint y: 229, distance: 35.3
click at [890, 197] on div "hero . moveDown ( 1 ) ; hero . moveLeft ( 1 ) ;" at bounding box center [976, 385] width 419 height 425
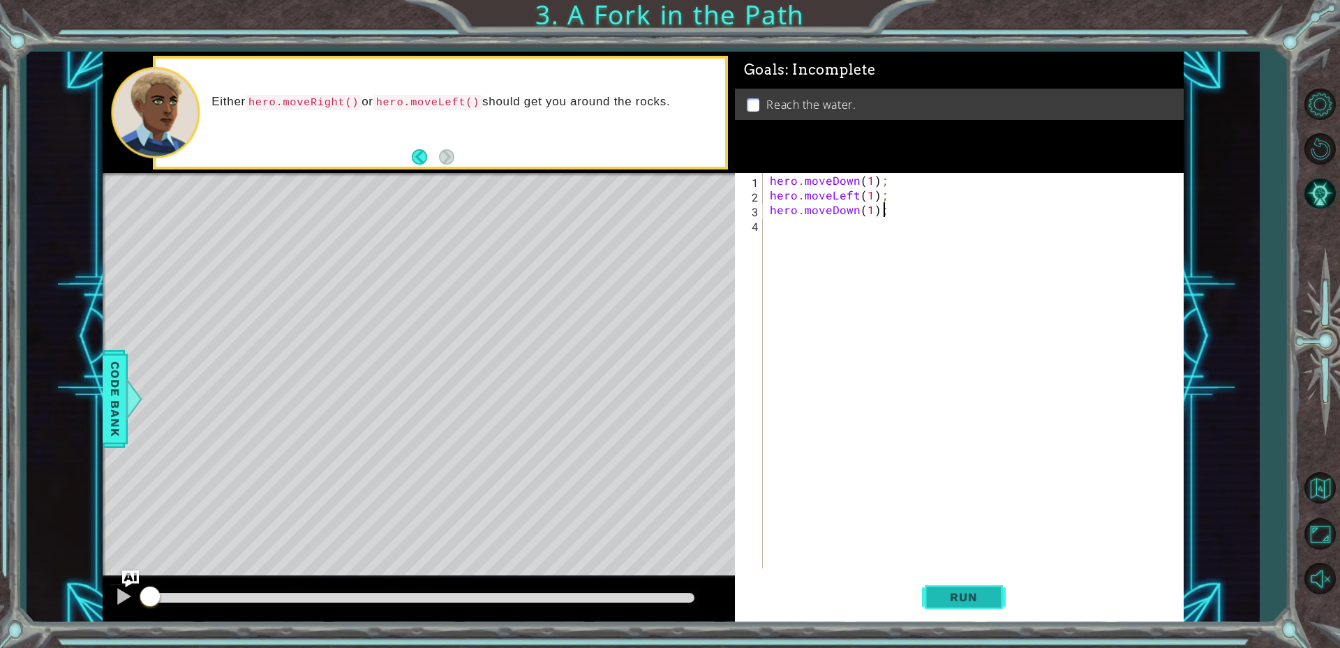
type textarea "hero.moveDown(1);"
click at [987, 606] on button "Run" at bounding box center [964, 596] width 84 height 45
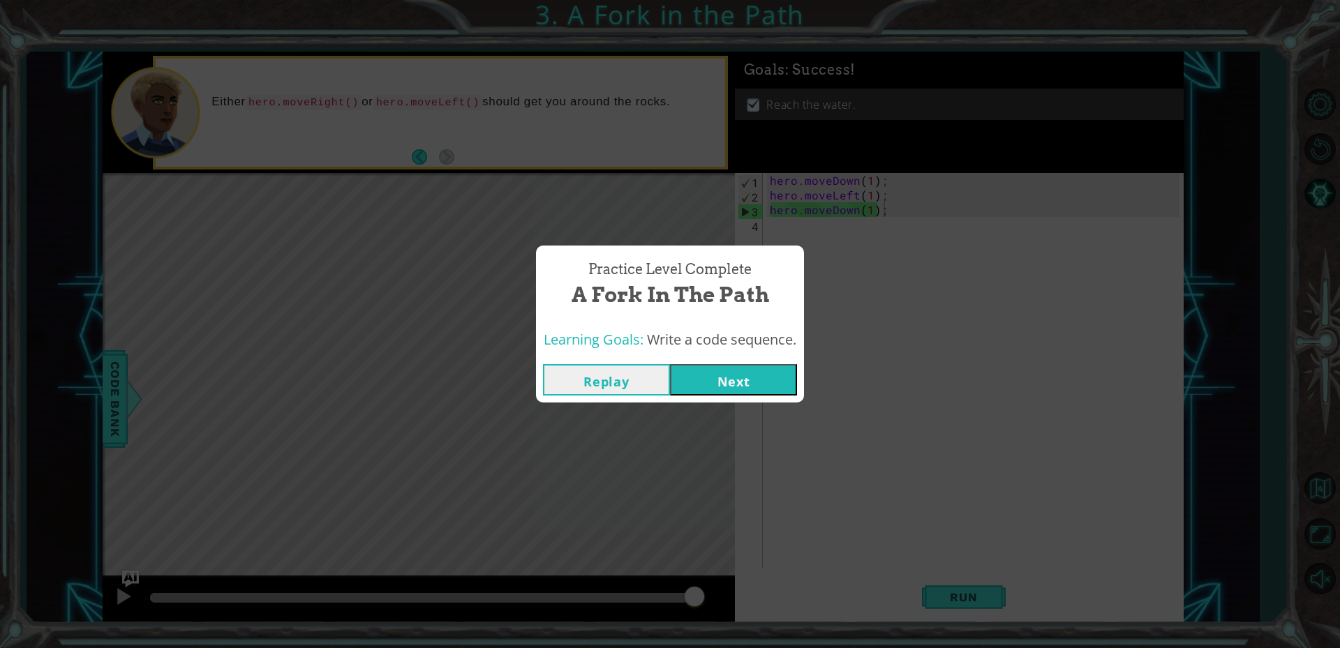
click at [714, 377] on button "Next" at bounding box center [733, 379] width 127 height 31
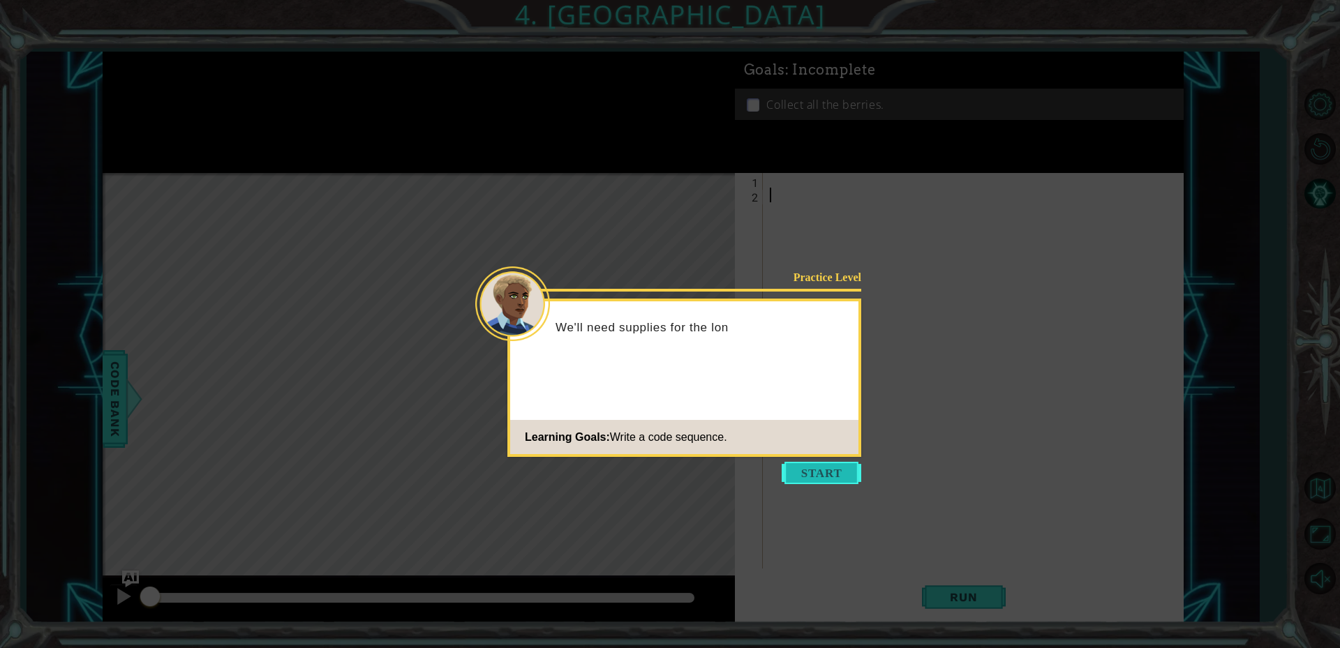
click at [819, 483] on button "Start" at bounding box center [821, 473] width 80 height 22
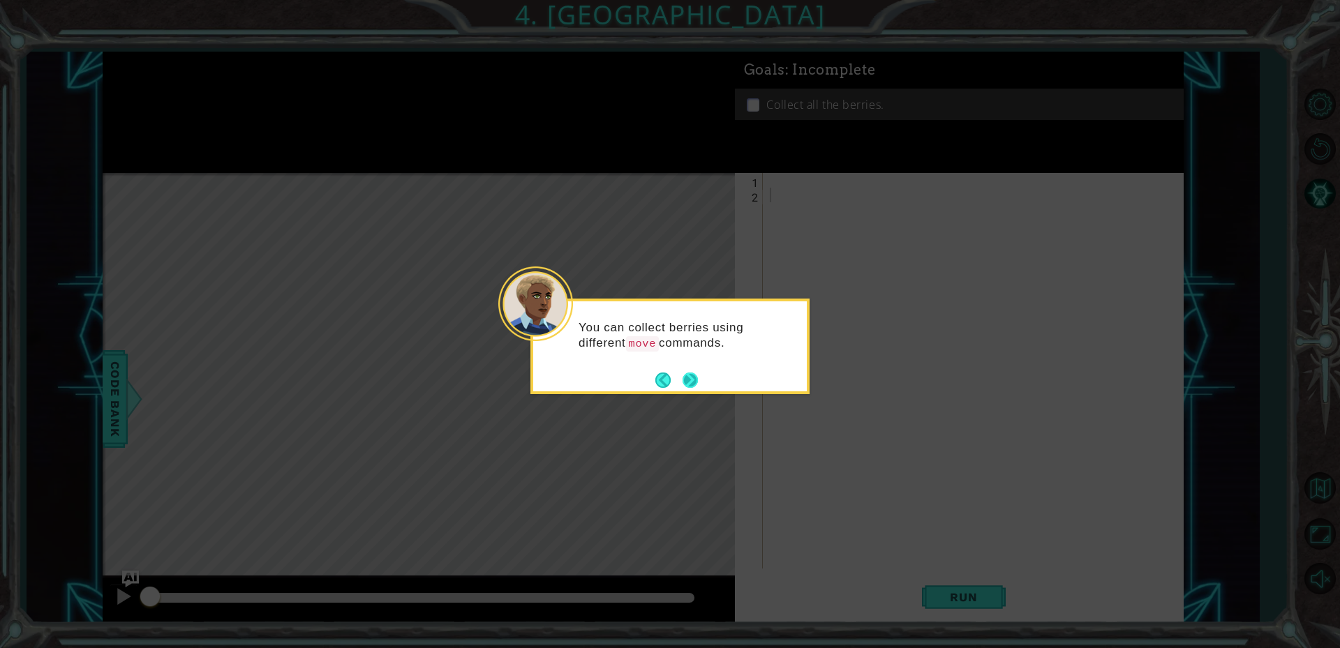
click at [691, 388] on button "Next" at bounding box center [690, 379] width 19 height 19
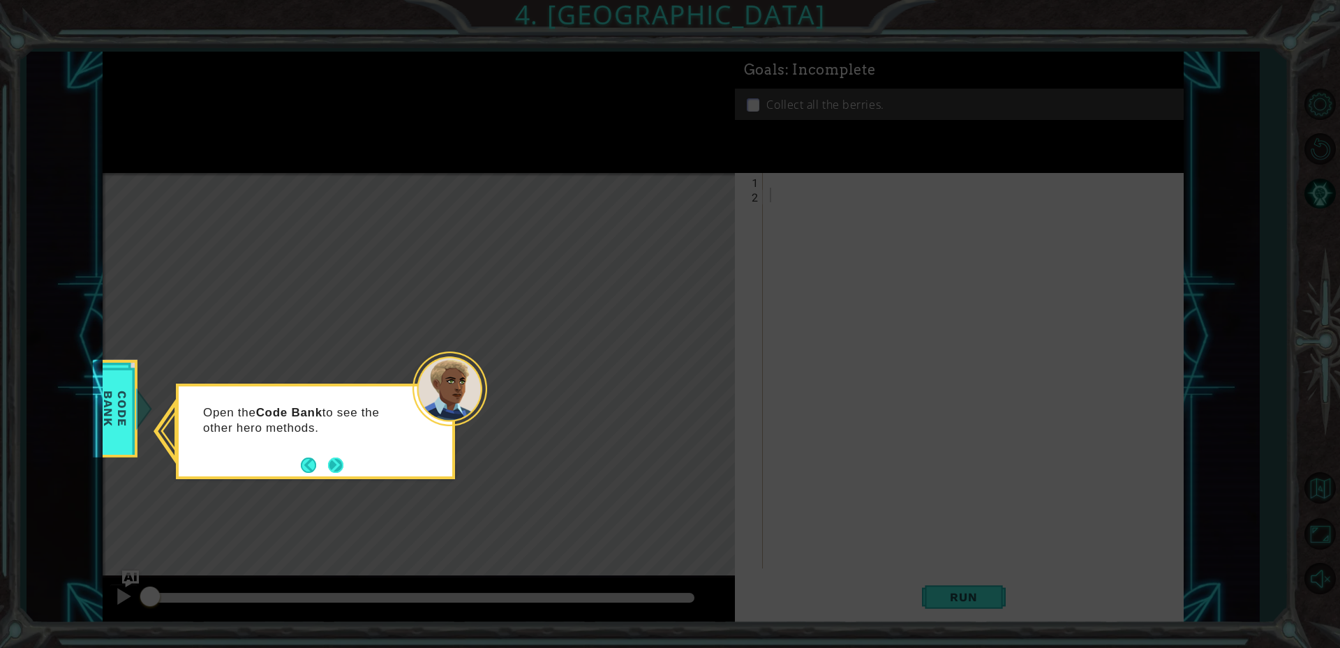
click at [345, 465] on div "Open the Code Bank to see the other hero methods." at bounding box center [315, 432] width 279 height 96
click at [342, 465] on button "Next" at bounding box center [335, 464] width 17 height 17
click at [329, 468] on button "Next" at bounding box center [335, 465] width 17 height 17
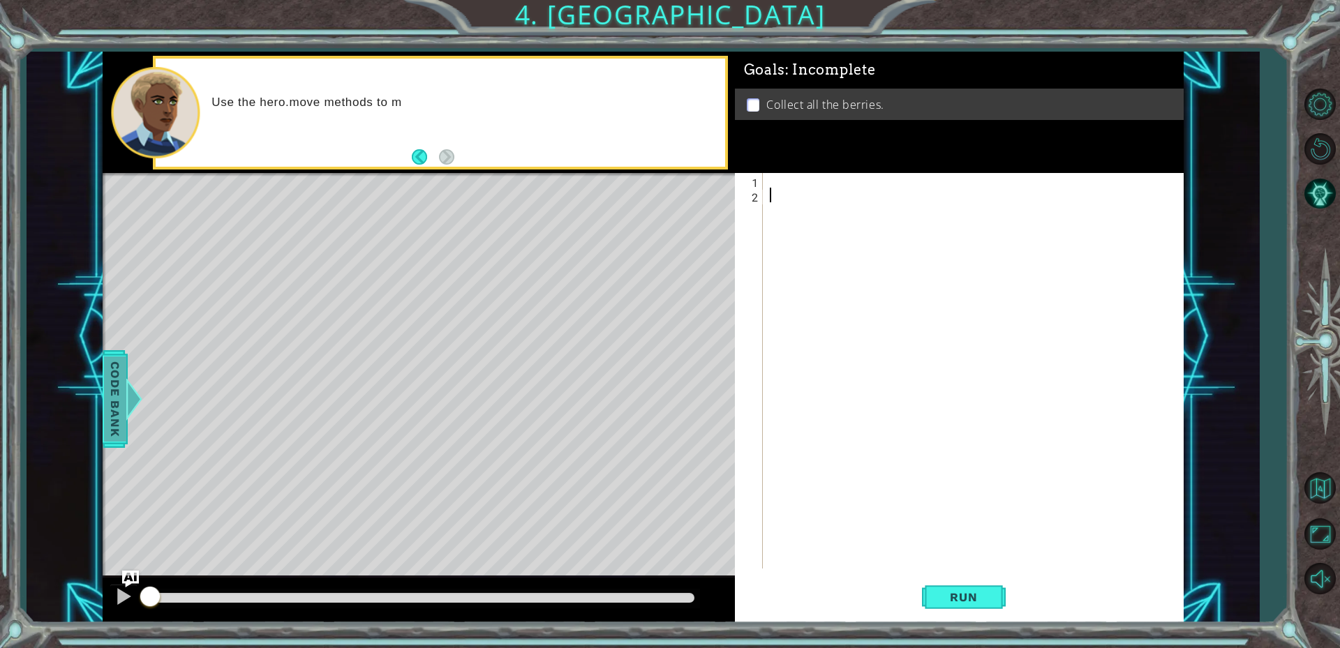
click at [109, 407] on span "Code Bank" at bounding box center [115, 399] width 22 height 85
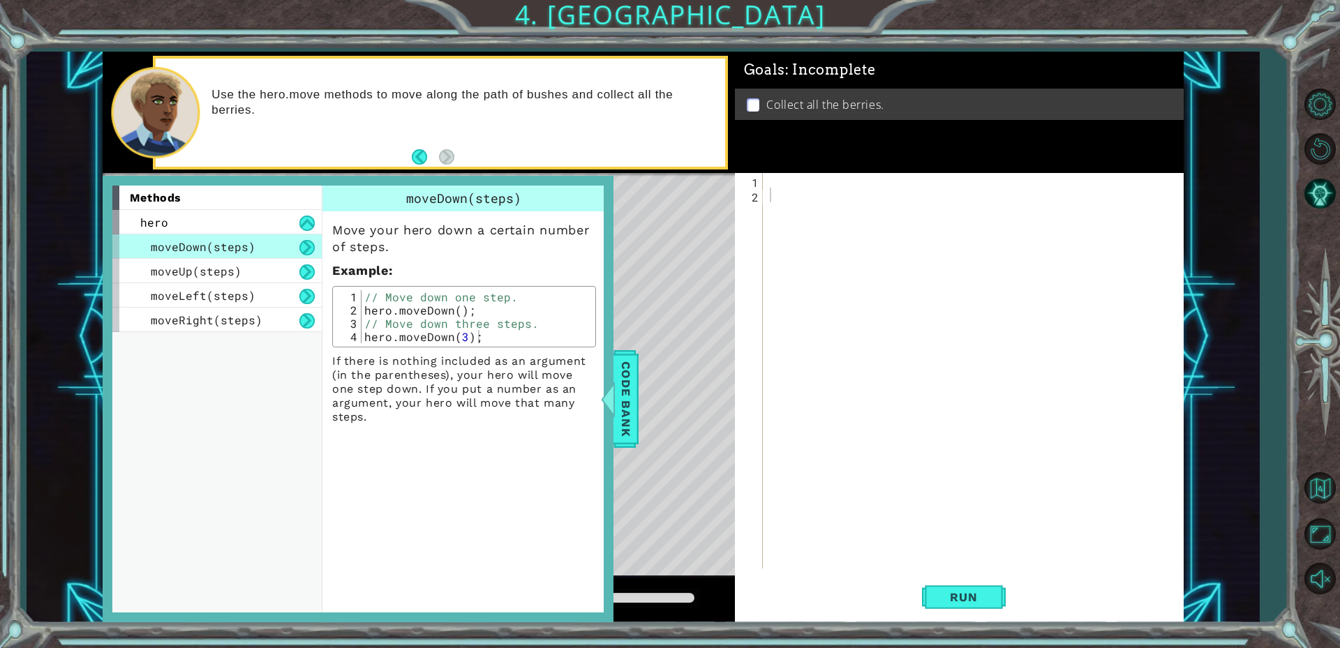
click at [278, 255] on div "moveDown(steps)" at bounding box center [216, 246] width 209 height 24
click at [302, 242] on button at bounding box center [306, 247] width 15 height 15
click at [308, 221] on button at bounding box center [306, 223] width 15 height 15
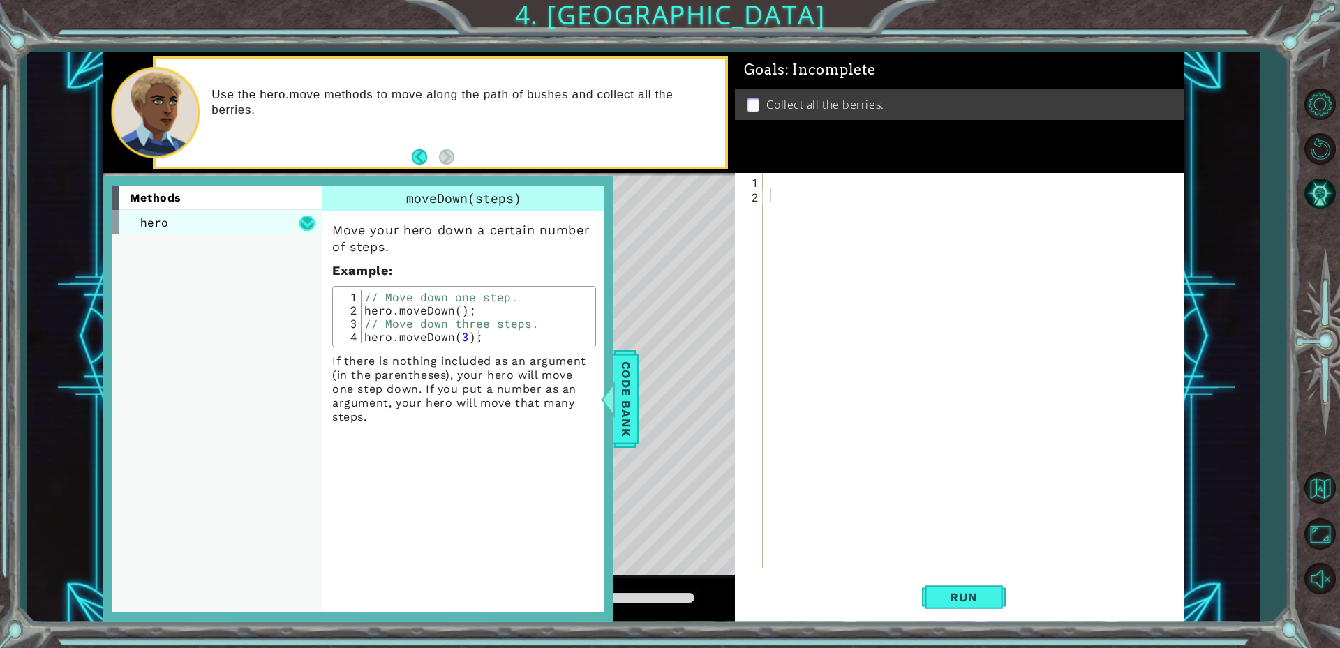
click at [308, 221] on button at bounding box center [306, 223] width 15 height 15
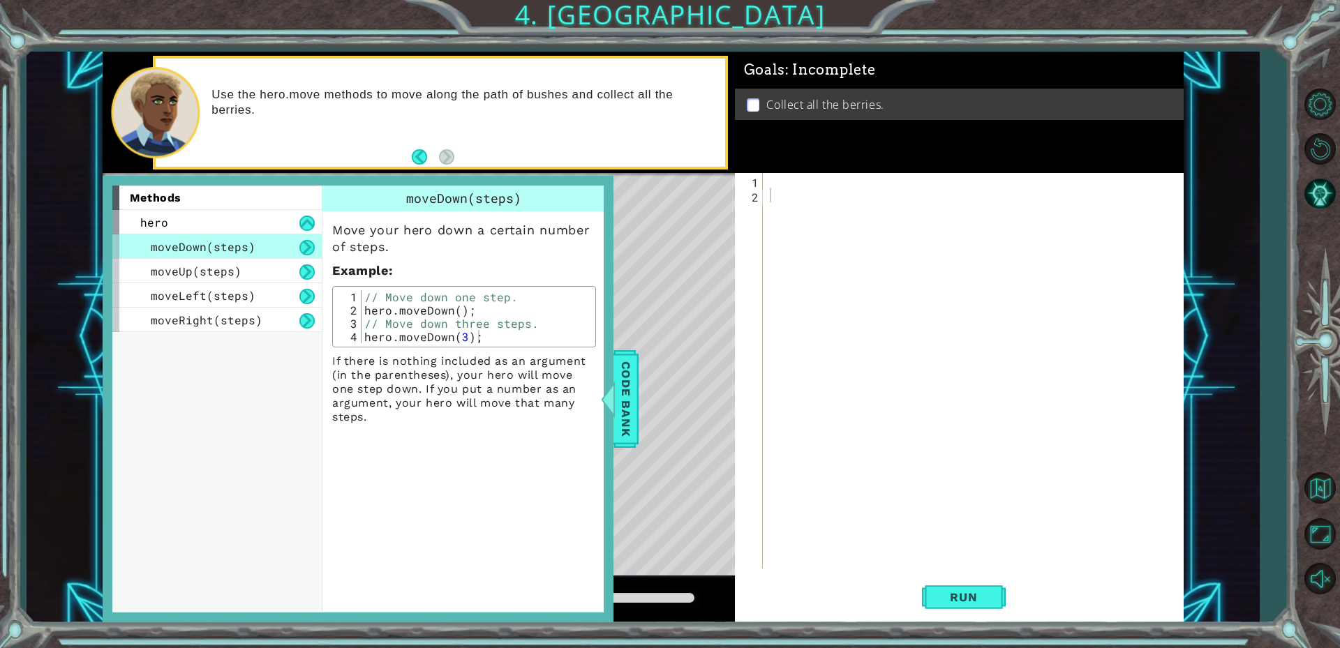
click at [304, 250] on button at bounding box center [306, 247] width 15 height 15
click at [302, 269] on button at bounding box center [306, 271] width 15 height 15
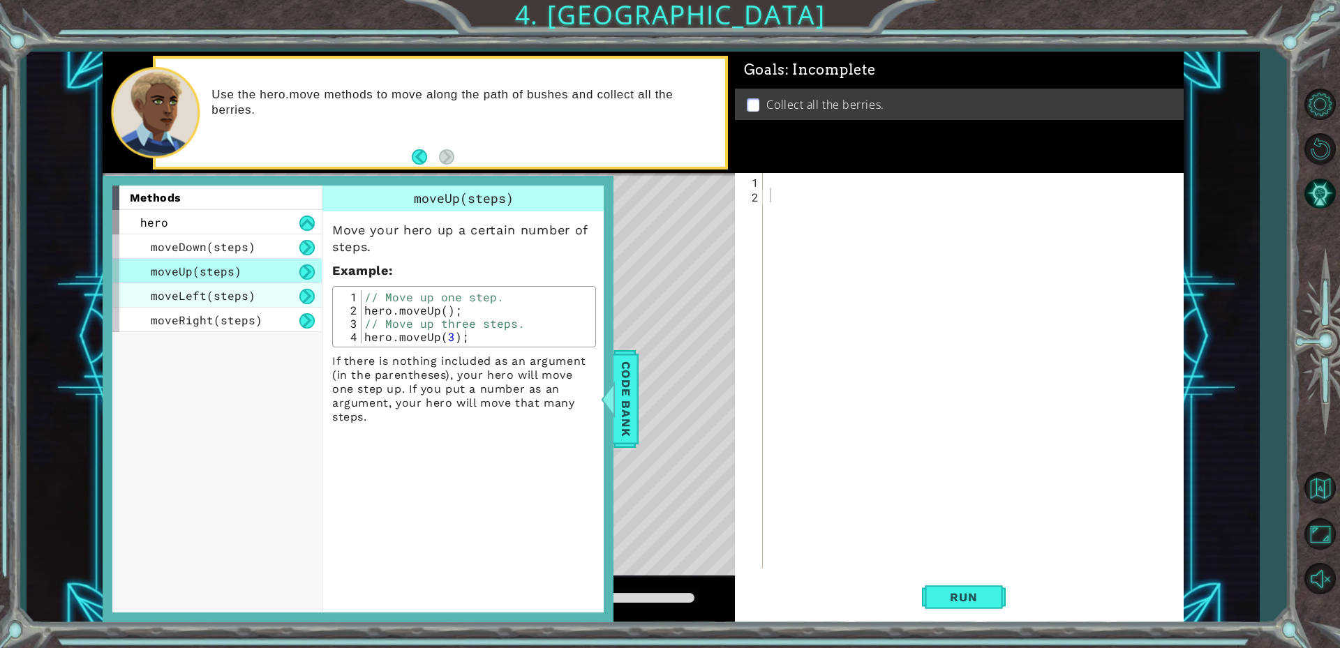
click at [244, 296] on span "moveLeft(steps)" at bounding box center [203, 295] width 105 height 15
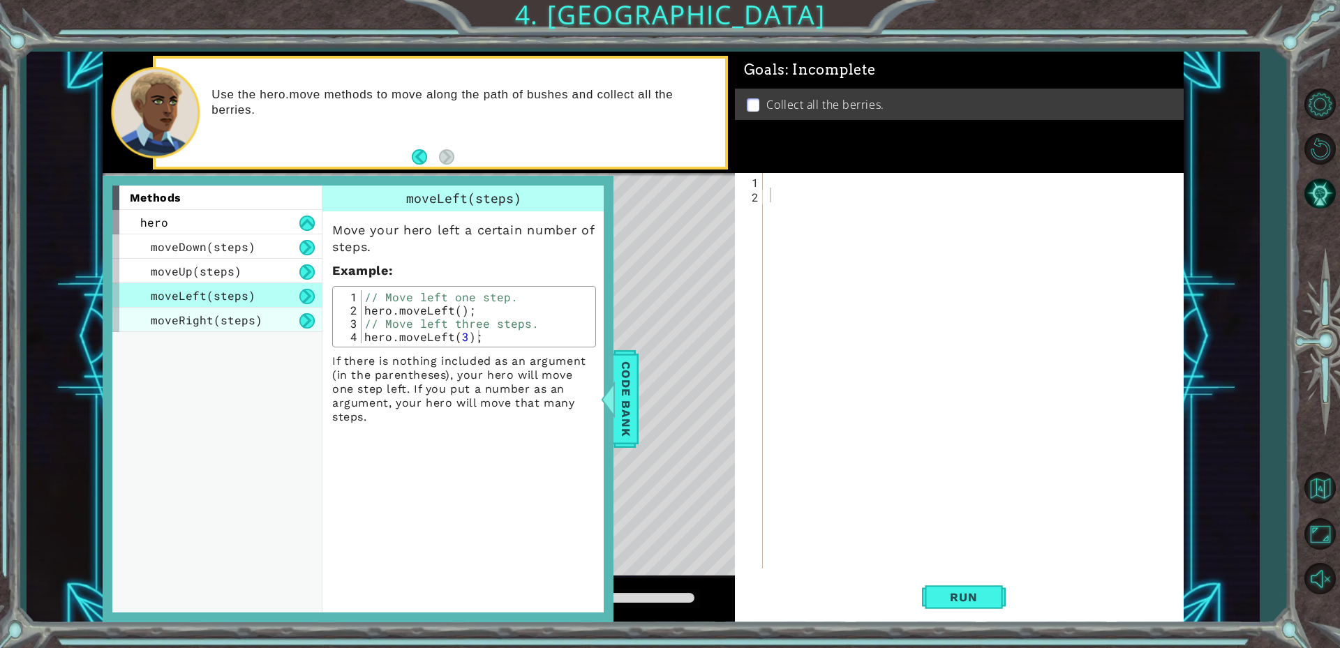
click at [242, 319] on span "moveRight(steps)" at bounding box center [207, 320] width 112 height 15
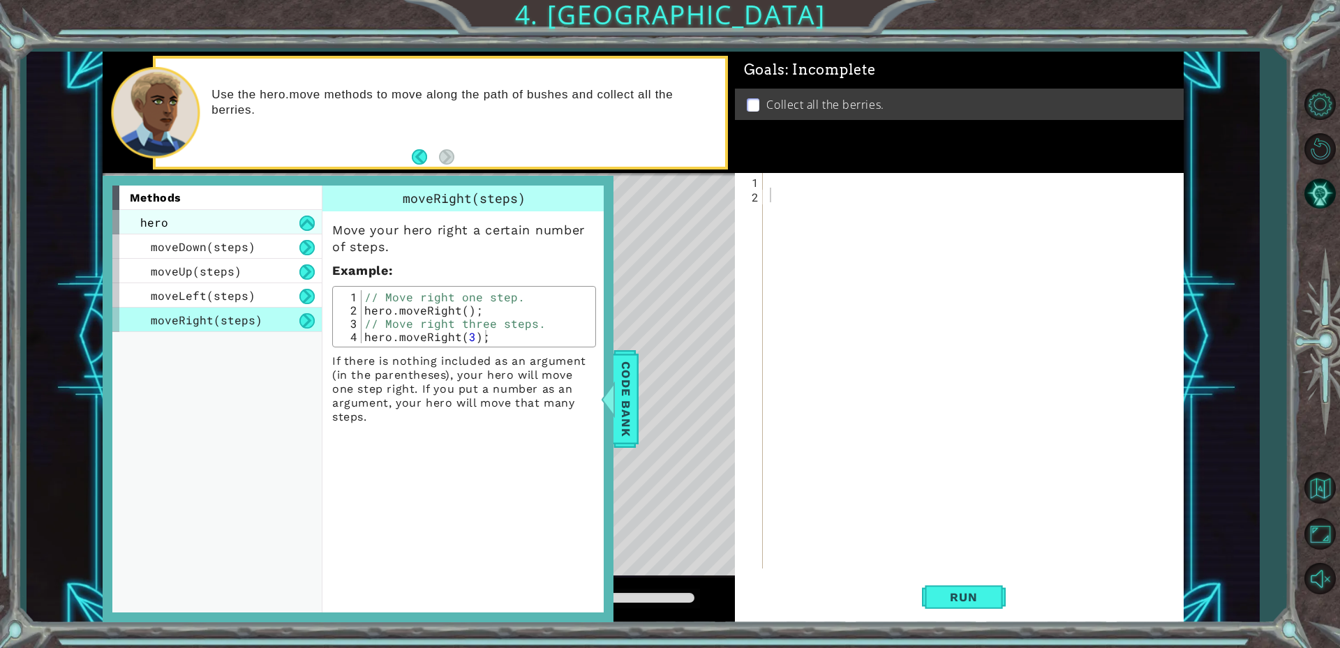
click at [237, 224] on div "hero" at bounding box center [216, 222] width 209 height 24
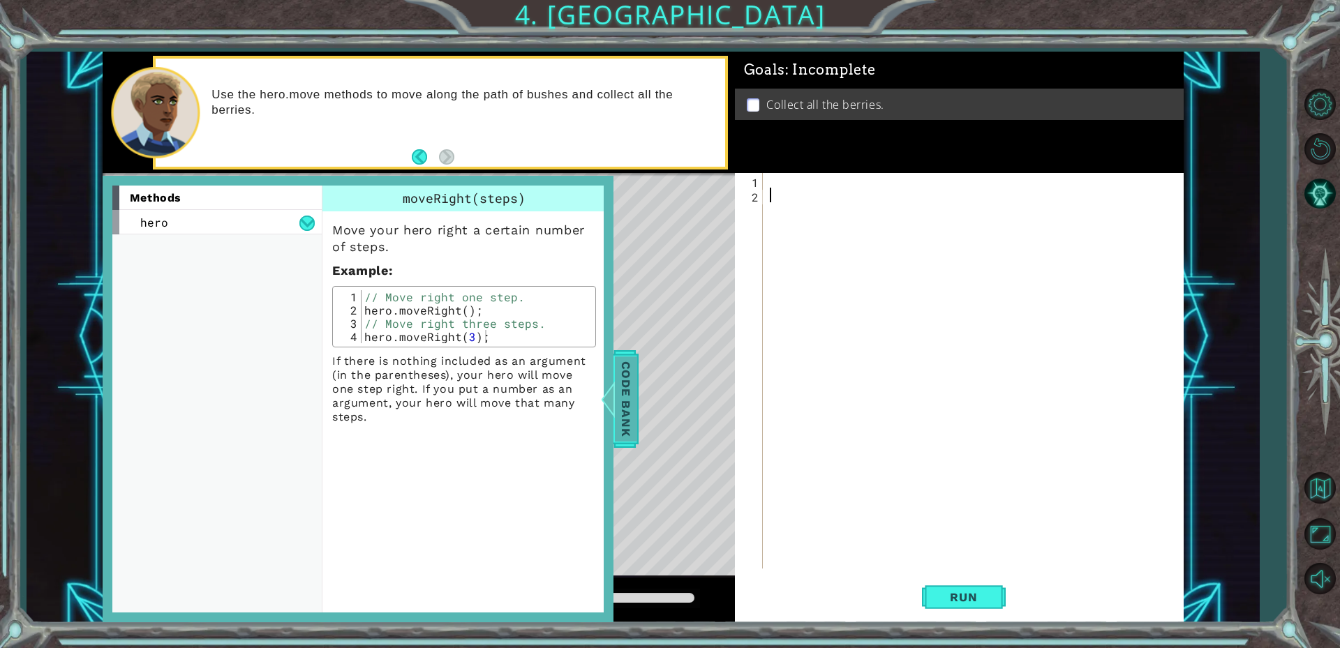
click at [619, 375] on span "Code Bank" at bounding box center [626, 399] width 22 height 85
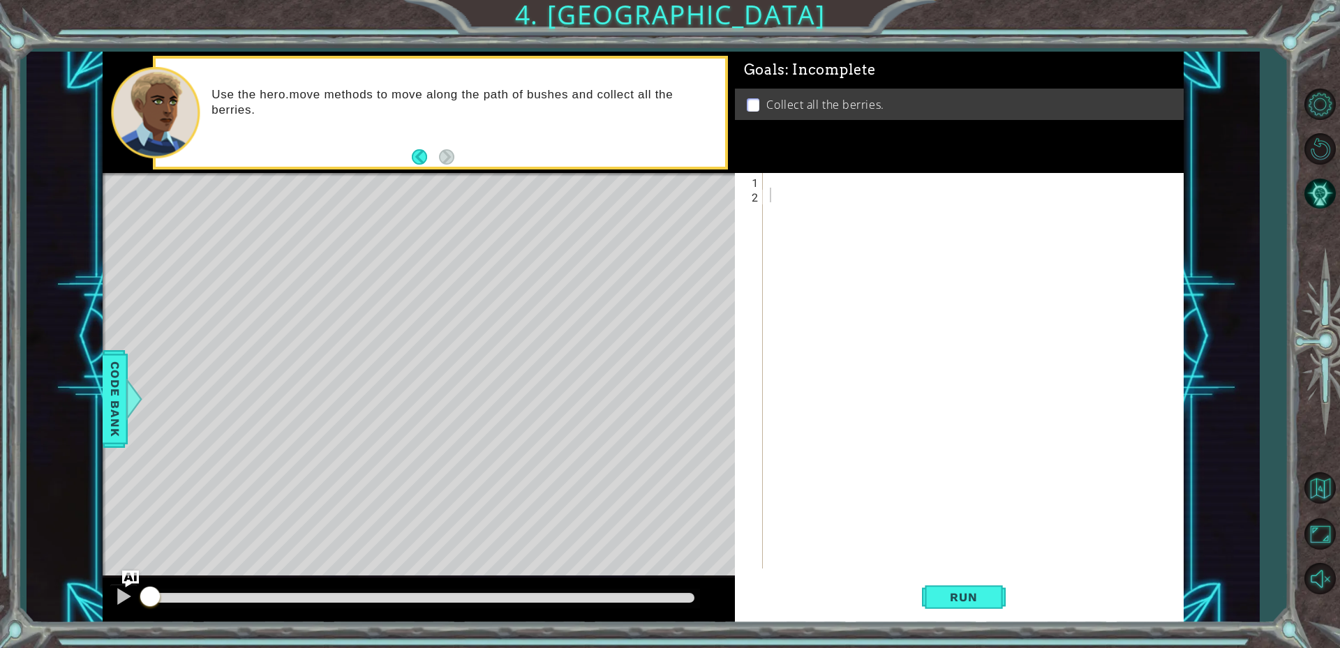
click at [807, 190] on div at bounding box center [976, 385] width 419 height 425
click at [805, 186] on div at bounding box center [976, 385] width 419 height 425
type textarea "hero.moveDown(1);"
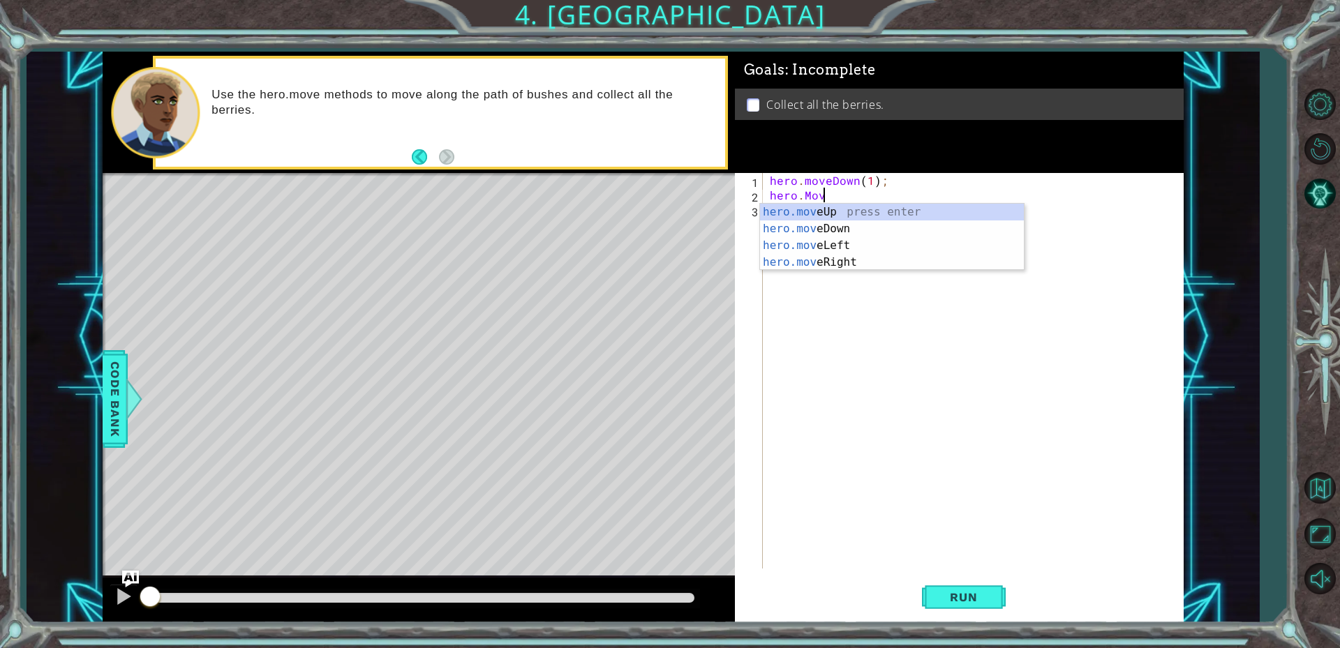
scroll to position [0, 3]
drag, startPoint x: 871, startPoint y: 181, endPoint x: 878, endPoint y: 223, distance: 42.4
click at [871, 185] on div "hero . moveDown ( 1 ) ; hero . Move" at bounding box center [976, 385] width 419 height 425
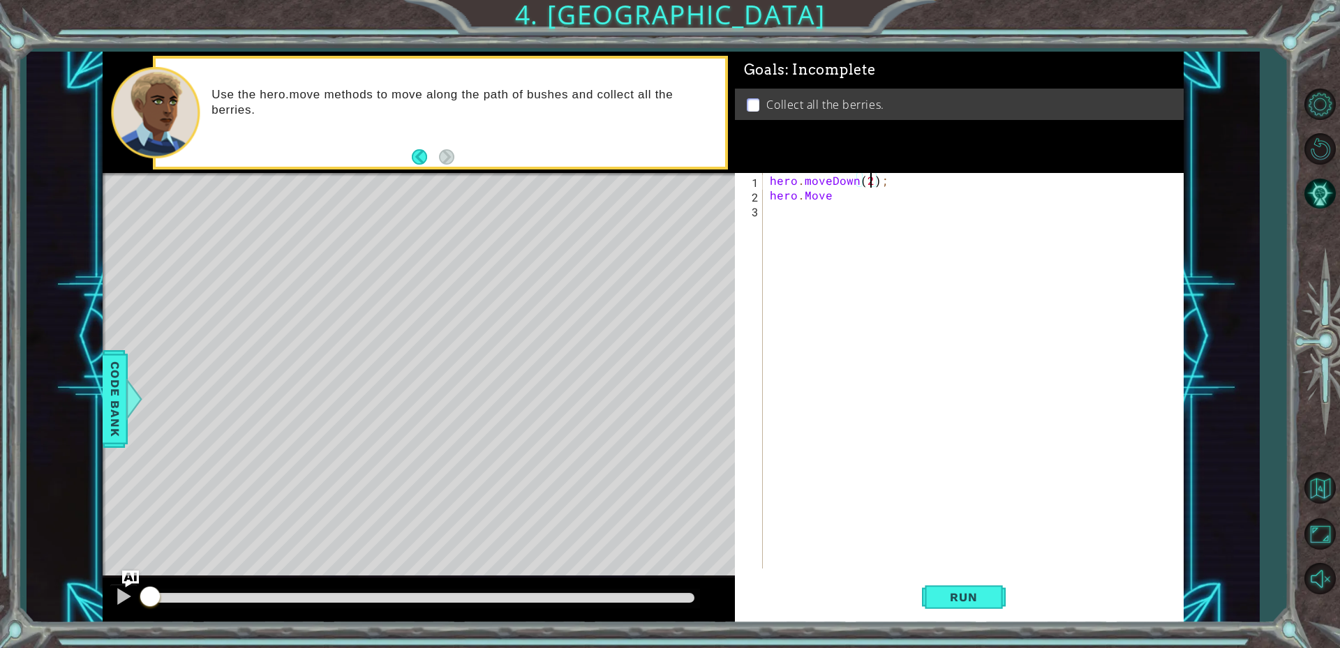
scroll to position [0, 6]
click at [858, 202] on div "hero . moveDown ( 2 ) ; hero . Move" at bounding box center [976, 385] width 419 height 425
type textarea "hero.MoveLeft(2);"
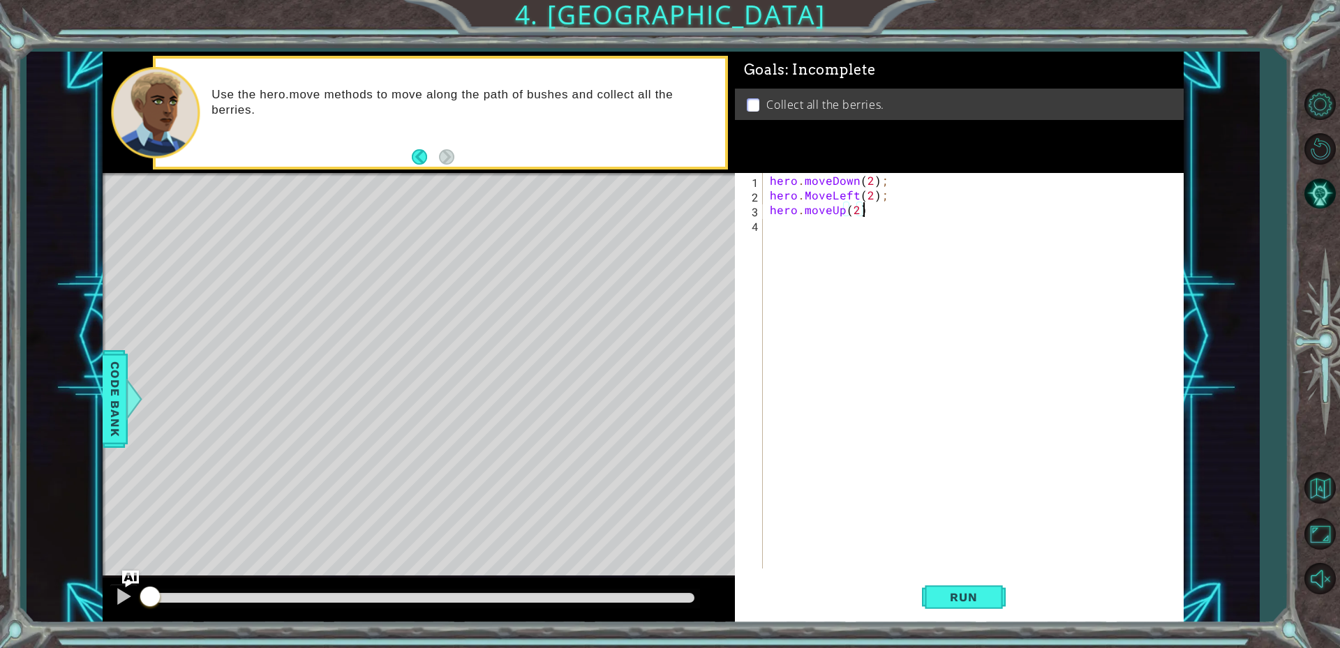
type textarea "hero.moveUp(2);"
click at [954, 590] on span "Run" at bounding box center [963, 597] width 55 height 14
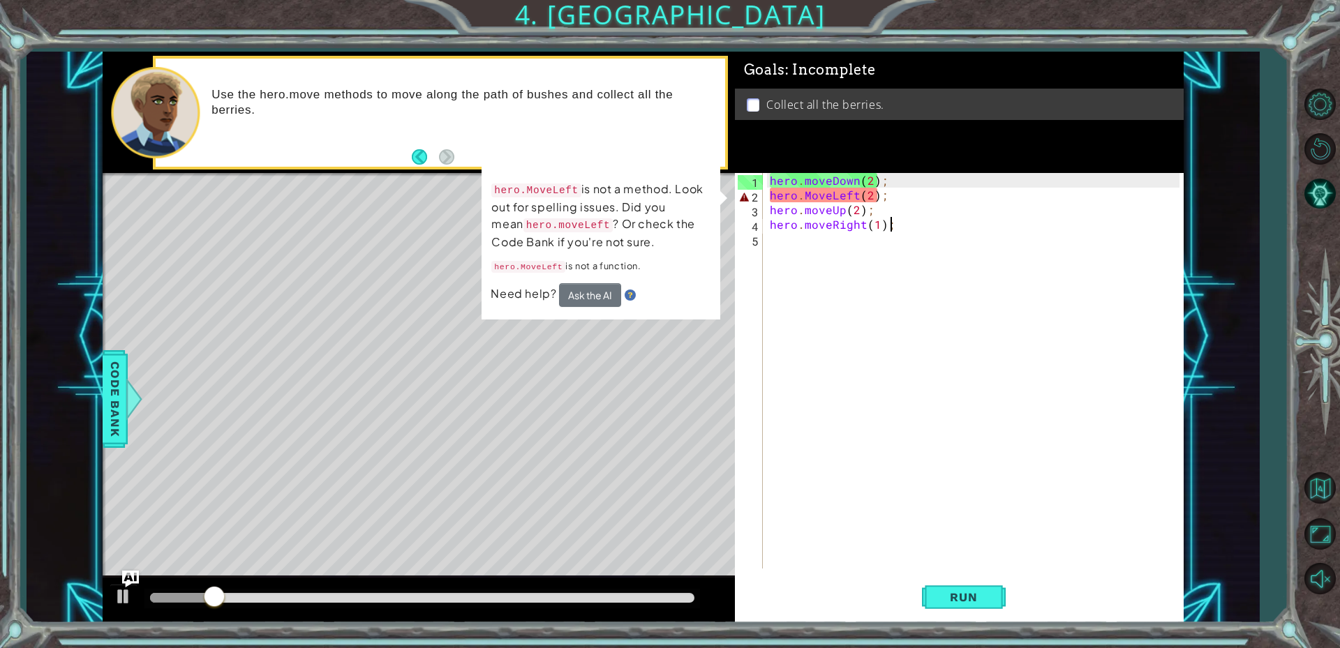
drag, startPoint x: 809, startPoint y: 195, endPoint x: 824, endPoint y: 284, distance: 89.9
click at [809, 199] on div "hero . moveDown ( 2 ) ; hero . MoveLeft ( 2 ) ; hero . moveUp ( 2 ) ; hero . mo…" at bounding box center [976, 385] width 419 height 425
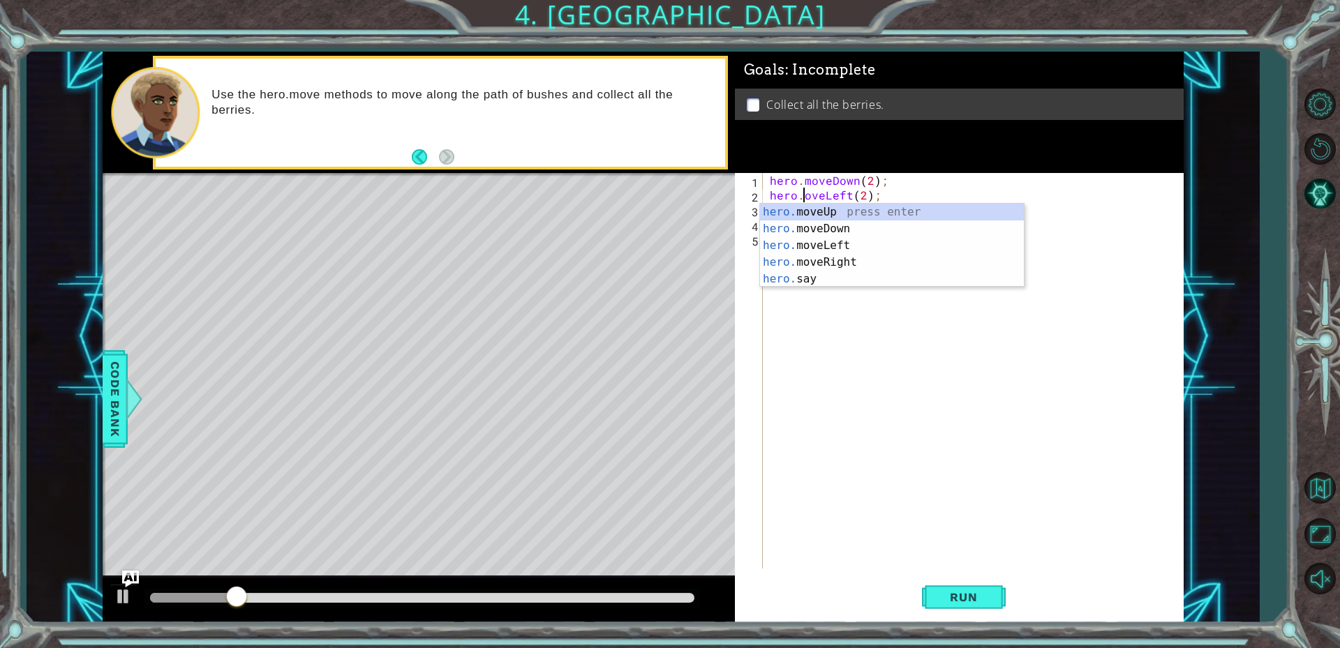
scroll to position [0, 2]
type textarea "hero.moveLeft(2);"
click at [973, 591] on span "Run" at bounding box center [963, 597] width 55 height 14
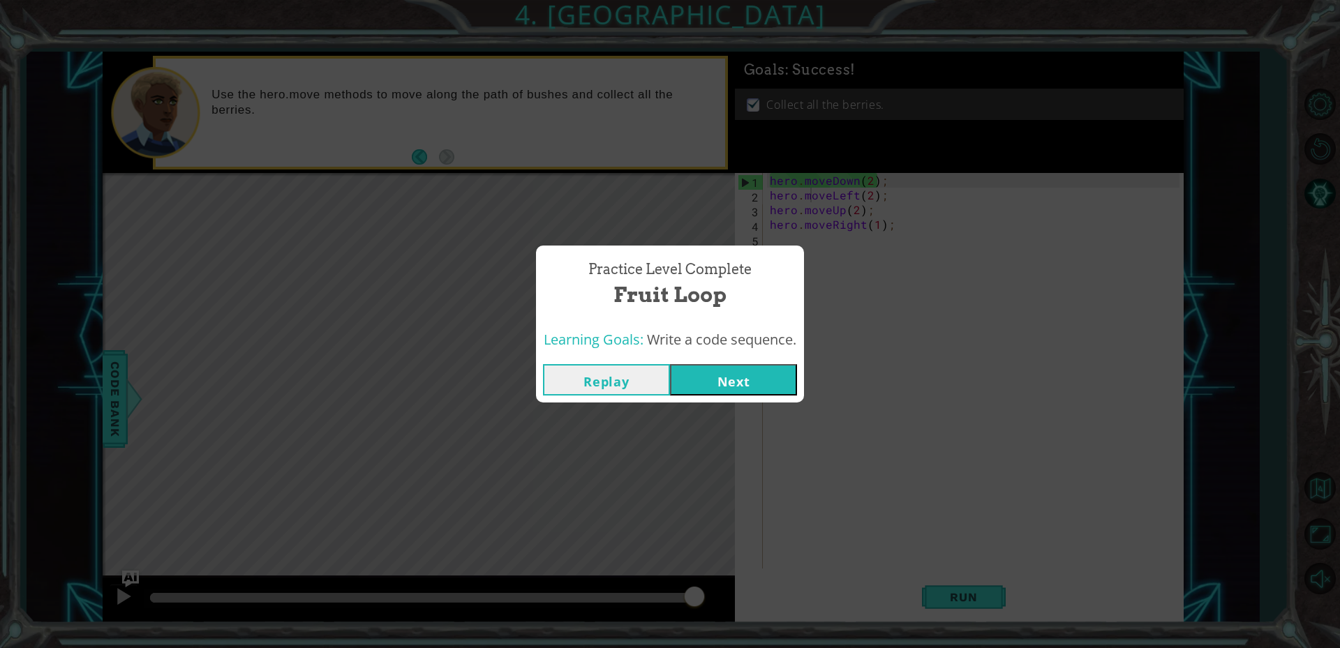
click at [756, 387] on button "Next" at bounding box center [733, 379] width 127 height 31
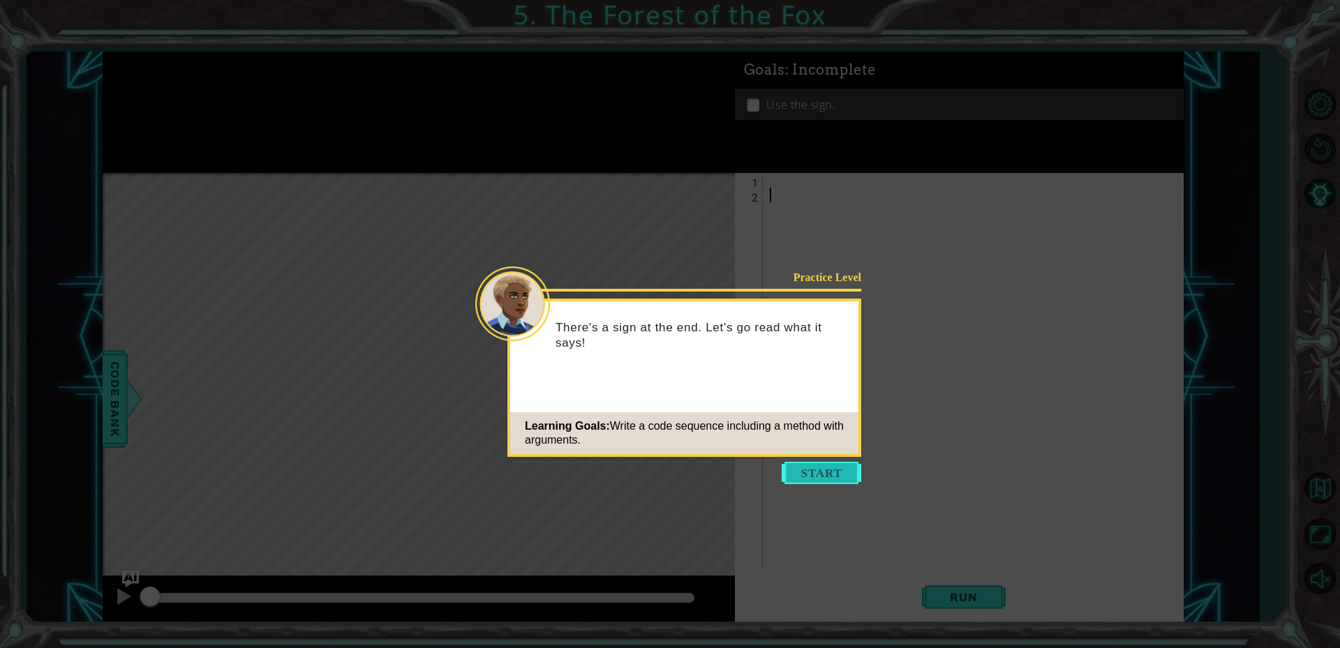
click at [811, 481] on button "Start" at bounding box center [821, 473] width 80 height 22
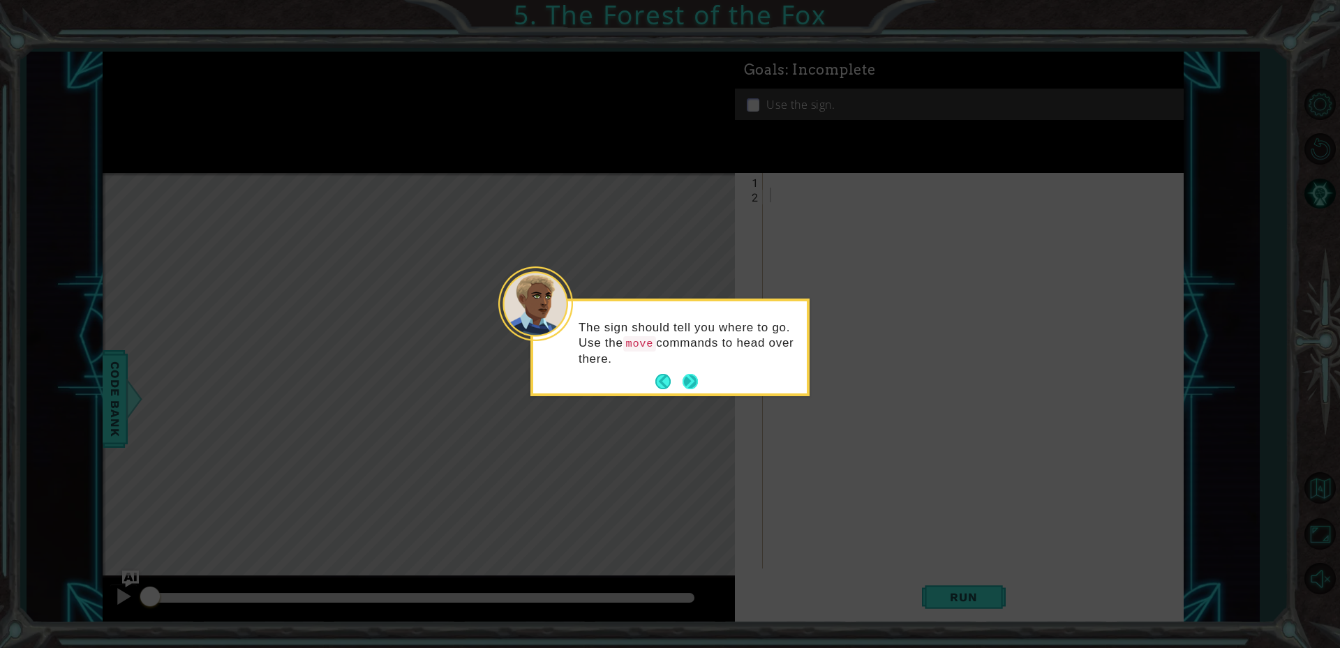
click at [692, 383] on button "Next" at bounding box center [689, 381] width 15 height 15
click at [690, 392] on div "Once you get to sign, type hero.use("sign") to read it." at bounding box center [669, 347] width 279 height 96
click at [690, 384] on button "Next" at bounding box center [690, 380] width 22 height 22
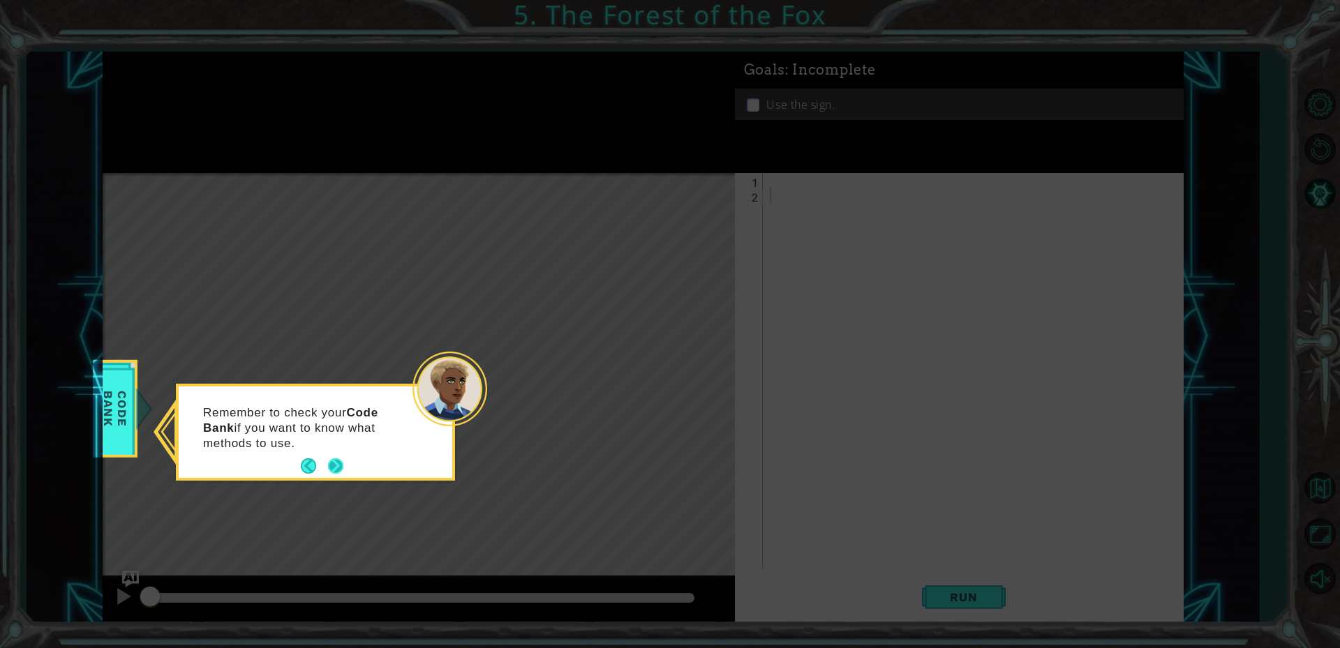
click at [334, 461] on button "Next" at bounding box center [335, 466] width 21 height 21
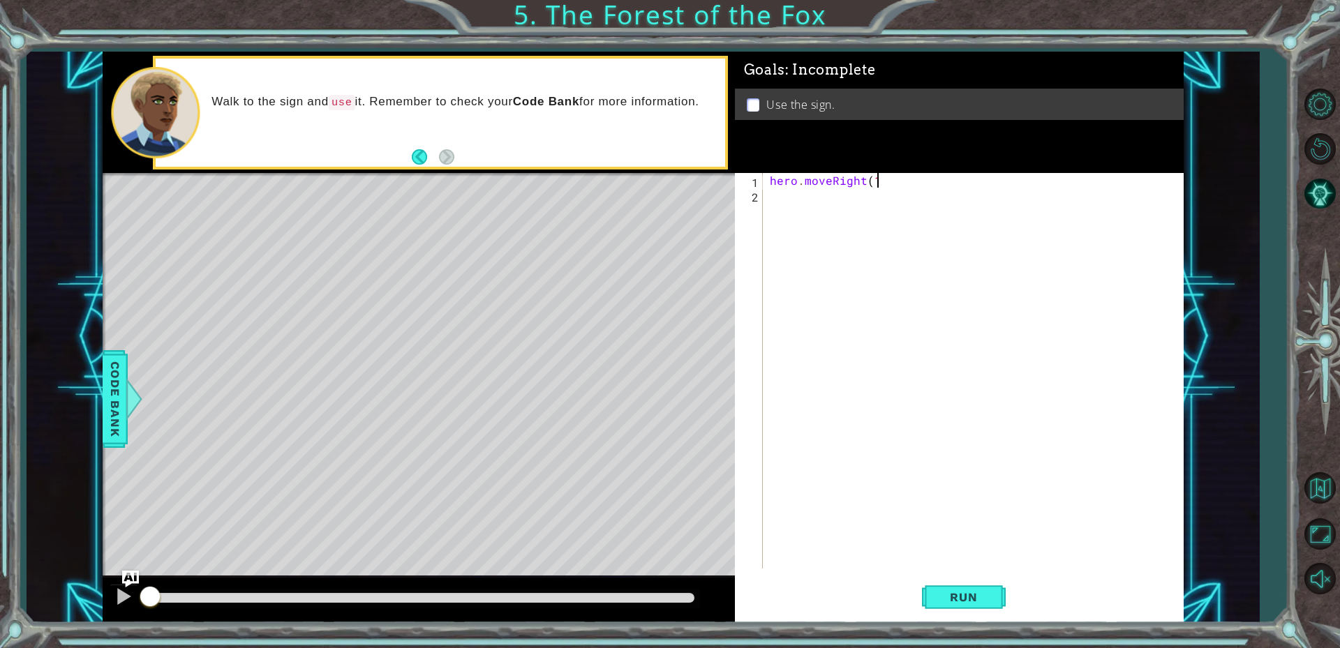
scroll to position [0, 6]
type textarea "hero.moveRight(1);"
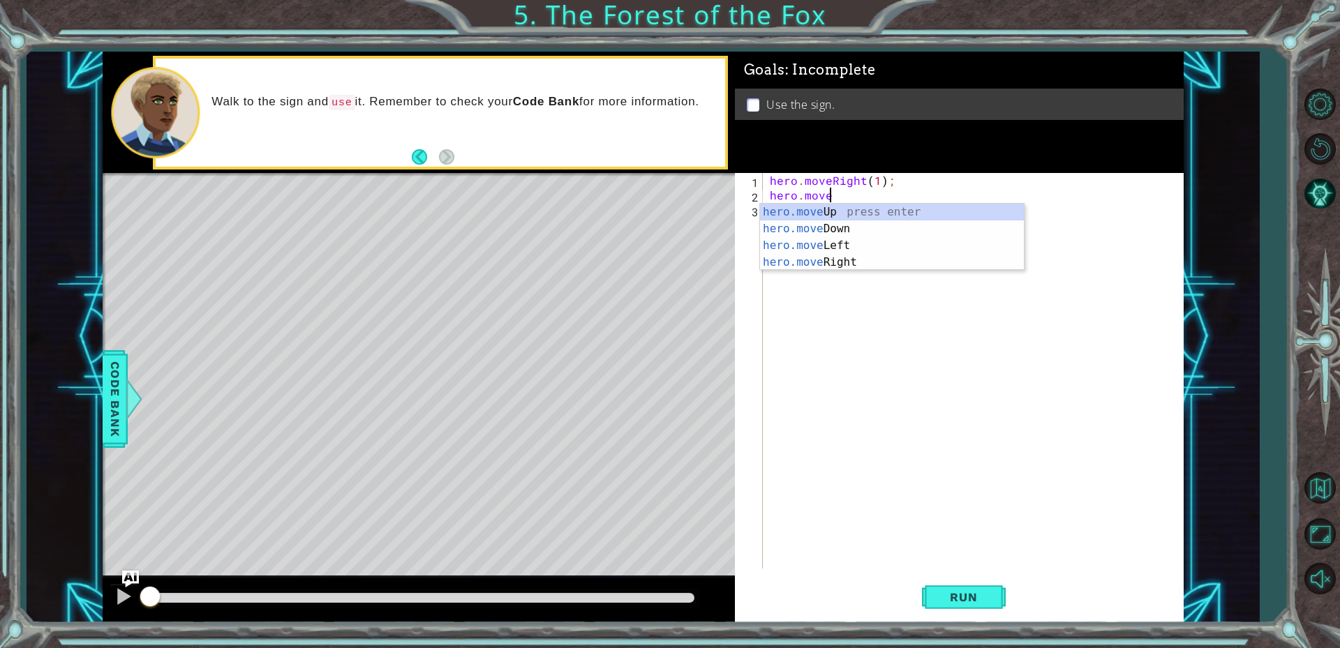
scroll to position [0, 3]
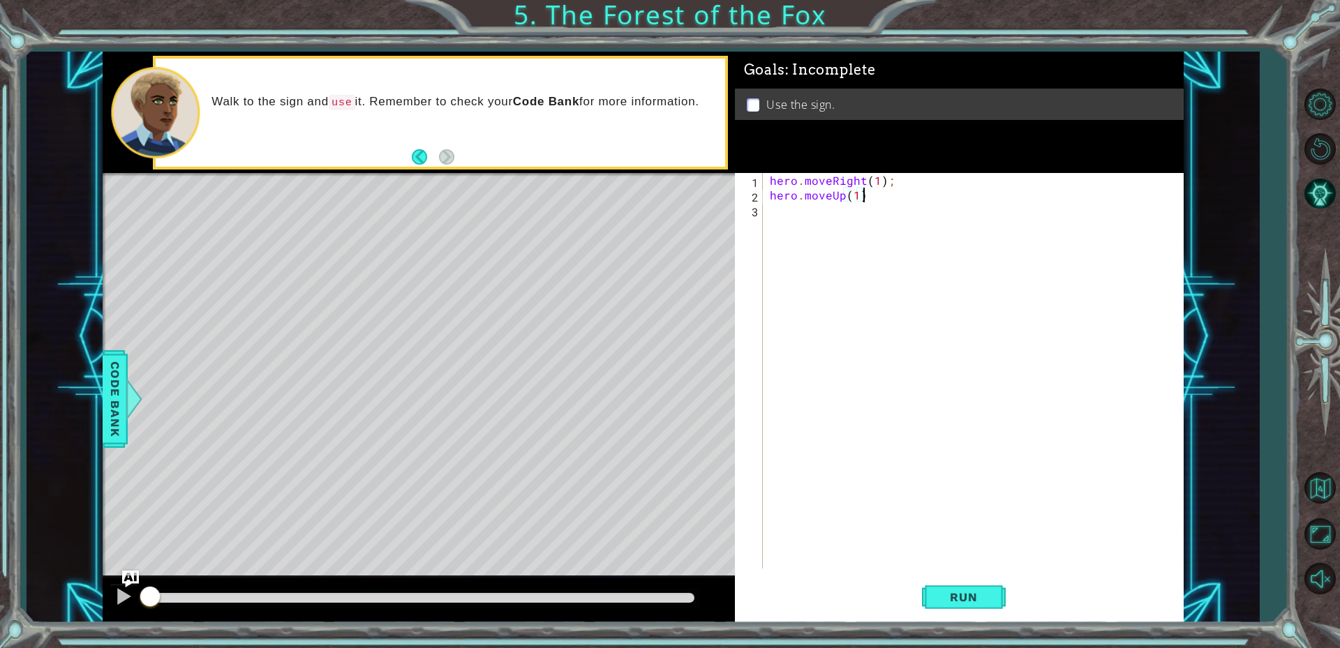
type textarea "hero.moveUp(1);"
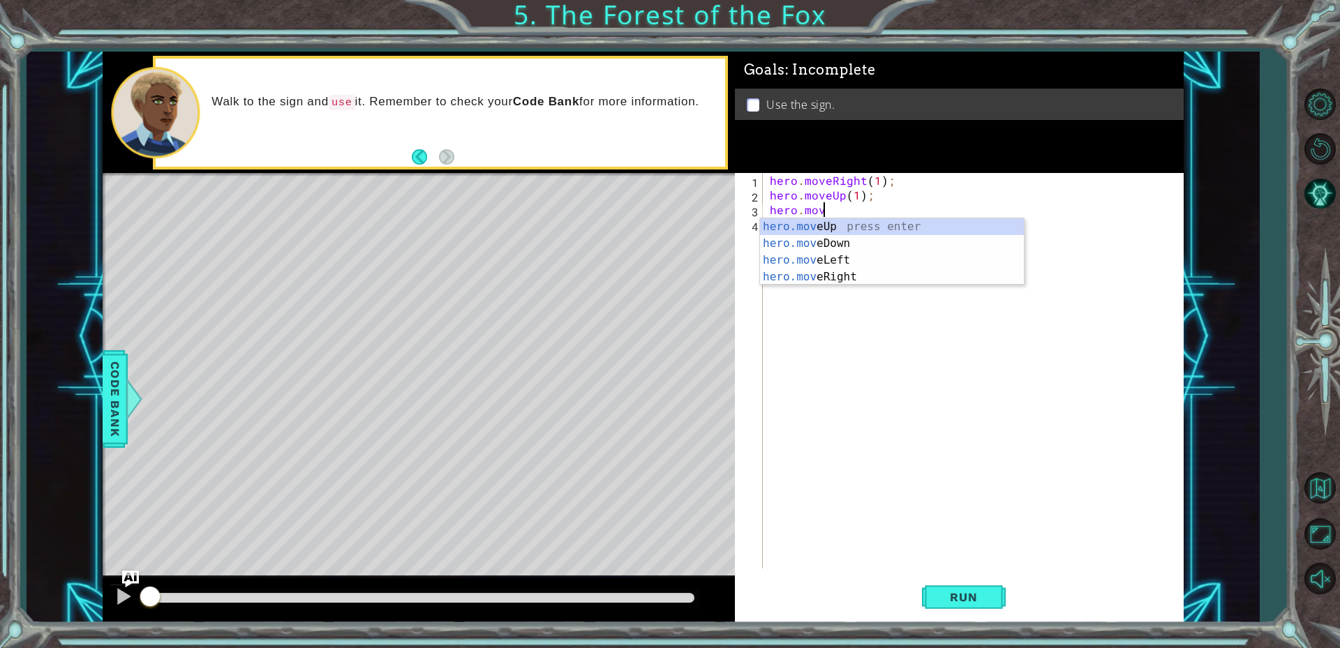
scroll to position [0, 3]
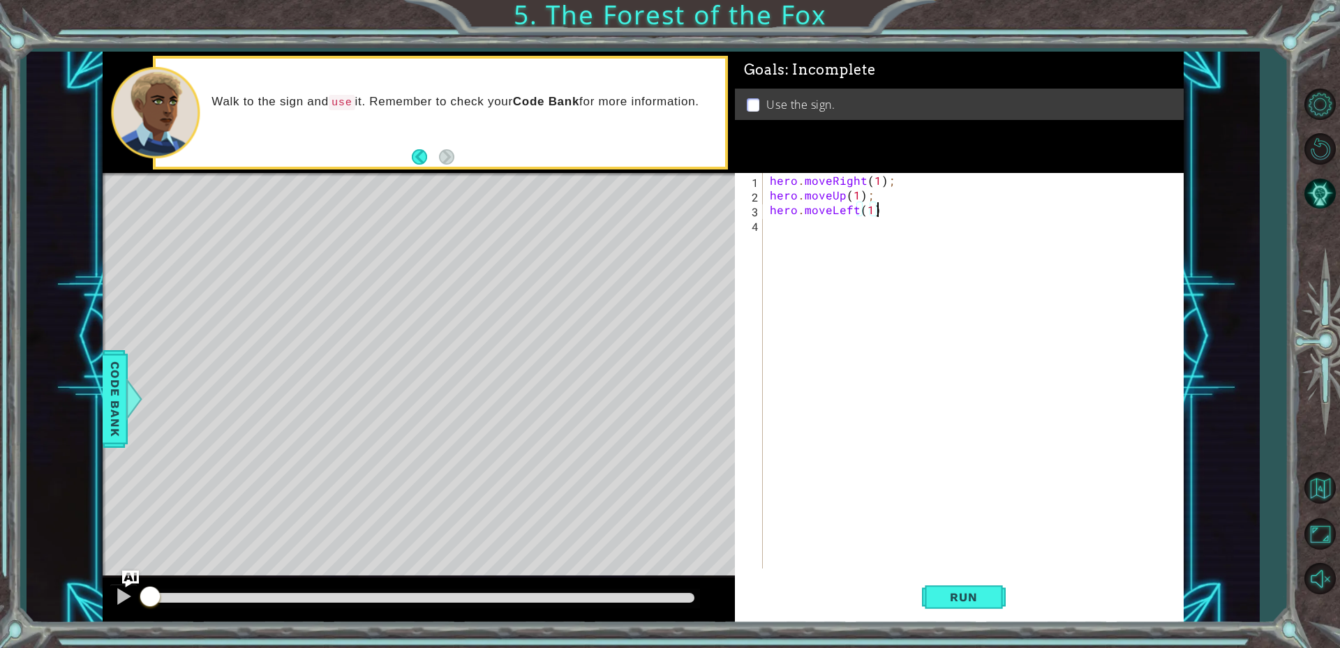
type textarea "hero.moveLeft(1);"
type textarea "hero.moveUp(1);"
type textarea "hero.moveRight(2);"
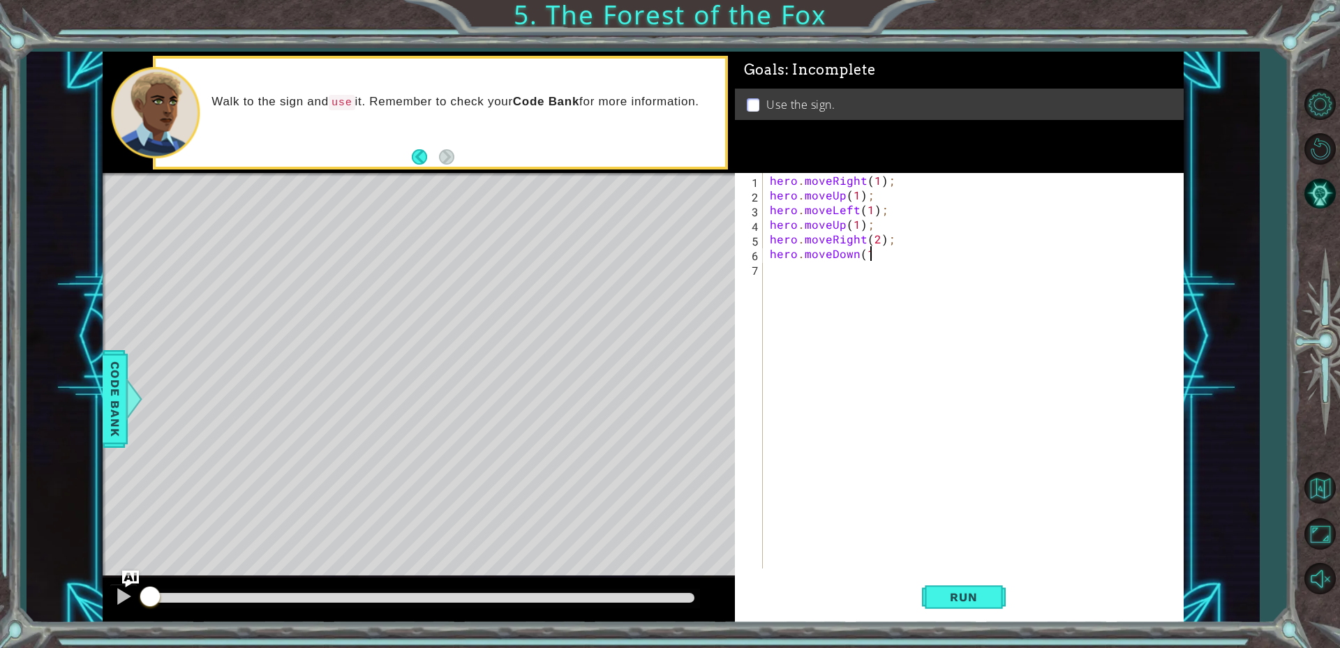
scroll to position [0, 6]
type textarea "hero.moveDown(1);"
type textarea "hero.use("Sign");"
click at [951, 593] on span "Run" at bounding box center [963, 597] width 55 height 14
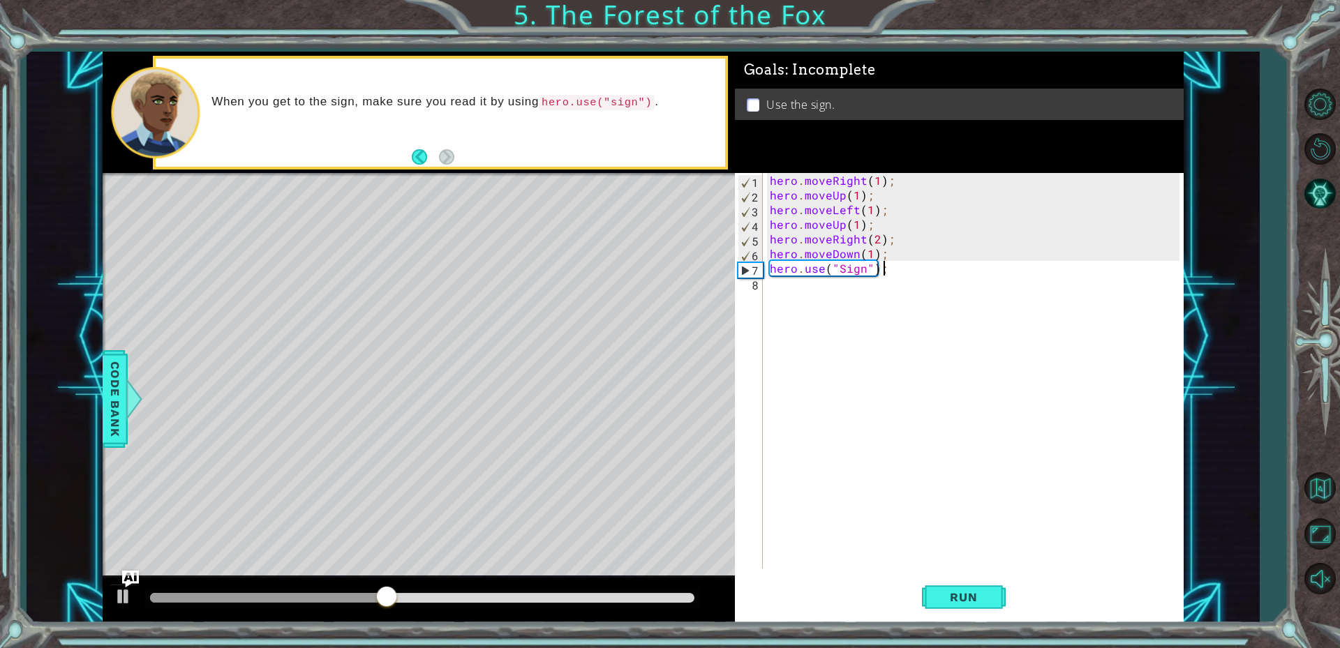
click at [769, 266] on div "hero . moveRight ( 1 ) ; hero . moveUp ( 1 ) ; hero . moveLeft ( 1 ) ; hero . m…" at bounding box center [976, 385] width 419 height 425
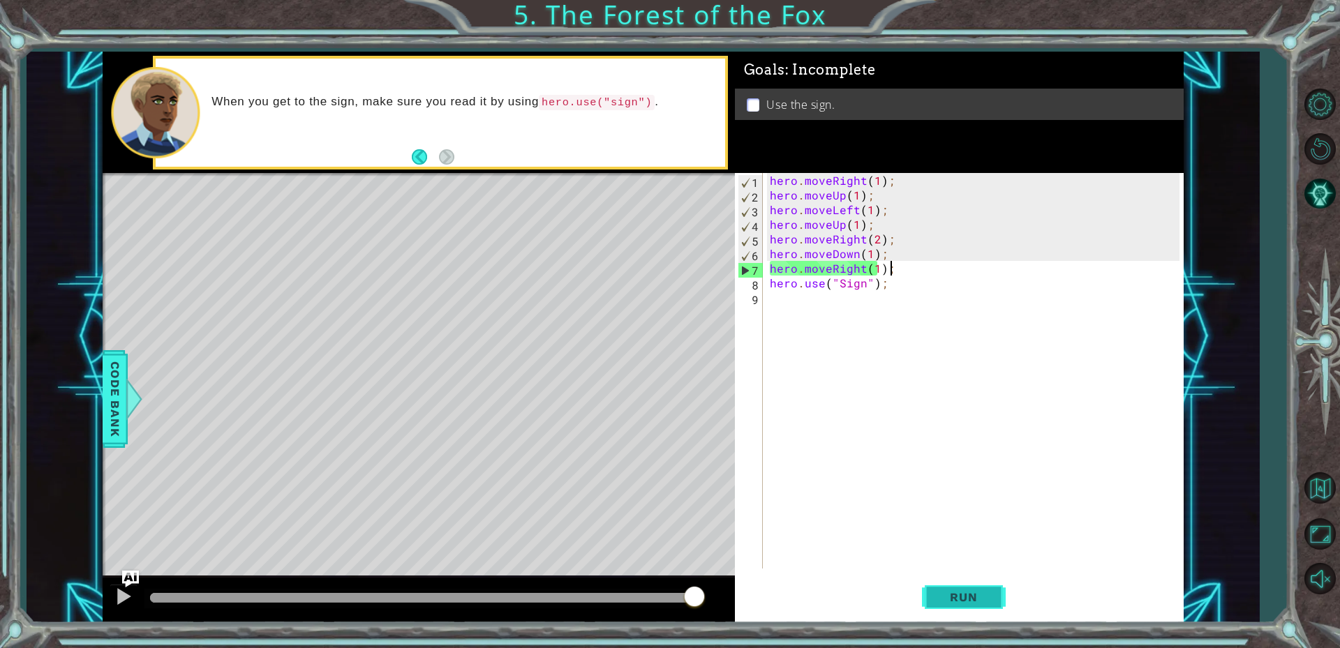
click at [959, 578] on button "Run" at bounding box center [964, 596] width 84 height 45
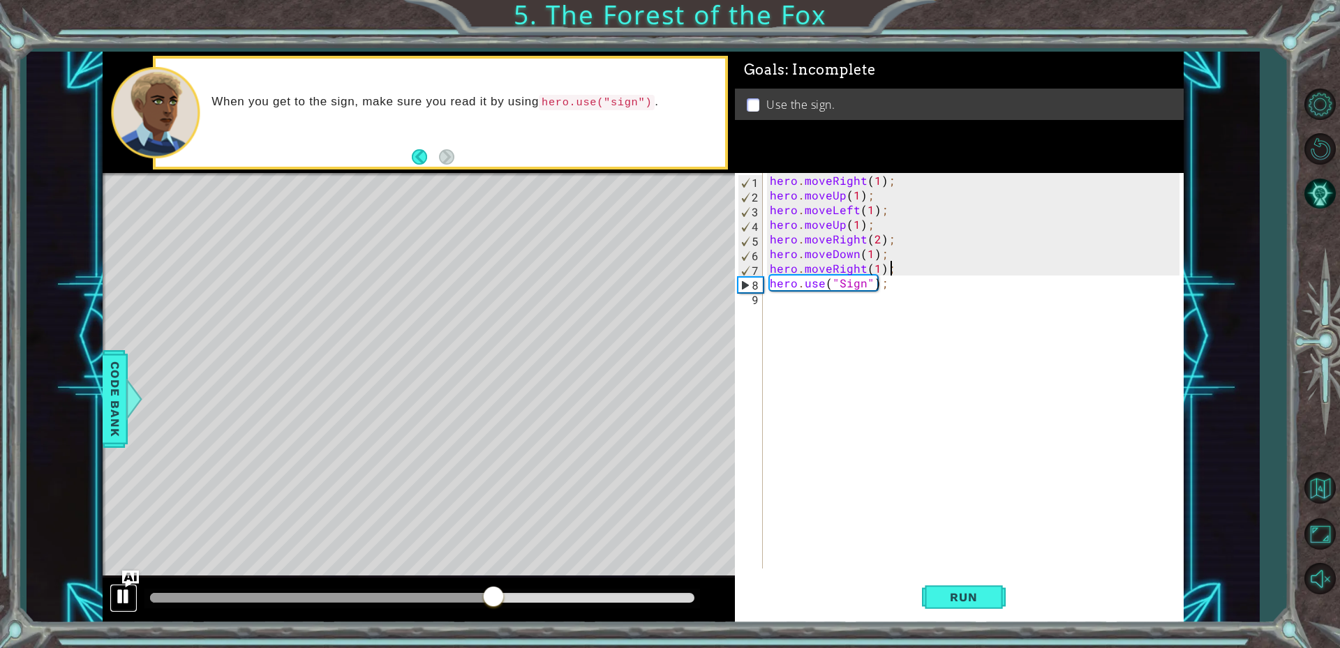
click at [133, 592] on button at bounding box center [124, 598] width 28 height 29
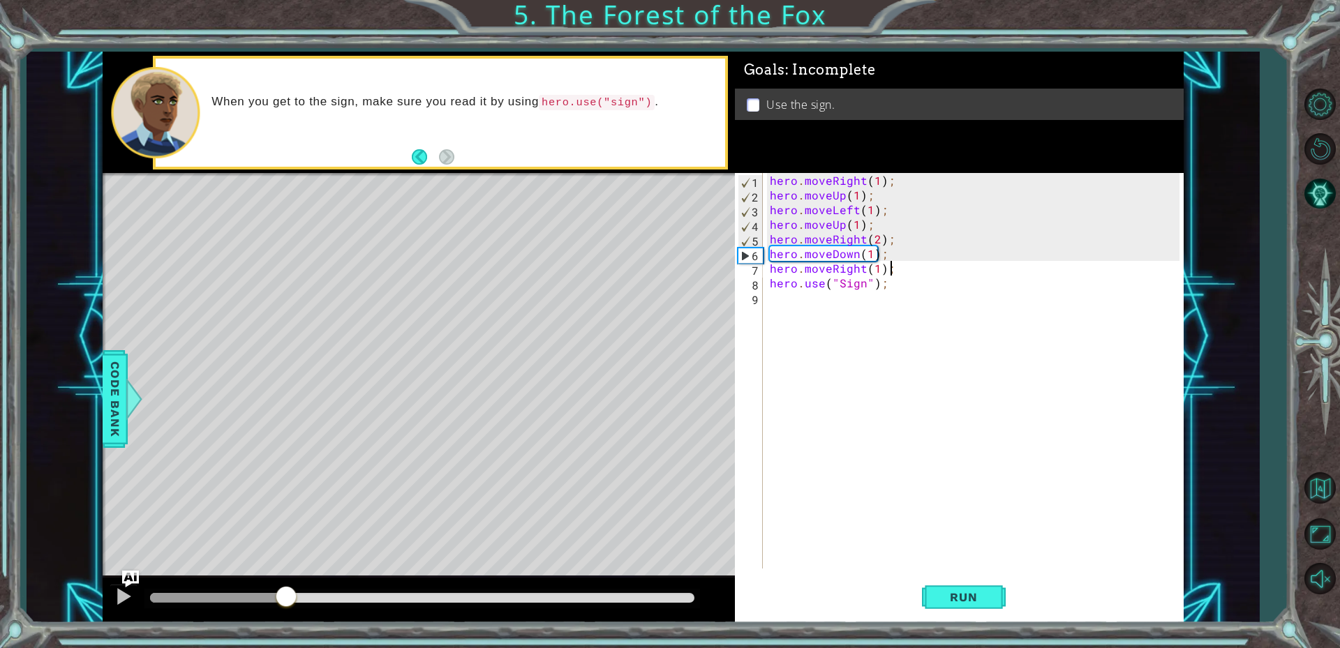
drag, startPoint x: 488, startPoint y: 602, endPoint x: 287, endPoint y: 621, distance: 201.8
click at [287, 621] on div at bounding box center [419, 600] width 632 height 45
click at [908, 277] on div "hero . moveRight ( 1 ) ; hero . moveUp ( 1 ) ; hero . moveLeft ( 1 ) ; hero . m…" at bounding box center [976, 385] width 419 height 425
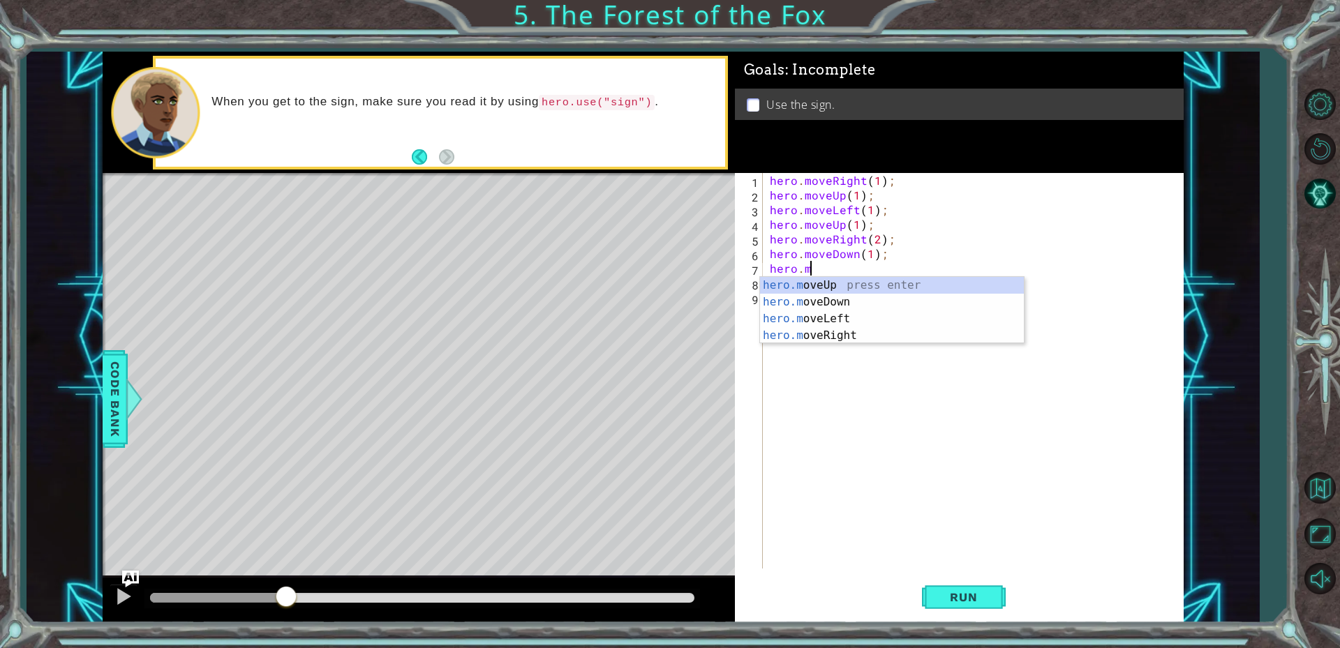
scroll to position [0, 0]
type textarea "h"
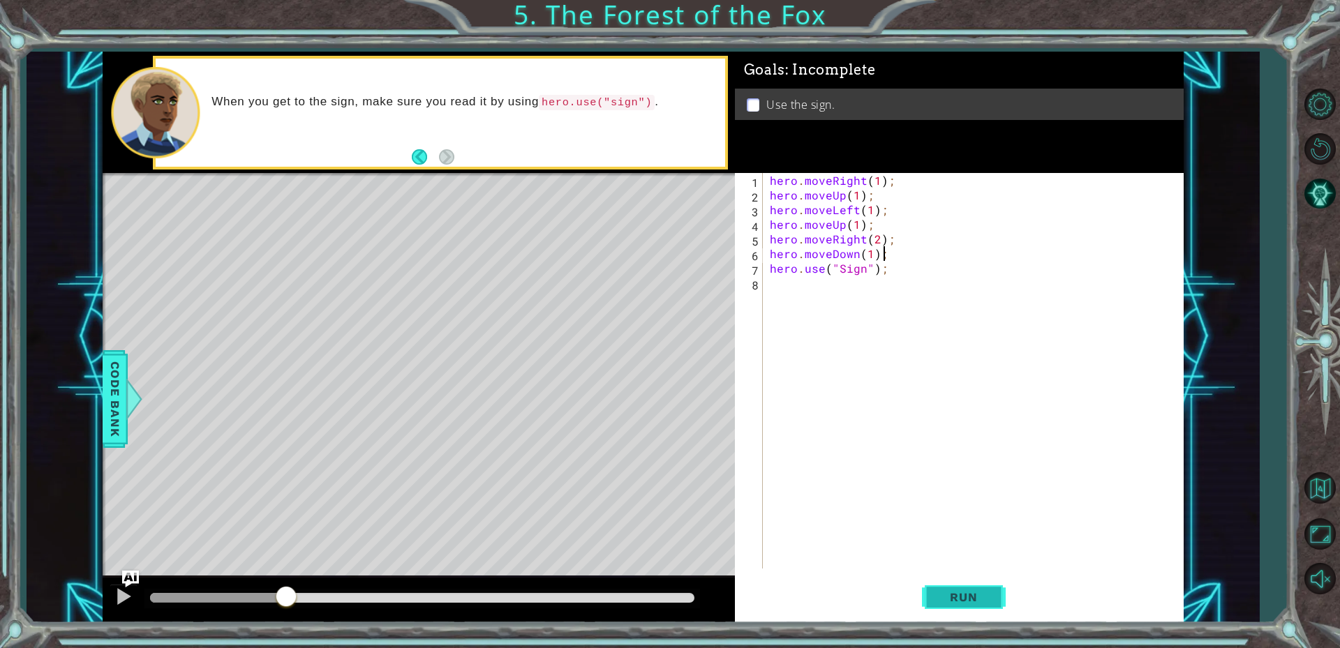
click at [994, 588] on button "Run" at bounding box center [964, 596] width 84 height 45
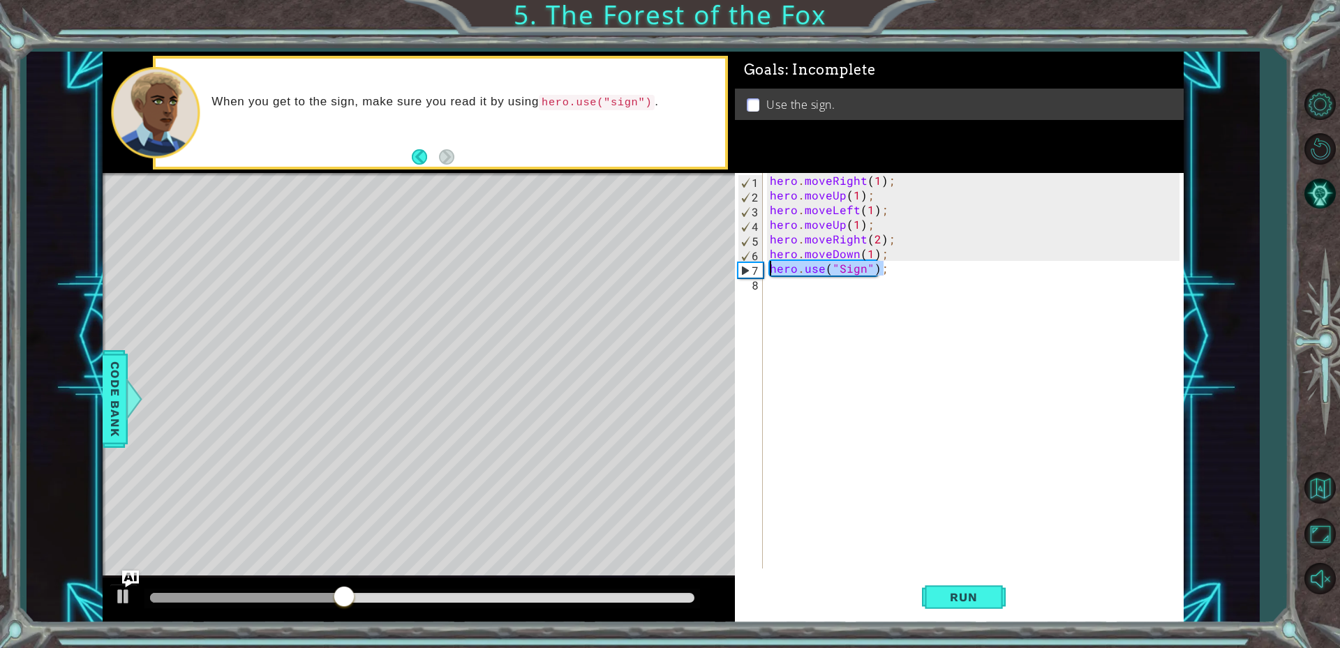
drag, startPoint x: 896, startPoint y: 274, endPoint x: 765, endPoint y: 276, distance: 130.5
click at [765, 276] on div "hero.moveDown(1); 1 2 3 4 5 6 7 8 hero . moveRight ( 1 ) ; hero . moveUp ( 1 ) …" at bounding box center [957, 371] width 444 height 396
click at [883, 251] on div "hero . moveRight ( 1 ) ; hero . moveUp ( 1 ) ; hero . moveLeft ( 1 ) ; hero . m…" at bounding box center [973, 371] width 412 height 396
click at [949, 605] on button "Run" at bounding box center [964, 596] width 84 height 45
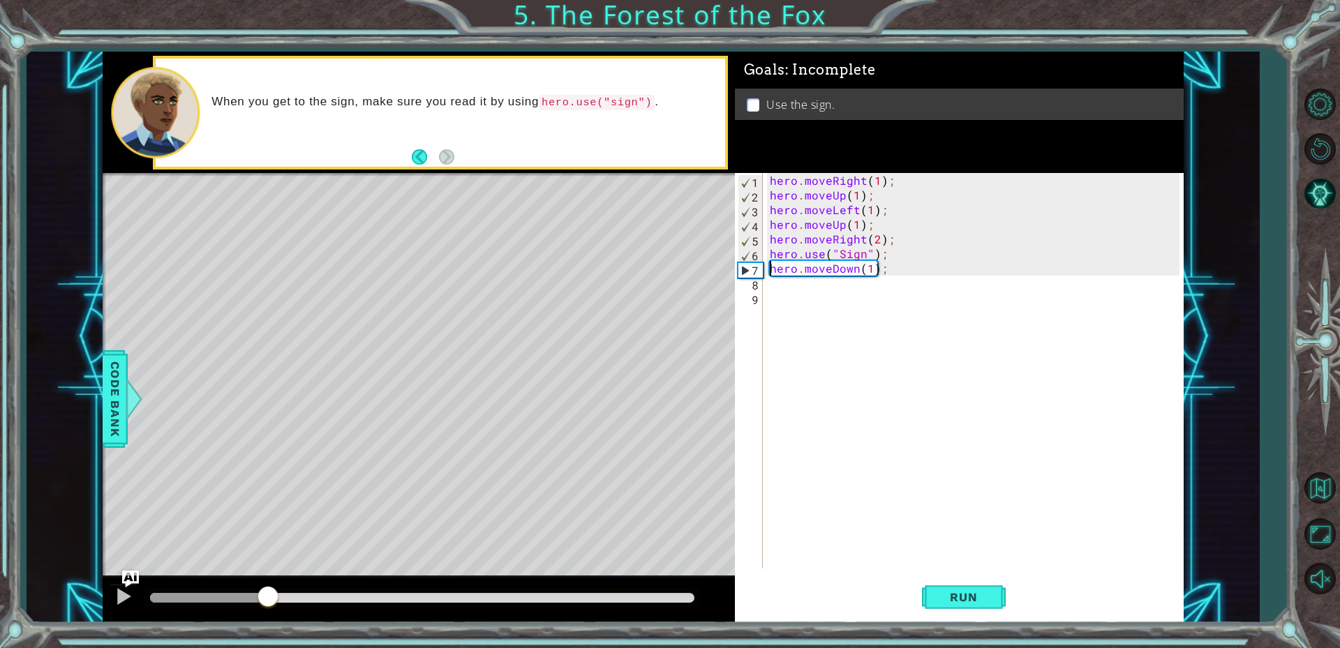
drag, startPoint x: 180, startPoint y: 596, endPoint x: 269, endPoint y: 592, distance: 88.7
click at [269, 592] on div at bounding box center [267, 597] width 25 height 25
click at [125, 377] on span "Code Bank" at bounding box center [115, 399] width 22 height 85
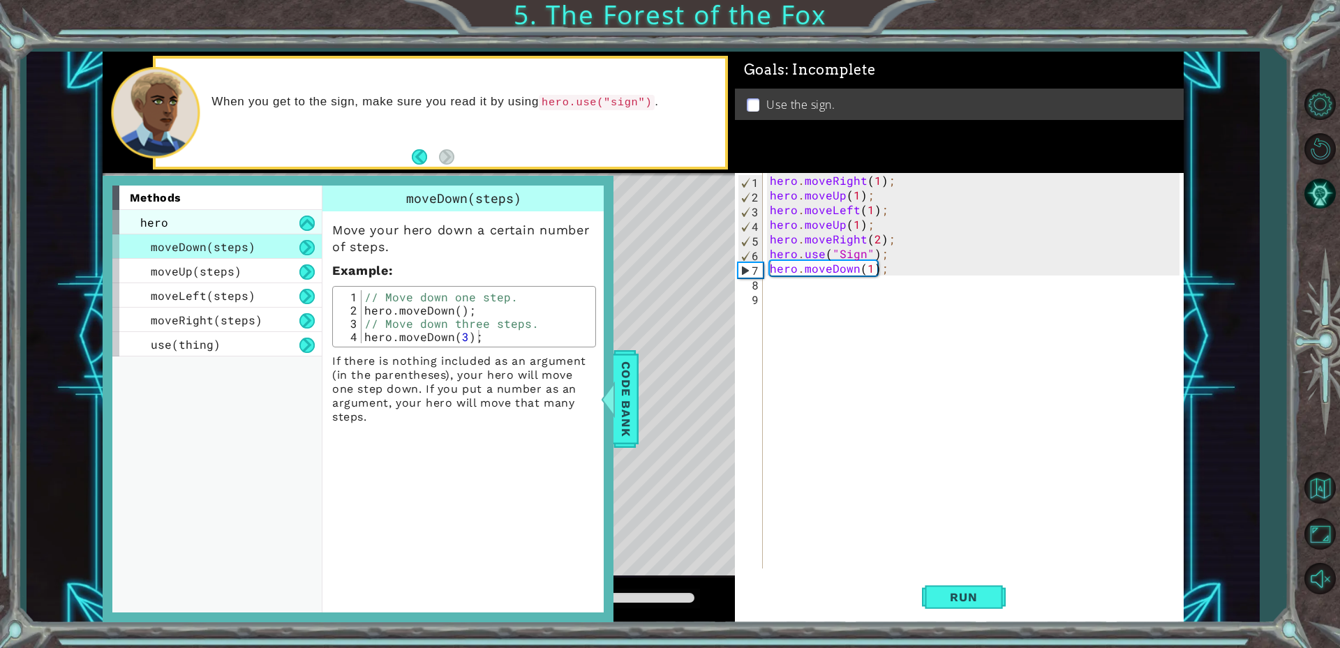
click at [259, 222] on div "hero" at bounding box center [216, 222] width 209 height 24
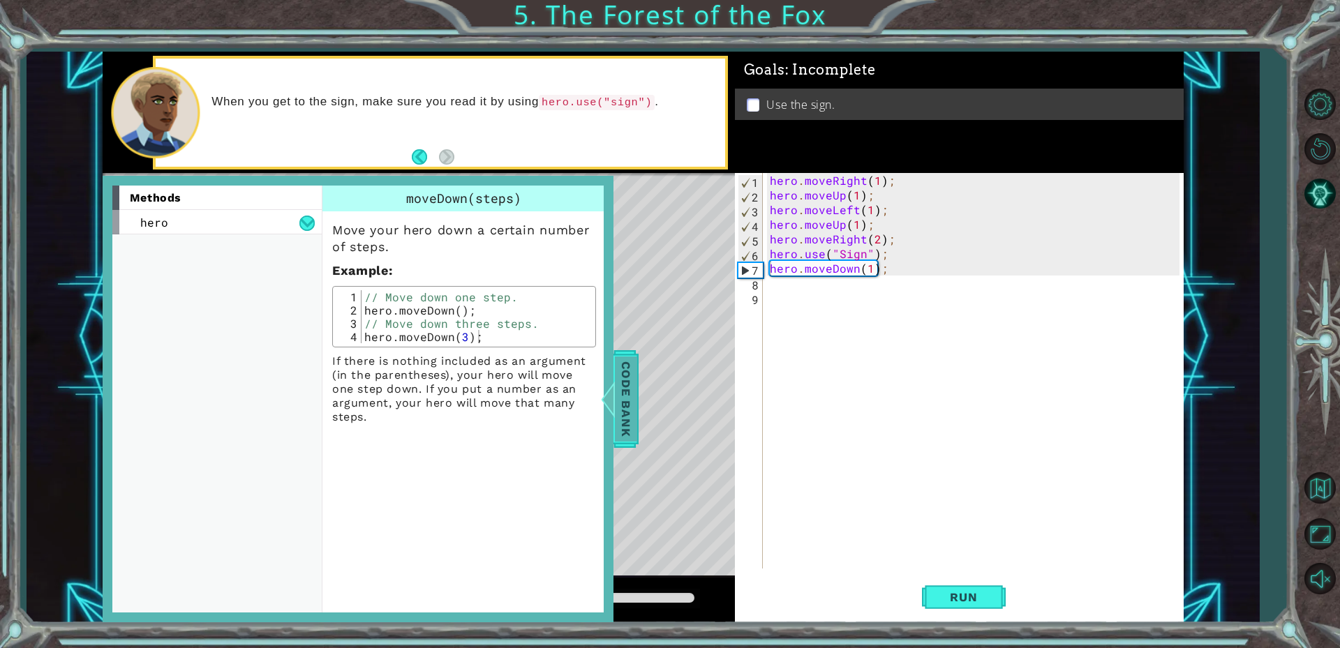
click at [631, 380] on span "Code Bank" at bounding box center [626, 399] width 22 height 85
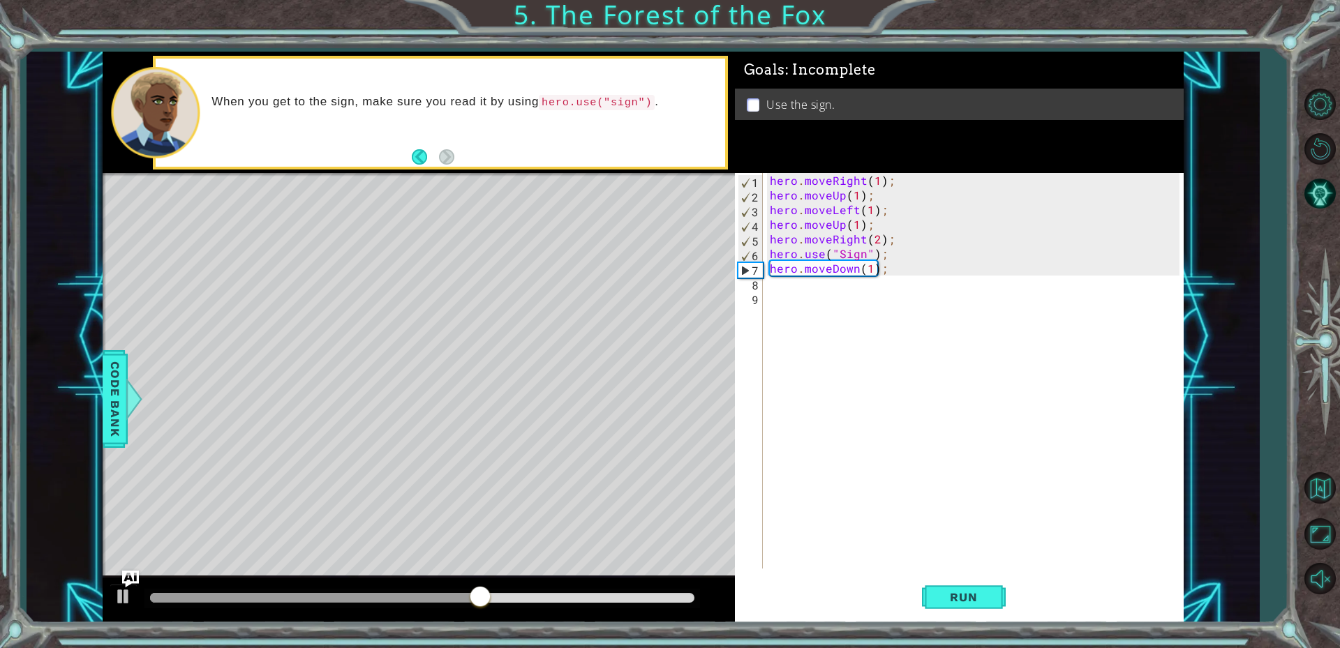
click at [882, 237] on div "hero . moveRight ( 1 ) ; hero . moveUp ( 1 ) ; hero . moveLeft ( 1 ) ; hero . m…" at bounding box center [976, 385] width 419 height 425
drag, startPoint x: 882, startPoint y: 273, endPoint x: 771, endPoint y: 266, distance: 111.2
click at [771, 266] on div "hero . moveRight ( 1 ) ; hero . moveUp ( 1 ) ; hero . moveLeft ( 1 ) ; hero . m…" at bounding box center [976, 385] width 419 height 425
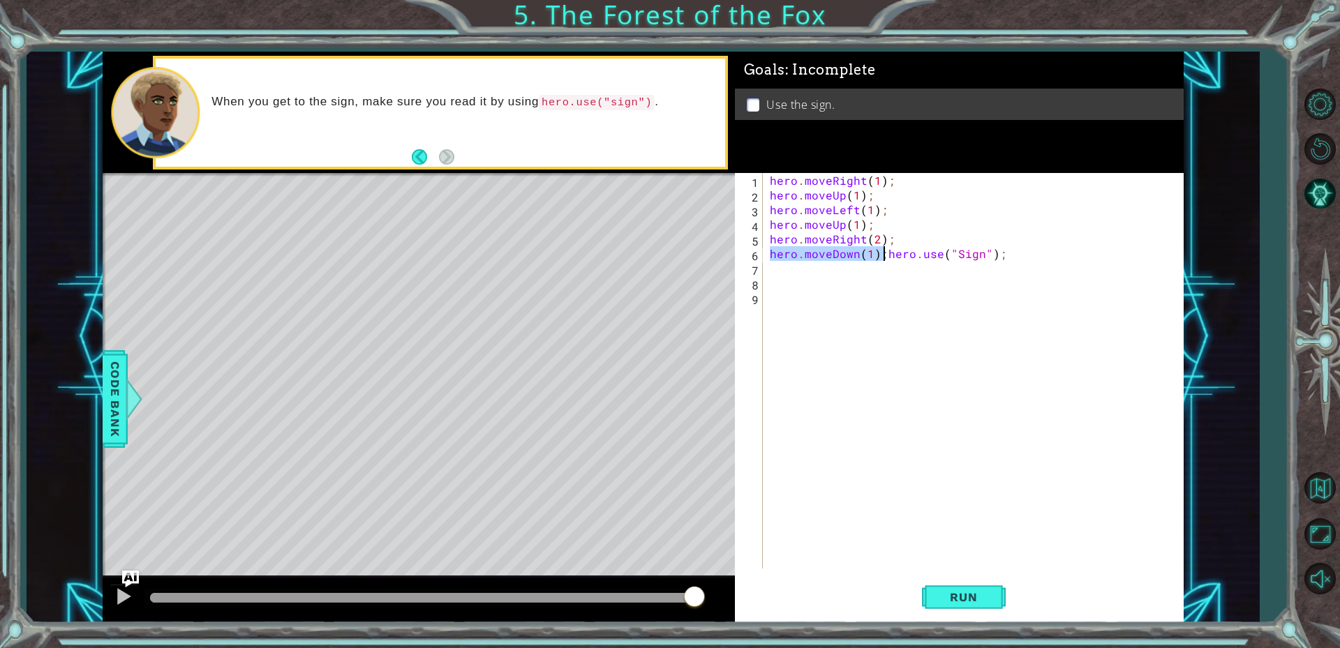
click at [885, 253] on div "hero . moveRight ( 1 ) ; hero . moveUp ( 1 ) ; hero . moveLeft ( 1 ) ; hero . m…" at bounding box center [973, 371] width 412 height 396
type textarea "hero.use("Sign");"
click at [952, 600] on span "Run" at bounding box center [963, 597] width 55 height 14
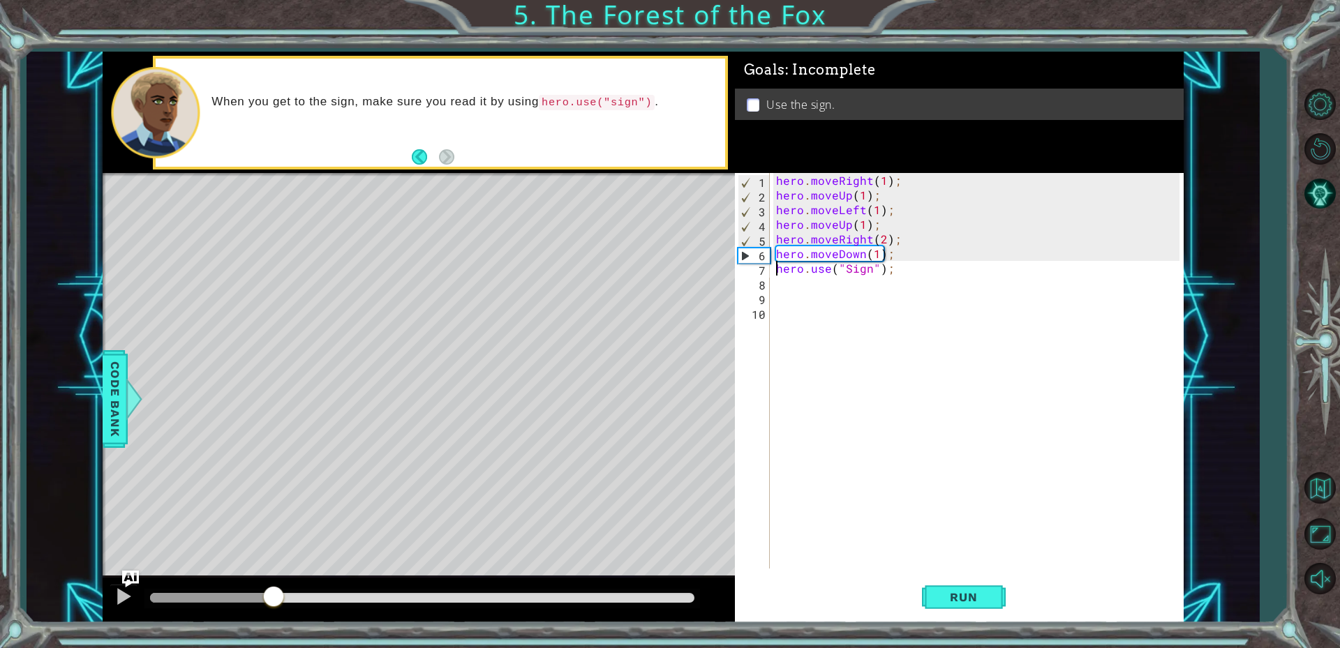
drag, startPoint x: 223, startPoint y: 591, endPoint x: 274, endPoint y: 582, distance: 51.7
click at [274, 582] on div at bounding box center [419, 600] width 632 height 45
click at [905, 276] on div "hero . moveRight ( 1 ) ; hero . moveUp ( 1 ) ; hero . moveLeft ( 1 ) ; hero . m…" at bounding box center [979, 385] width 413 height 425
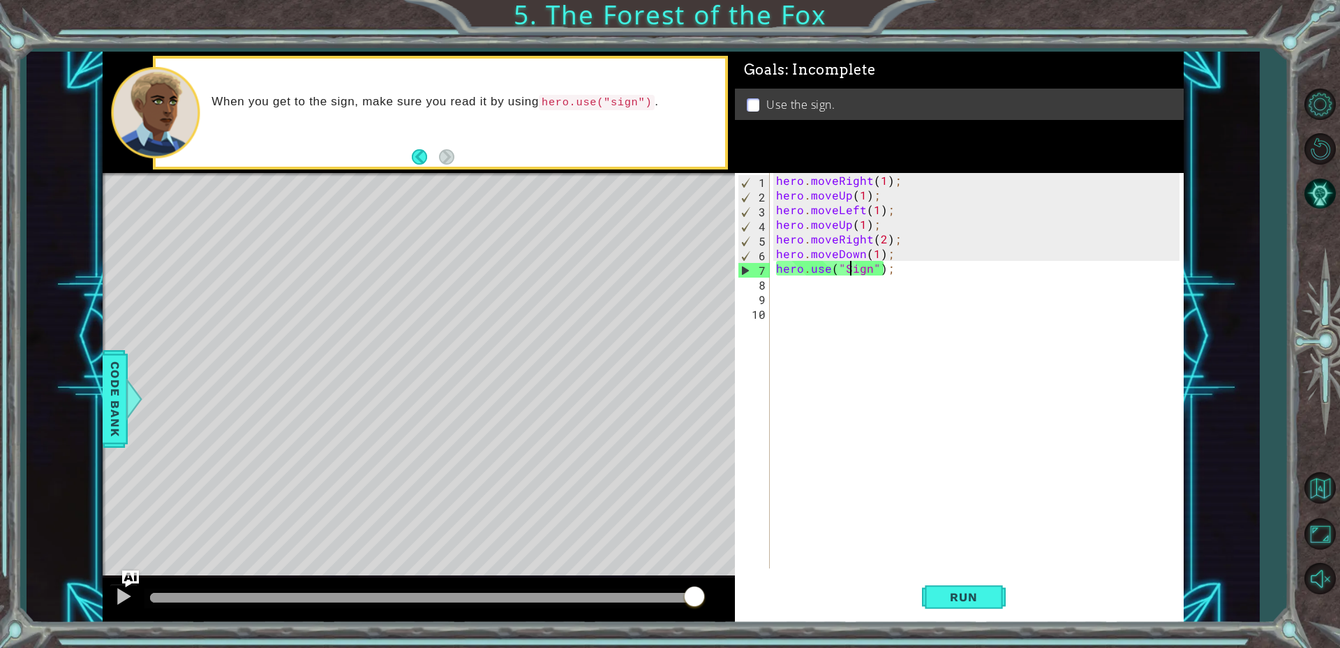
click at [848, 265] on div "hero . moveRight ( 1 ) ; hero . moveUp ( 1 ) ; hero . moveLeft ( 1 ) ; hero . m…" at bounding box center [979, 385] width 413 height 425
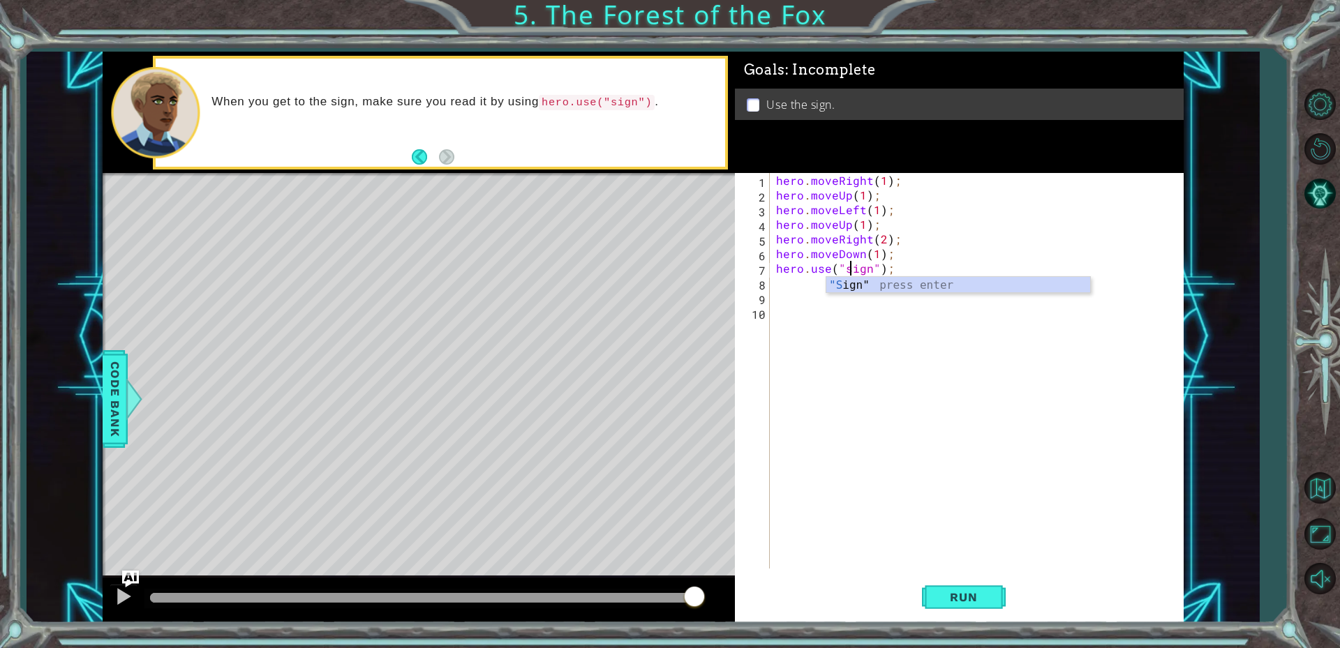
scroll to position [0, 4]
type textarea "hero.use("sign");"
click at [971, 600] on span "Run" at bounding box center [963, 597] width 55 height 14
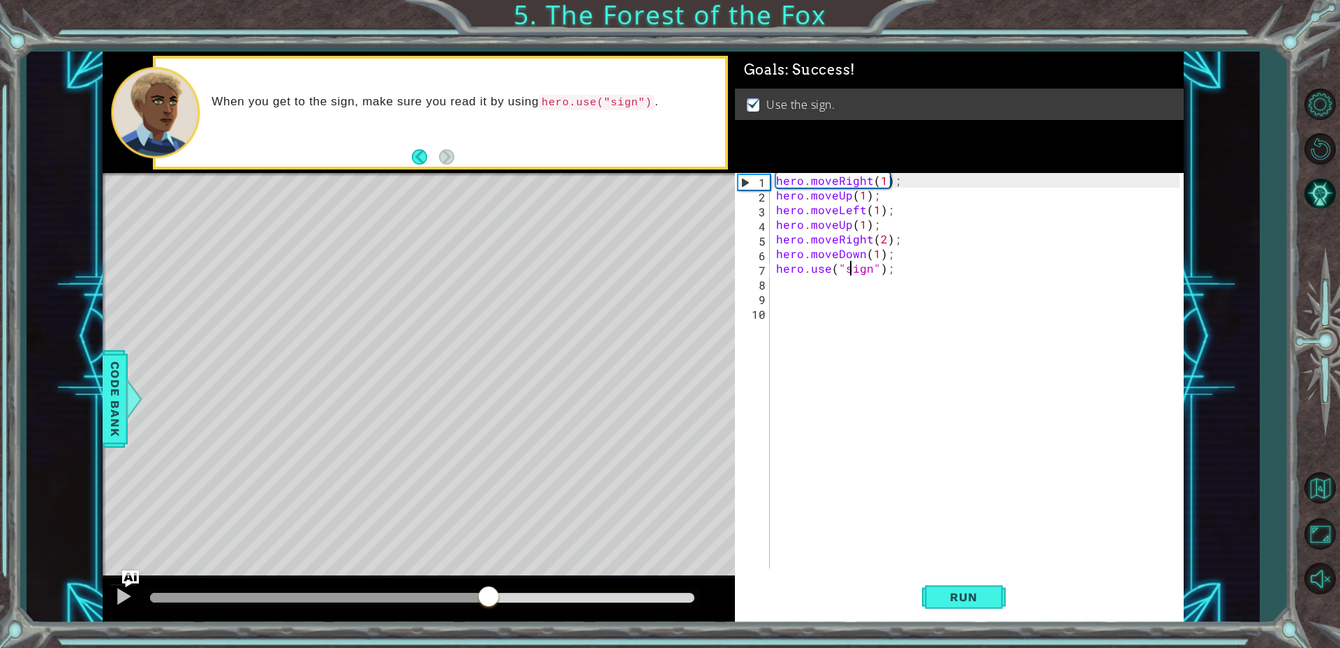
click at [488, 573] on div "methods hero moveDown(steps) moveUp(steps) moveLeft(steps) moveRight(steps) use…" at bounding box center [643, 337] width 1081 height 571
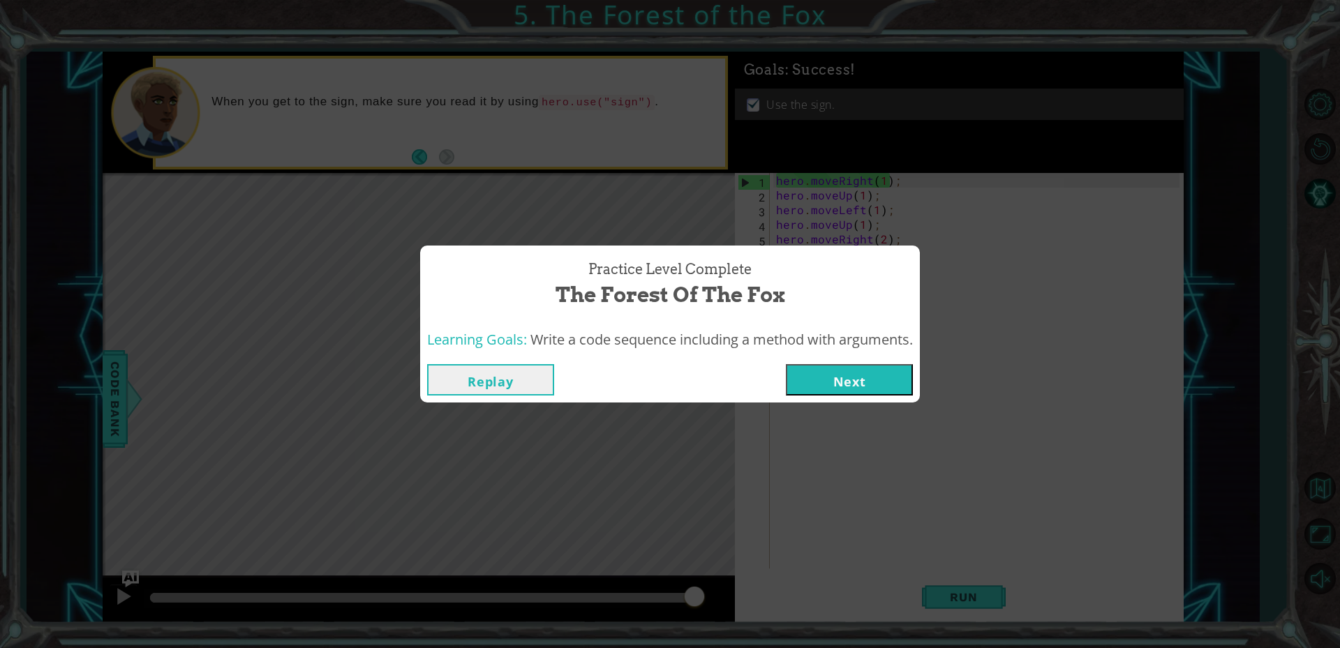
click at [830, 368] on button "Next" at bounding box center [849, 379] width 127 height 31
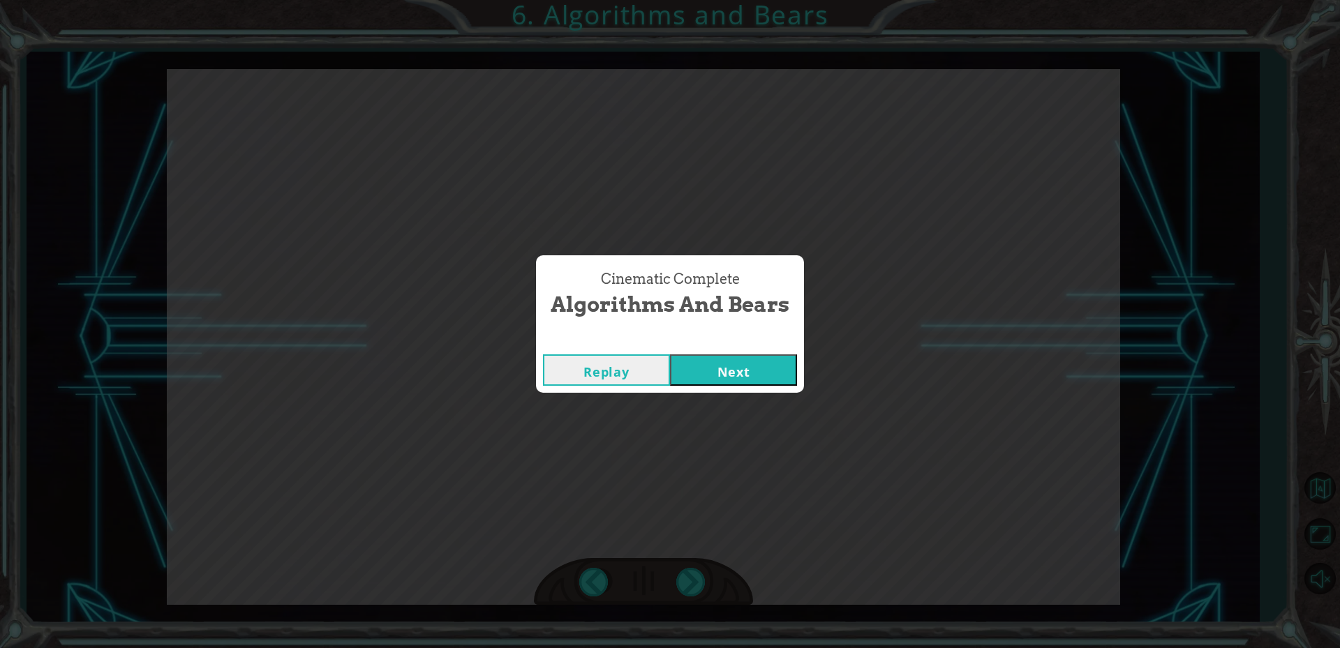
click at [743, 352] on div "Replay Next" at bounding box center [670, 369] width 268 height 45
click at [756, 382] on button "Next" at bounding box center [733, 369] width 127 height 31
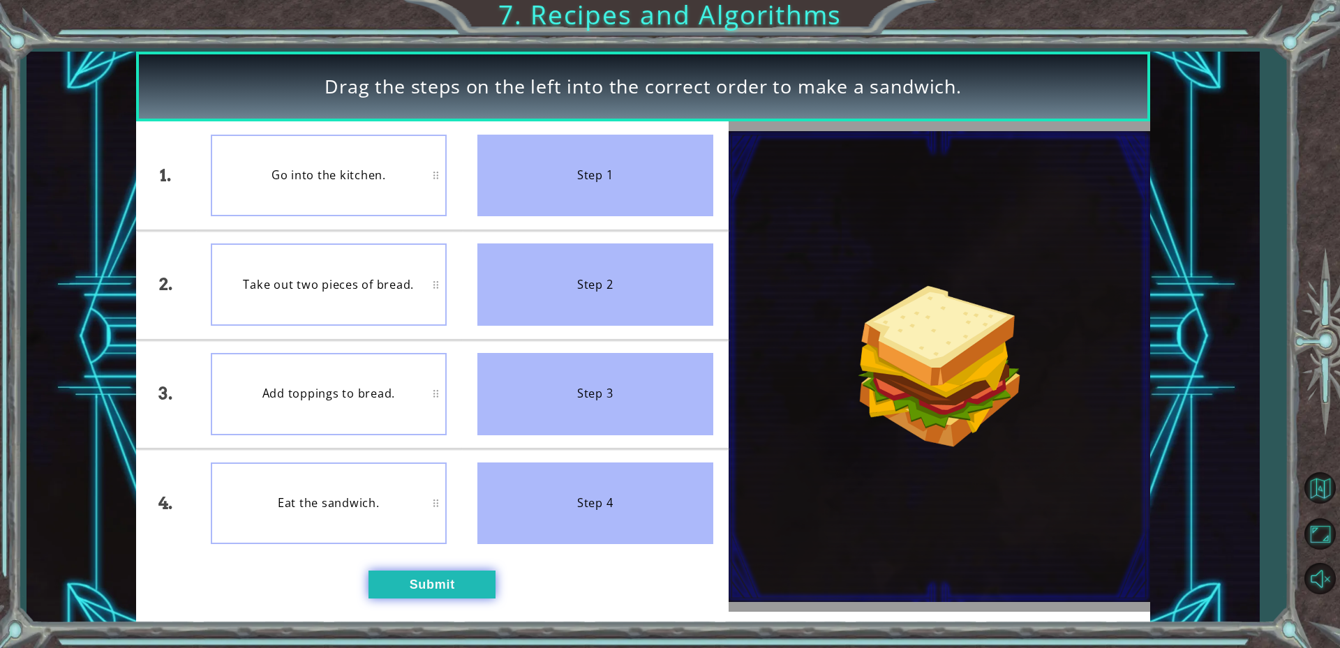
click at [423, 583] on button "Submit" at bounding box center [431, 585] width 127 height 28
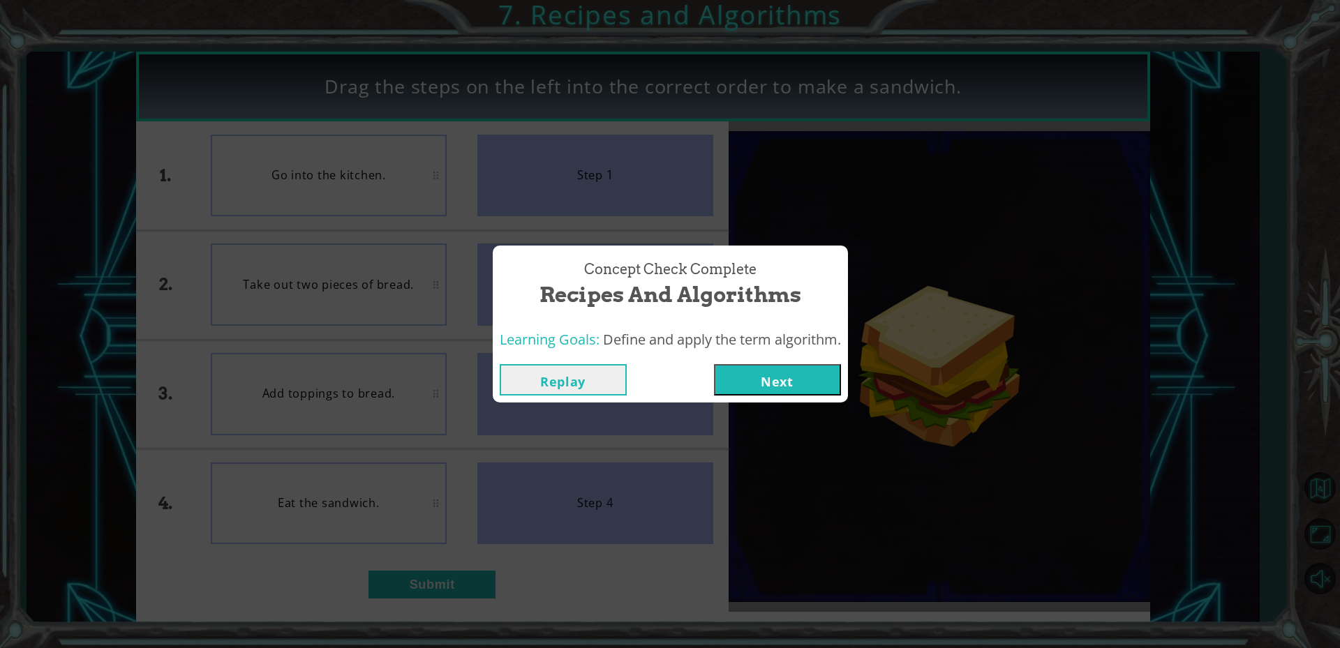
click at [777, 379] on button "Next" at bounding box center [777, 379] width 127 height 31
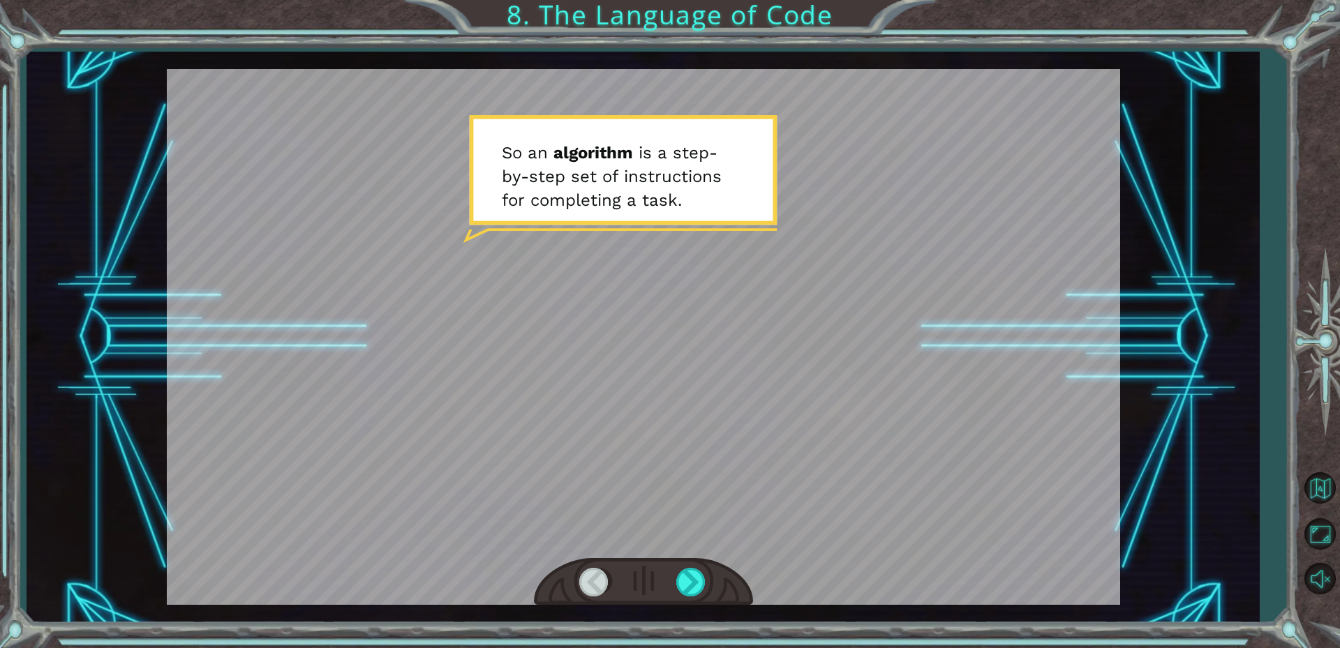
click at [633, 398] on div at bounding box center [643, 337] width 953 height 536
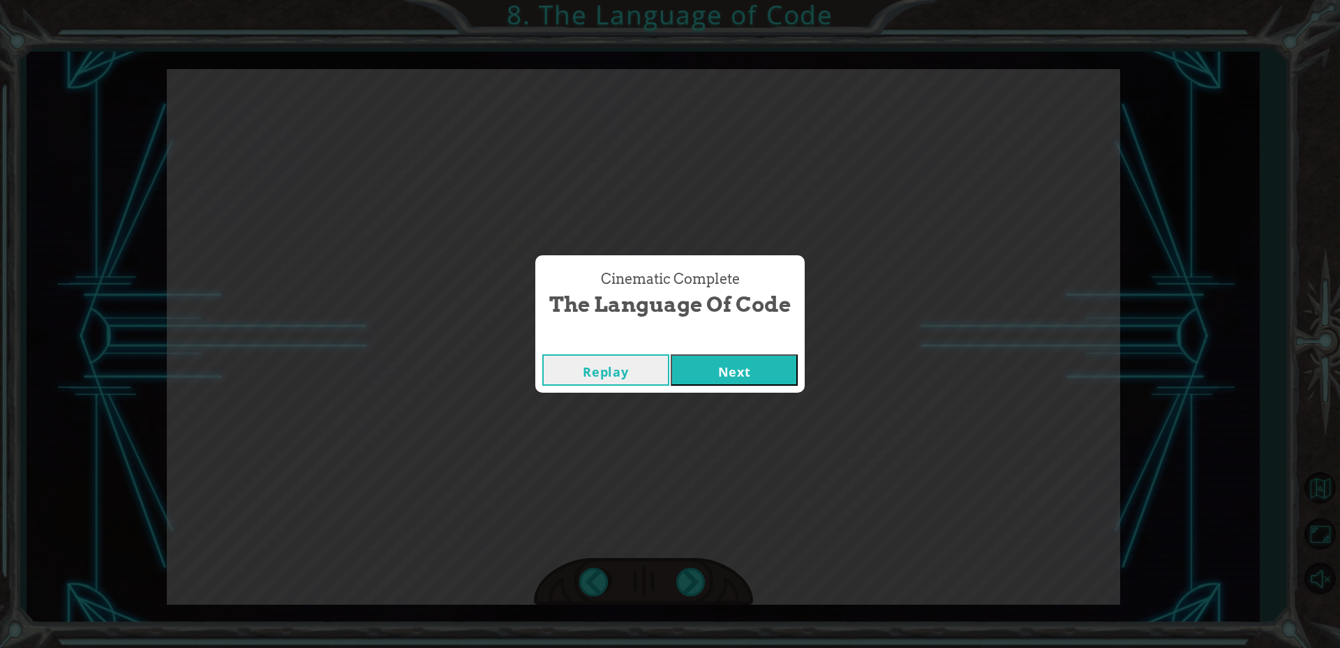
click at [680, 369] on button "Next" at bounding box center [734, 369] width 127 height 31
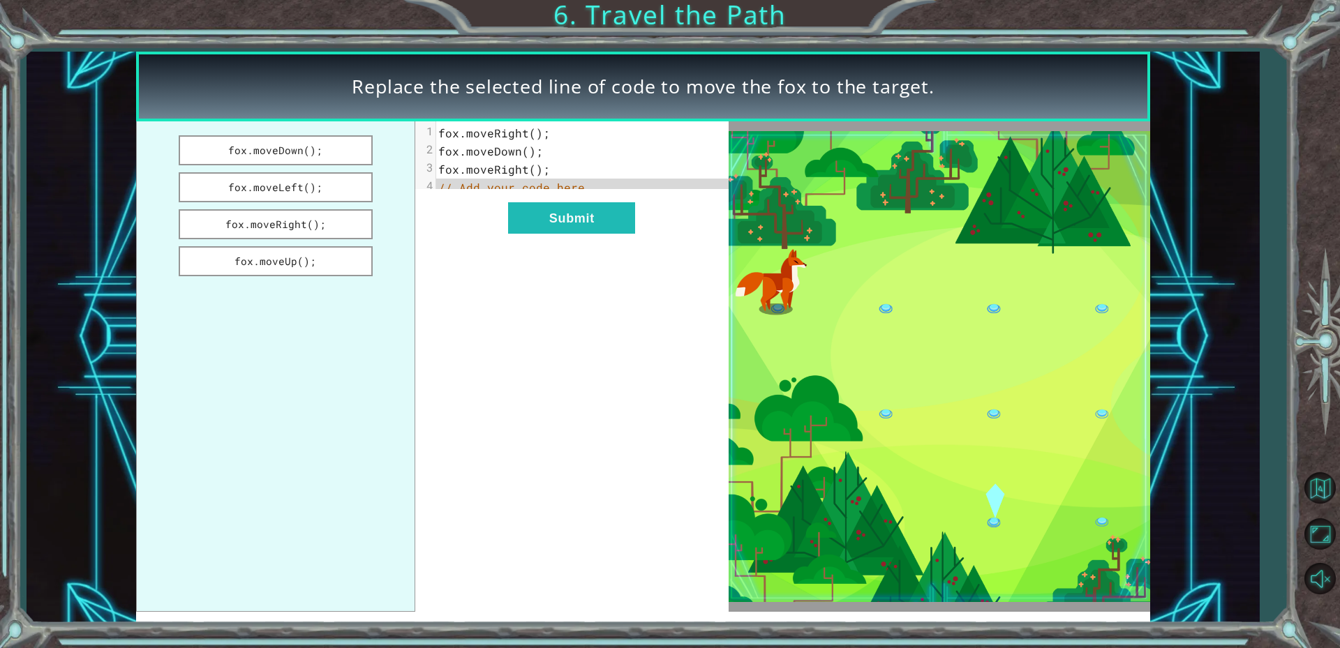
drag, startPoint x: 267, startPoint y: 140, endPoint x: 389, endPoint y: 176, distance: 126.5
click at [404, 179] on ul "fox.moveDown(); fox.moveLeft(); fox.moveRight(); fox.moveUp();" at bounding box center [275, 366] width 279 height 490
click at [280, 151] on button "fox.moveDown();" at bounding box center [276, 150] width 195 height 30
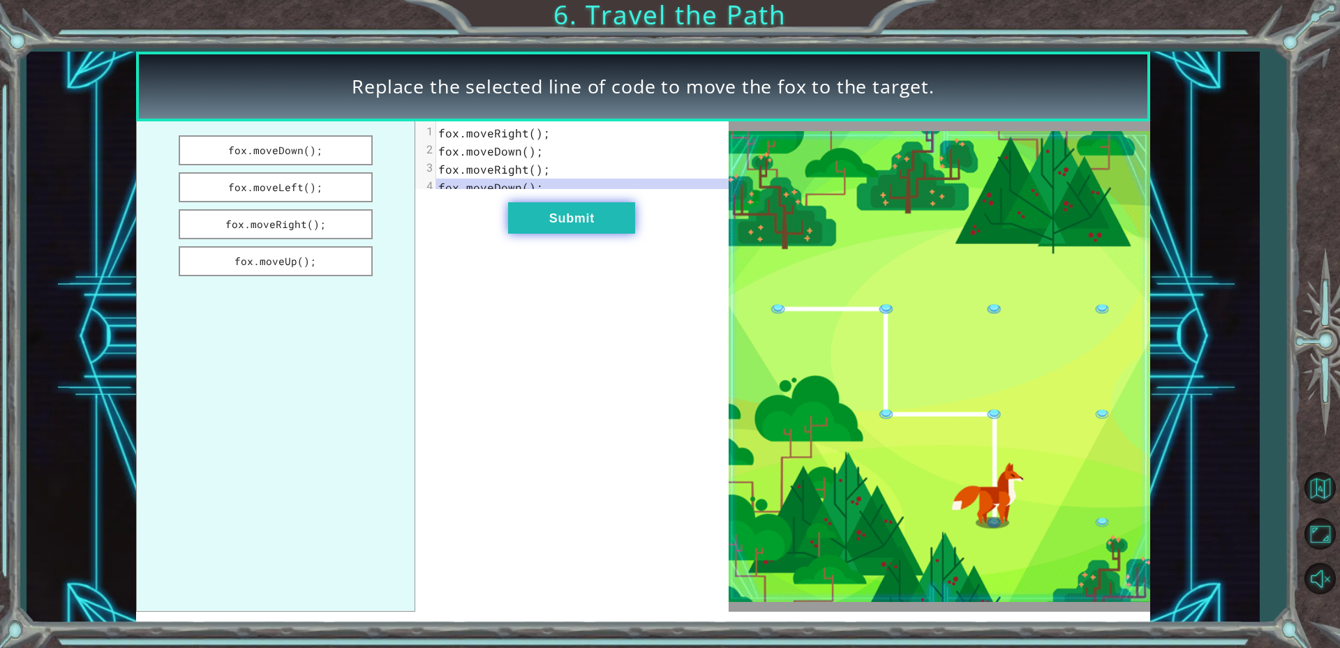
click at [553, 230] on button "Submit" at bounding box center [571, 217] width 127 height 31
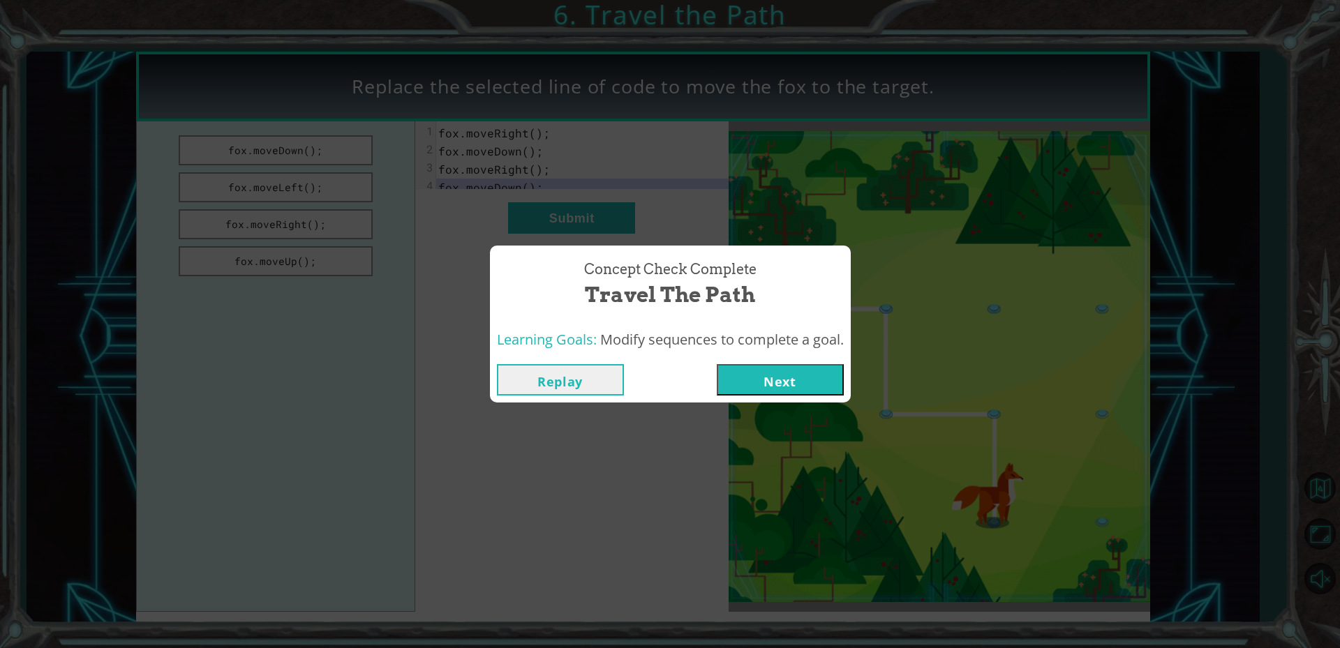
click at [768, 378] on button "Next" at bounding box center [780, 379] width 127 height 31
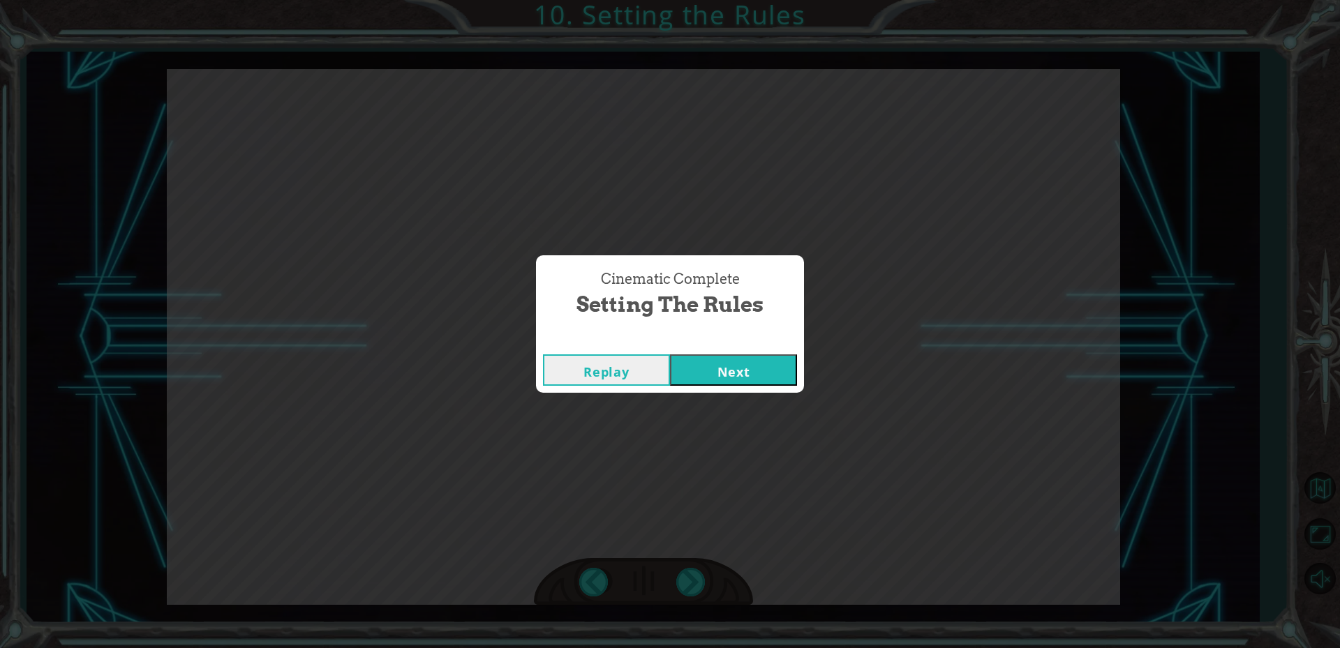
click at [726, 361] on button "Next" at bounding box center [733, 369] width 127 height 31
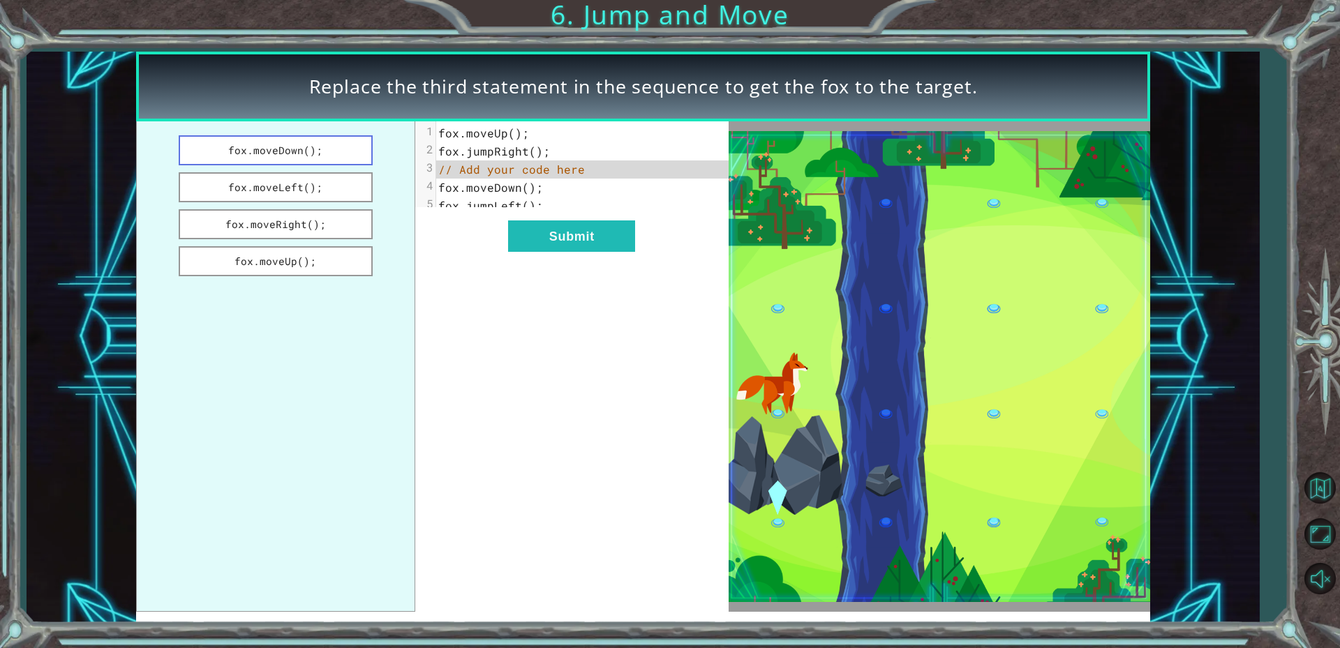
click at [308, 153] on button "fox.moveDown();" at bounding box center [276, 150] width 195 height 30
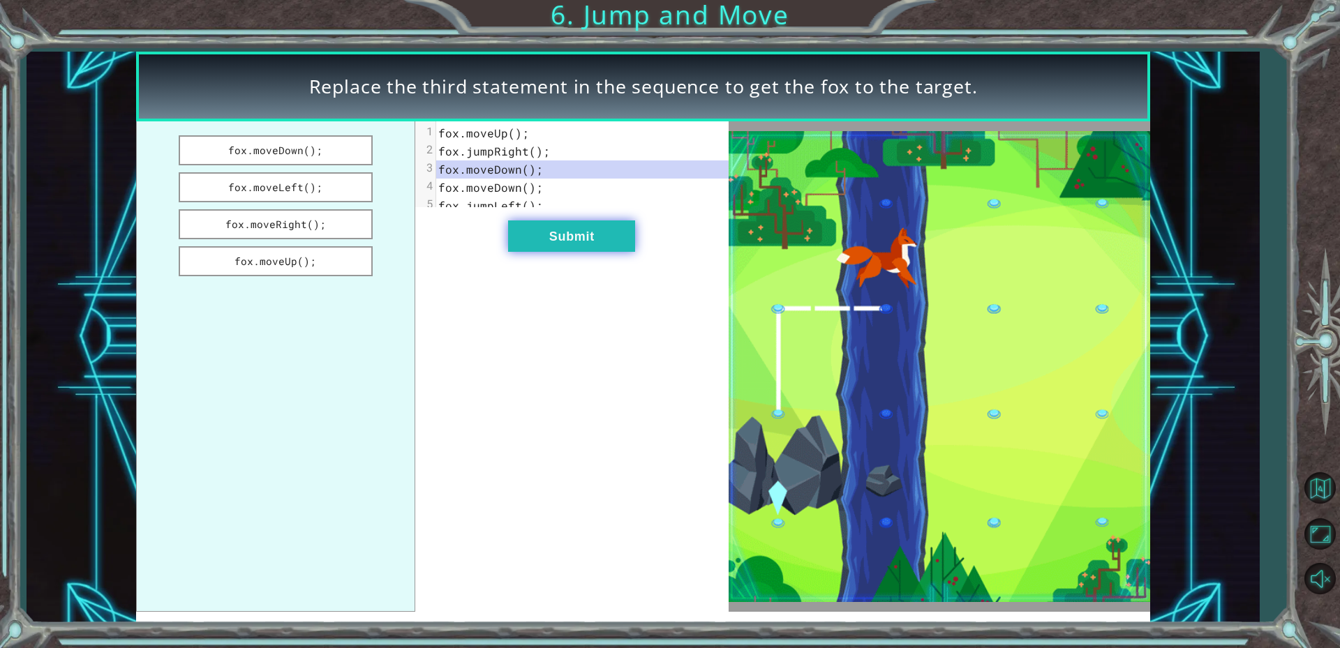
click at [578, 248] on button "Submit" at bounding box center [571, 235] width 127 height 31
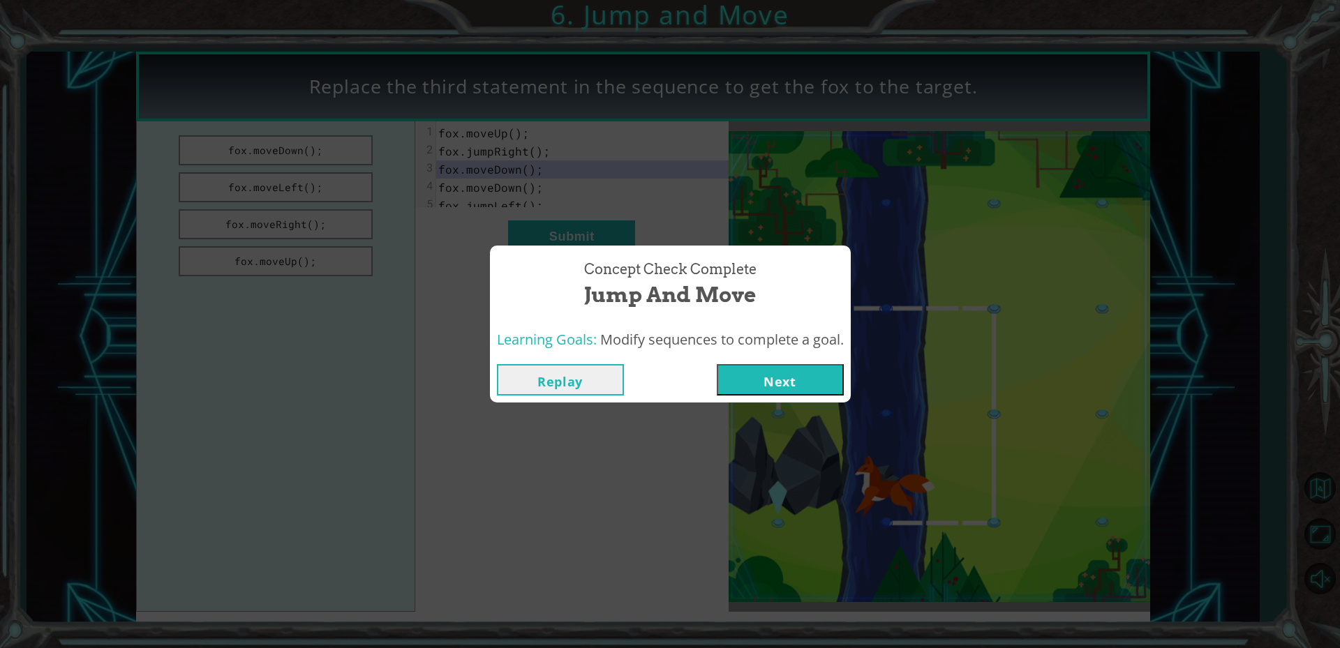
click at [808, 394] on button "Next" at bounding box center [780, 379] width 127 height 31
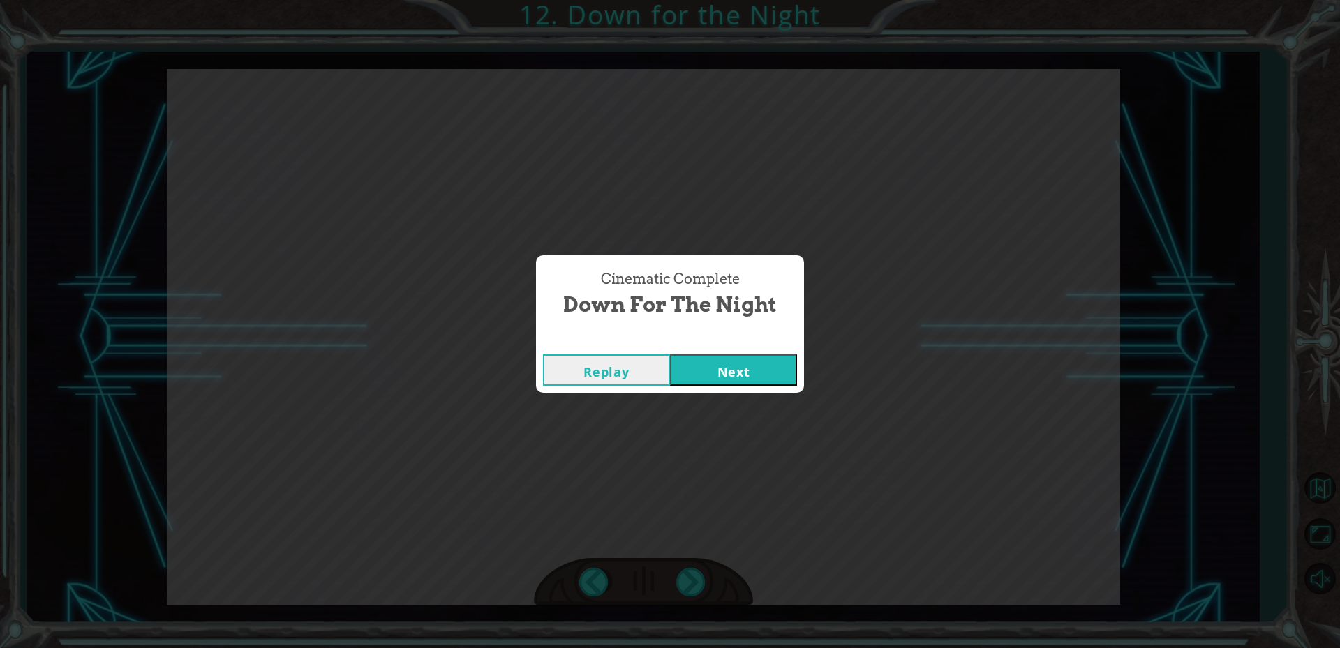
click at [719, 382] on button "Next" at bounding box center [733, 369] width 127 height 31
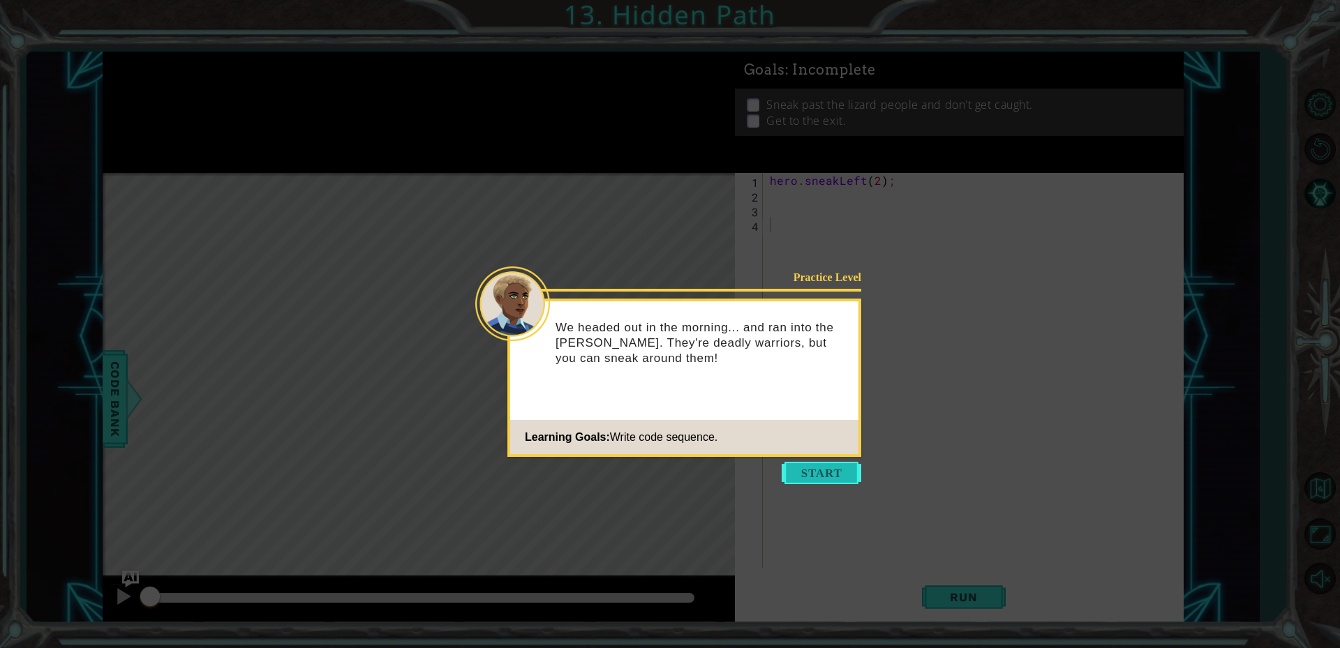
click at [807, 463] on button "Start" at bounding box center [821, 473] width 80 height 22
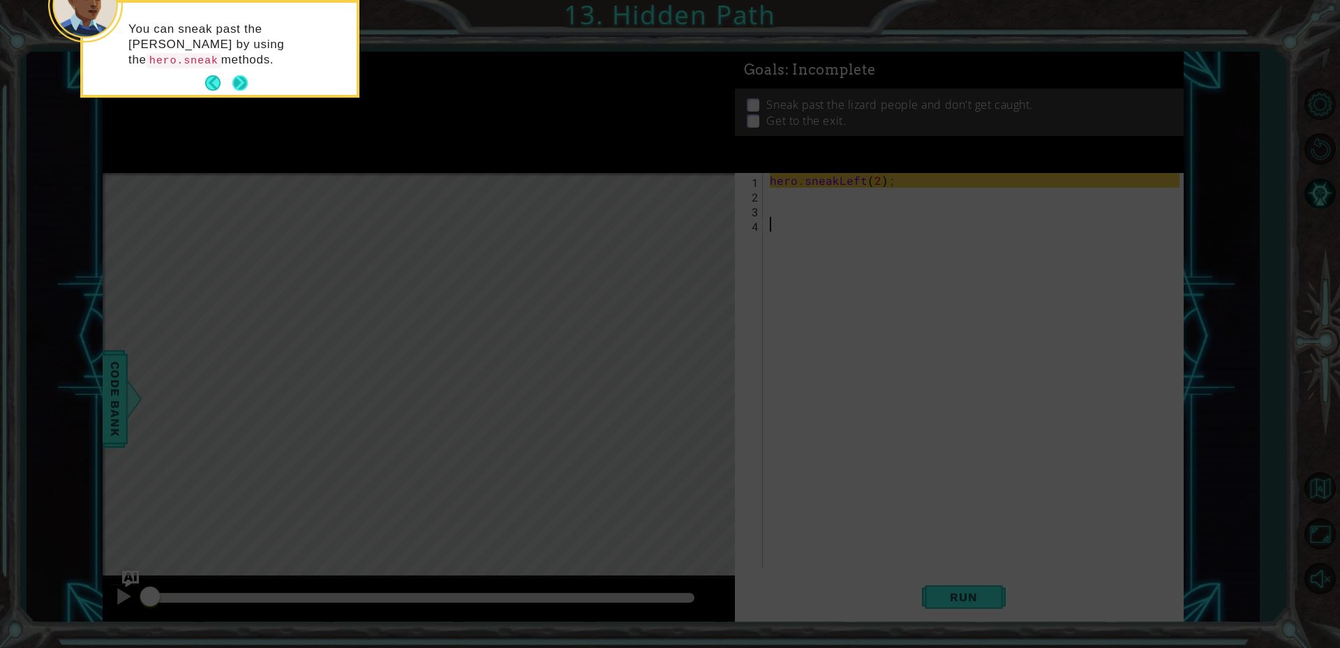
click at [240, 76] on button "Next" at bounding box center [240, 84] width 20 height 20
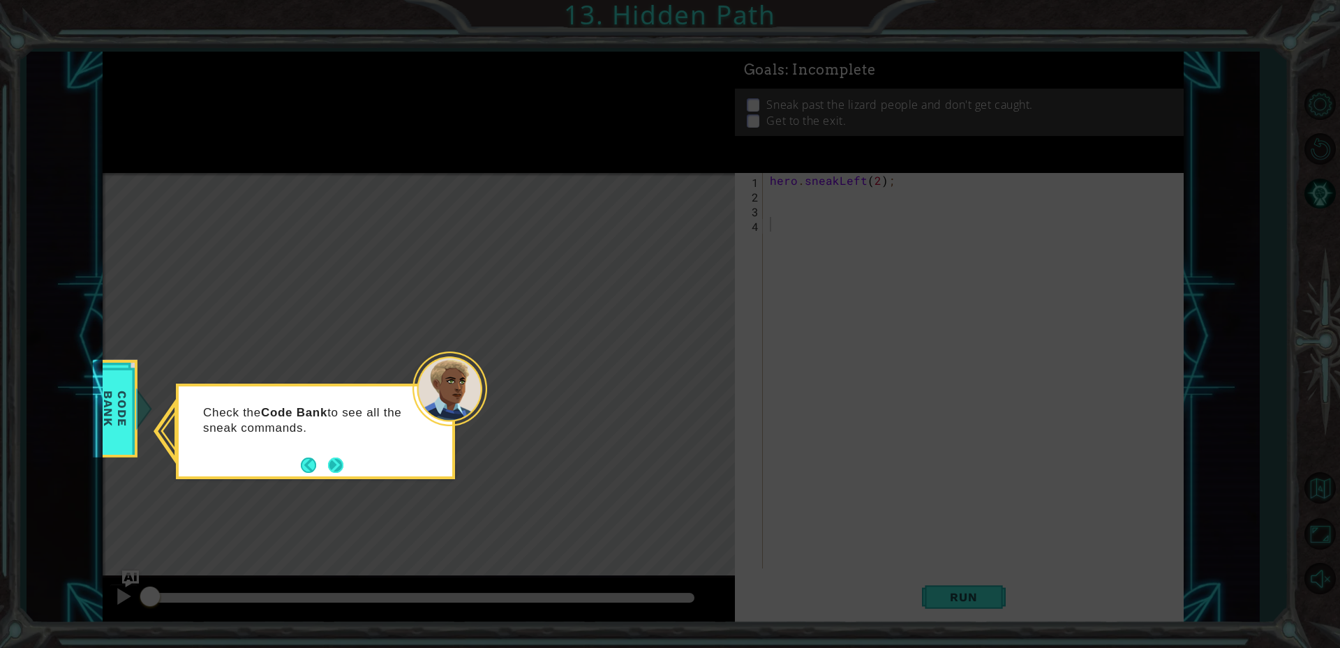
click at [341, 459] on button "Next" at bounding box center [336, 465] width 20 height 20
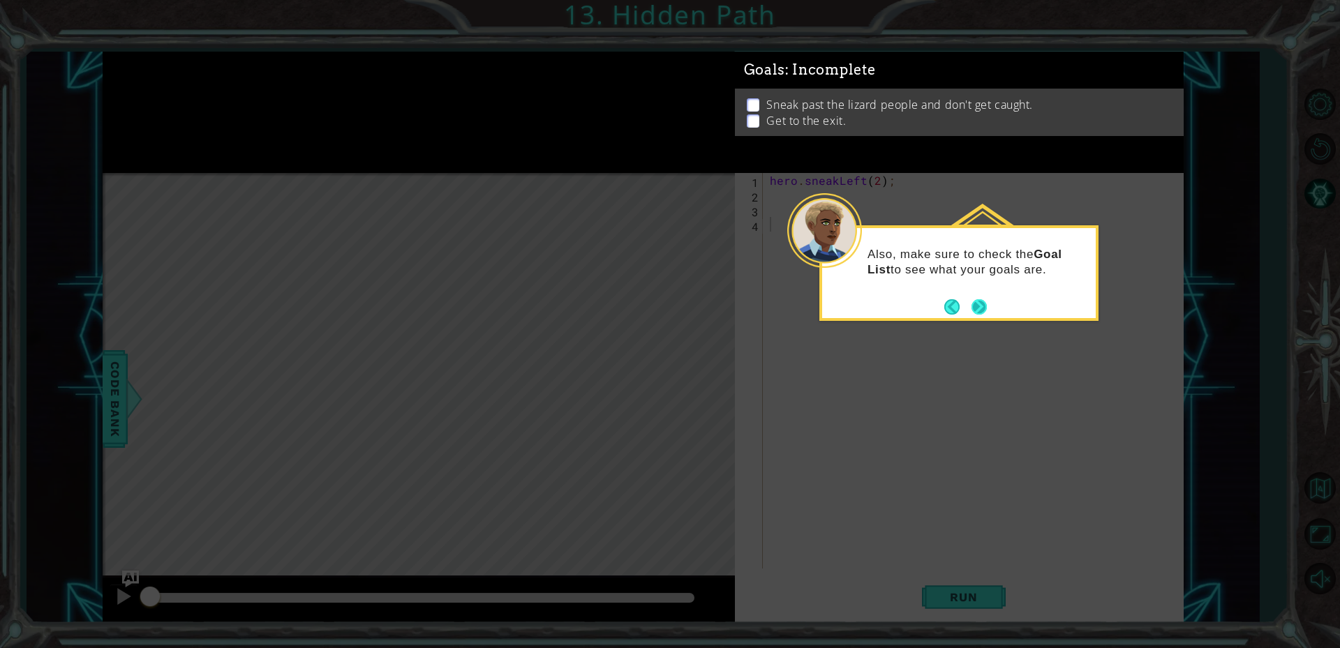
click at [984, 310] on button "Next" at bounding box center [978, 306] width 25 height 25
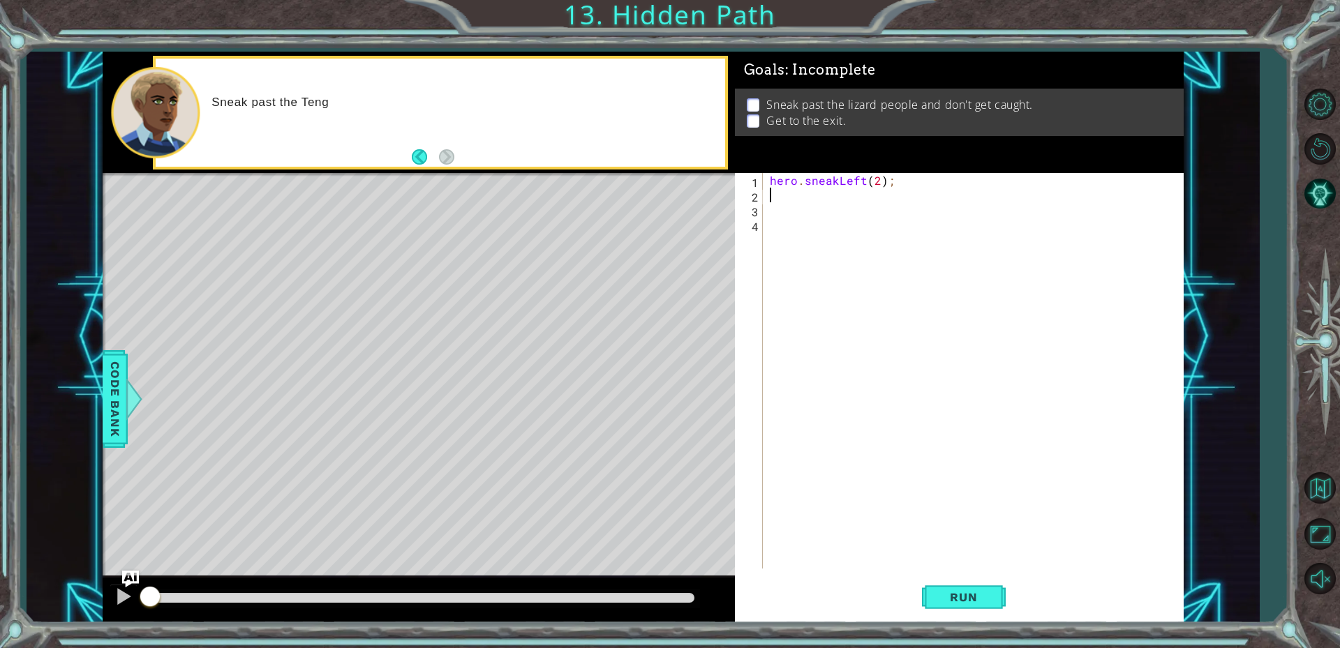
click at [791, 196] on div "hero . sneakLeft ( 2 ) ;" at bounding box center [976, 385] width 419 height 425
click at [947, 592] on span "Run" at bounding box center [963, 597] width 55 height 14
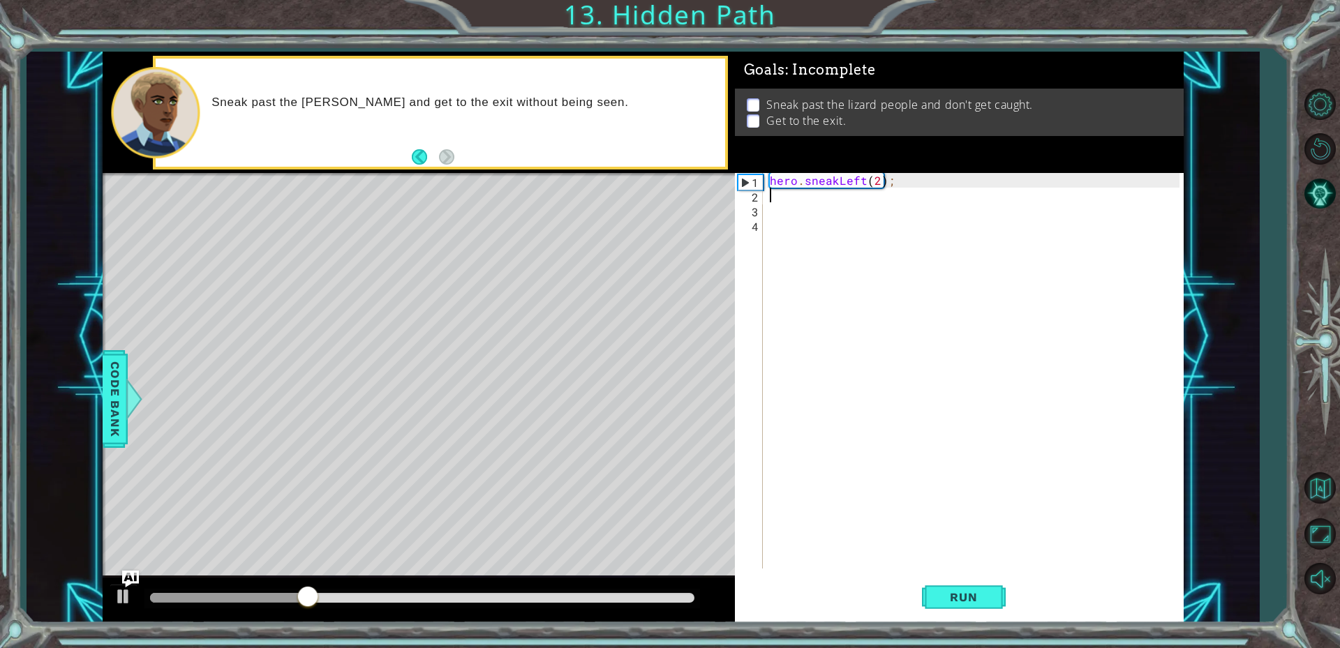
click at [803, 202] on div "hero . sneakLeft ( 2 ) ;" at bounding box center [976, 385] width 419 height 425
click at [968, 603] on span "Run" at bounding box center [963, 597] width 55 height 14
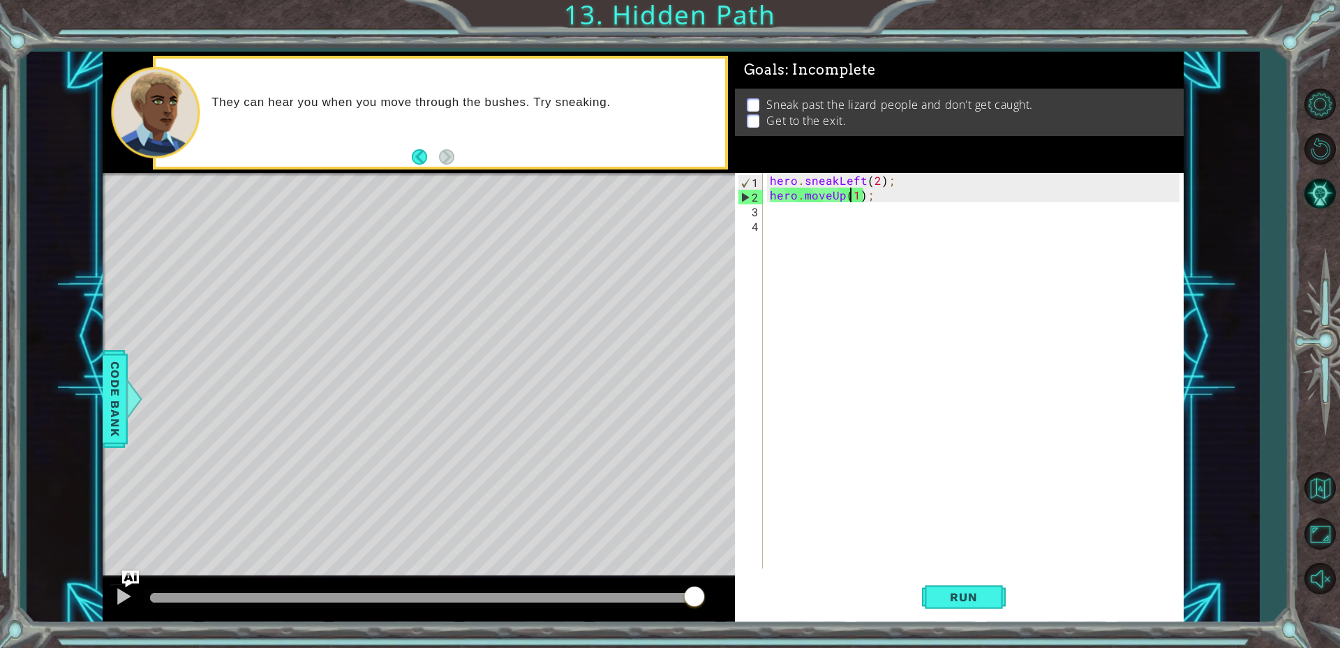
click at [848, 195] on div "hero . sneakLeft ( 2 ) ; hero . moveUp ( 1 ) ;" at bounding box center [976, 385] width 419 height 425
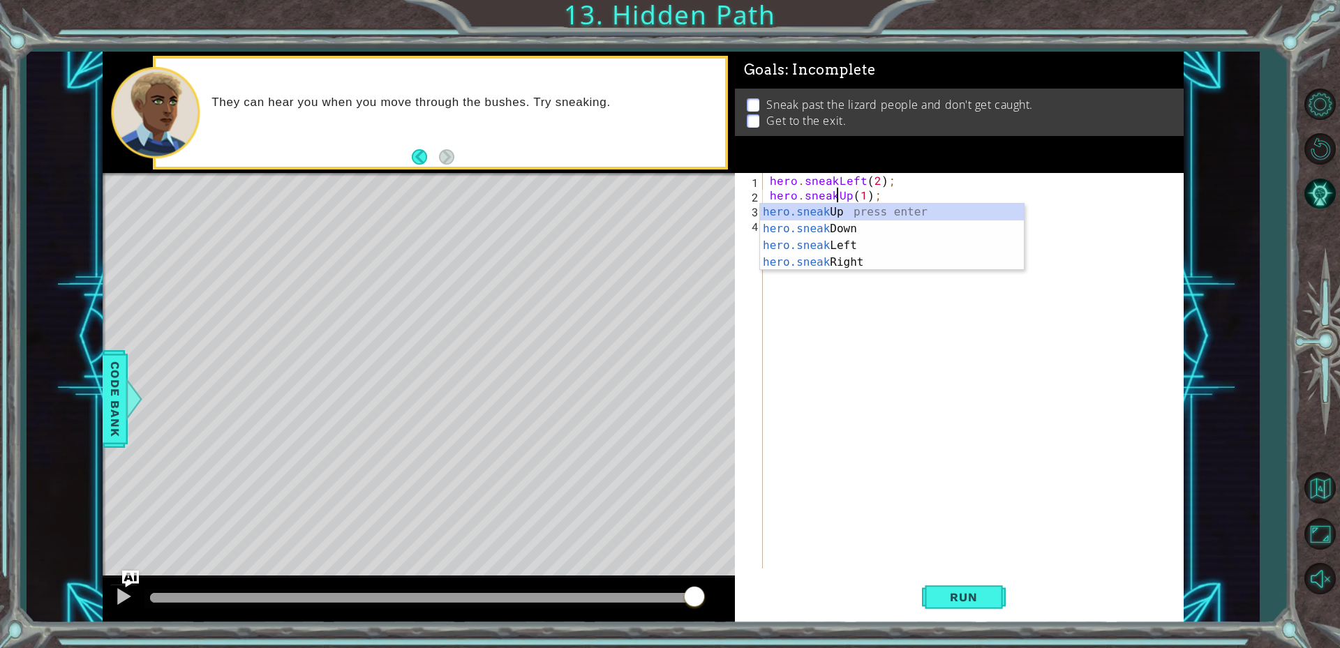
scroll to position [0, 4]
drag, startPoint x: 860, startPoint y: 197, endPoint x: 867, endPoint y: 274, distance: 77.1
click at [860, 206] on div "hero . sneakLeft ( 2 ) ; hero . sneakUp ( 1 ) ;" at bounding box center [976, 385] width 419 height 425
type textarea "hero.sneakUp(1);"
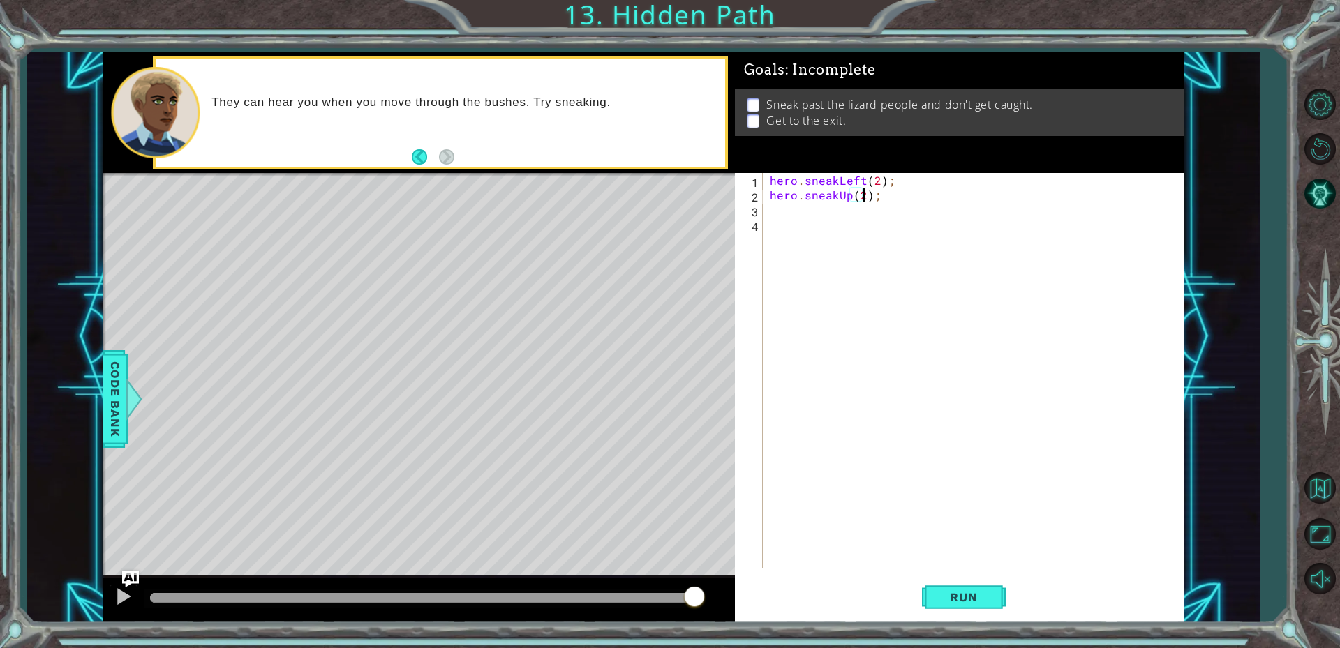
scroll to position [0, 6]
type textarea "hero.sneakUp(2);"
click at [966, 596] on span "Run" at bounding box center [963, 597] width 55 height 14
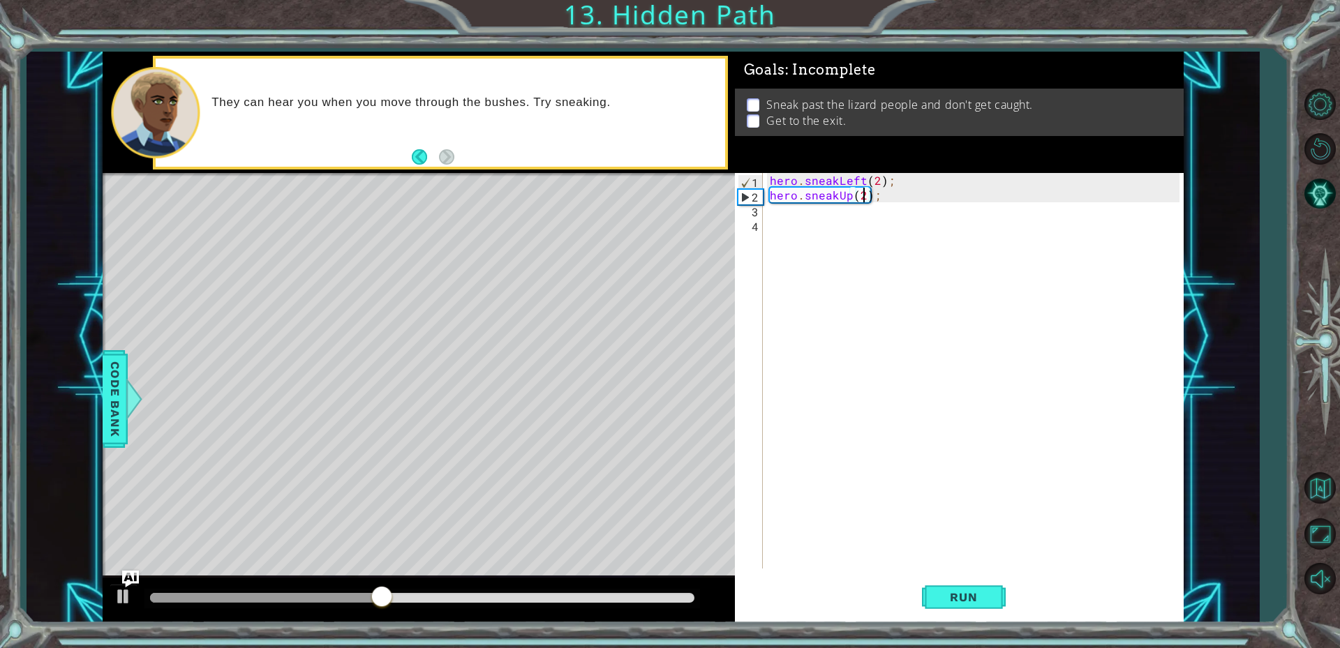
click at [908, 193] on div "hero . sneakLeft ( 2 ) ; hero . sneakUp ( 2 ) ;" at bounding box center [976, 385] width 419 height 425
type textarea "hero.sneakRight(2);"
click at [975, 589] on button "Run" at bounding box center [964, 596] width 84 height 45
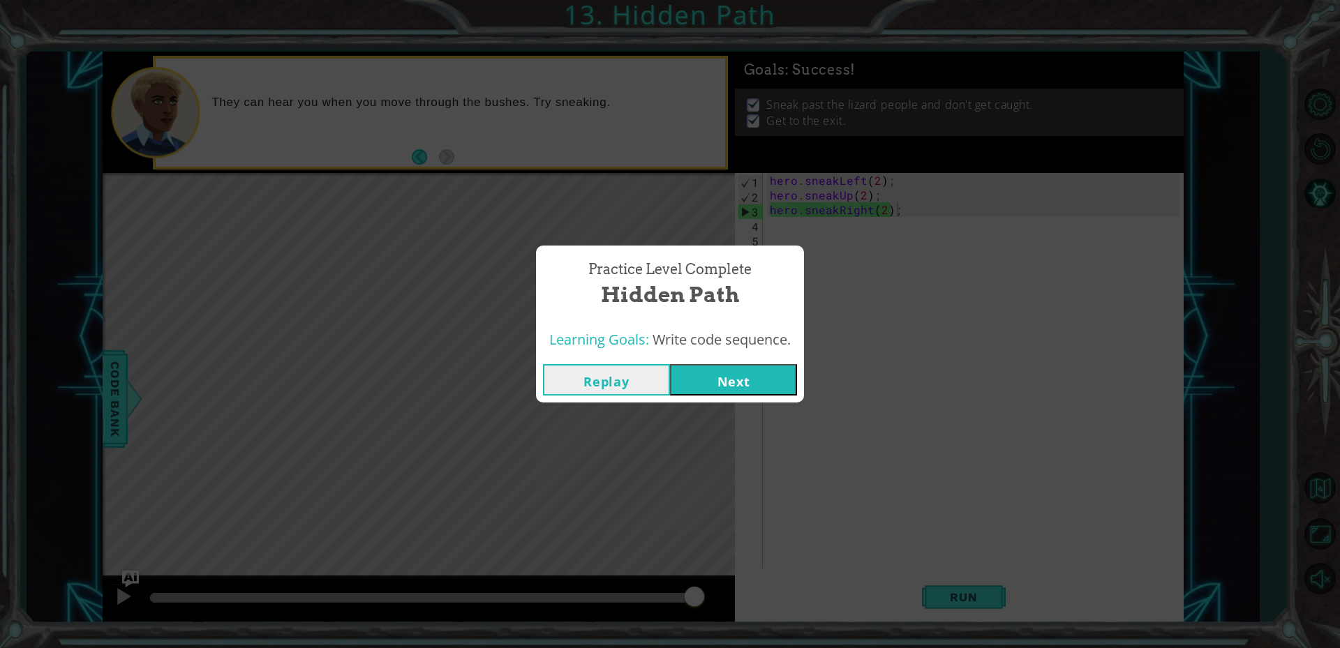
click at [728, 372] on button "Next" at bounding box center [733, 379] width 127 height 31
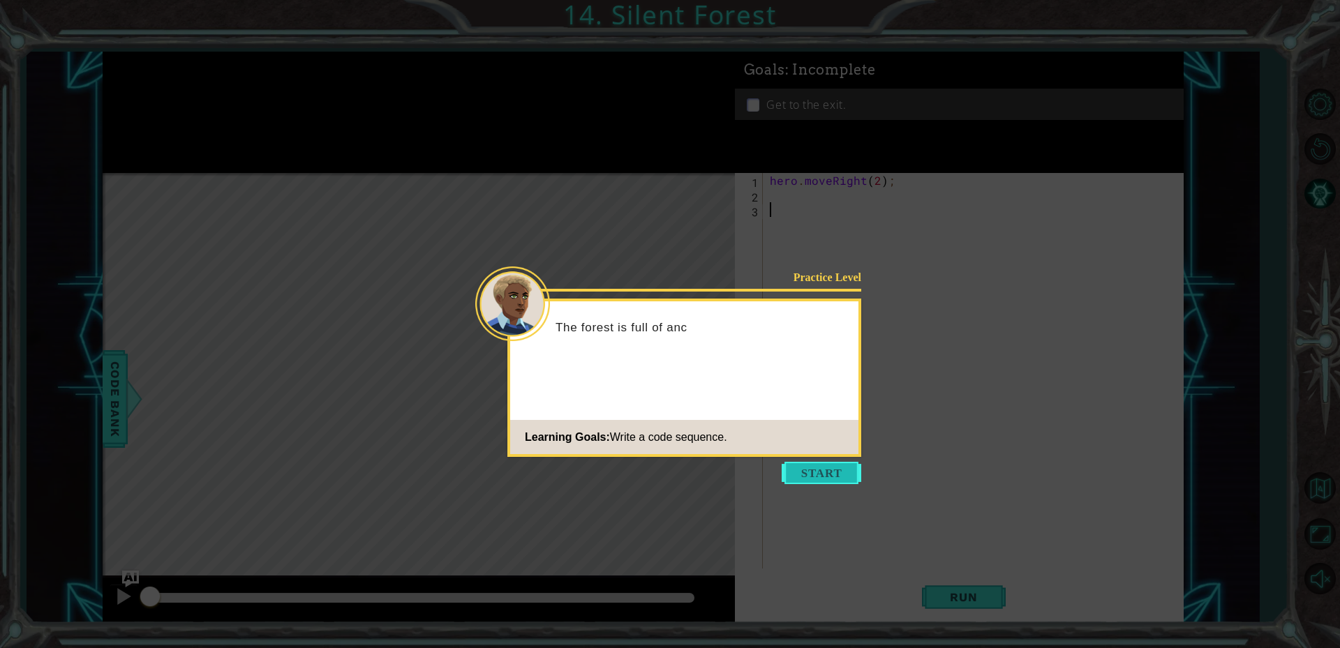
click at [818, 474] on button "Start" at bounding box center [821, 473] width 80 height 22
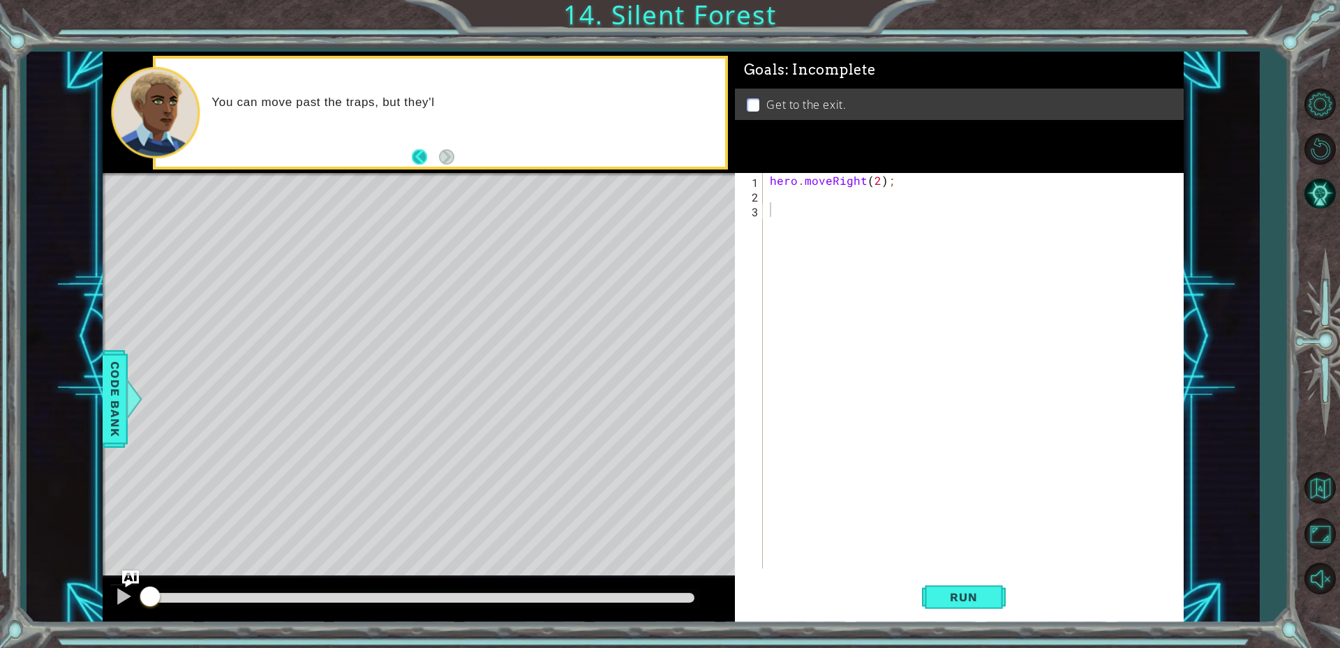
click at [424, 163] on button "Back" at bounding box center [425, 156] width 27 height 15
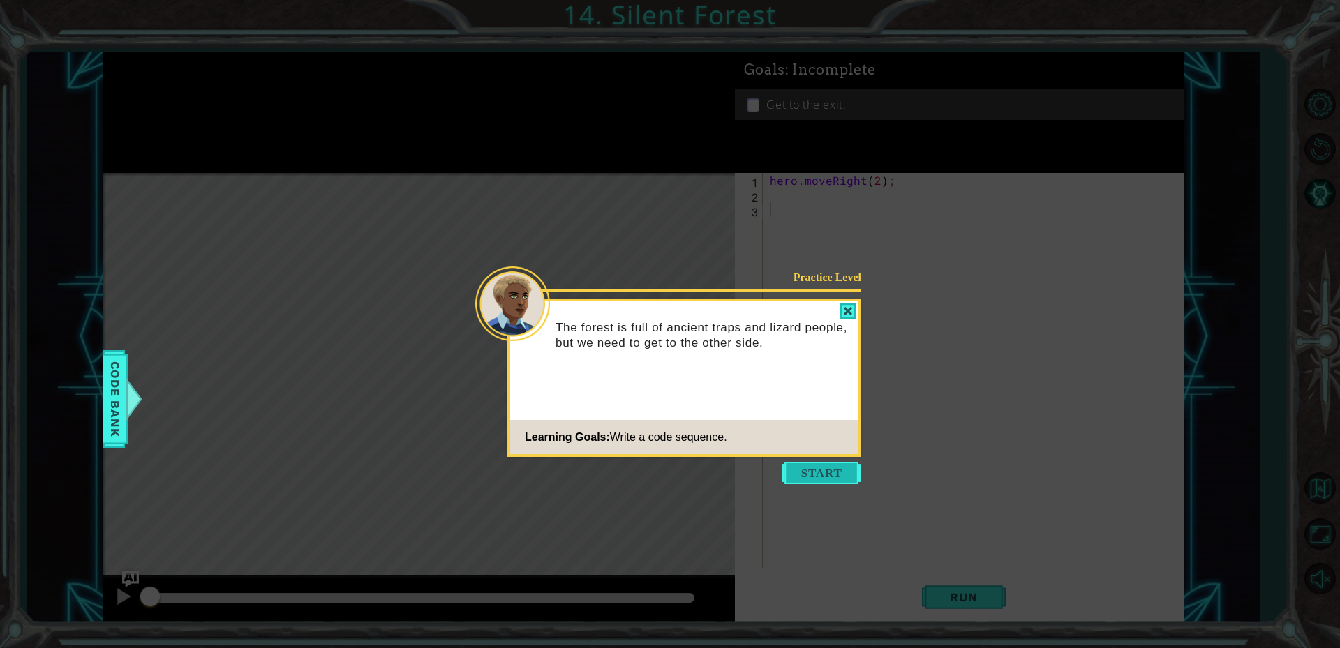
click at [818, 472] on button "Start" at bounding box center [821, 473] width 80 height 22
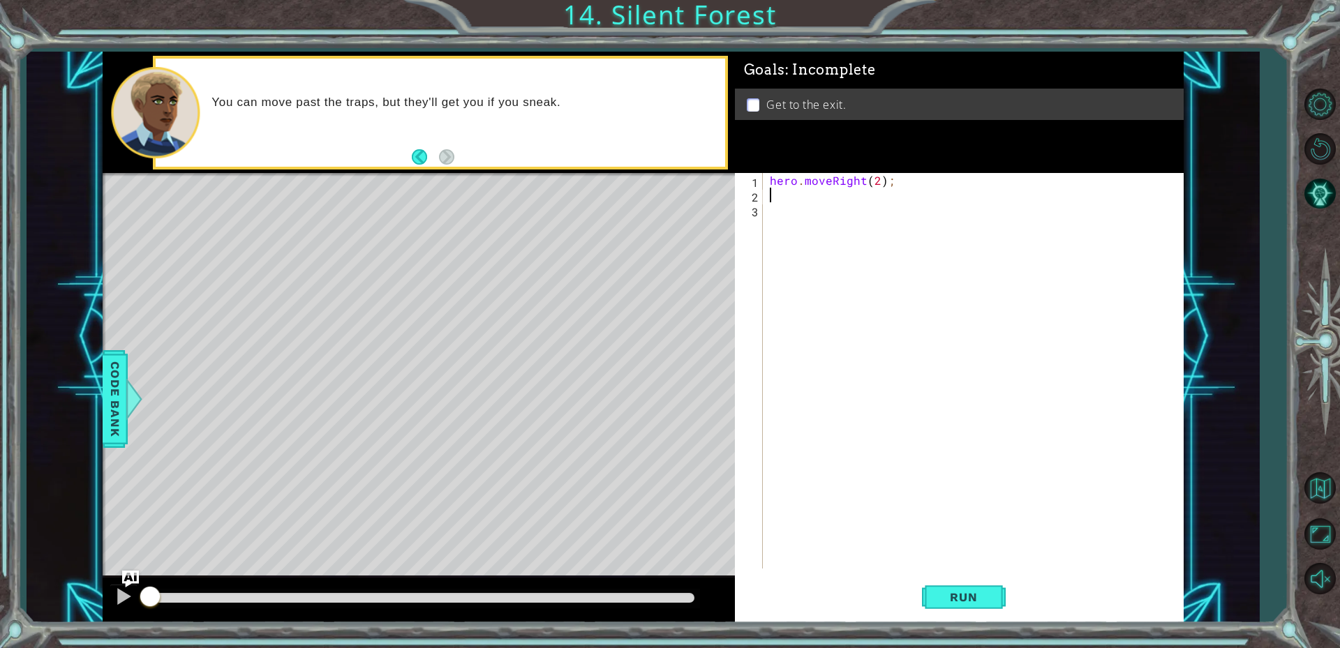
click at [824, 200] on div "hero . moveRight ( 2 ) ;" at bounding box center [976, 385] width 419 height 425
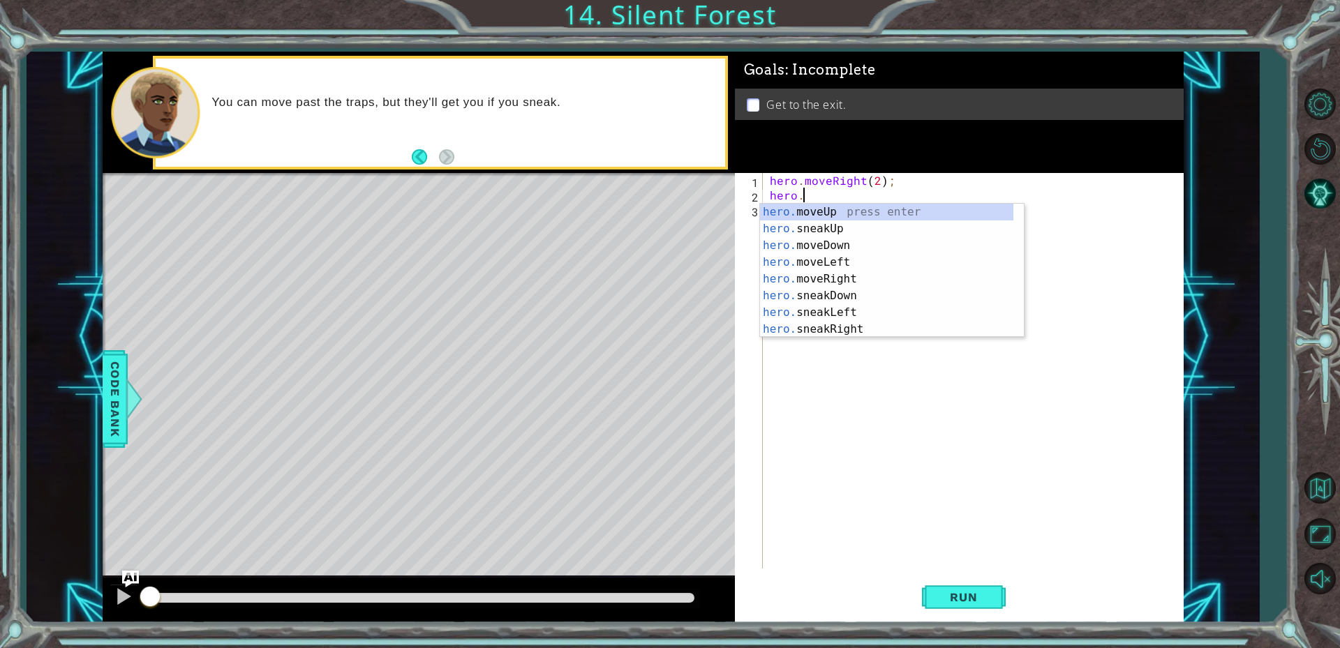
scroll to position [0, 1]
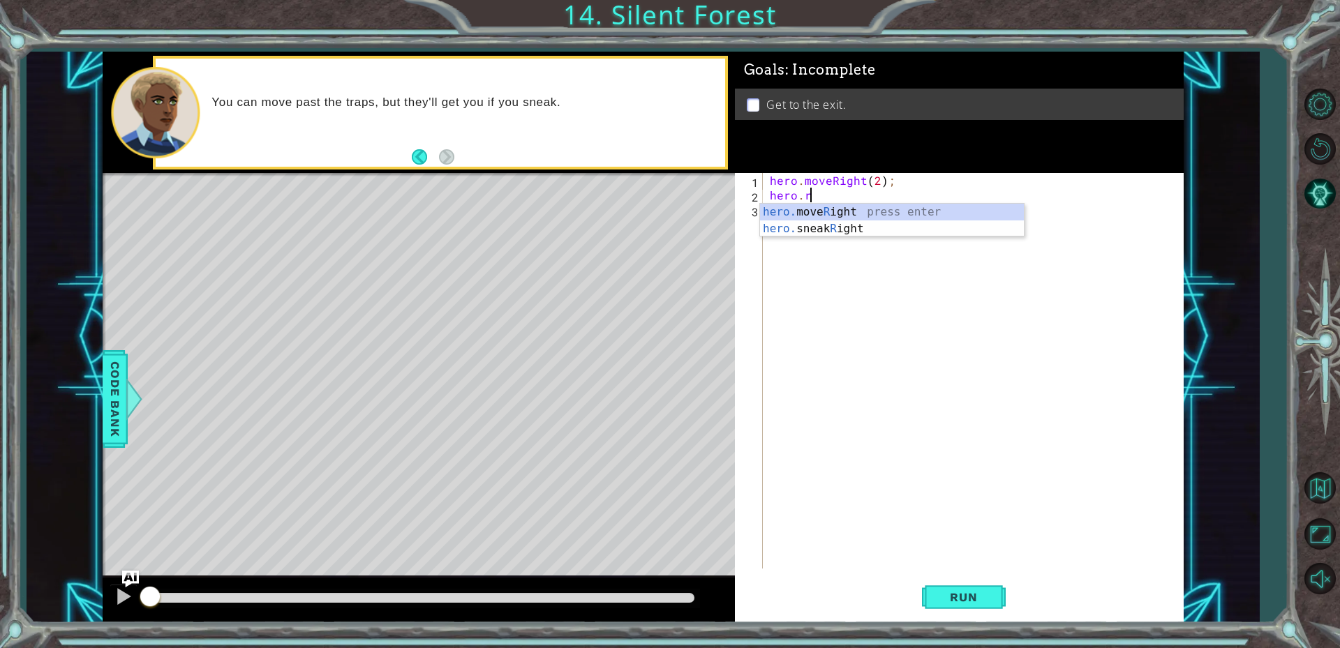
type textarea "hero.r"
click at [1322, 500] on button "Back to Map" at bounding box center [1319, 487] width 40 height 40
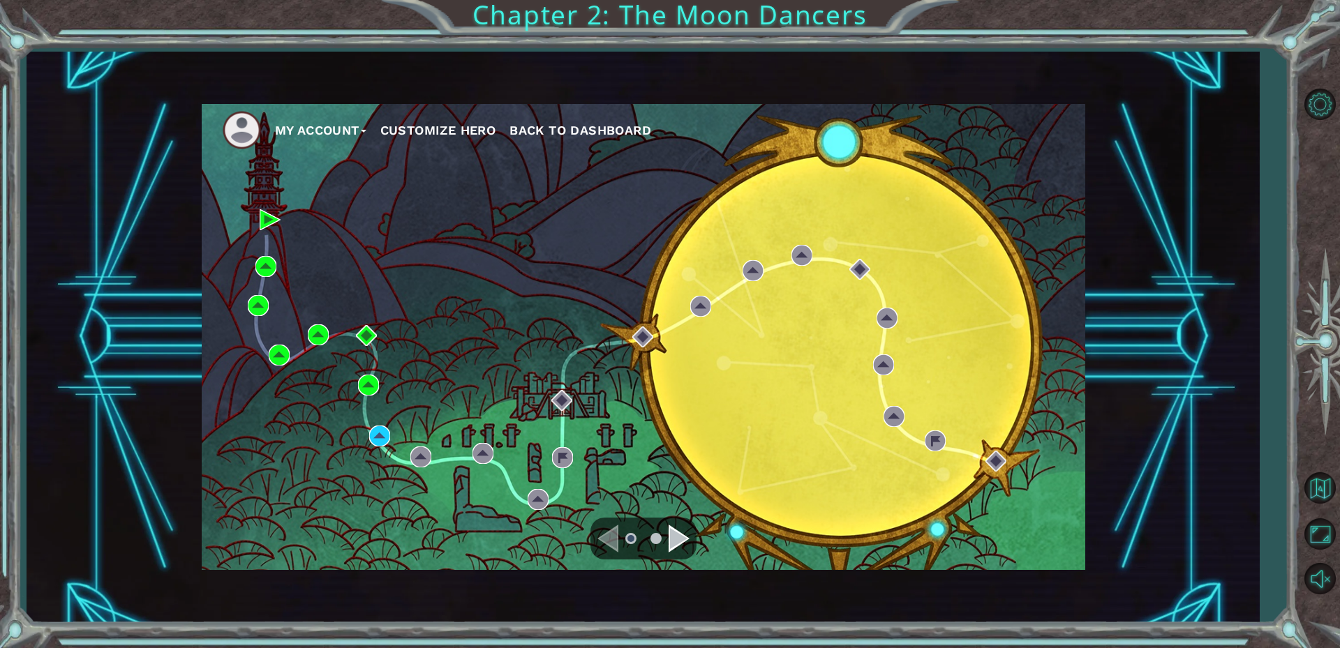
click at [675, 548] on div "Navigate to the next page" at bounding box center [678, 539] width 21 height 28
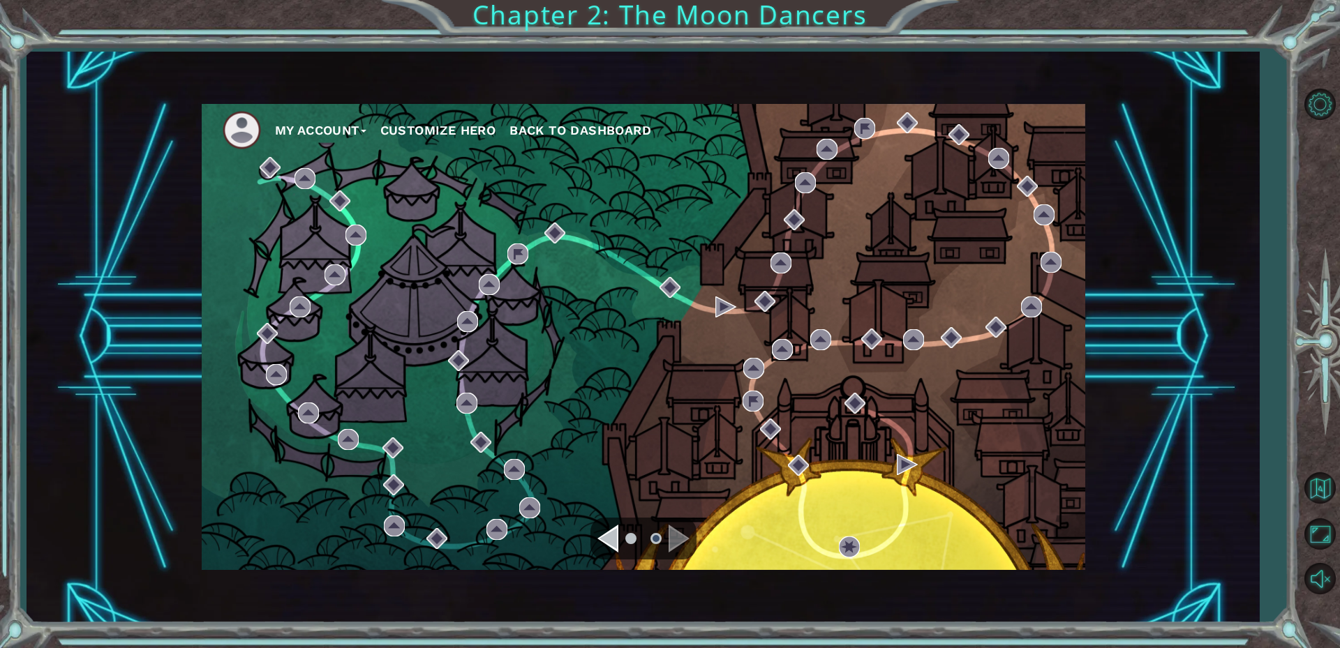
click at [601, 537] on div "Navigate to the previous page" at bounding box center [607, 539] width 21 height 28
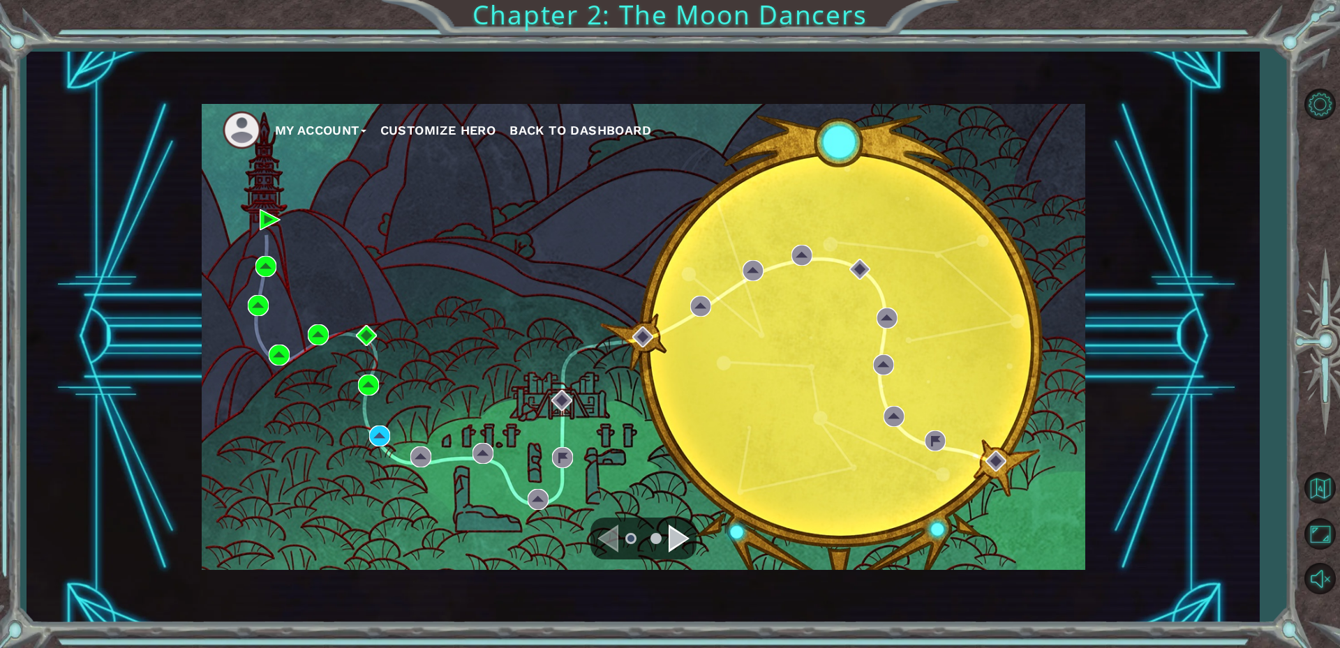
click at [613, 537] on div "Navigate to the previous page" at bounding box center [607, 539] width 21 height 28
click at [387, 435] on img at bounding box center [379, 436] width 21 height 21
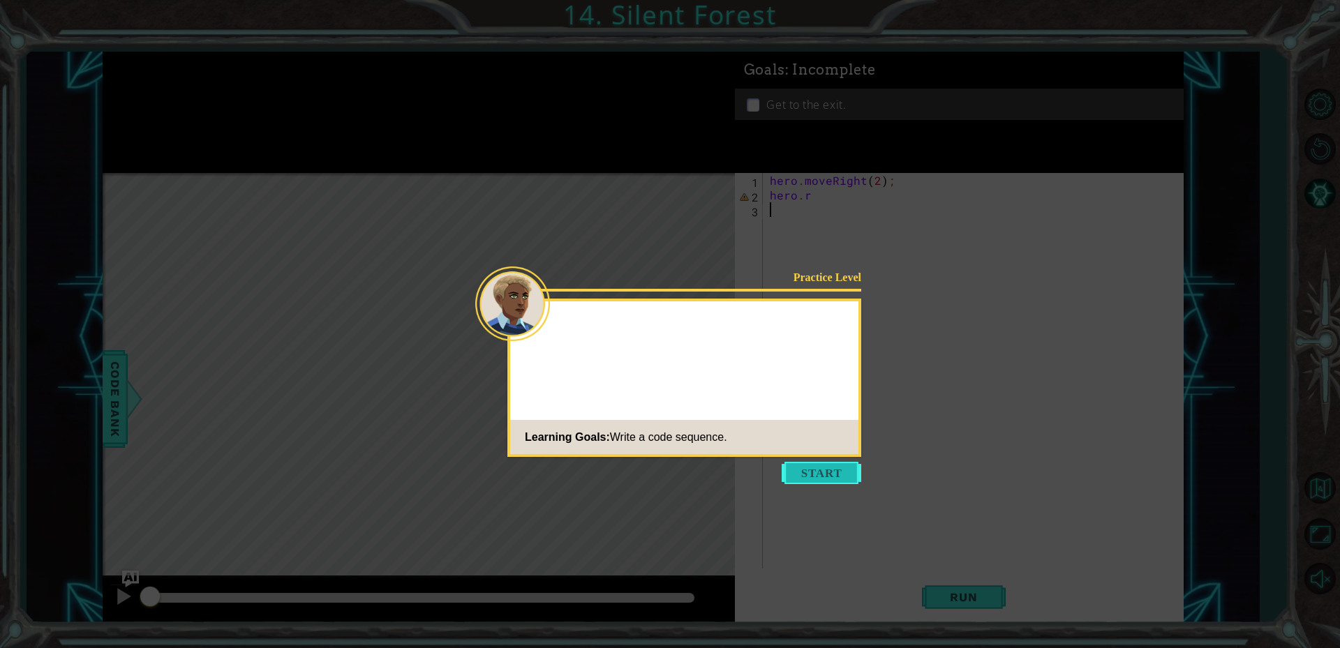
click at [809, 468] on button "Start" at bounding box center [821, 473] width 80 height 22
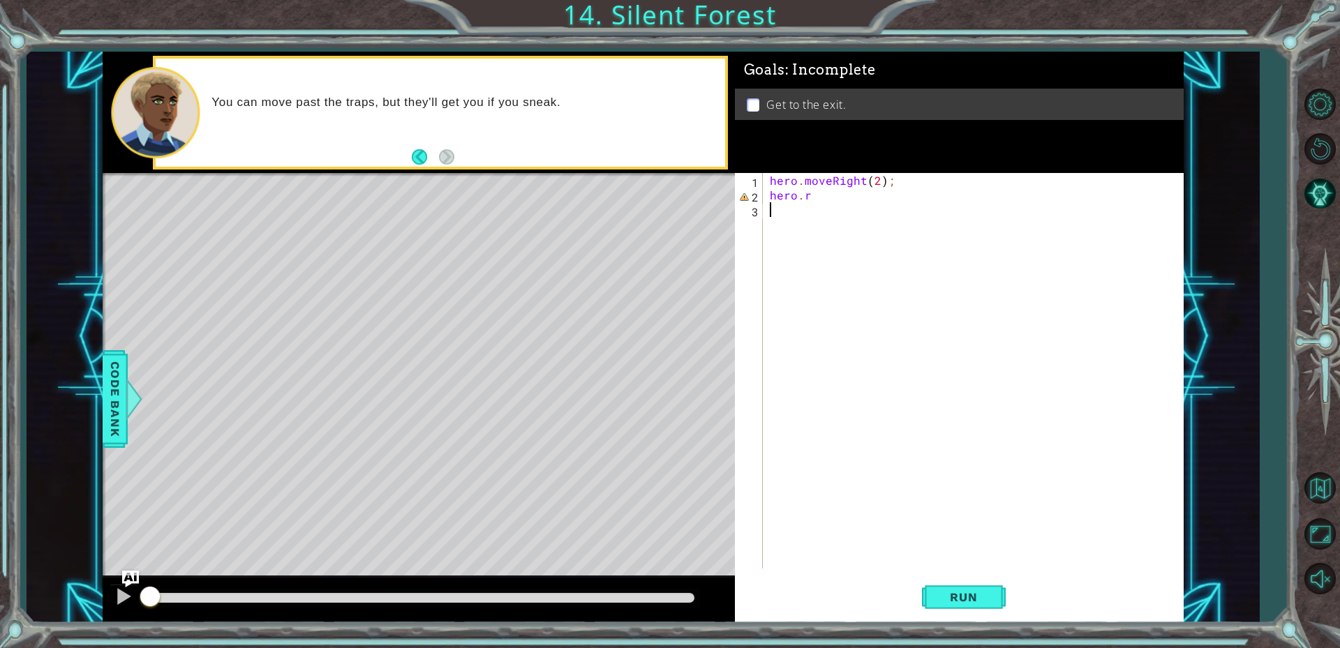
click at [817, 199] on div "hero . moveRight ( 2 ) ; hero . r" at bounding box center [976, 385] width 419 height 425
type textarea "hero.moveDown(1);"
type textarea "hero.sneakRight(2);"
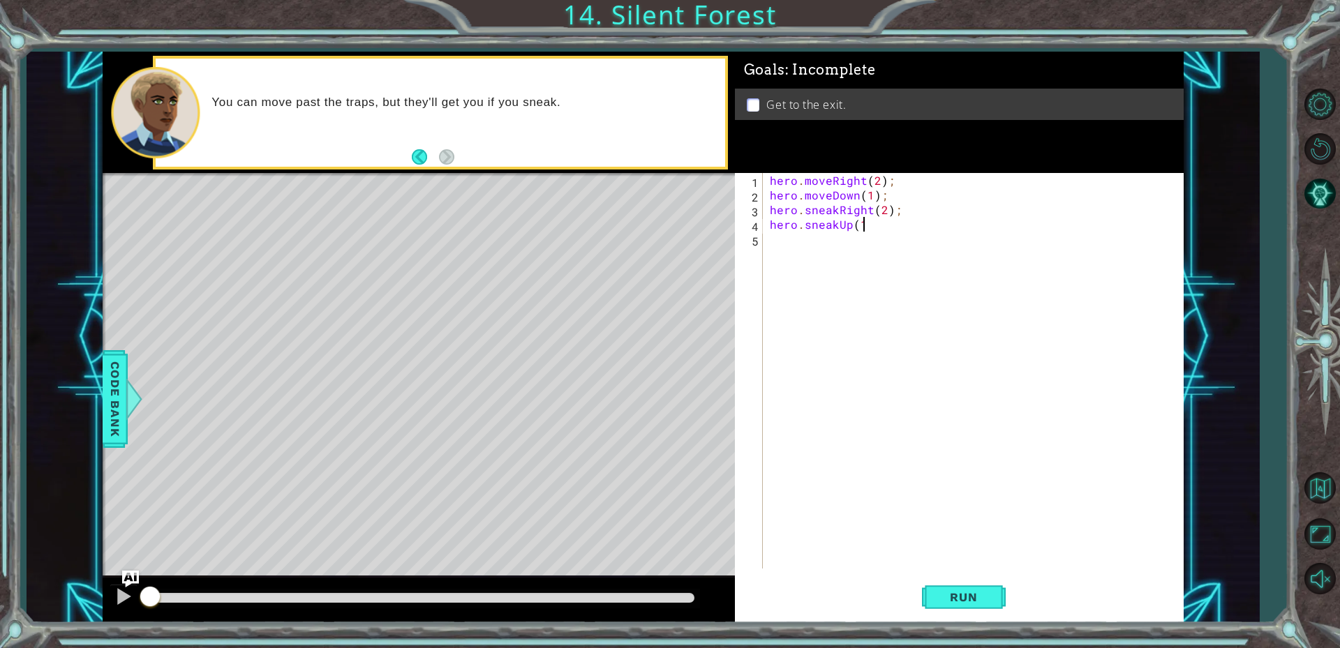
scroll to position [0, 6]
type textarea "hero.sneakUp(1);"
type textarea "hero.moveRight(1);"
click at [954, 607] on button "Run" at bounding box center [964, 596] width 84 height 45
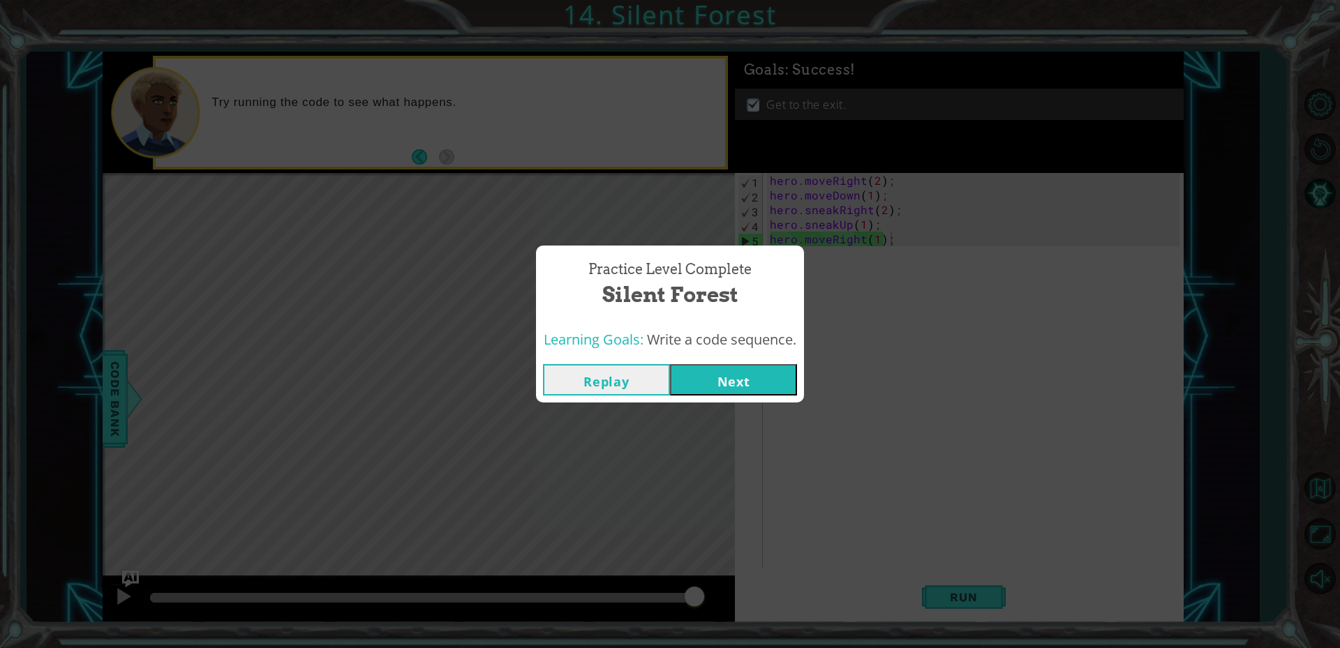
click at [736, 406] on div "Practice Level Complete Silent Forest Learning Goals: Write a code sequence. Re…" at bounding box center [670, 324] width 1340 height 648
click at [722, 369] on button "Next" at bounding box center [733, 379] width 127 height 31
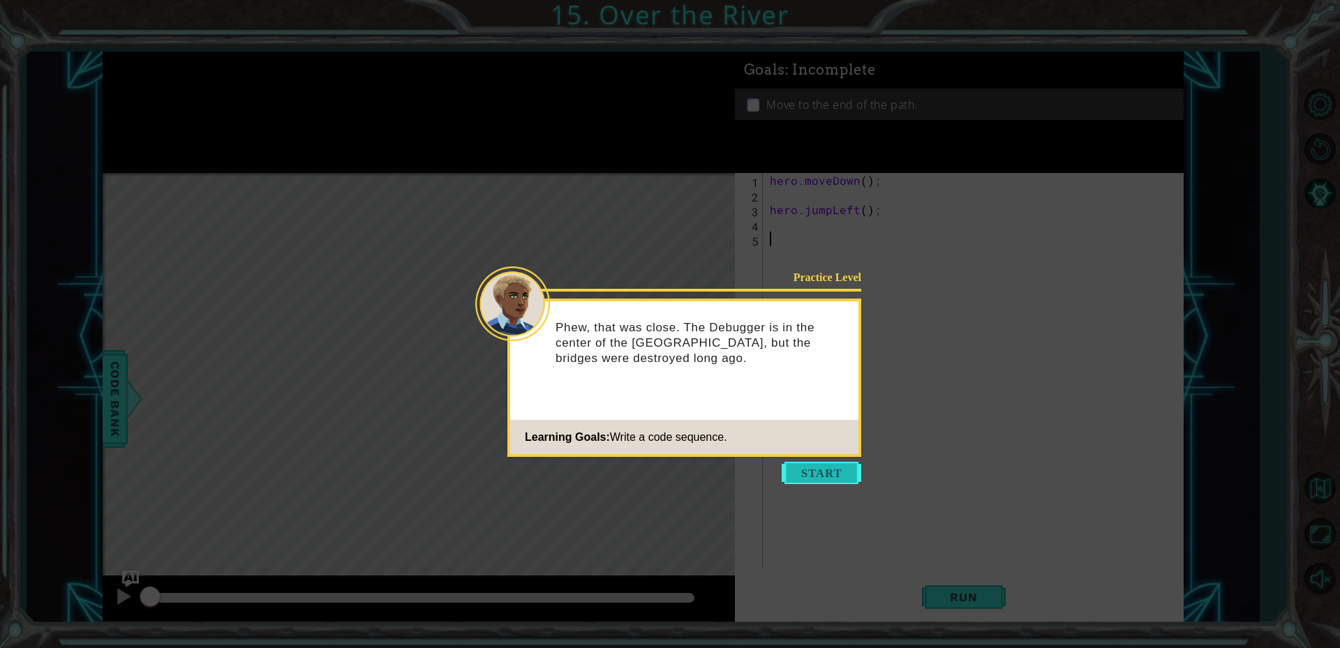
click at [793, 474] on button "Start" at bounding box center [821, 473] width 80 height 22
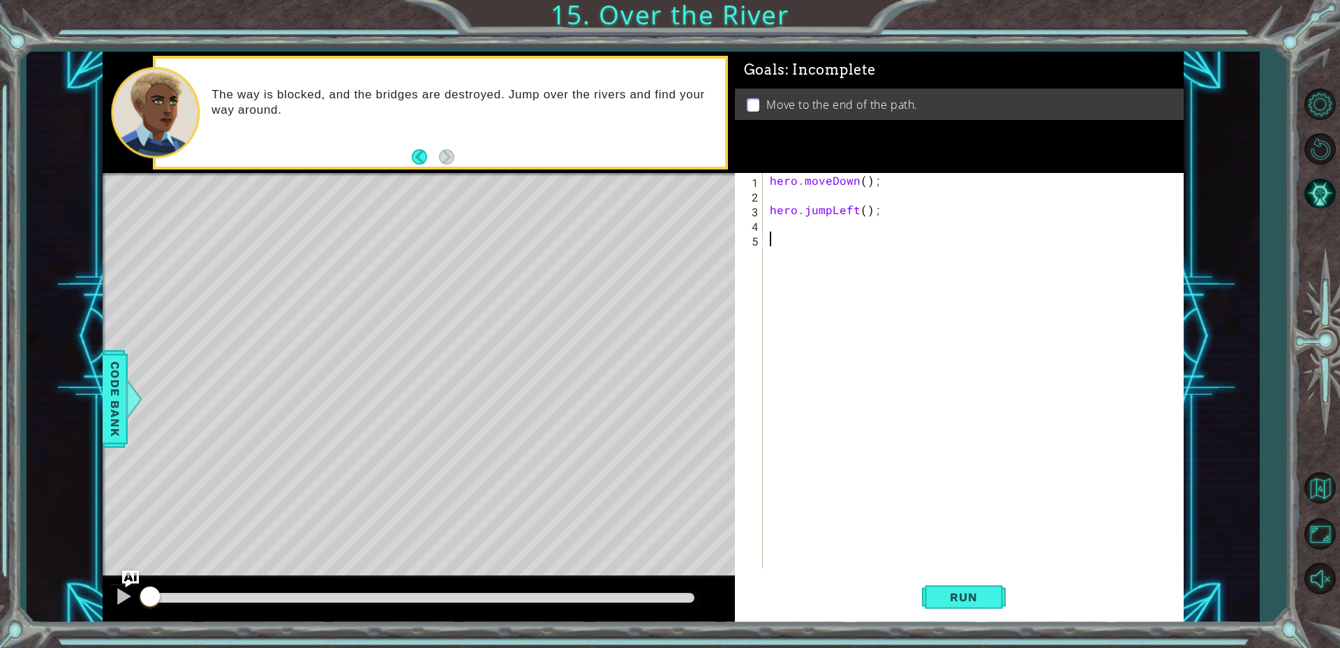
click at [864, 181] on div "hero . moveDown ( ) ; hero . jumpLeft ( ) ;" at bounding box center [976, 385] width 419 height 425
type textarea "hero.moveDown(1);"
type textarea "hero.jumpLeft(1);"
type textarea "hero.moveleft(1);"
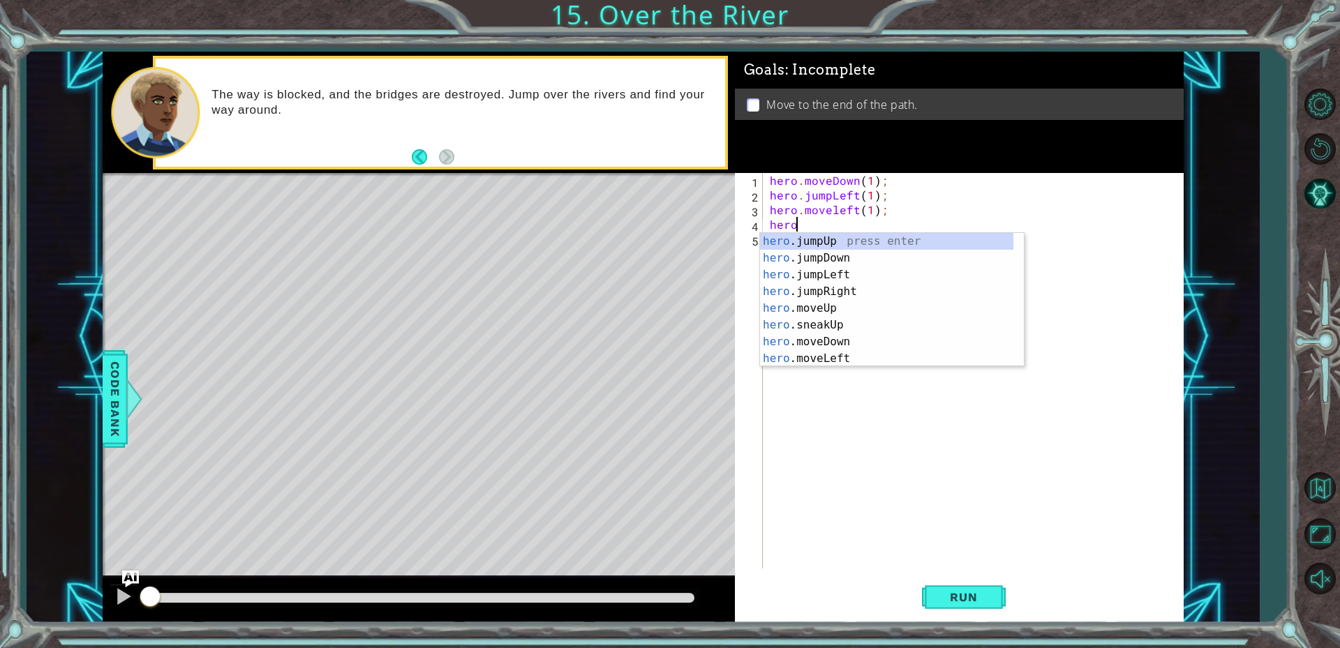
scroll to position [0, 1]
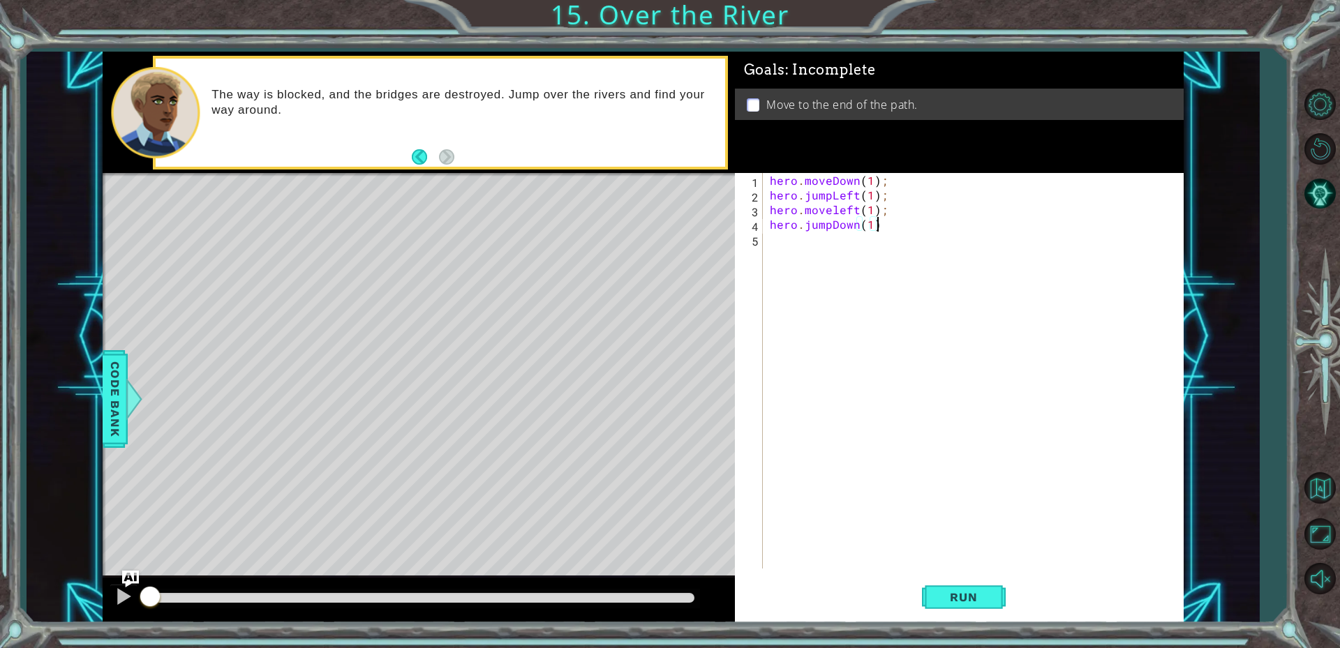
type textarea "hero.jumpDown(1);"
type textarea "hero.jumpRight(1);"
click at [1005, 588] on button "Run" at bounding box center [964, 596] width 84 height 45
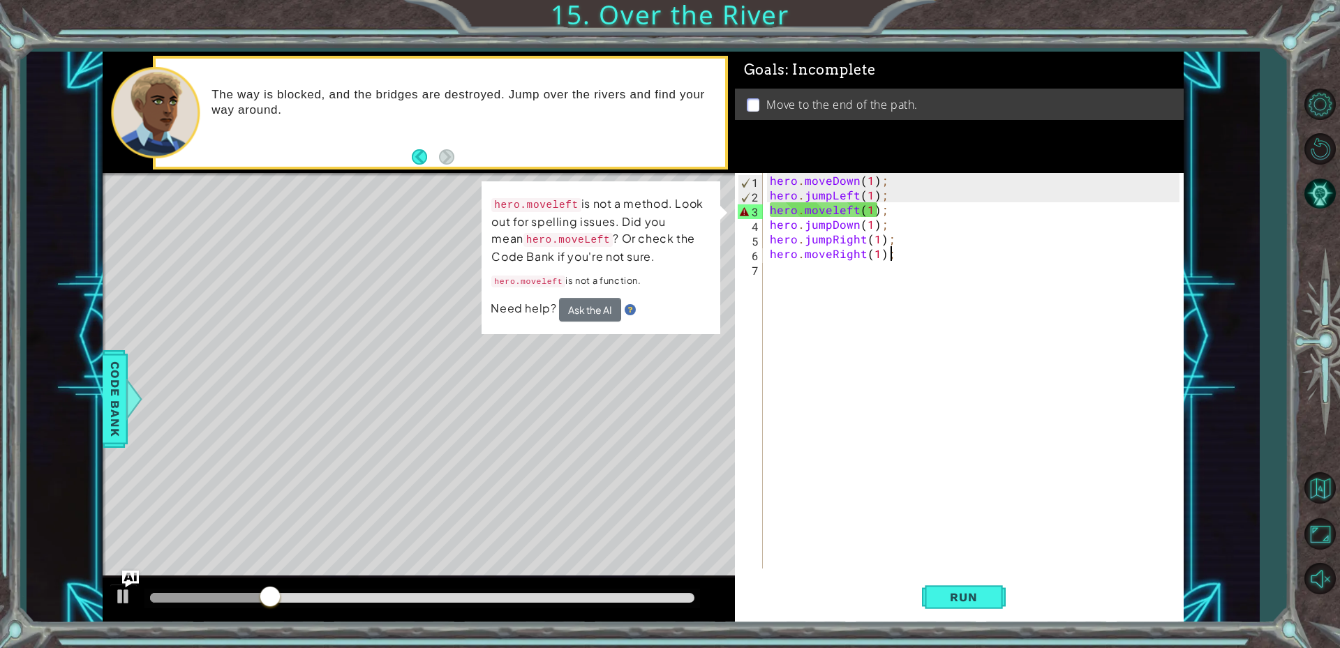
click at [837, 217] on div "hero . moveDown ( 1 ) ; hero . jumpLeft ( 1 ) ; hero . moveleft ( 1 ) ; hero . …" at bounding box center [976, 385] width 419 height 425
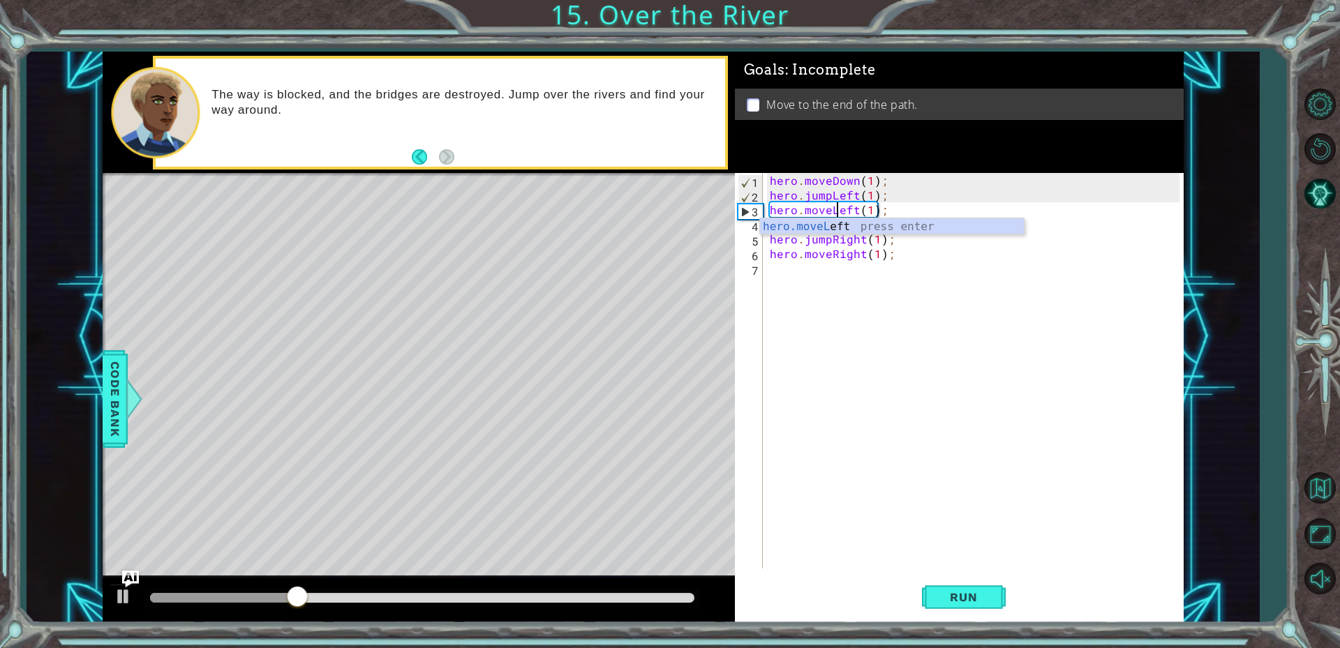
scroll to position [0, 4]
type textarea "hero.moveLeft(1);"
click at [972, 603] on span "Run" at bounding box center [963, 597] width 55 height 14
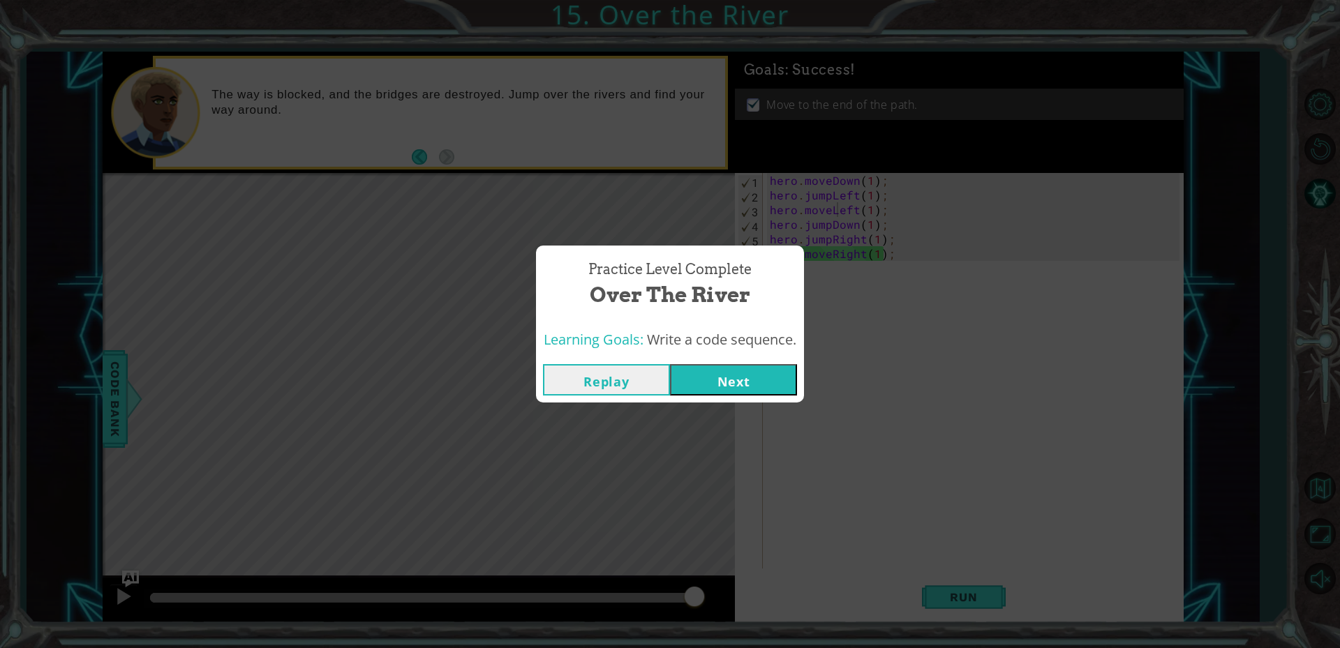
click at [719, 376] on button "Next" at bounding box center [733, 379] width 127 height 31
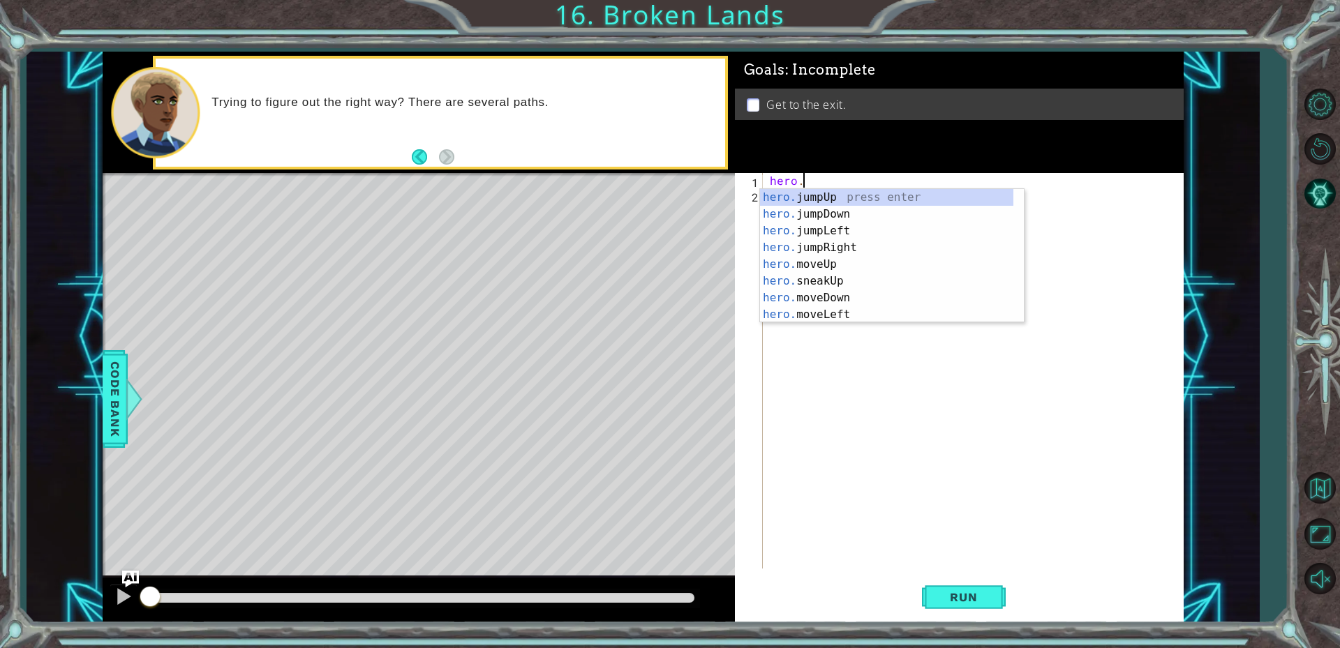
scroll to position [0, 1]
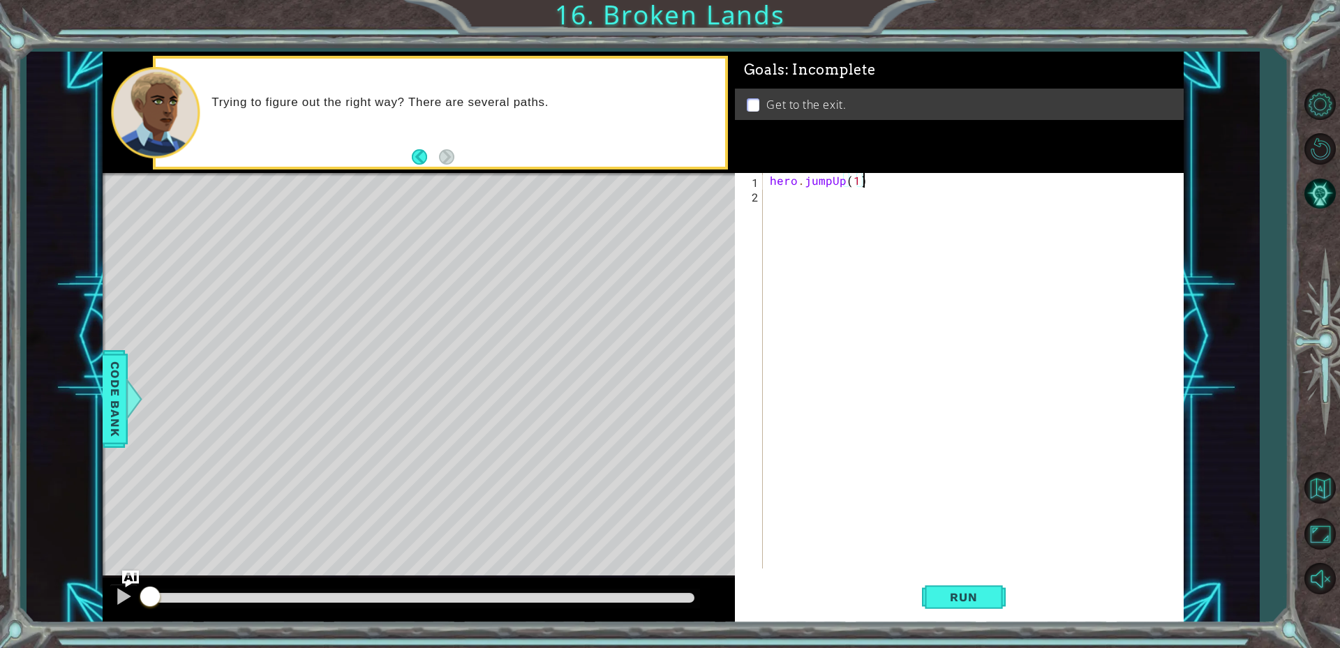
type textarea "hero.jumpUp(1);"
type textarea "hero.moveRight(1);"
type textarea "hero.jumpRight(1);"
click at [960, 592] on span "Run" at bounding box center [963, 597] width 55 height 14
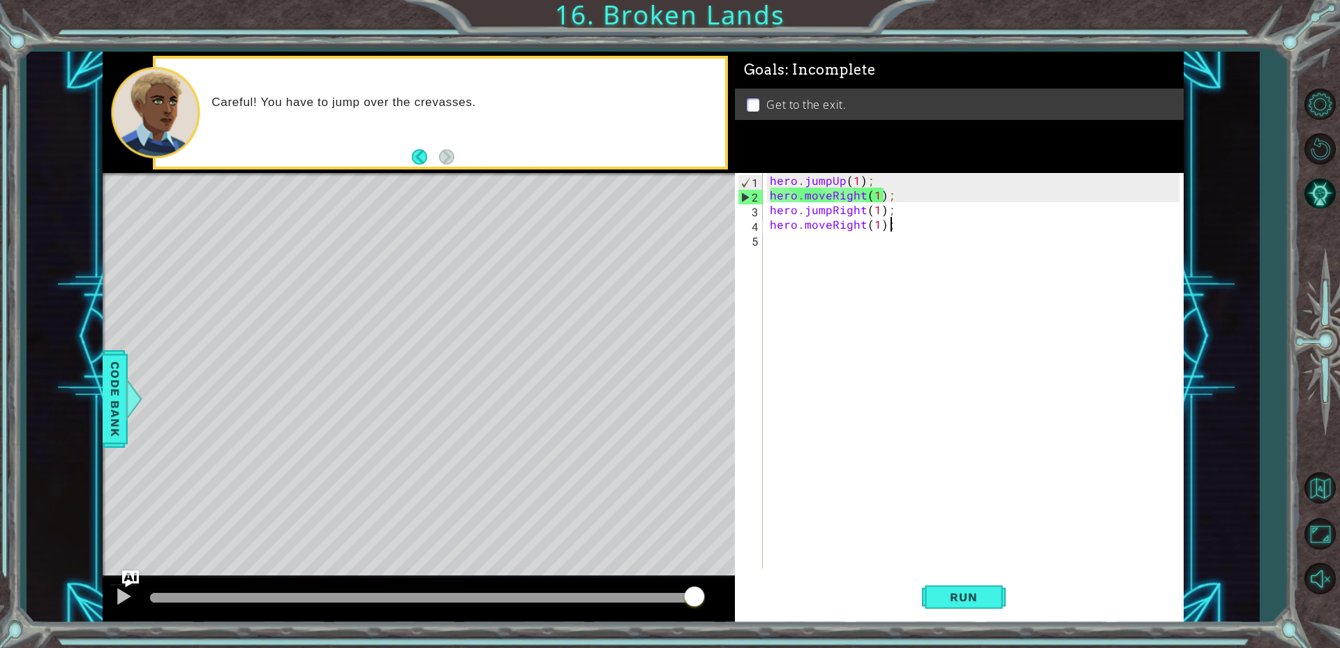
click at [877, 193] on div "hero . jumpUp ( 1 ) ; hero . moveRight ( 1 ) ; hero . jumpRight ( 1 ) ; hero . …" at bounding box center [976, 385] width 419 height 425
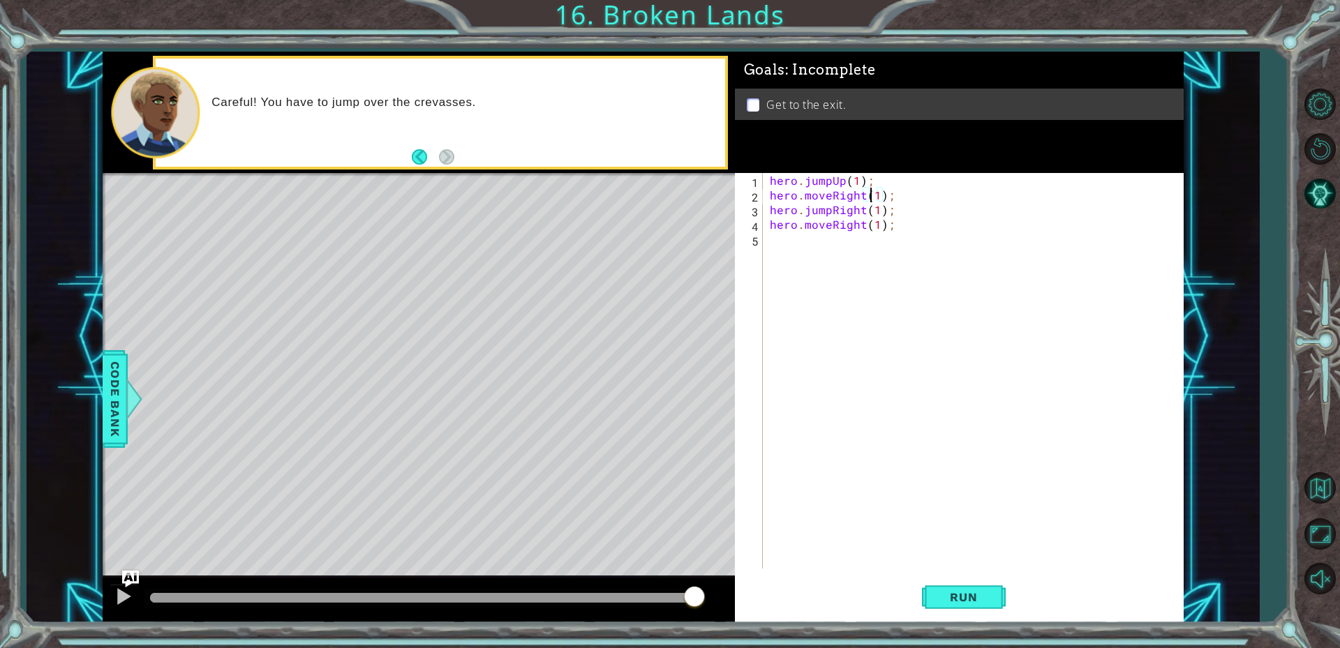
type textarea "hero.jumpUp(1);"
type textarea "hero.moveUp(1);"
click at [982, 604] on button "Run" at bounding box center [964, 596] width 84 height 45
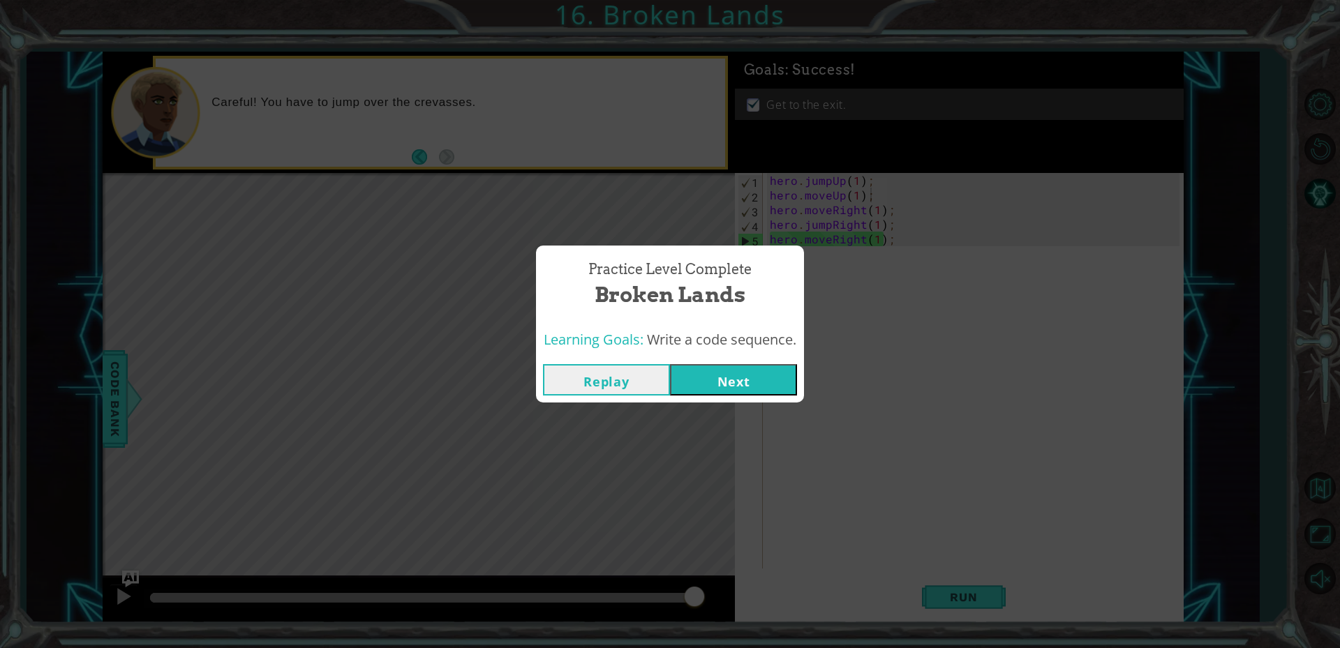
click at [724, 390] on button "Next" at bounding box center [733, 379] width 127 height 31
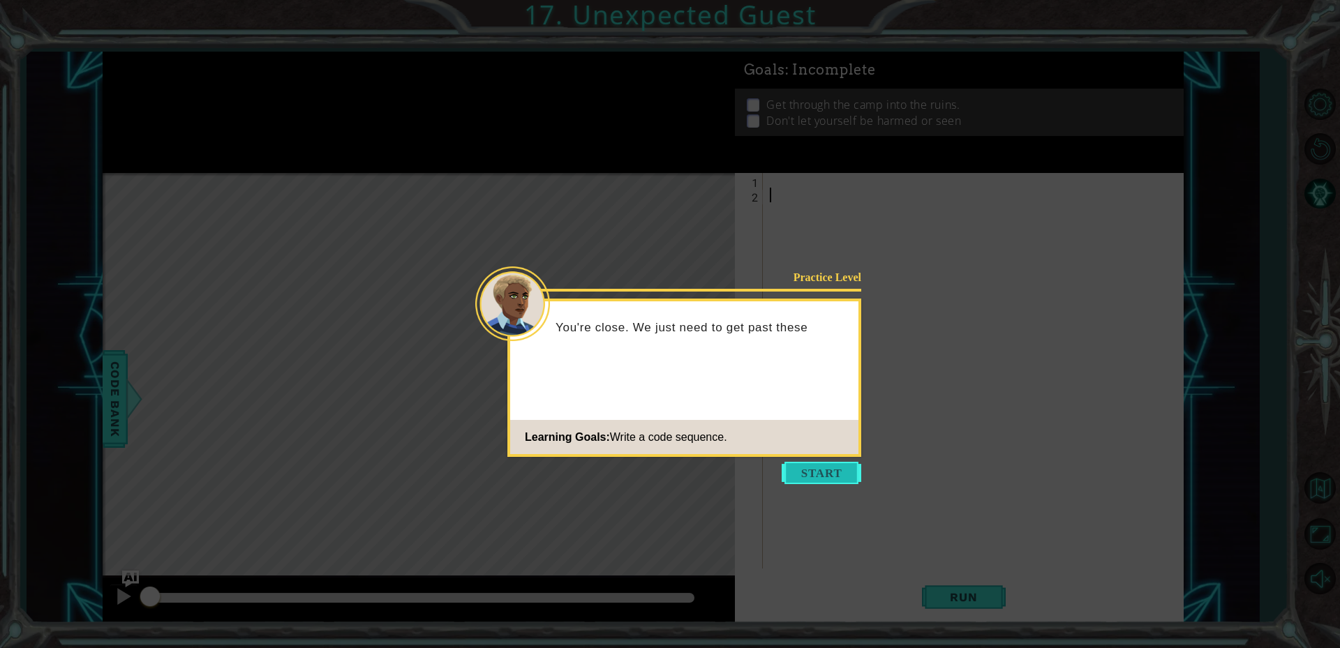
click at [810, 479] on button "Start" at bounding box center [821, 473] width 80 height 22
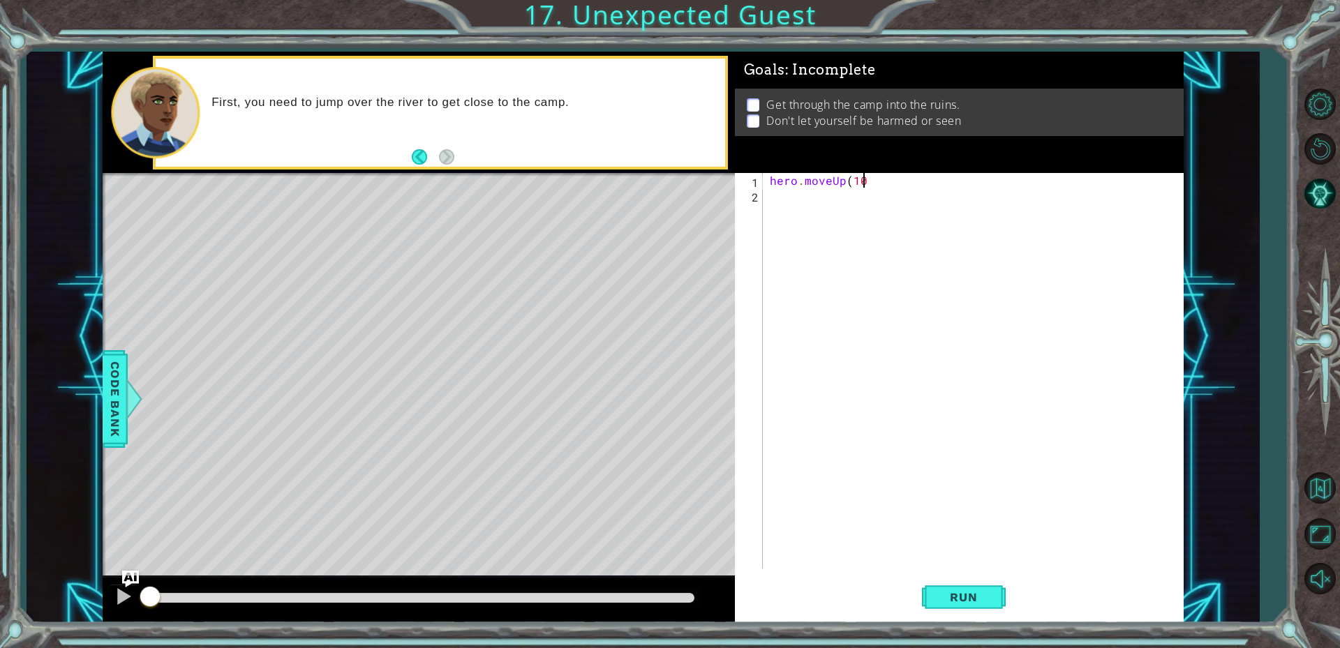
scroll to position [0, 5]
type textarea "hero.moveUp(1);"
type textarea "hero.jumpRight(1);"
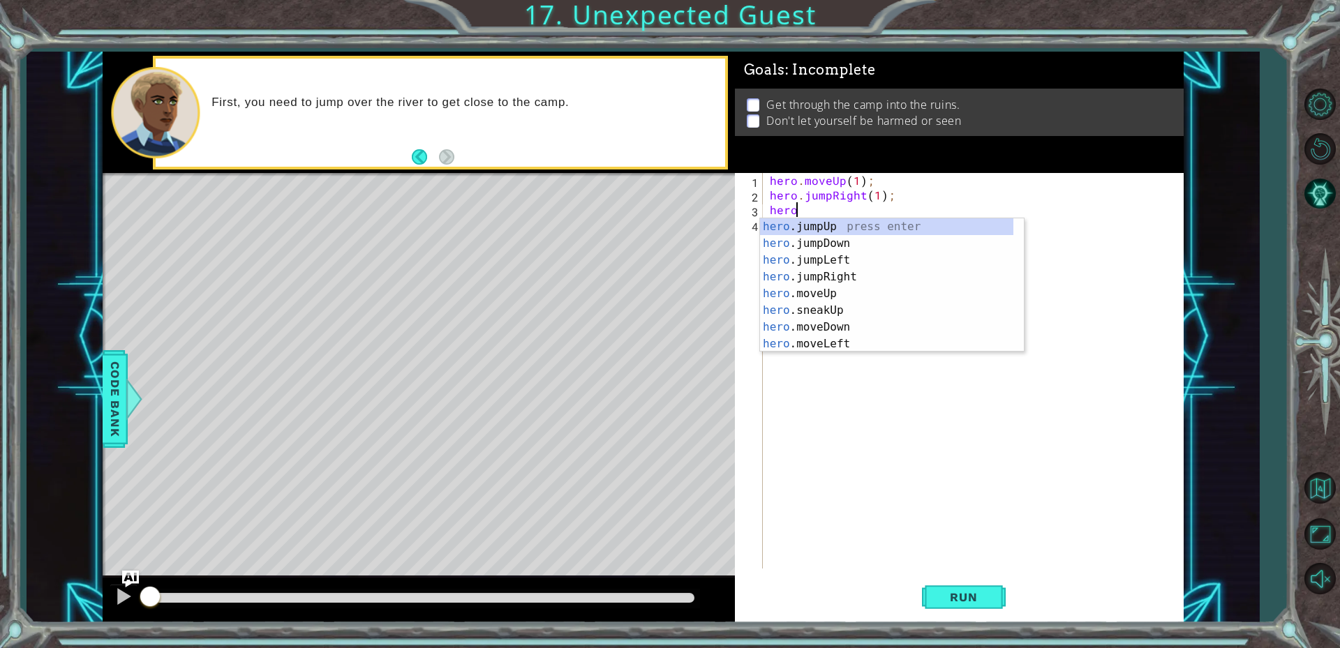
scroll to position [0, 1]
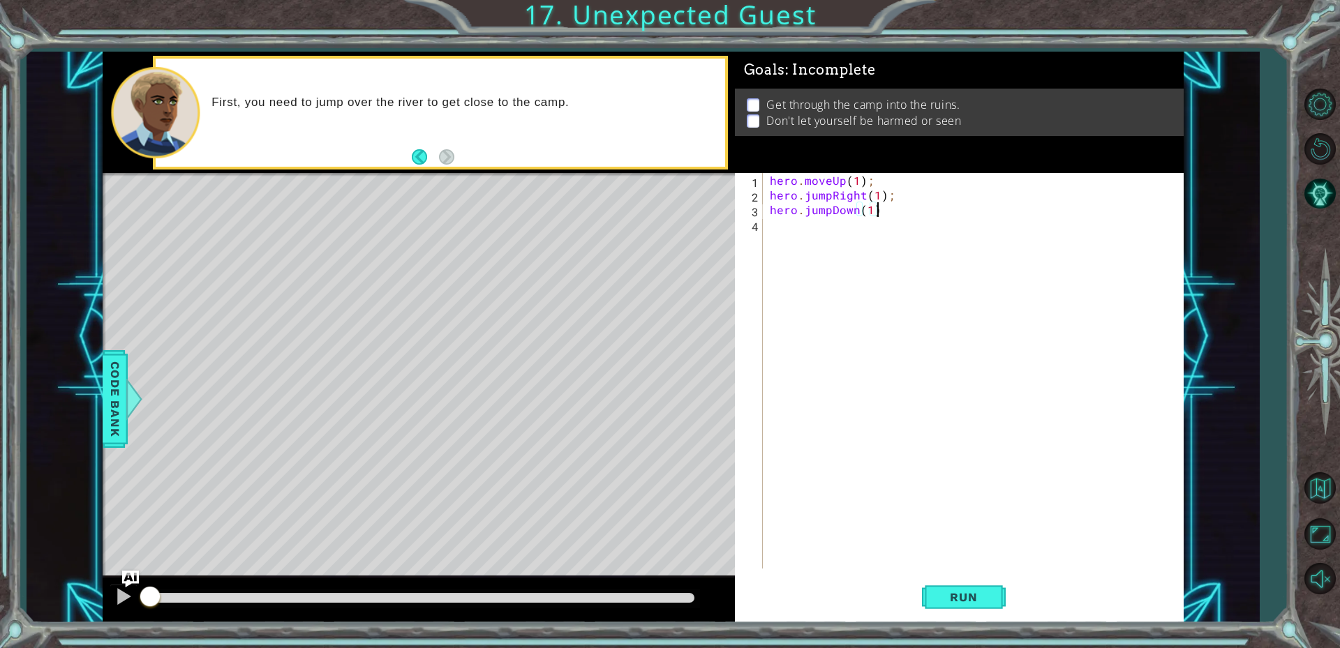
type textarea "hero.jumpDown(1);"
type textarea "hero.moveDown(1);"
click at [956, 604] on span "Run" at bounding box center [963, 597] width 55 height 14
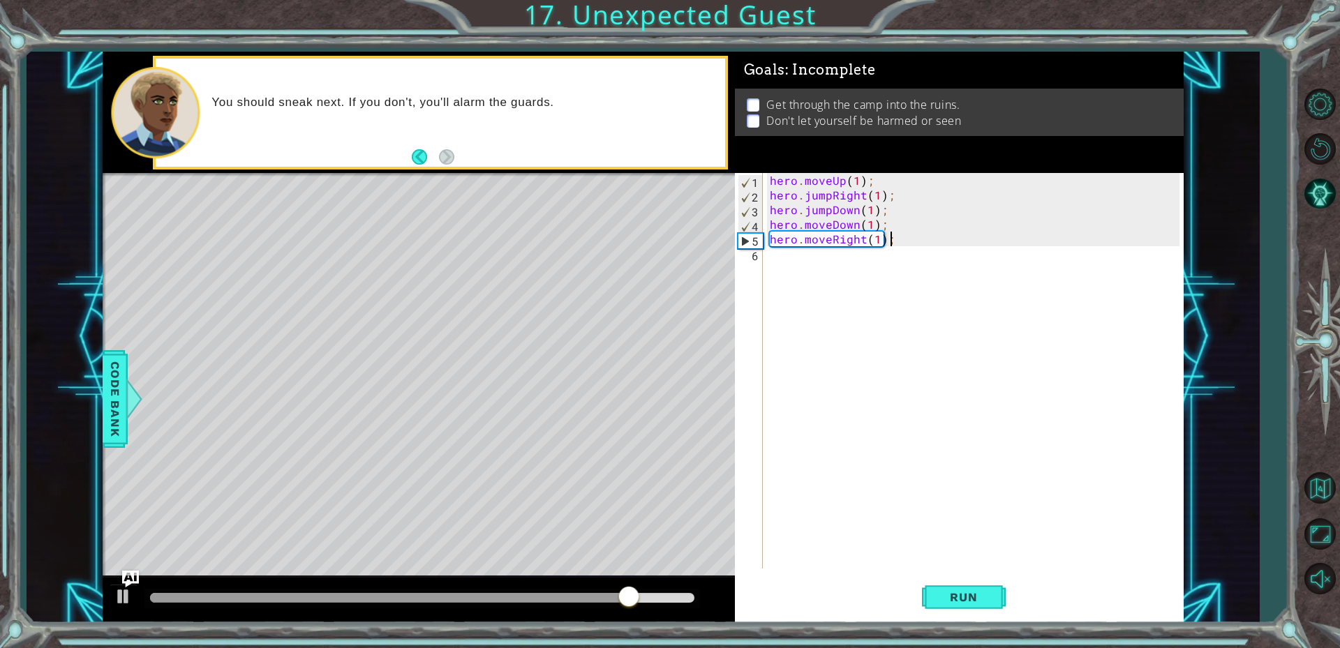
click at [889, 227] on div "hero . moveUp ( 1 ) ; hero . jumpRight ( 1 ) ; hero . jumpDown ( 1 ) ; hero . m…" at bounding box center [976, 385] width 419 height 425
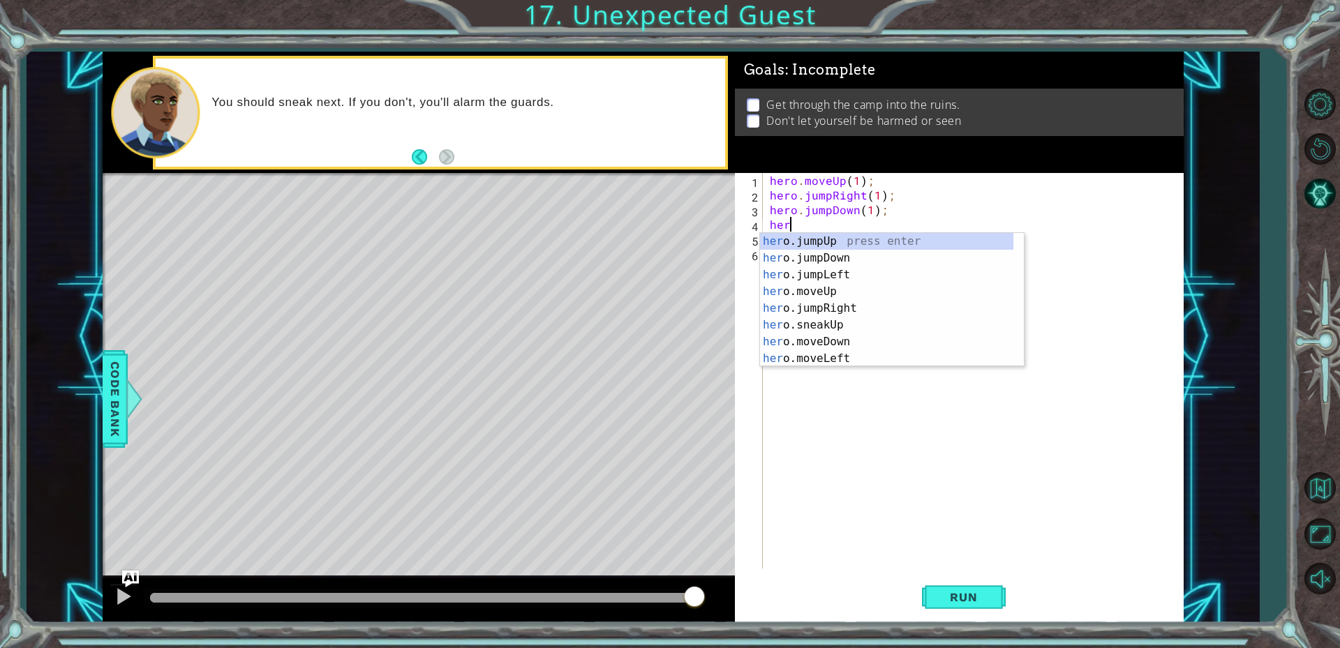
scroll to position [0, 0]
type textarea "h"
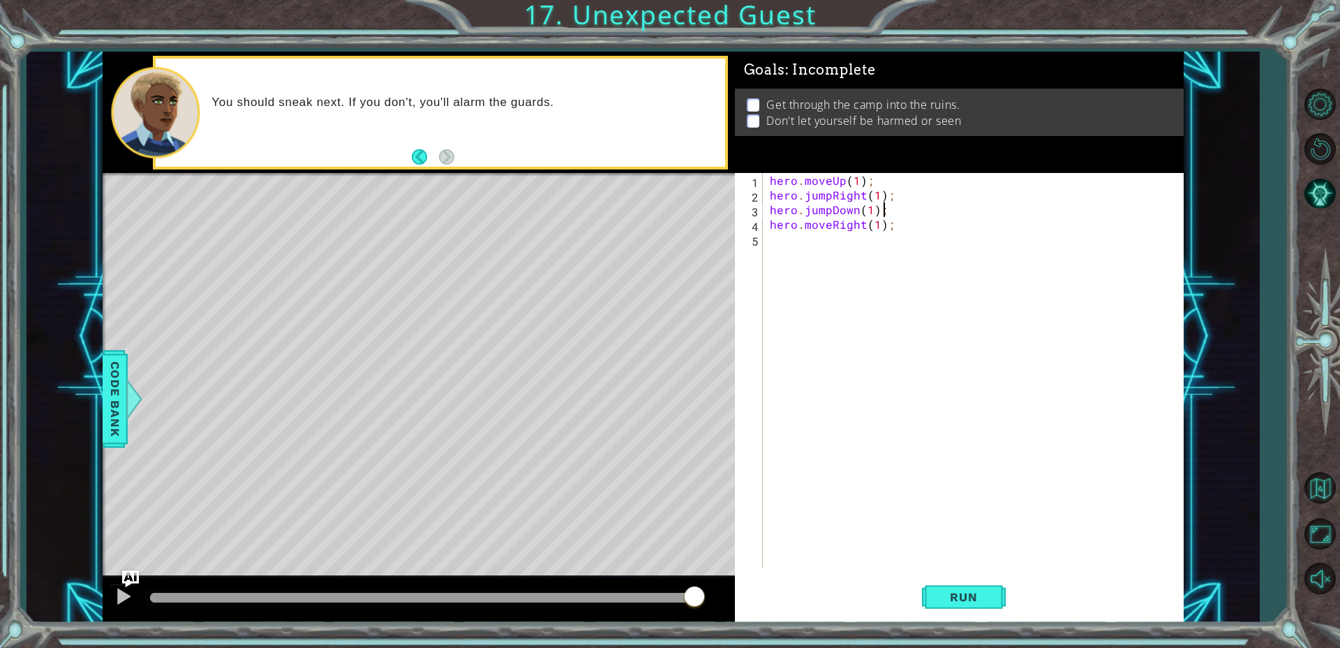
type textarea "hero.moveRight(1);"
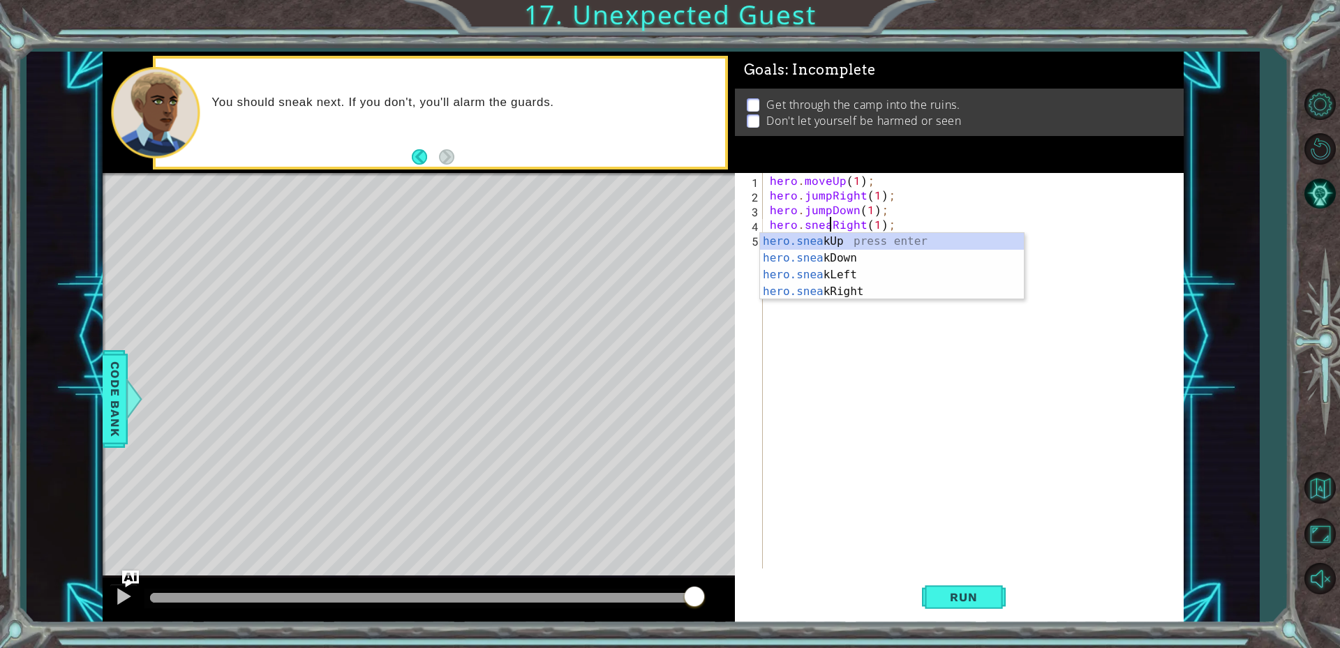
type textarea "hero.sneakRight(1);"
click at [915, 223] on div "hero . moveUp ( 1 ) ; hero . jumpRight ( 1 ) ; hero . jumpDown ( 1 ) ; hero . s…" at bounding box center [976, 385] width 419 height 425
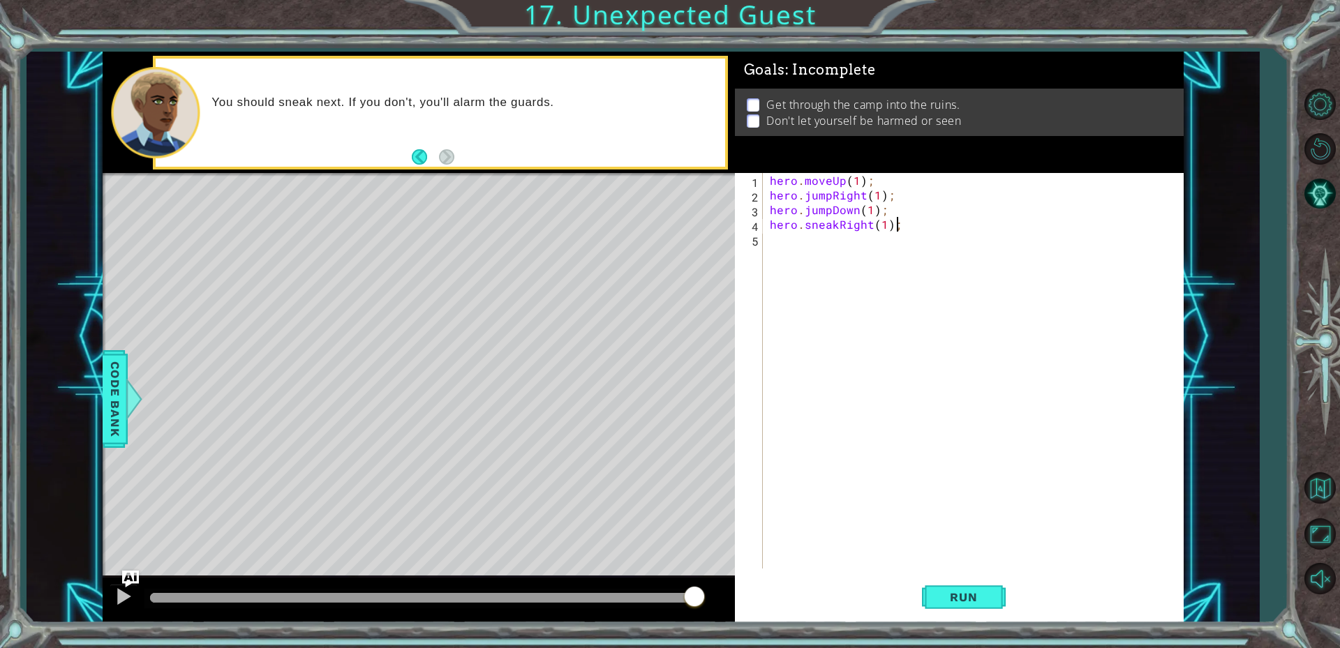
click at [883, 226] on div "hero . moveUp ( 1 ) ; hero . jumpRight ( 1 ) ; hero . jumpDown ( 1 ) ; hero . s…" at bounding box center [976, 385] width 419 height 425
click at [964, 609] on button "Run" at bounding box center [964, 596] width 84 height 45
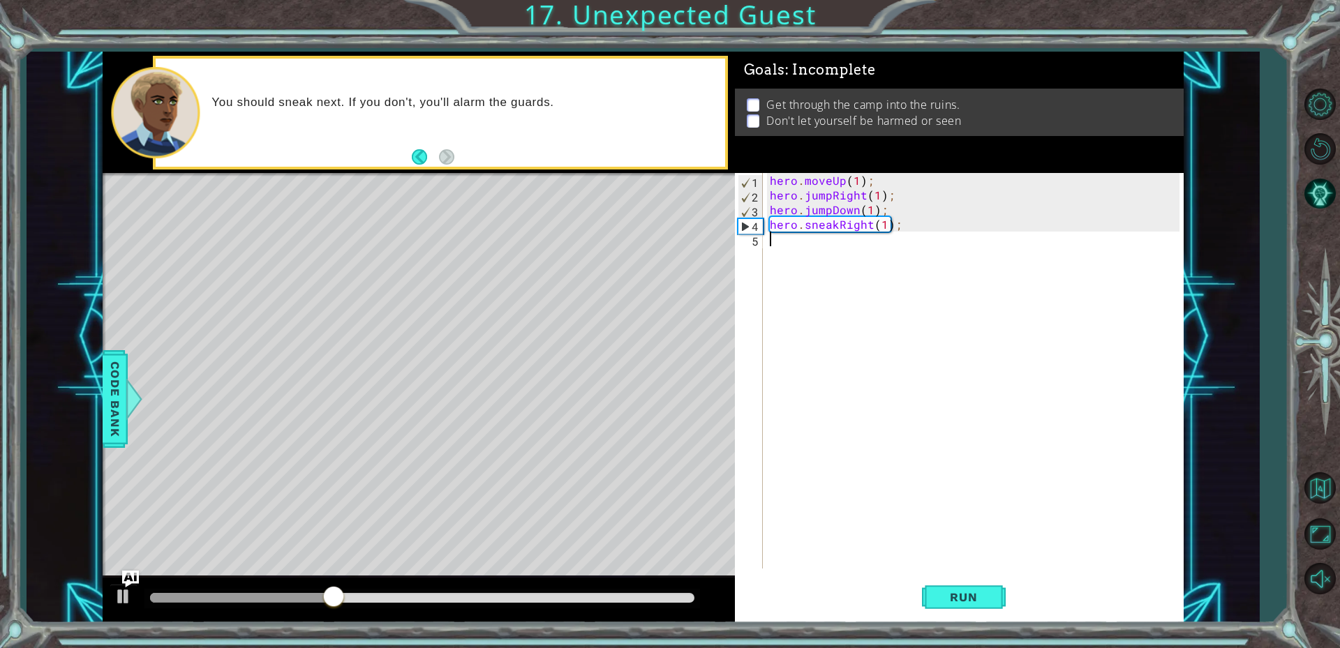
click at [906, 252] on div "hero . moveUp ( 1 ) ; hero . jumpRight ( 1 ) ; hero . jumpDown ( 1 ) ; hero . s…" at bounding box center [976, 385] width 419 height 425
type textarea "hero.sneakUp(2);"
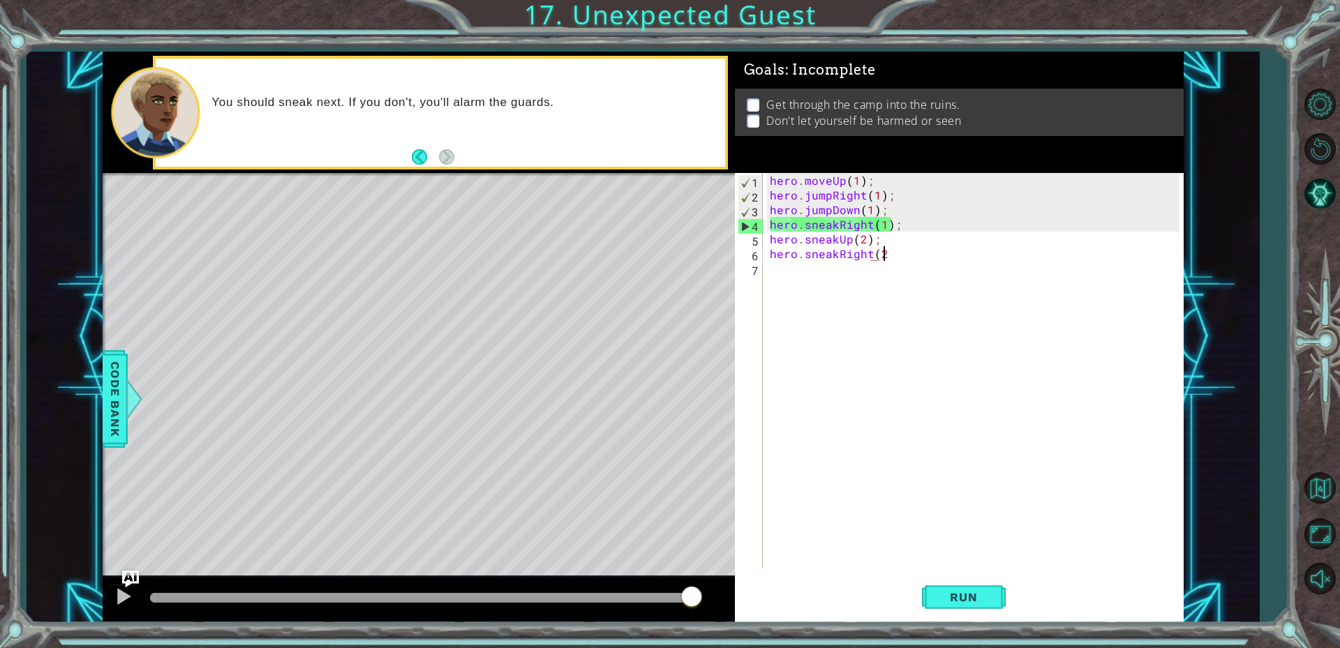
scroll to position [0, 6]
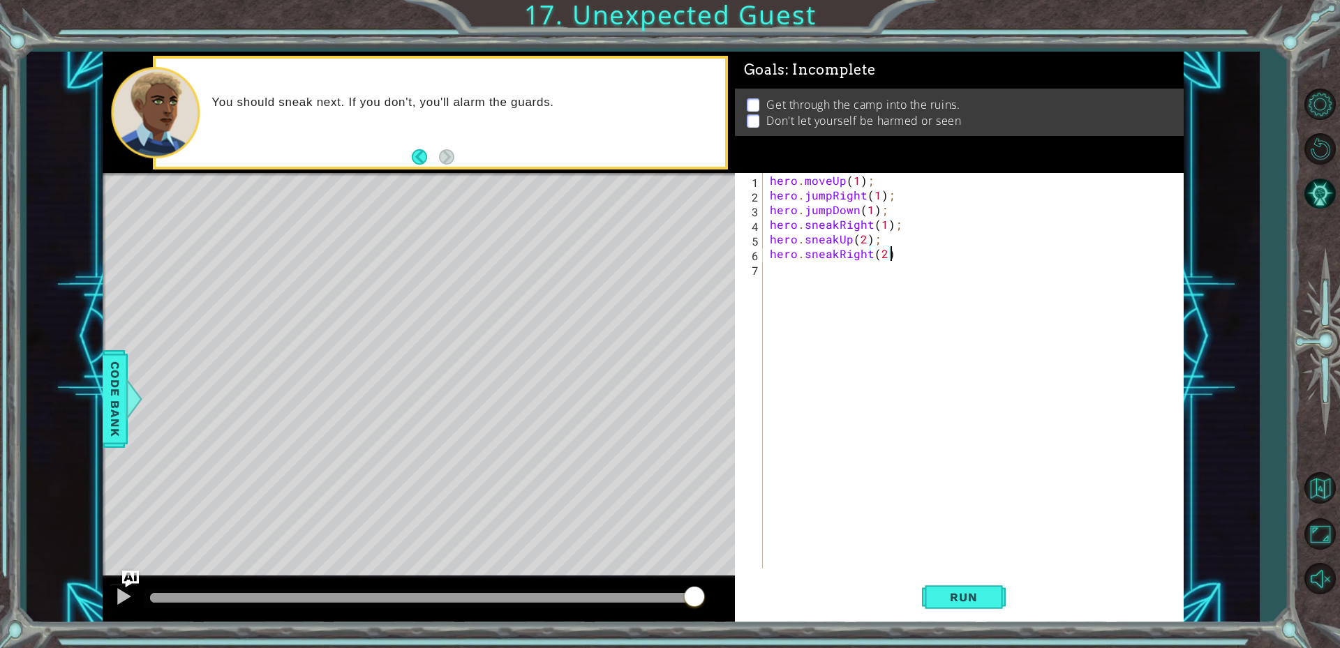
type textarea "hero.sneakRight(2);"
type textarea "hero.sneakDown(2);"
click at [959, 579] on button "Run" at bounding box center [964, 596] width 84 height 45
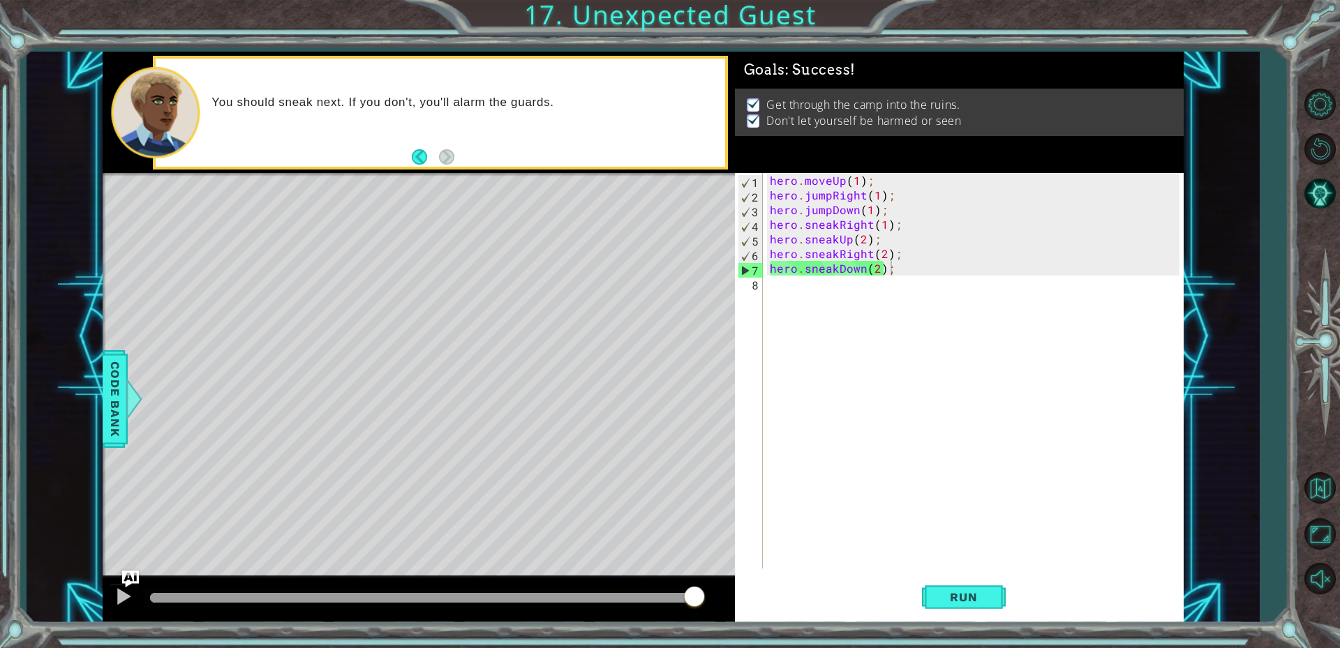
drag, startPoint x: 179, startPoint y: 590, endPoint x: 765, endPoint y: 666, distance: 590.3
click at [765, 647] on html "1 ההההההההההההההההההההההההההההההההההההההההההההההההההההההההההההההההההההההההההההה…" at bounding box center [670, 324] width 1340 height 648
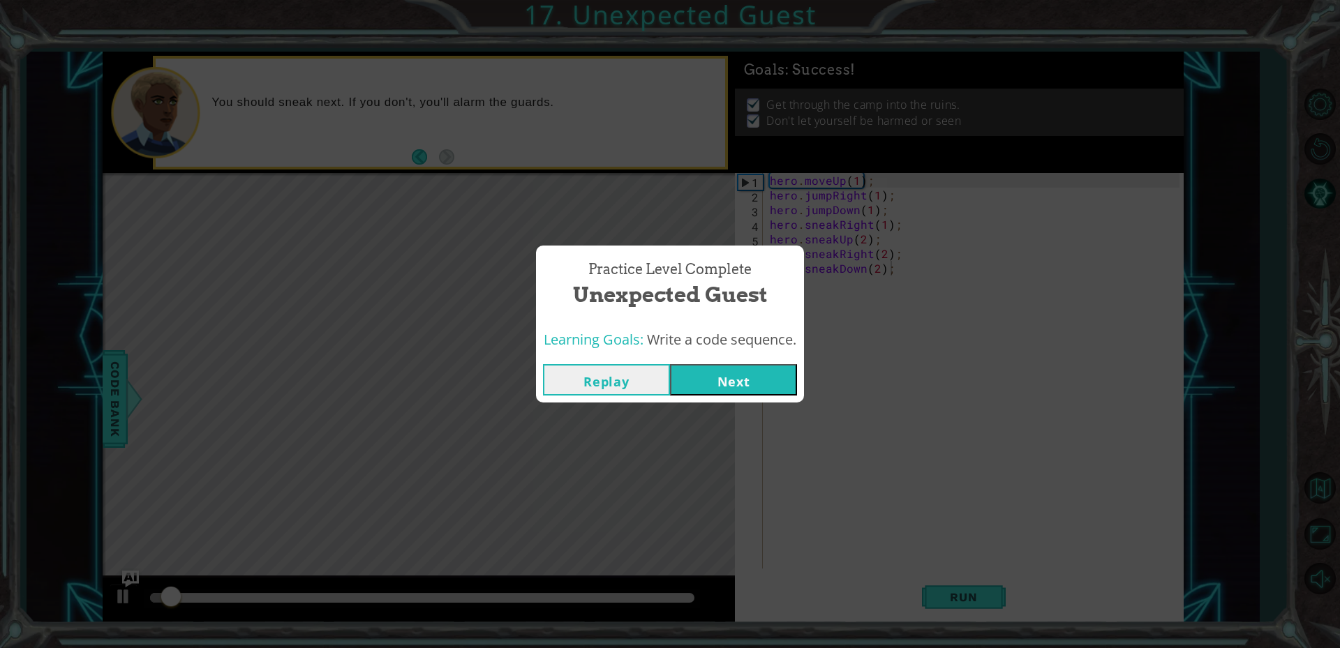
click at [714, 367] on button "Next" at bounding box center [733, 379] width 127 height 31
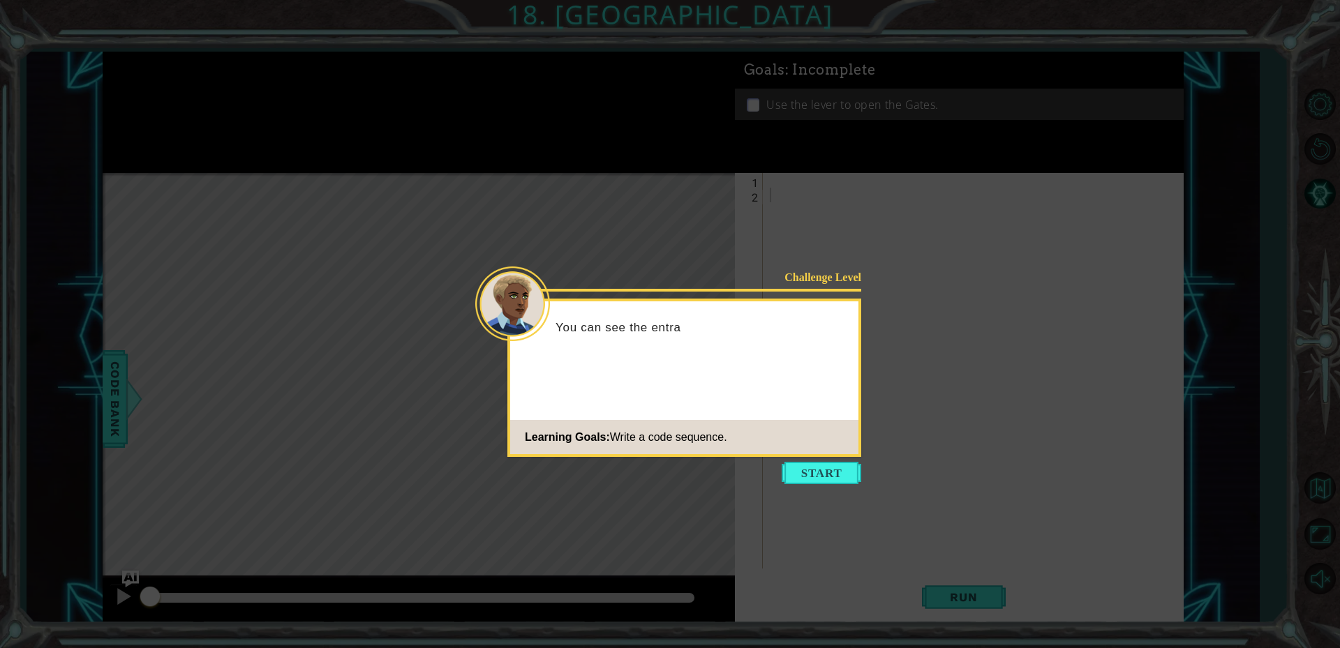
click at [825, 468] on button "Start" at bounding box center [821, 473] width 80 height 22
